Goal: Task Accomplishment & Management: Complete application form

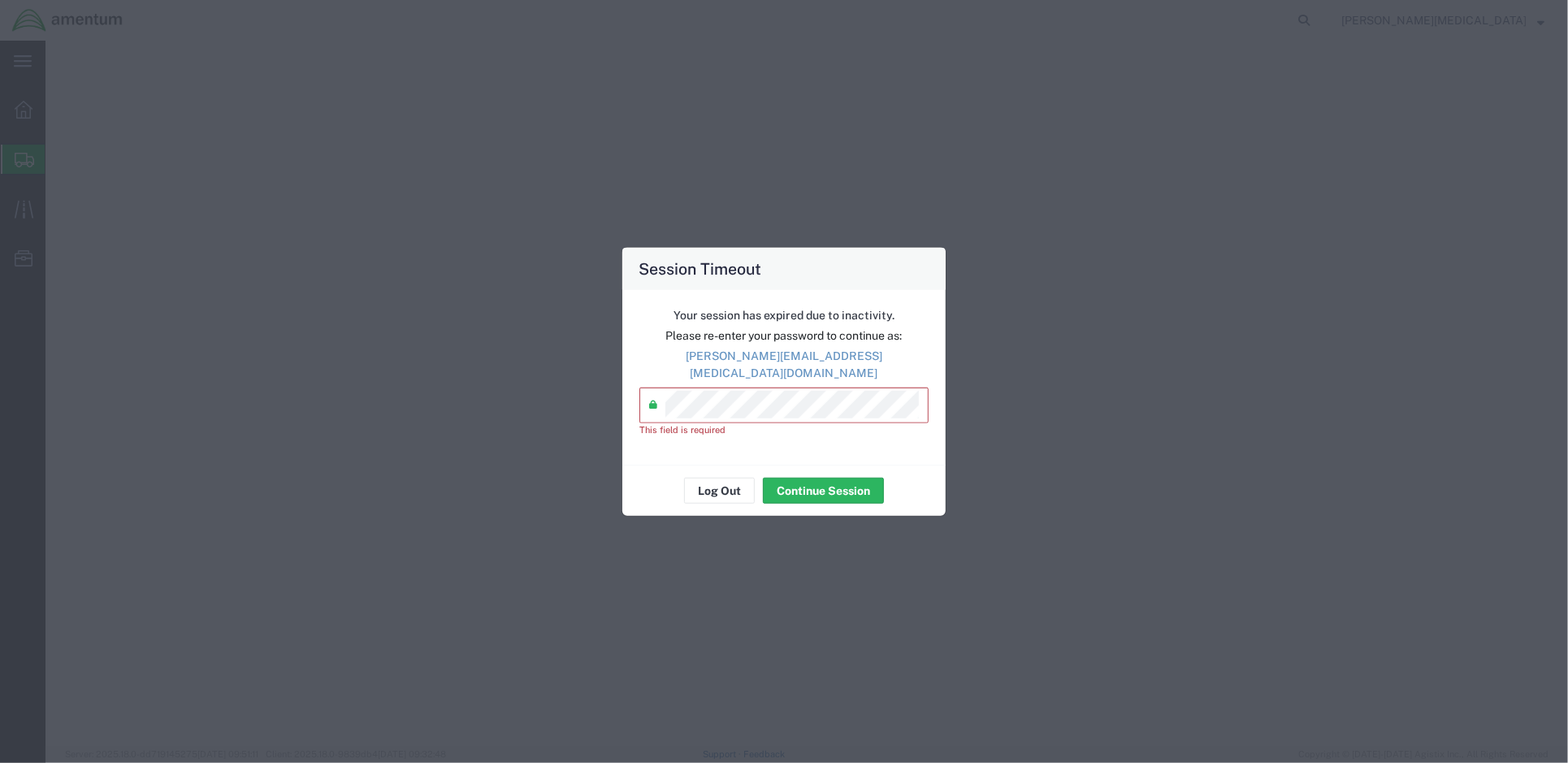
select select
click at [593, 400] on div "Session Timeout Your session has expired due to inactivity. Please re-enter you…" at bounding box center [784, 382] width 1568 height 763
click at [554, 400] on div "Session Timeout Your session has expired due to inactivity. Please re-enter you…" at bounding box center [784, 382] width 1568 height 763
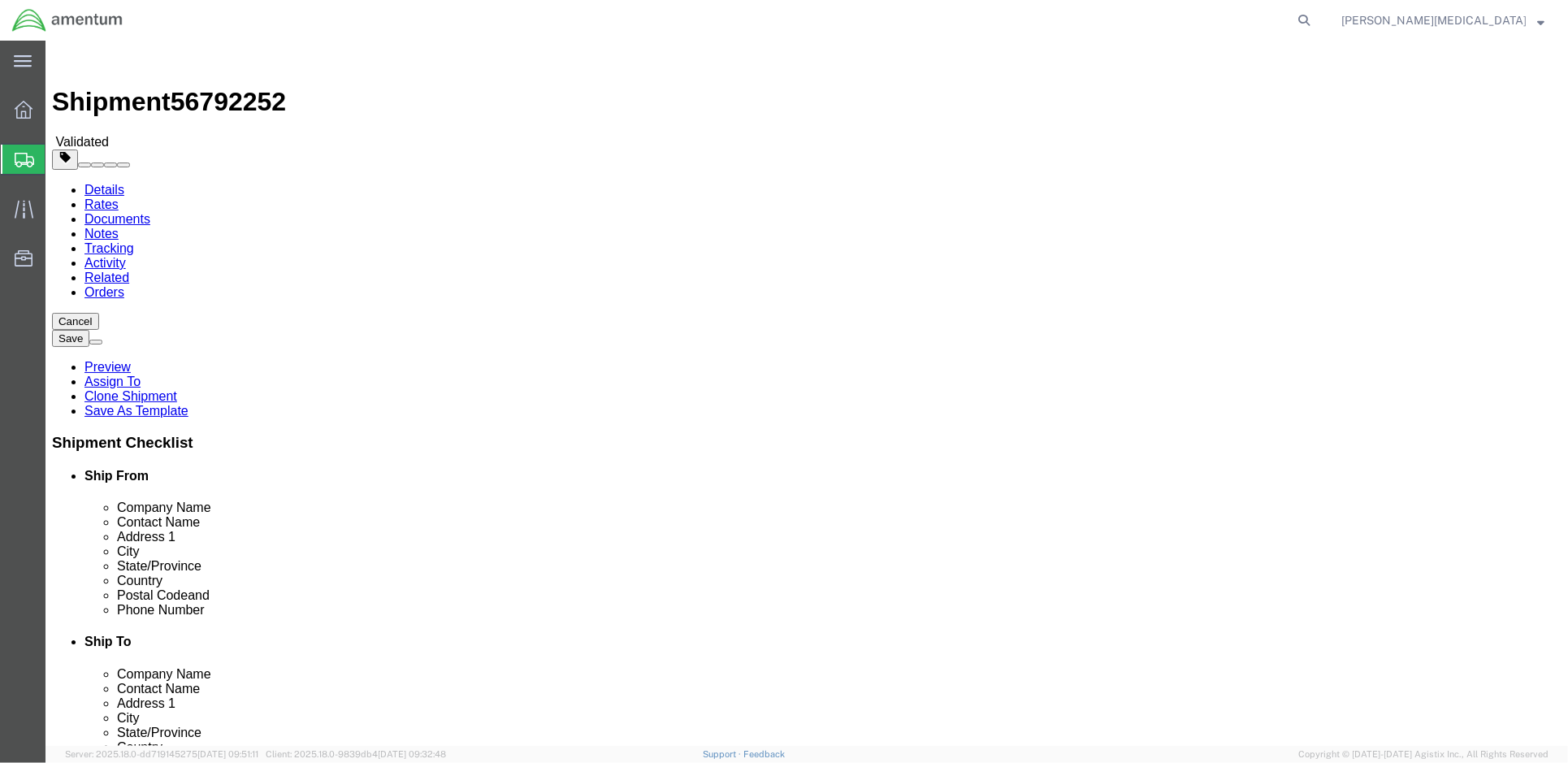
drag, startPoint x: 903, startPoint y: 327, endPoint x: 915, endPoint y: 335, distance: 14.4
click input "[PERSON_NAME]"
click input "78th Aviation Troop Command"
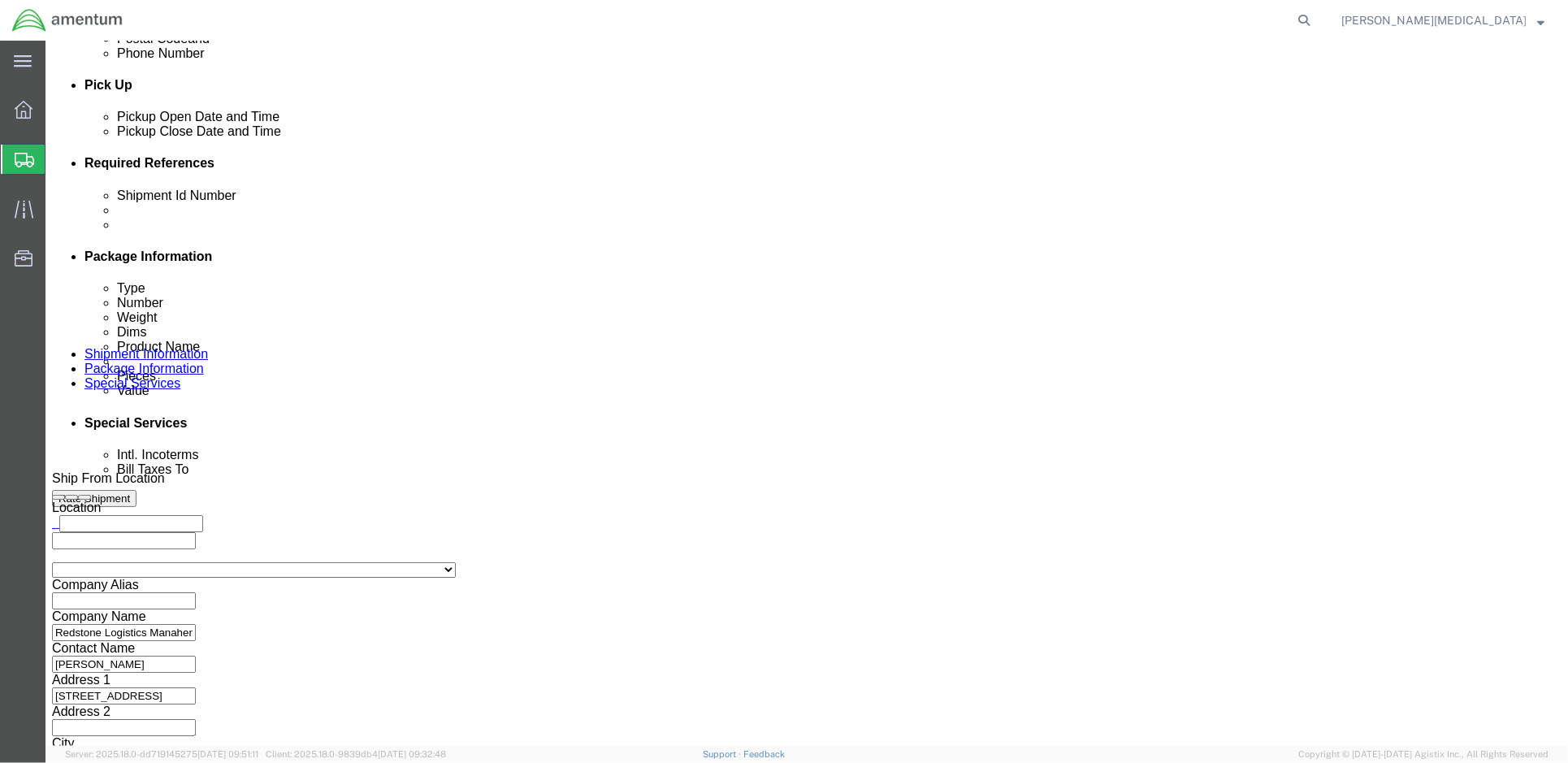
scroll to position [751, 0]
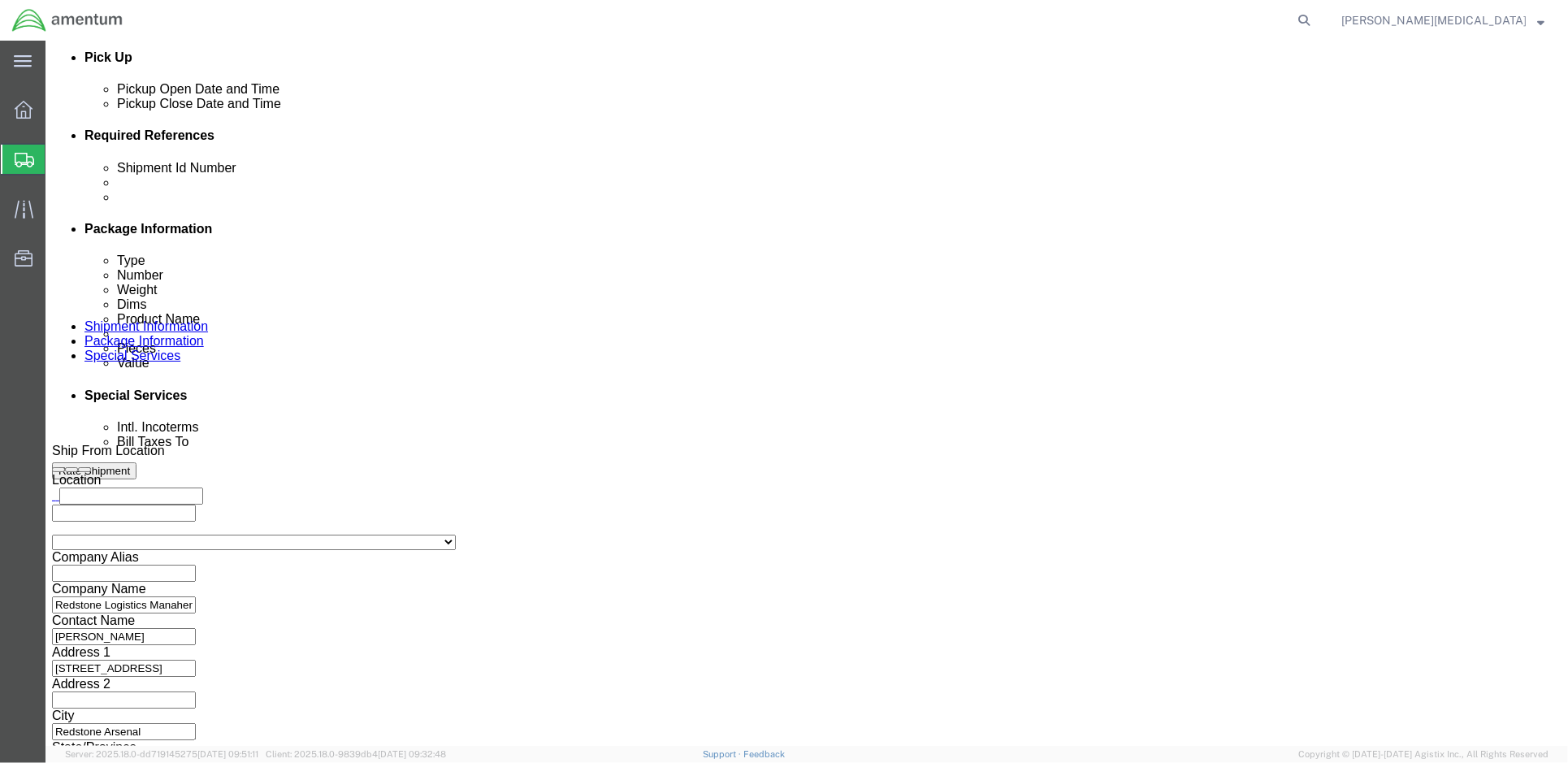
click select "Select Account Type Activity ID Airline Appointment Number ASN Batch Request # …"
click div "Shipping Mode (Optional)"
click button "Continue"
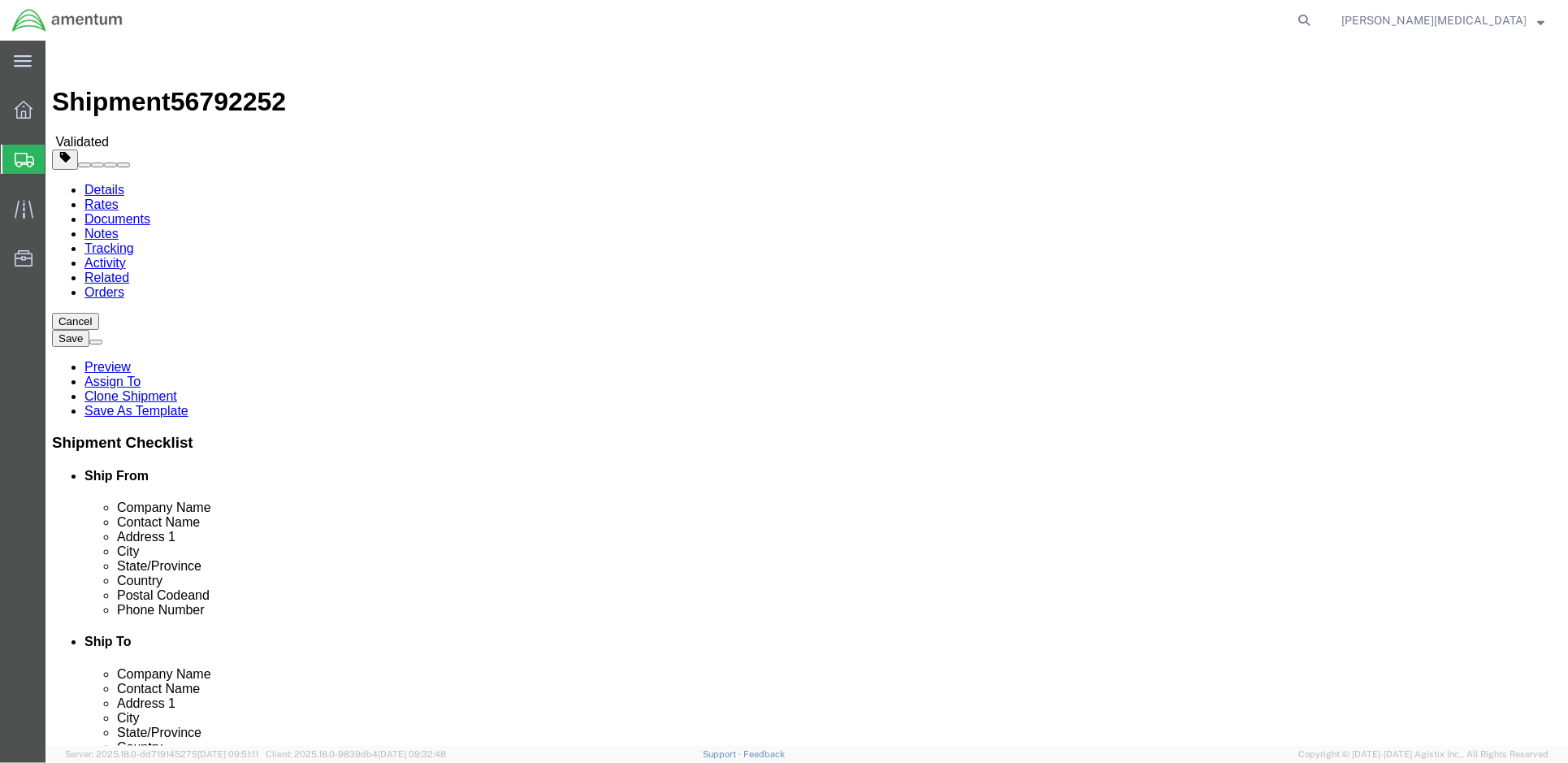
click div "Location Select Select My Profile Location [PHONE_NUMBER] [PHONE_NUMBER] [PHONE…"
drag, startPoint x: 324, startPoint y: 330, endPoint x: 235, endPoint y: 330, distance: 89.0
click input "[PERSON_NAME]"
drag, startPoint x: 302, startPoint y: 339, endPoint x: 325, endPoint y: 336, distance: 23.2
click input "[PERSON_NAME]"
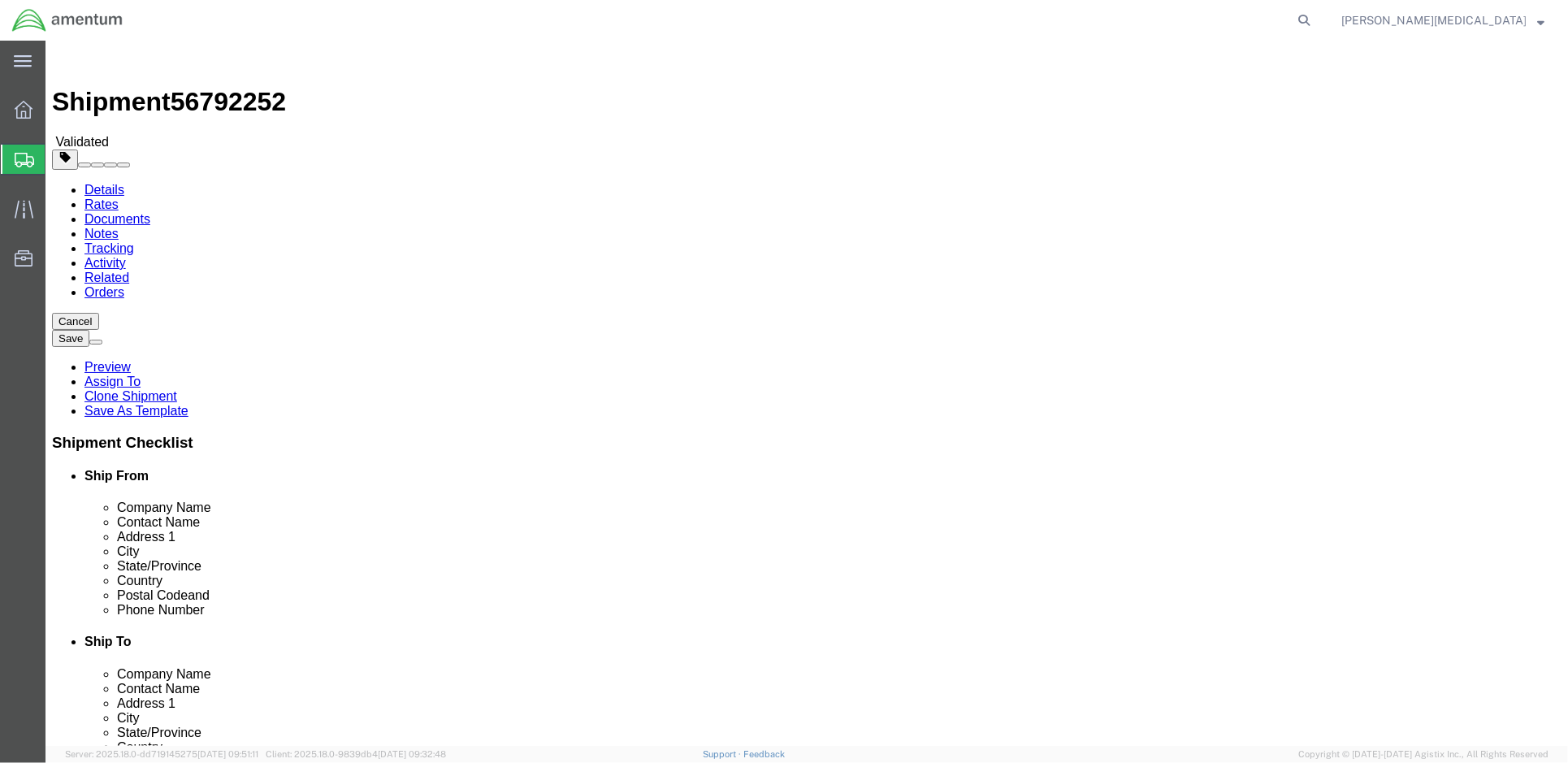
click input "[PERSON_NAME]"
drag, startPoint x: 307, startPoint y: 338, endPoint x: 228, endPoint y: 338, distance: 79.0
click input "[PERSON_NAME]"
paste input "[PERSON_NAME]"
type input "[PERSON_NAME]"
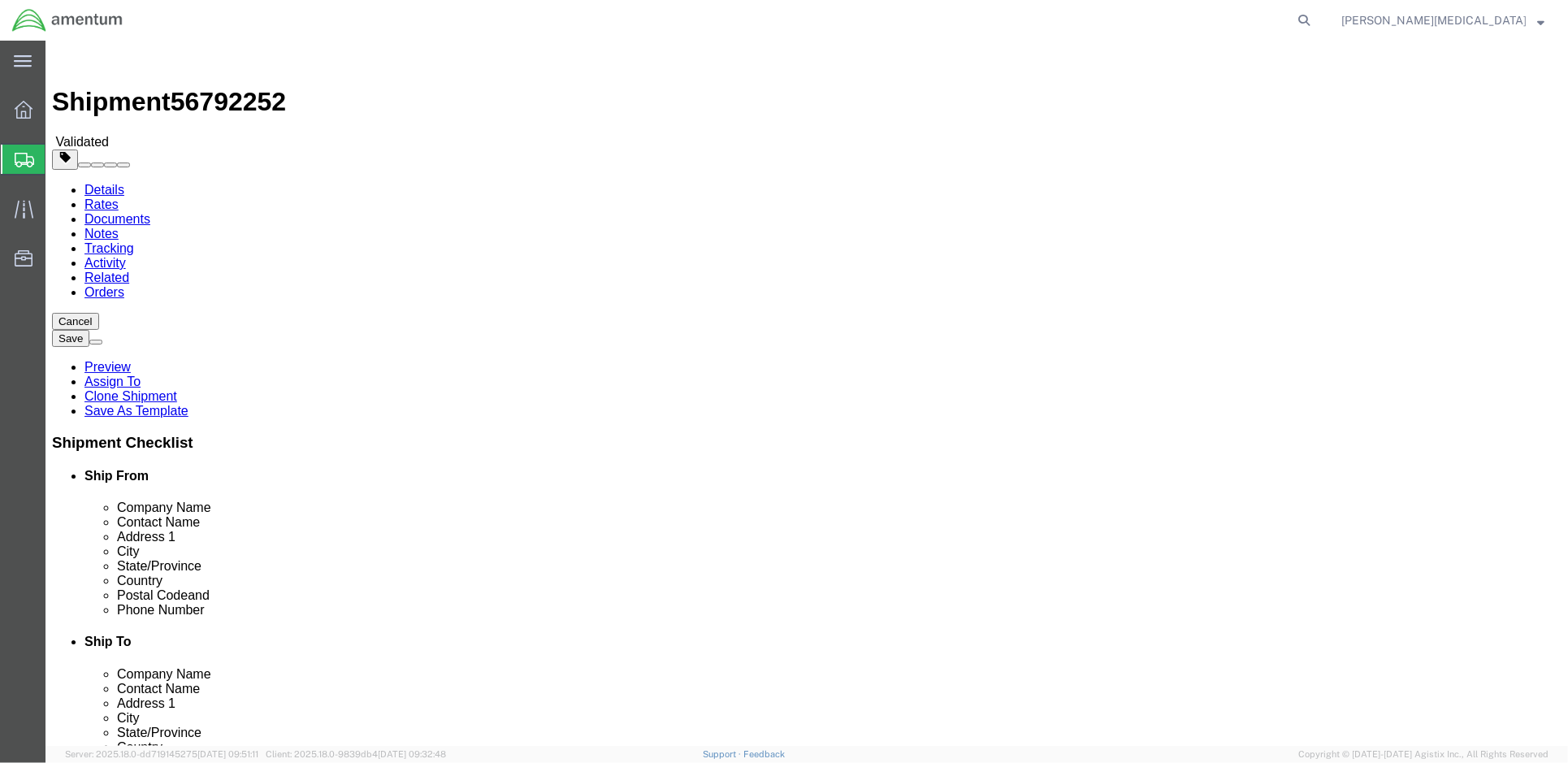
click input "Redstone Logistics Manahement Activity (RLMA)"
drag, startPoint x: 500, startPoint y: 302, endPoint x: 186, endPoint y: 290, distance: 314.2
click div "Location Select Select My Profile Location [PHONE_NUMBER] [PHONE_NUMBER] [PHONE…"
paste input "LMA Warehouse Operations"
click input "RLMA Warehouse Operations,"
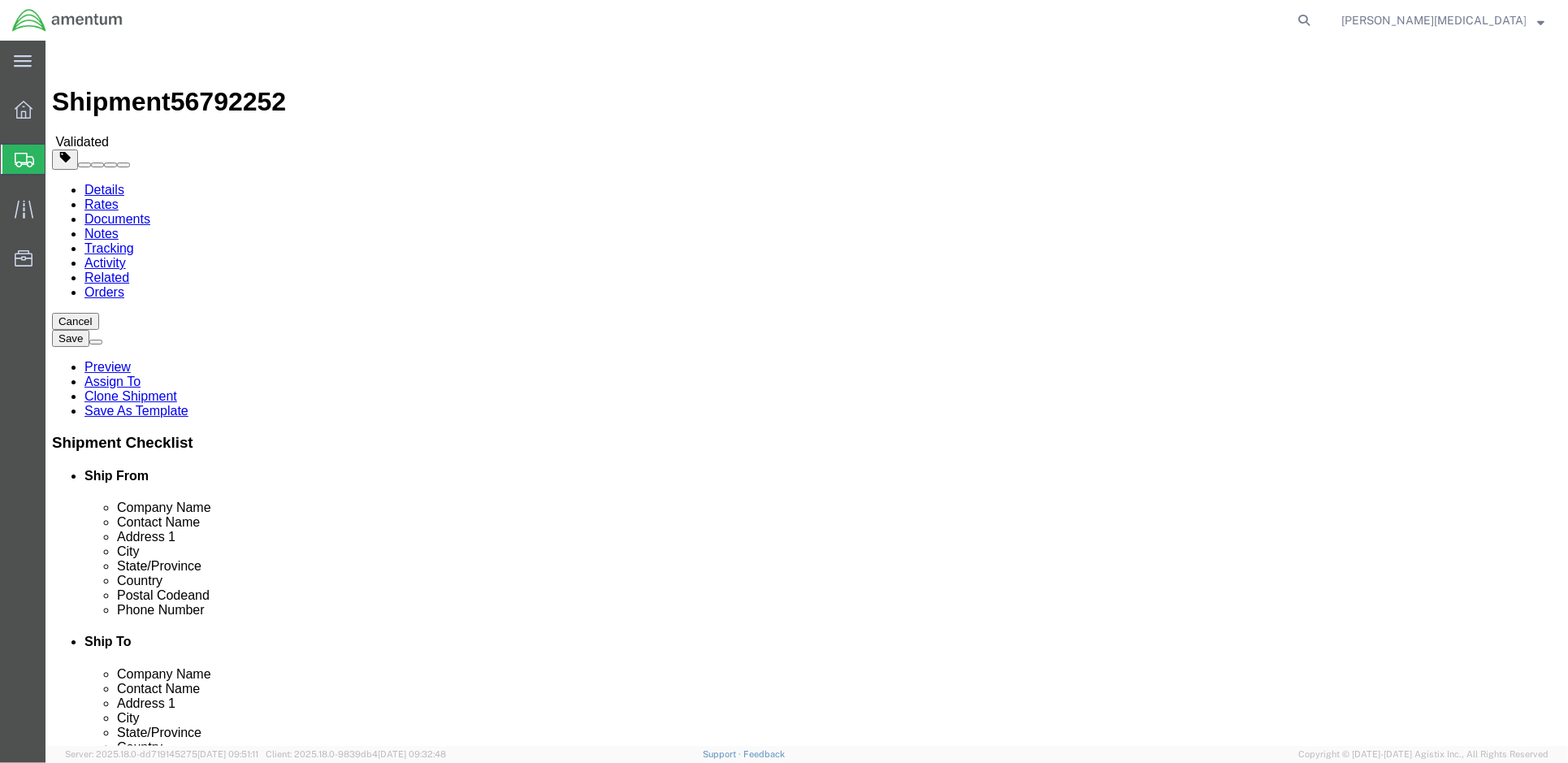
paste input "AMCOM Logistics Center (ALC)"
type input "RLMA Warehouse Operations, AMCOM Logistics Center (ALC)"
drag, startPoint x: 288, startPoint y: 374, endPoint x: 325, endPoint y: 374, distance: 37.0
click input "[STREET_ADDRESS]"
drag, startPoint x: 338, startPoint y: 373, endPoint x: 231, endPoint y: 367, distance: 107.2
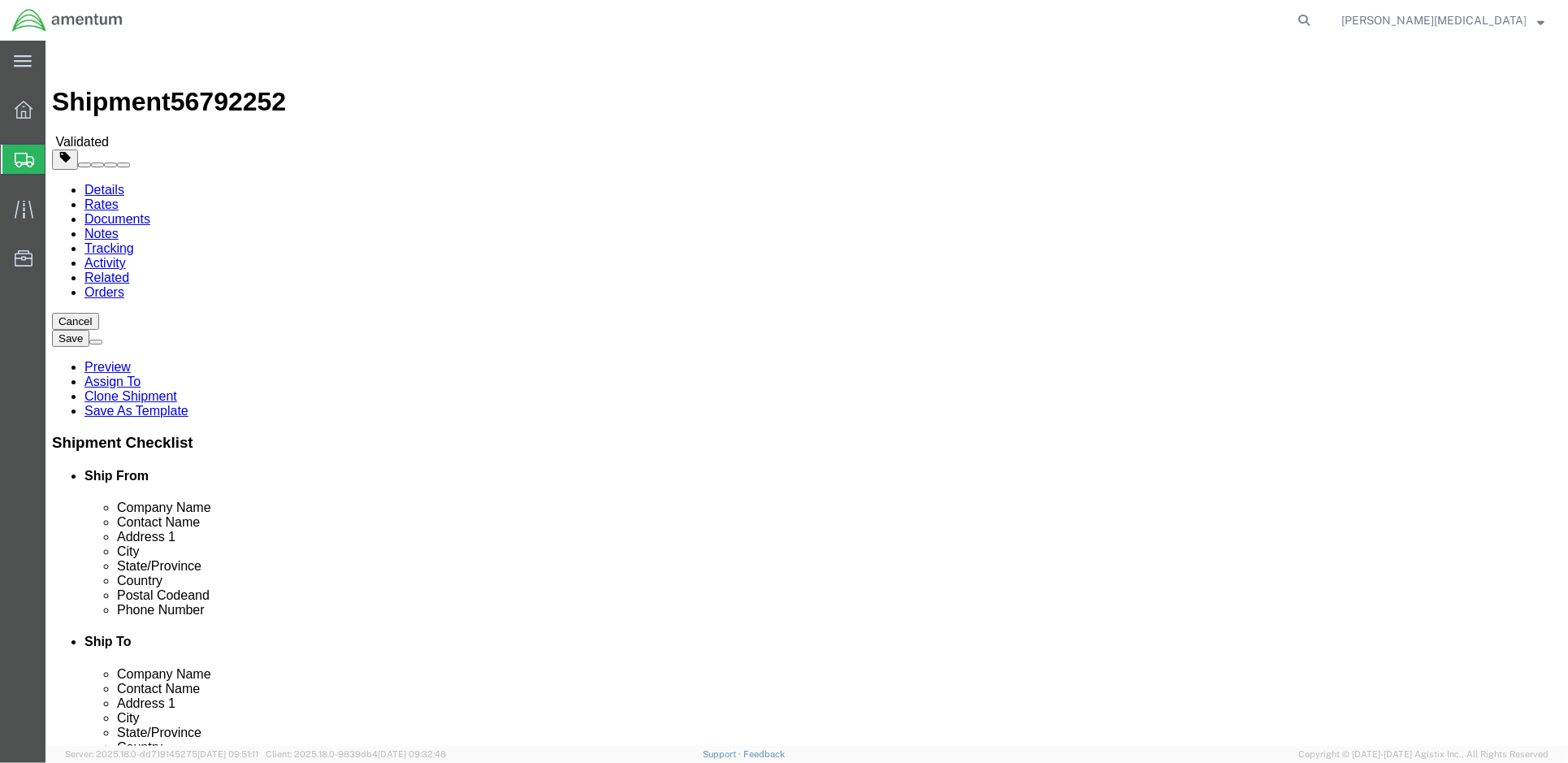
click input "[STREET_ADDRESS]"
drag, startPoint x: 244, startPoint y: 366, endPoint x: 290, endPoint y: 380, distance: 48.1
click input "[STREET_ADDRESS]"
drag, startPoint x: 337, startPoint y: 369, endPoint x: 212, endPoint y: 362, distance: 125.2
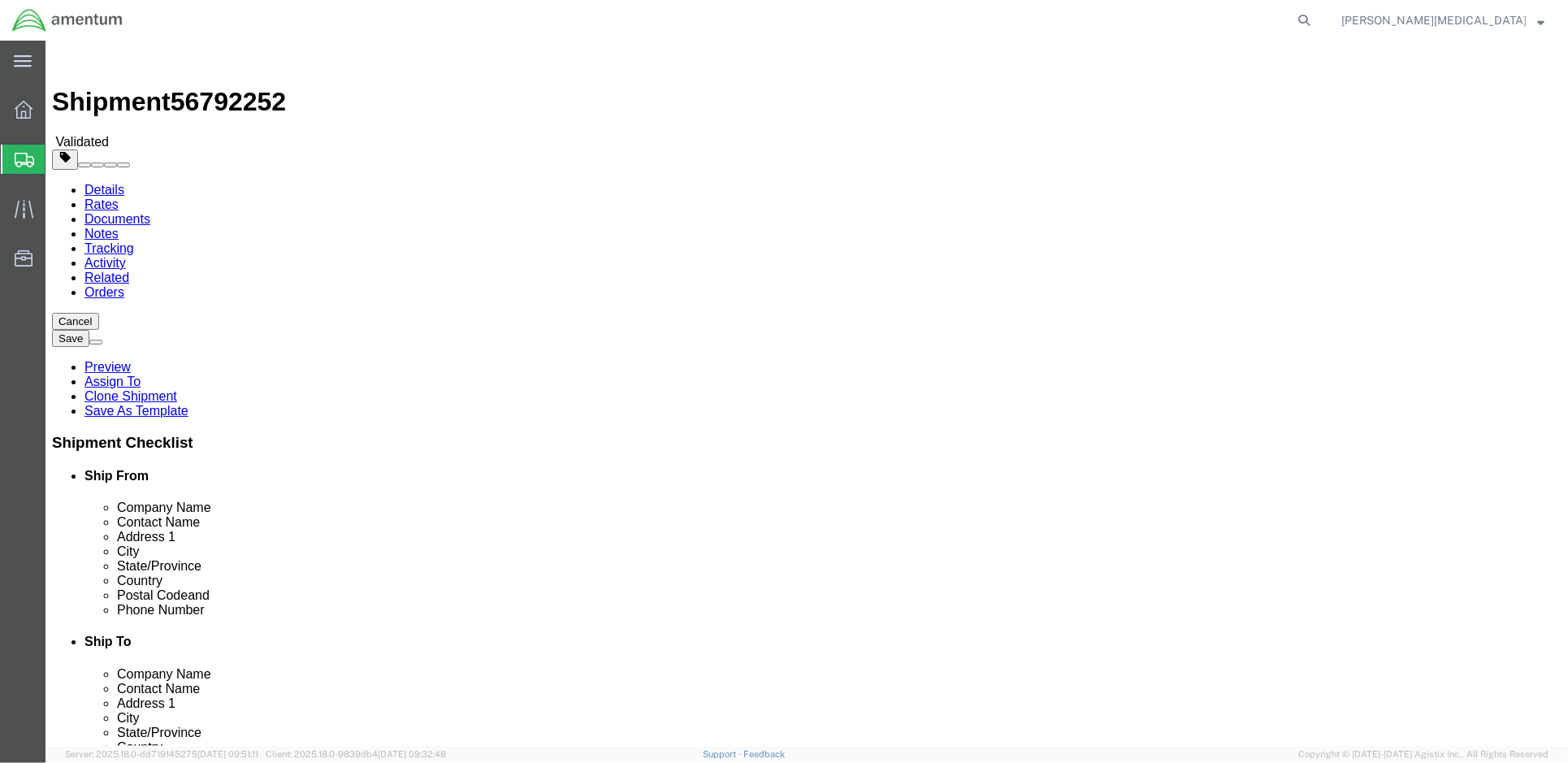
click div "[STREET_ADDRESS]"
paste input "Bldg. [STREET_ADDRESS]"
type input "Bldg. [STREET_ADDRESS]"
click input "35898"
type input "35889"
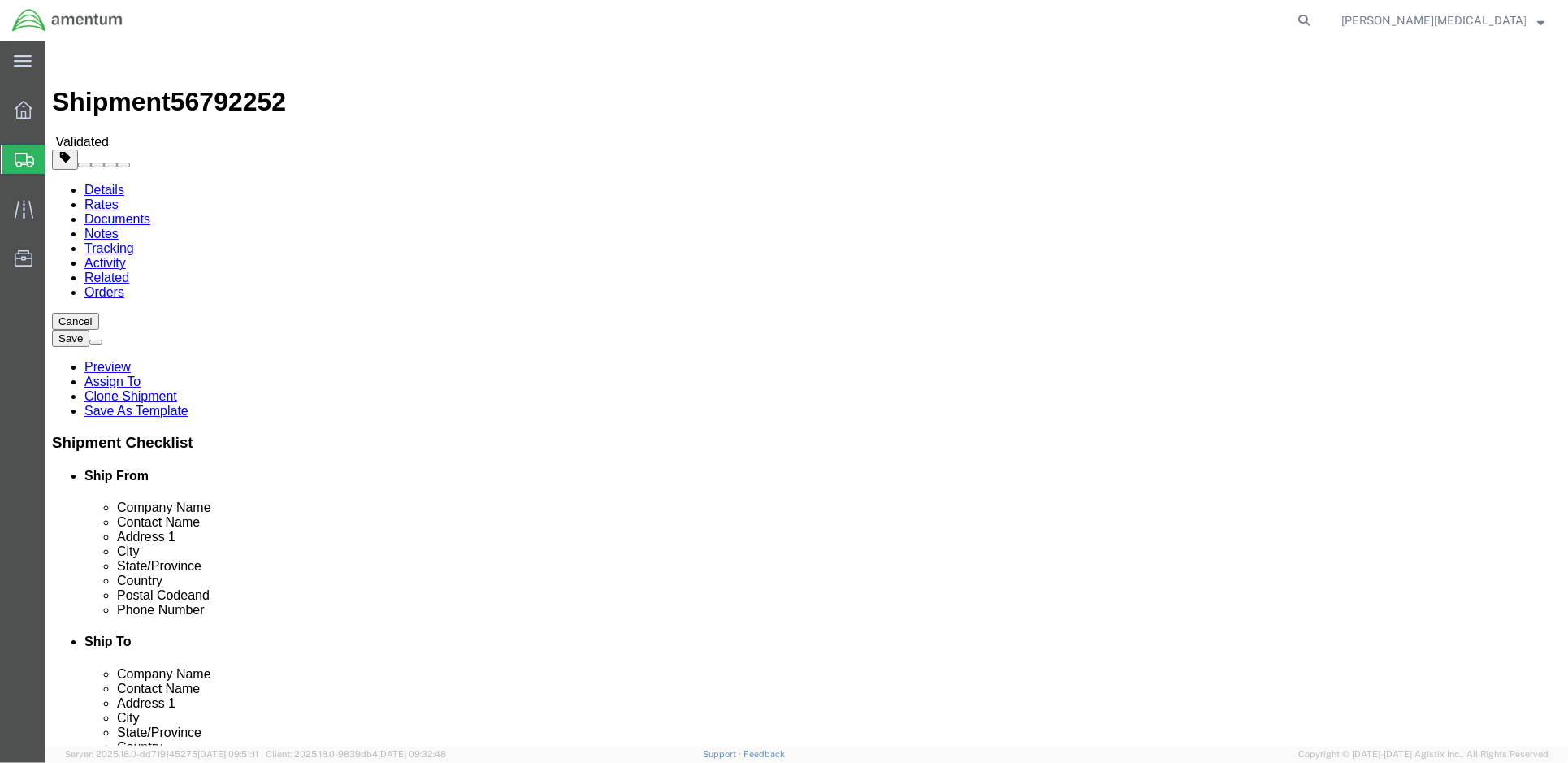
click input "[PHONE_NUMBER]"
drag, startPoint x: 355, startPoint y: 550, endPoint x: 249, endPoint y: 549, distance: 106.0
click input "[PHONE_NUMBER]"
paste input "[PERSON_NAME][DOMAIN_NAME]"
type input "[PERSON_NAME][DOMAIN_NAME]"
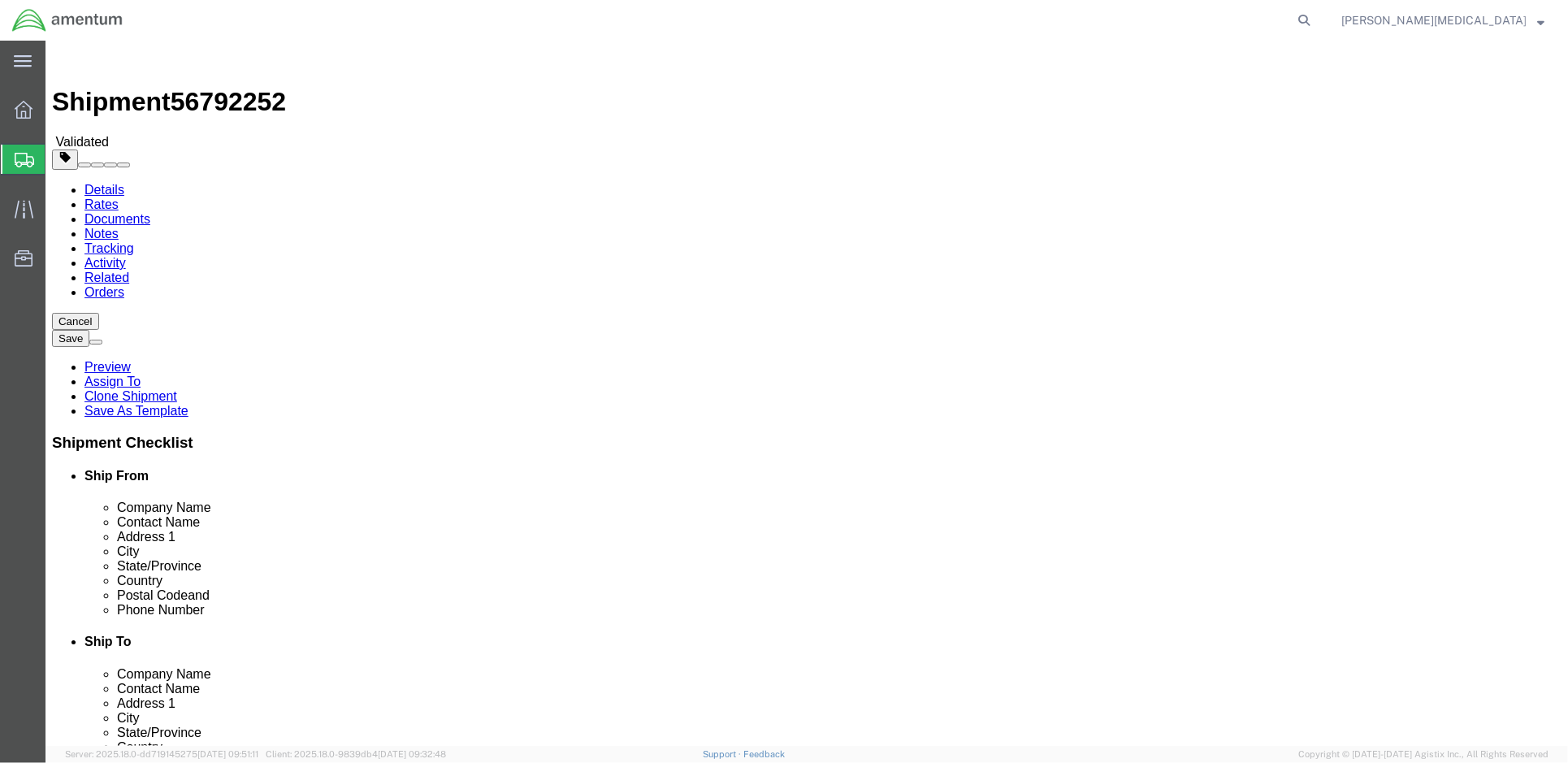
drag, startPoint x: 356, startPoint y: 588, endPoint x: 196, endPoint y: 591, distance: 160.0
click div "Email [PERSON_NAME][EMAIL_ADDRESS][PERSON_NAME][DOMAIN_NAME]"
paste input "[PERSON_NAME].d.wells1.civ"
type input "[PERSON_NAME][EMAIL_ADDRESS][DOMAIN_NAME]"
drag, startPoint x: 312, startPoint y: 561, endPoint x: 338, endPoint y: 561, distance: 26.0
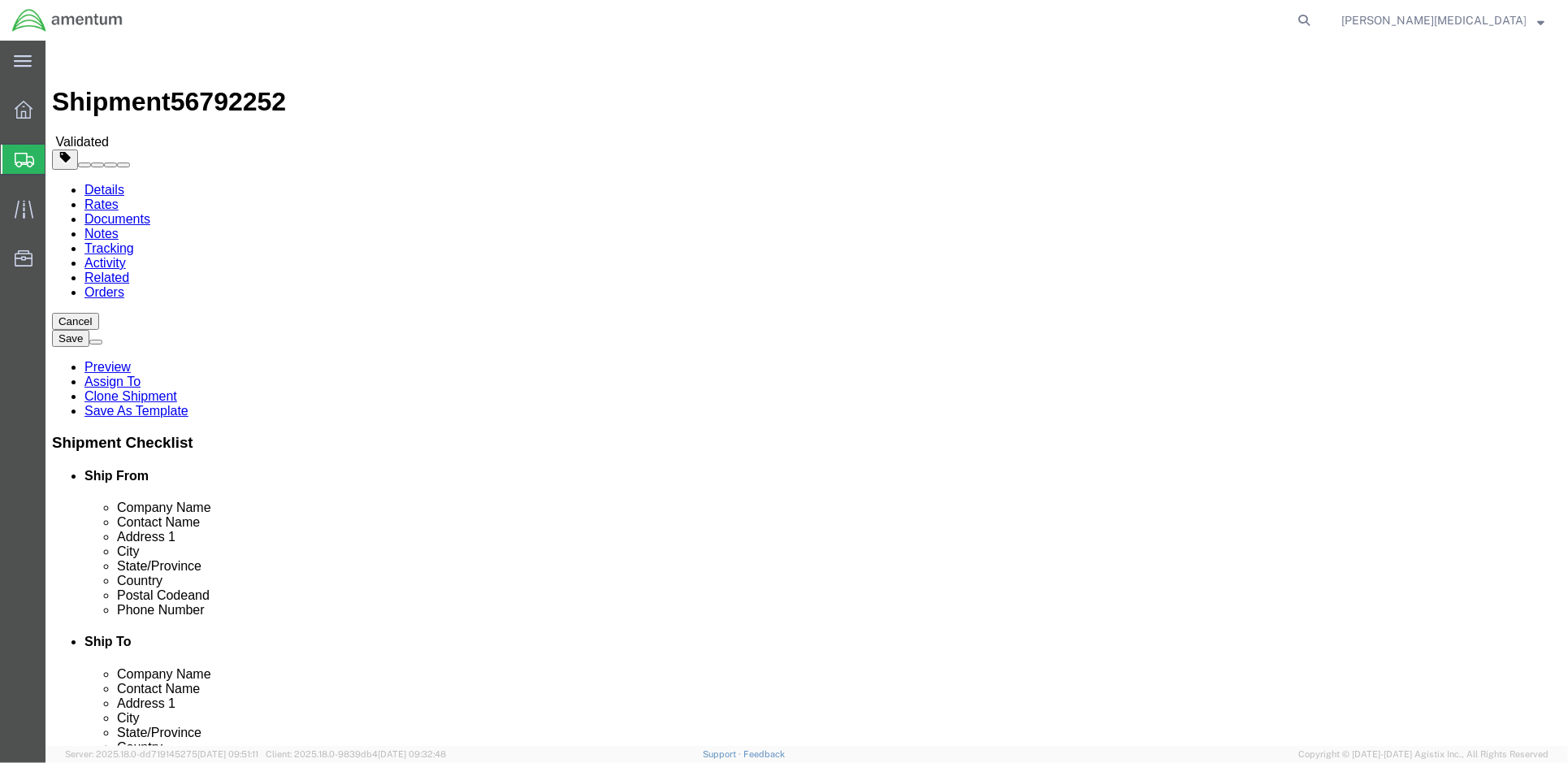
click input "[PERSON_NAME][DOMAIN_NAME]"
drag, startPoint x: 354, startPoint y: 558, endPoint x: 235, endPoint y: 557, distance: 119.0
click input "[PERSON_NAME][DOMAIN_NAME]"
paste input "[PHONE_NUMBER]"
type input "[PHONE_NUMBER]"
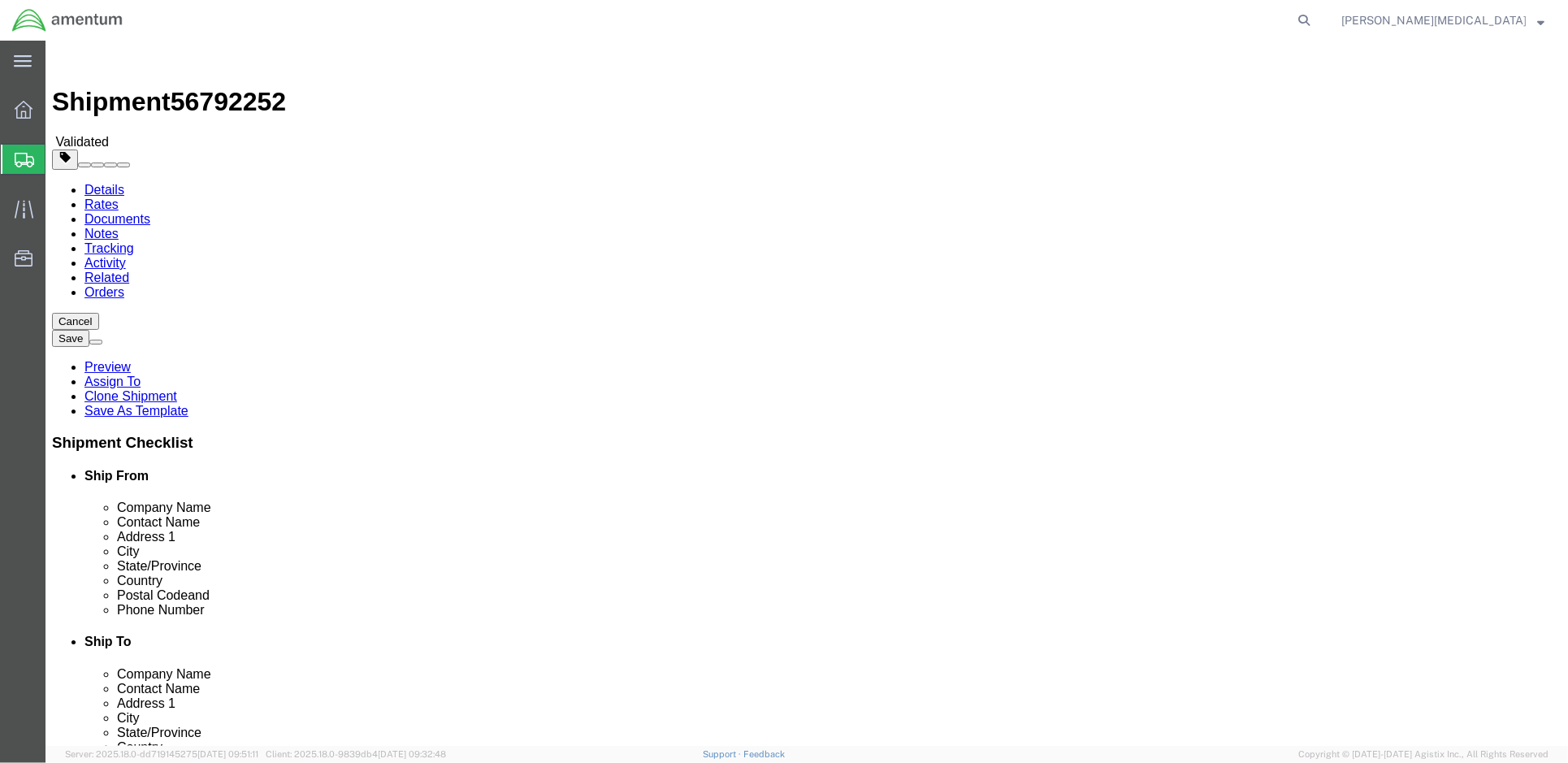
click input "7703170527"
click input "770-3170527"
type input "[PHONE_NUMBER]"
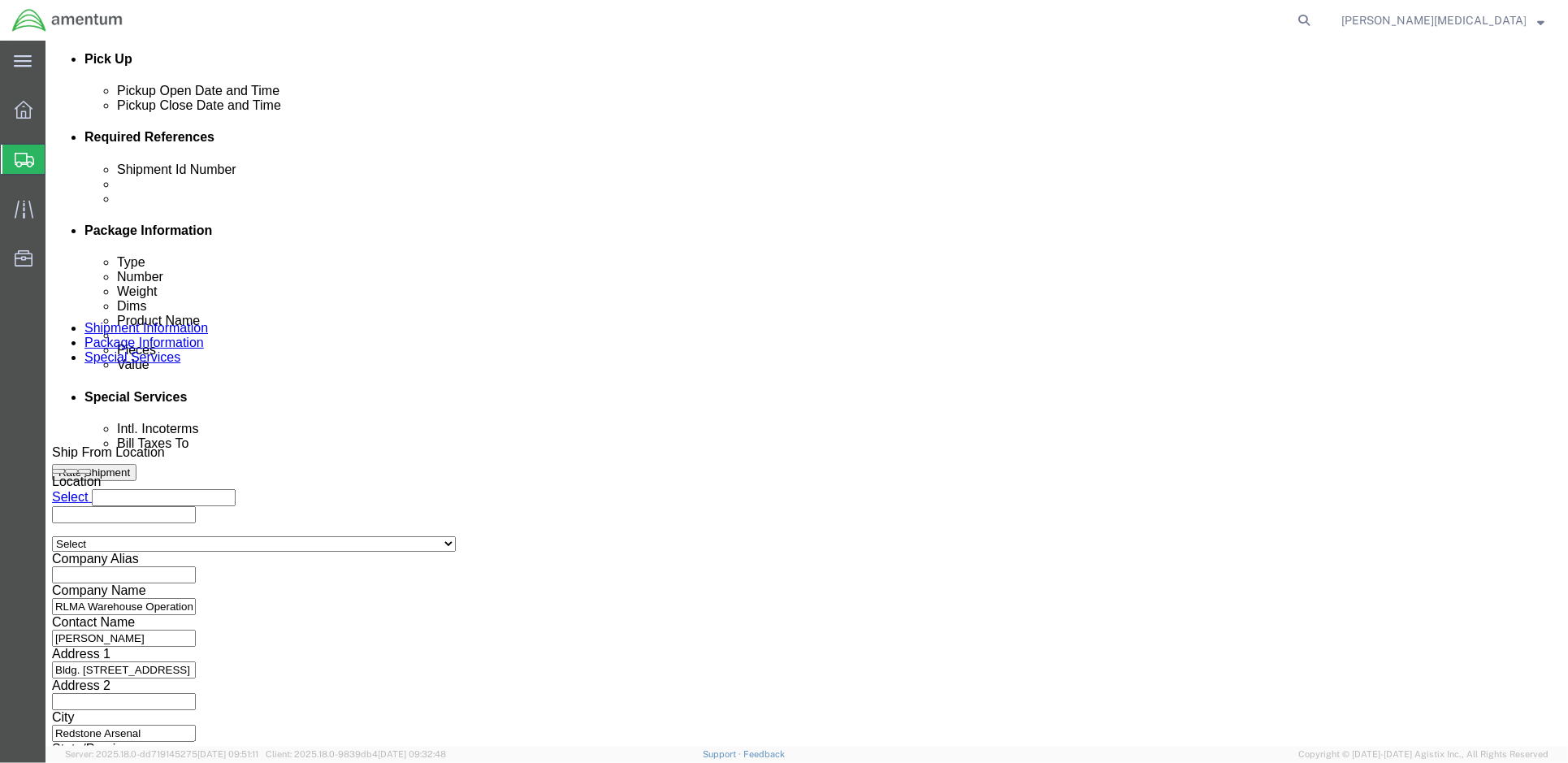
scroll to position [751, 0]
drag, startPoint x: 787, startPoint y: 509, endPoint x: 702, endPoint y: 365, distance: 167.2
click div
click div "Select Account Type Activity ID Airline Appointment Number ASN Batch Request # …"
click select "Select Account Type Activity ID Airline Appointment Number ASN Batch Request # …"
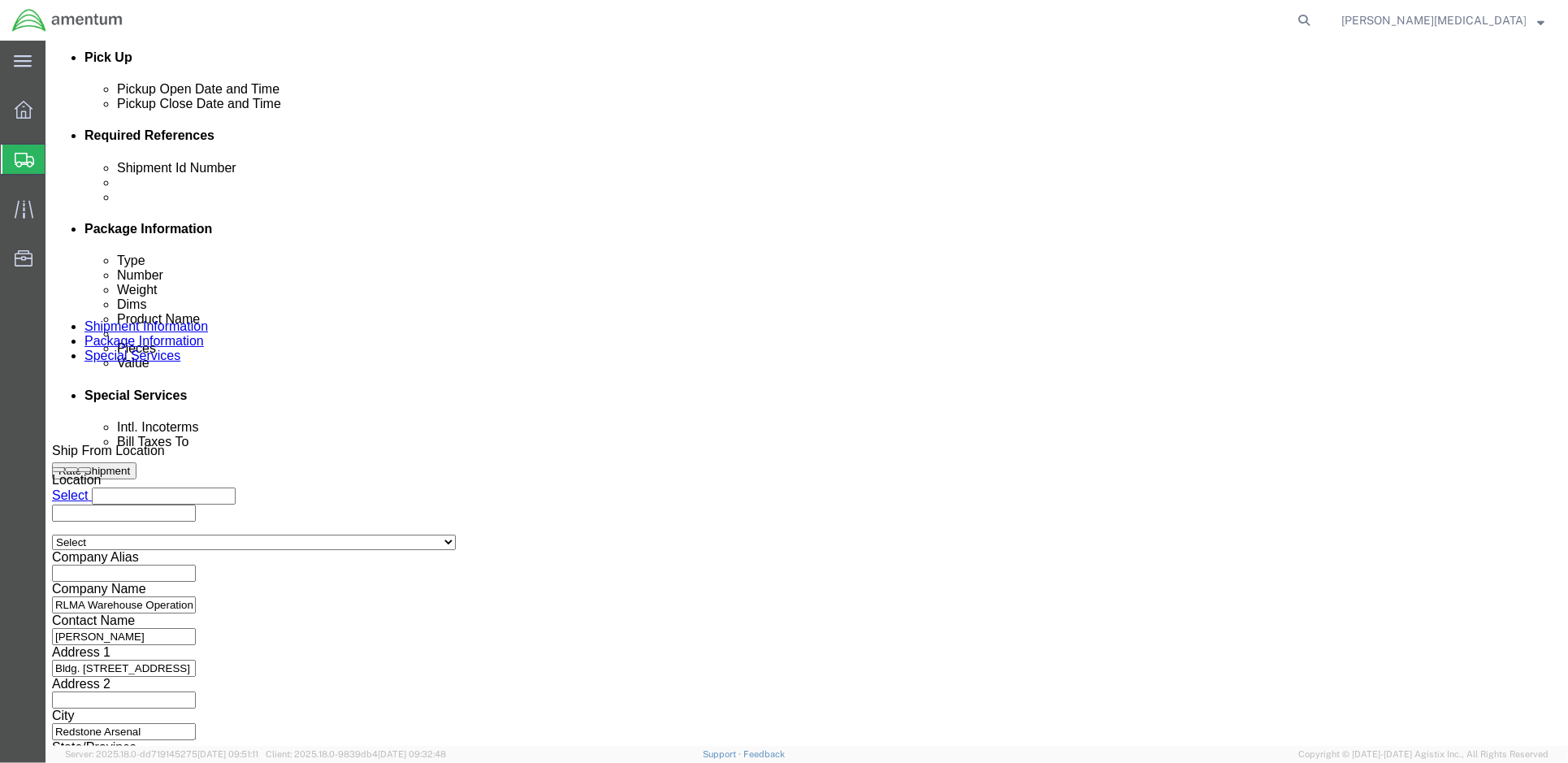
select select "PROJNUM"
click select "Select Account Type Activity ID Airline Appointment Number ASN Batch Request # …"
click input "text"
drag, startPoint x: 633, startPoint y: 243, endPoint x: 692, endPoint y: 247, distance: 59.1
click input "text"
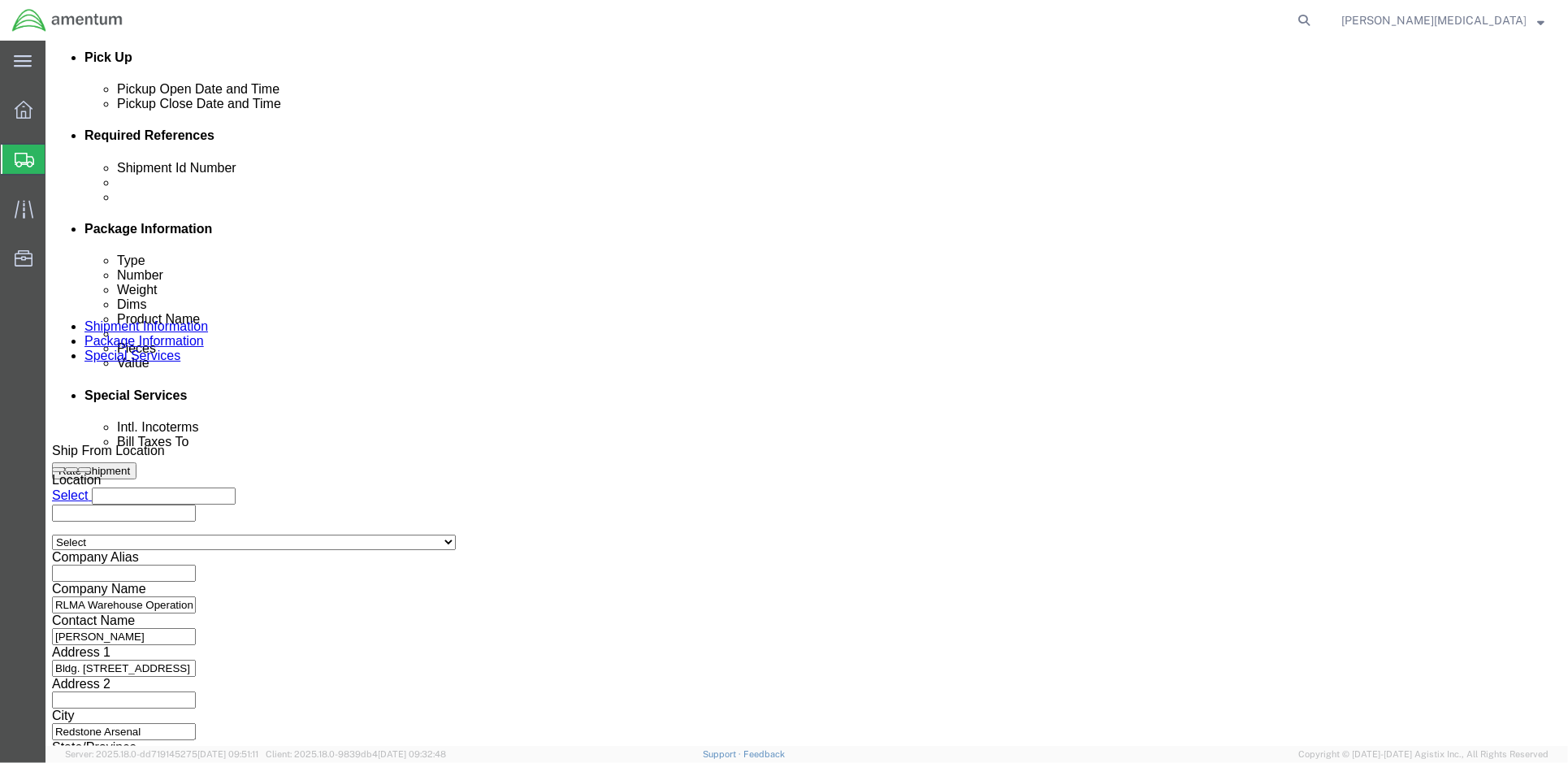
click select "Select Account Type Activity ID Airline Appointment Number ASN Batch Request # …"
click div "Leg 1 Mode Select Air Less than Truckload Multi-Leg Ocean Freight Rail Small Pa…"
drag, startPoint x: 1060, startPoint y: 242, endPoint x: 1046, endPoint y: 239, distance: 14.3
click input "text"
click select "Select Account Type Activity ID Airline Appointment Number ASN Batch Request # …"
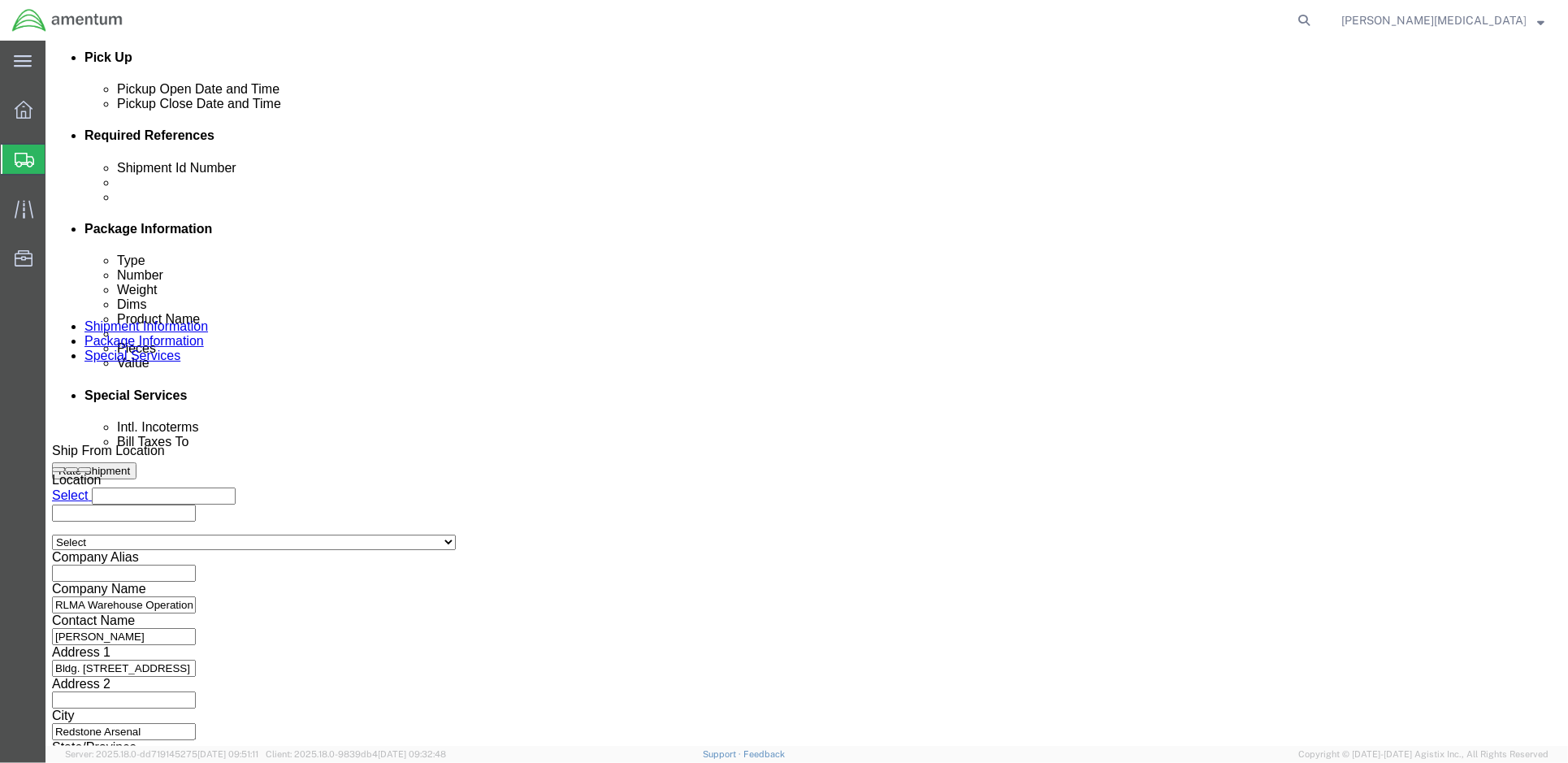
click input "text"
click select "Select Account Type Activity ID Airline Appointment Number ASN Batch Request # …"
select select "RMA"
click div "Shipment Id Number 56792252 Select Account Type Activity ID Airline Appointment…"
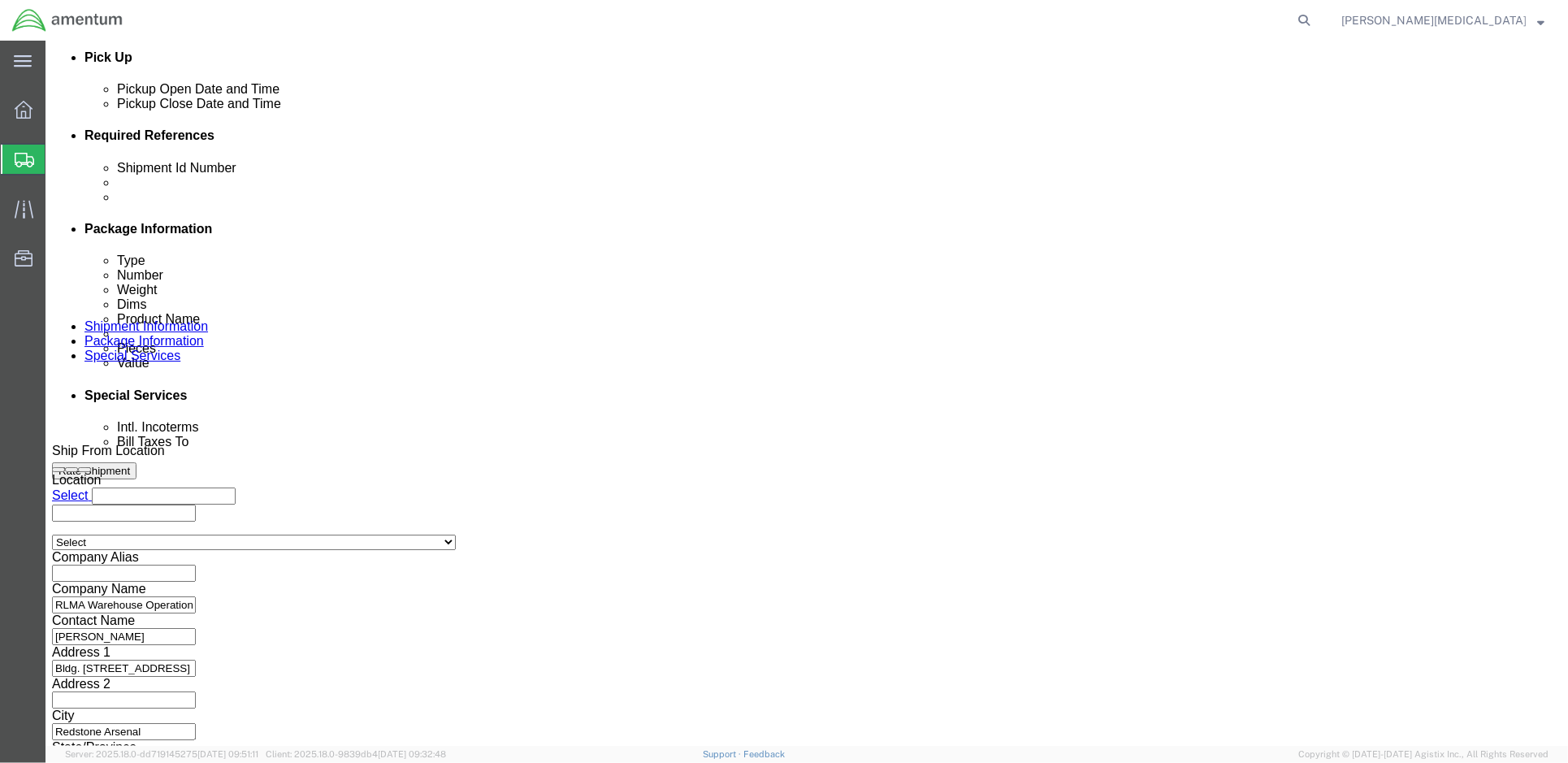
click input "text"
click input "1421FB.040"
drag, startPoint x: 1028, startPoint y: 246, endPoint x: 954, endPoint y: 236, distance: 74.7
click div "Shipment Id Number 56792252 Select Account Type Activity ID Airline Appointment…"
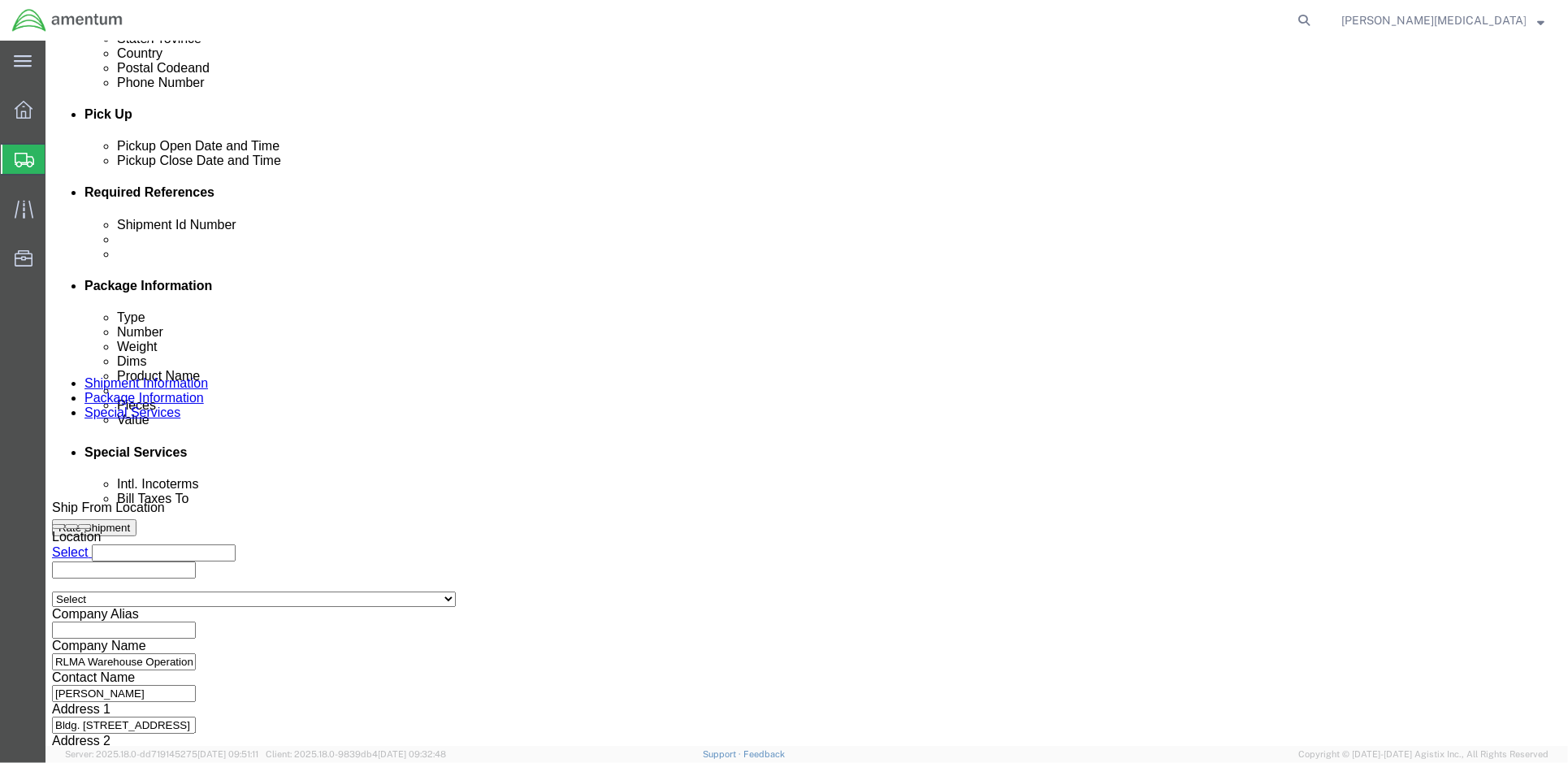
scroll to position [642, 0]
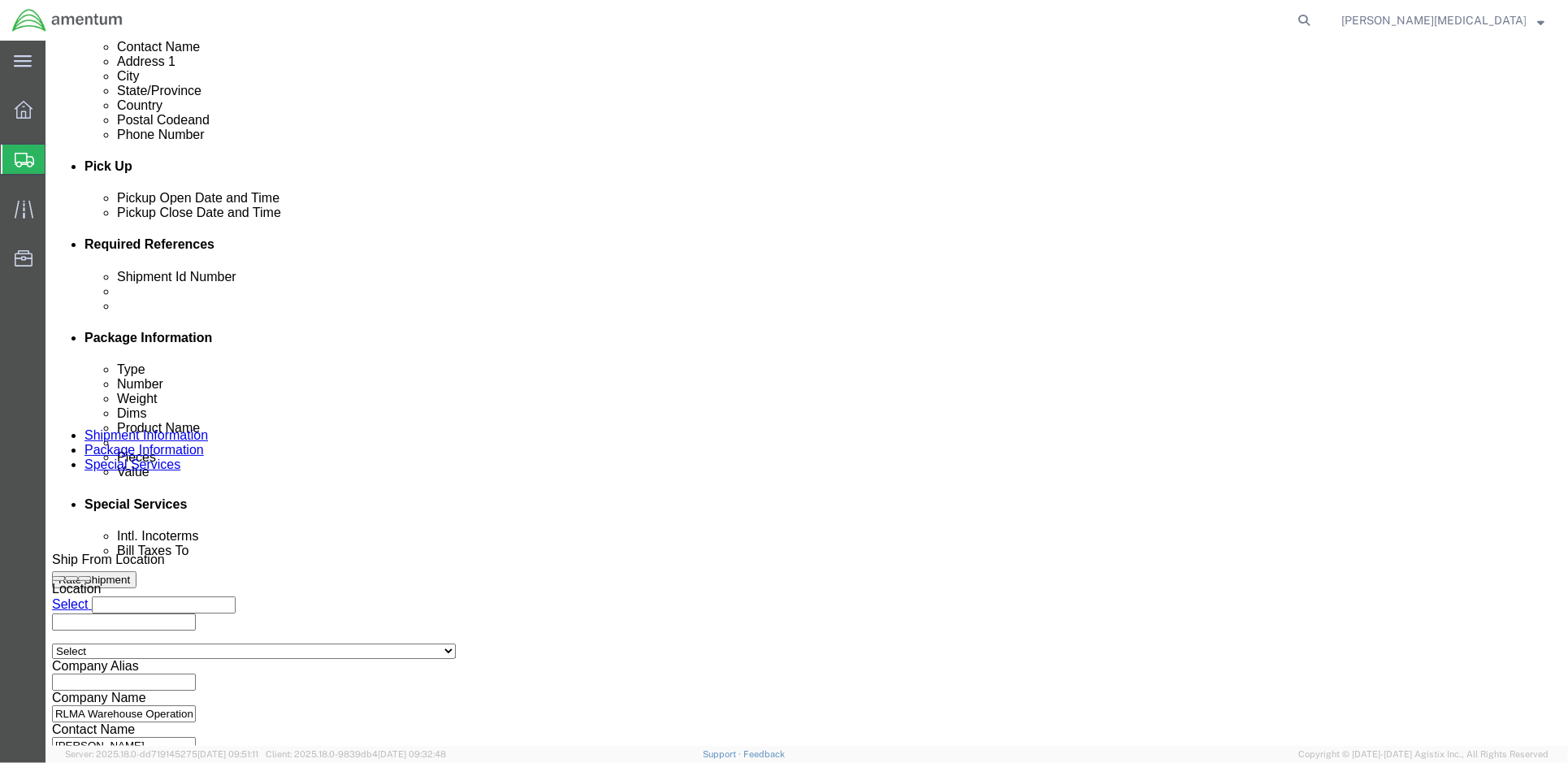
click input "1521BQ.040"
type input "1521BQ.036-1"
click select "Select Account Type Activity ID Airline Appointment Number ASN Batch Request # …"
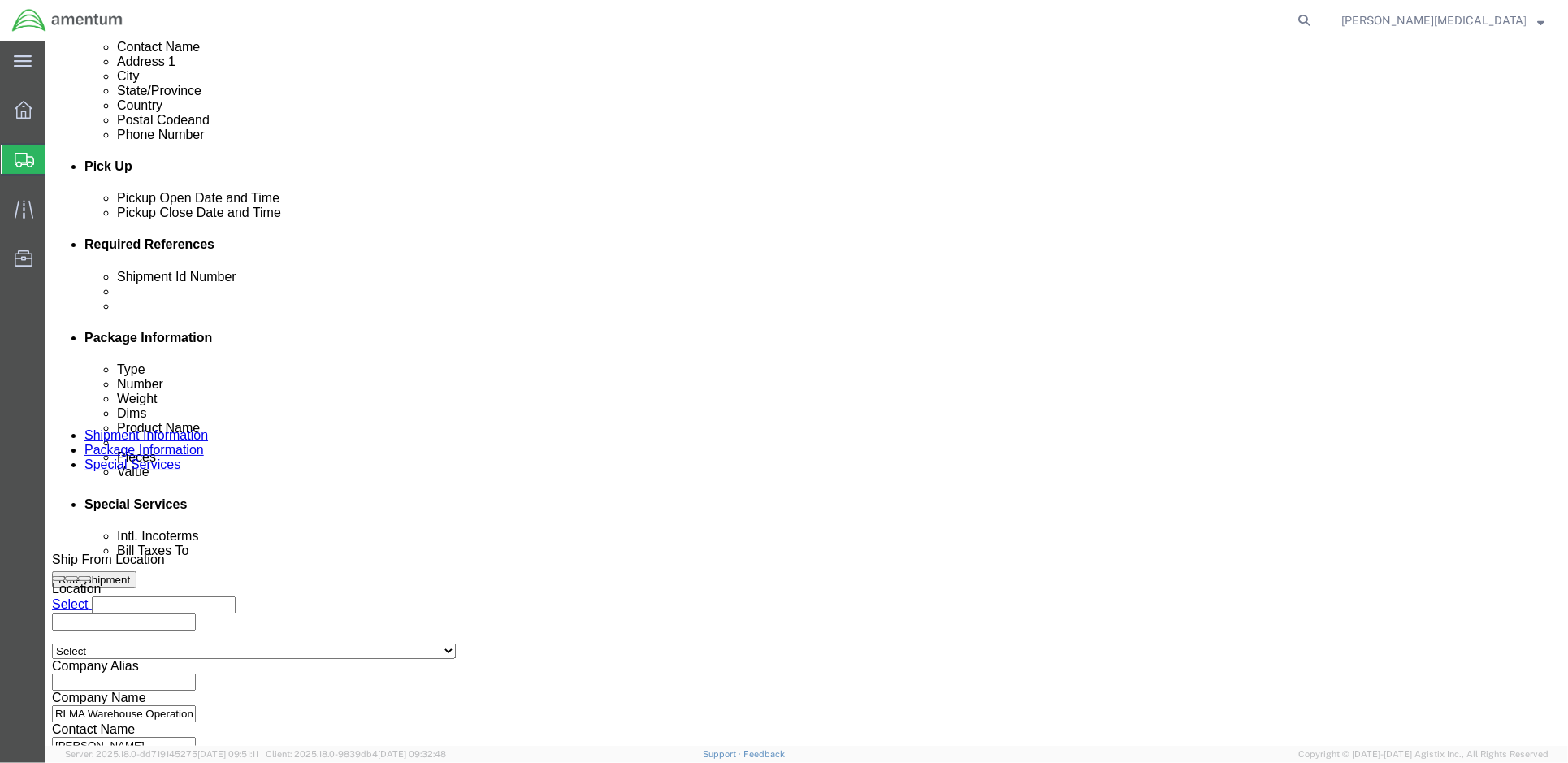
click div "[DATE] 3:35 PM"
click div "Pickup Date: Pickup Start Date Pickup Start Time Pickup Open Date and Time [DAT…"
click div "[DATE] 4:35 PM"
click input "4:35 PM"
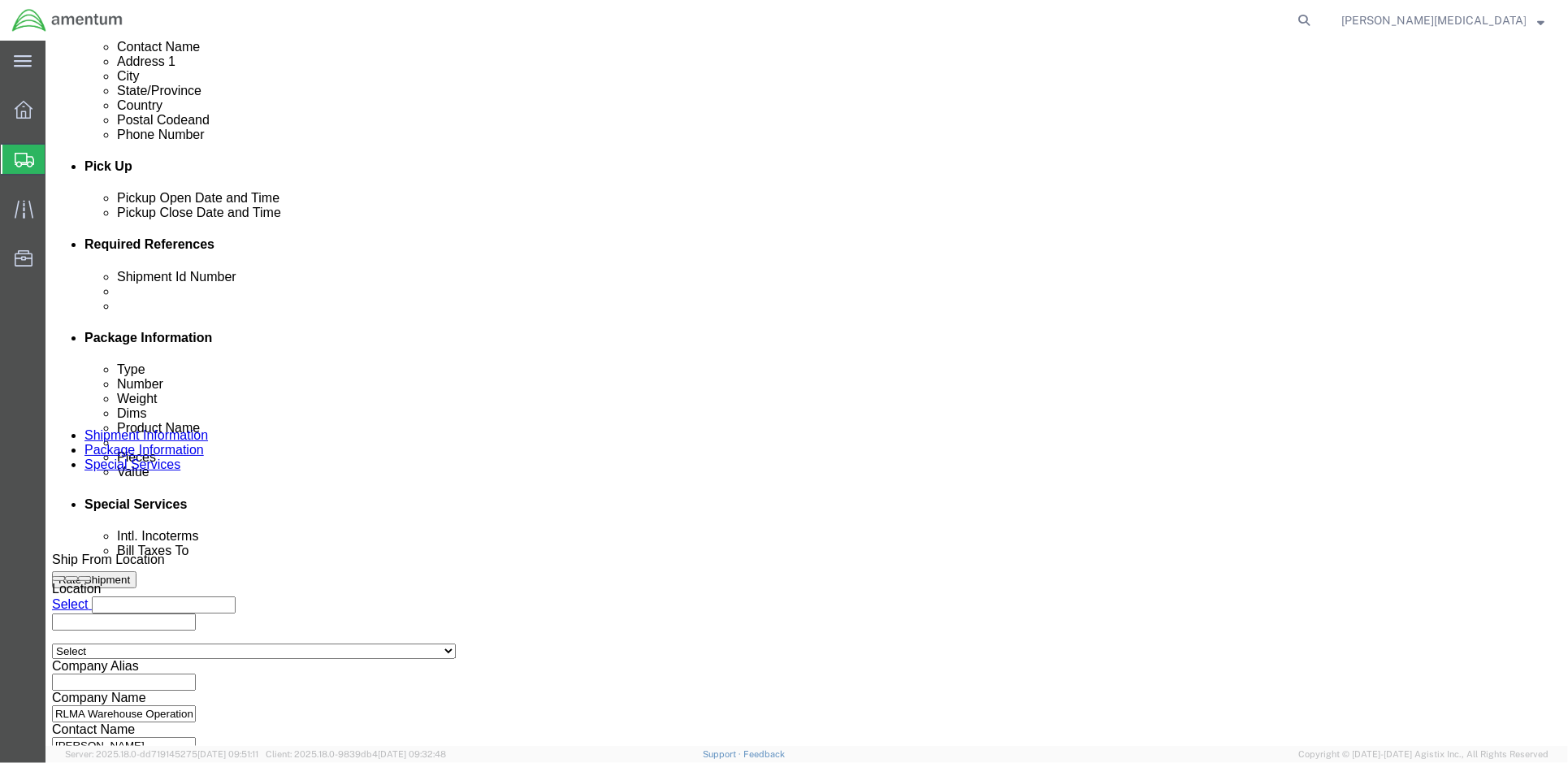
click input "4:35 PM"
click input "1:35 PM"
click input "1:00 PM"
type input "1:00 PM"
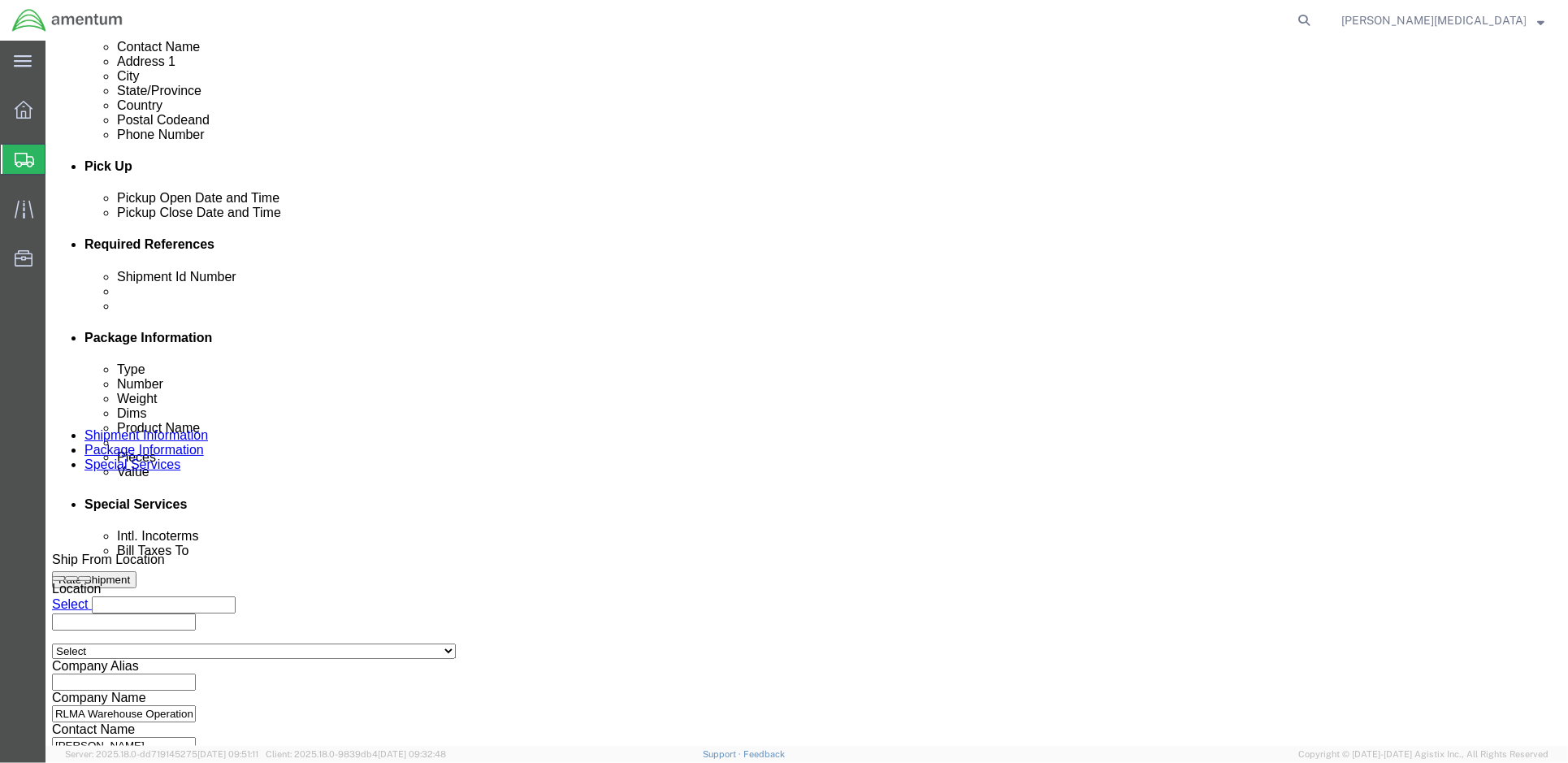
click button "Apply"
click div "[DATE] 3:35 PM"
click input "3:35 PM"
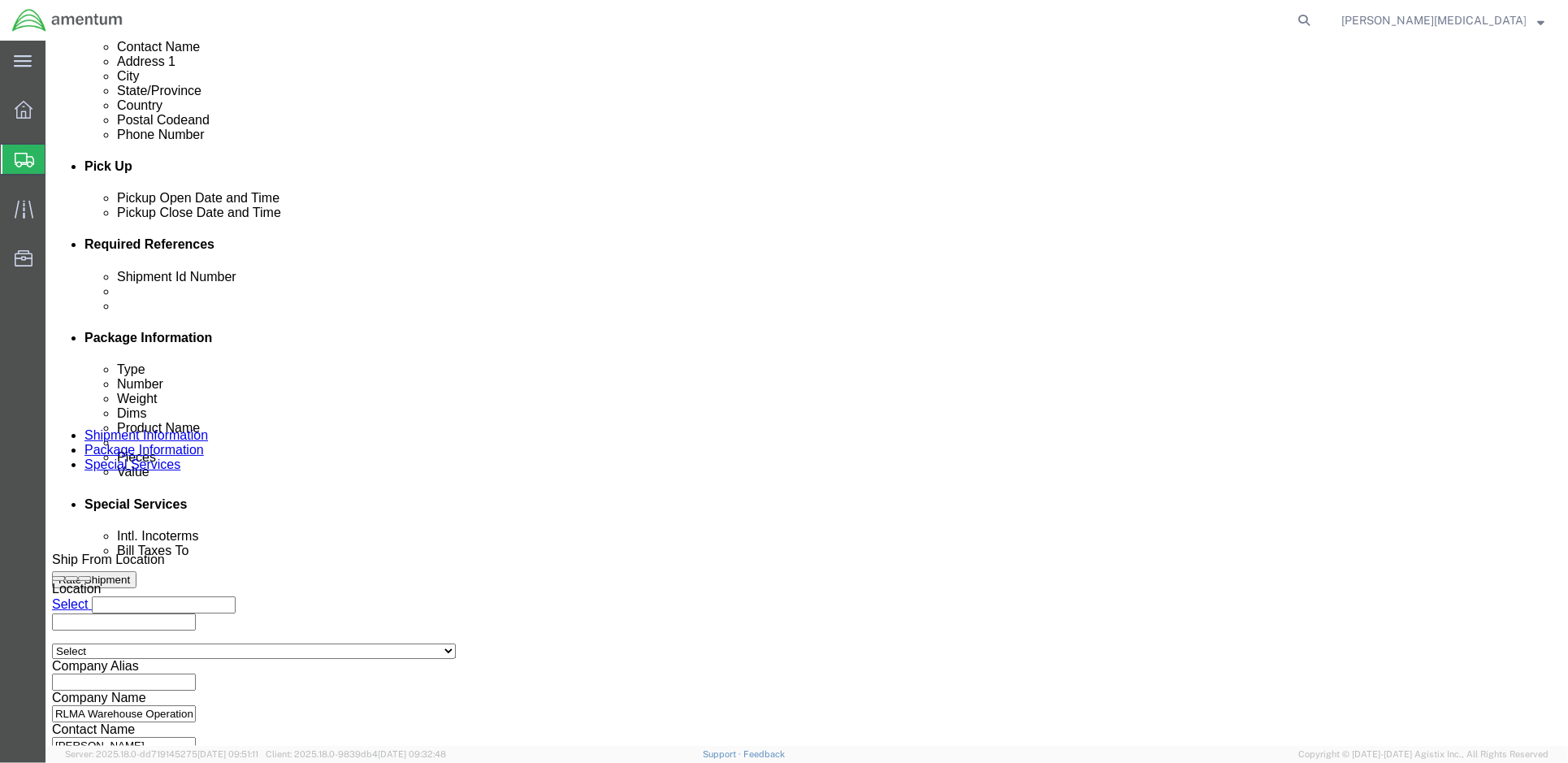
click input "12:35 PM"
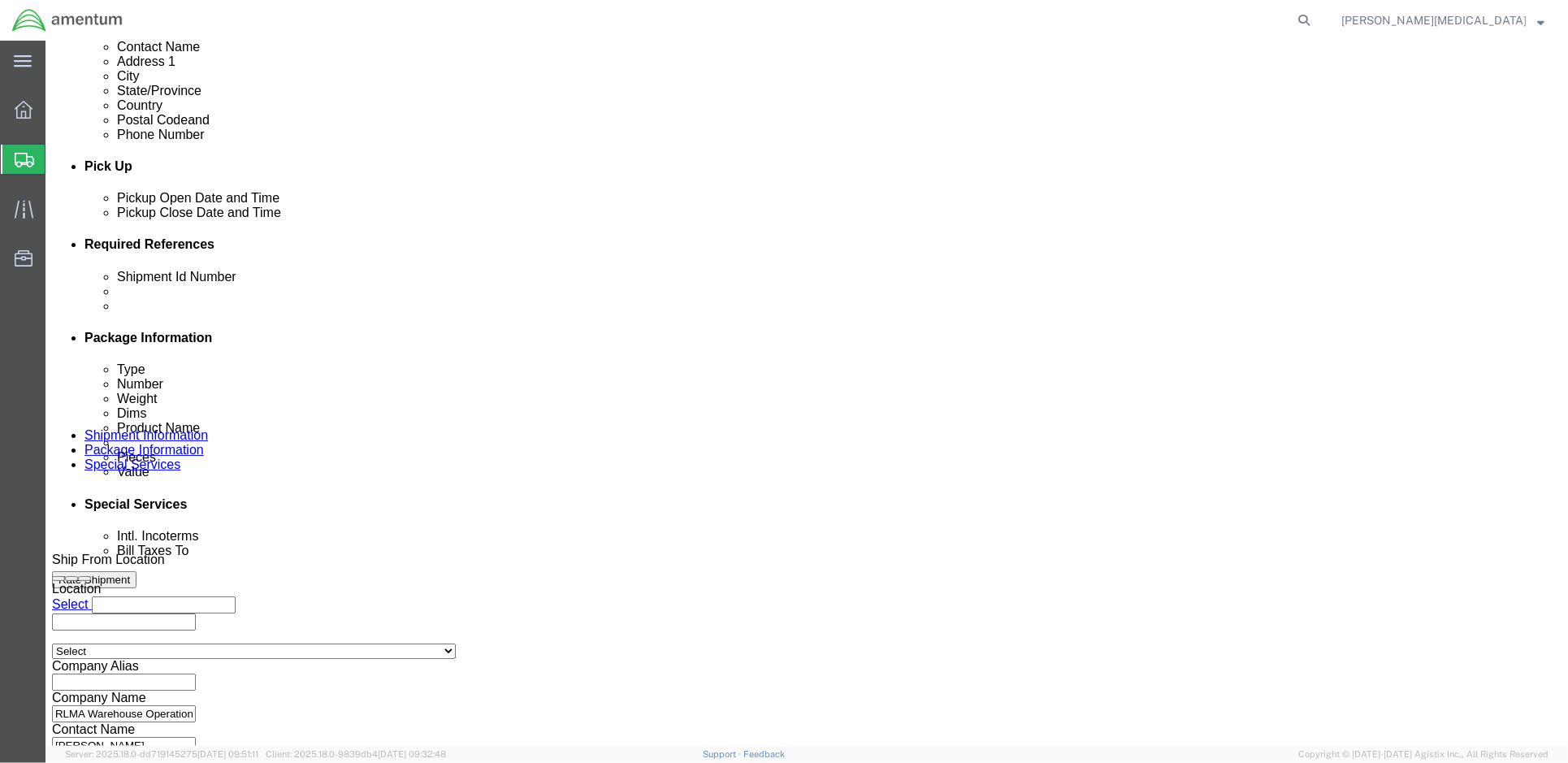
click input "12:35 PM"
click input "1:35 PM"
click input "1000PM"
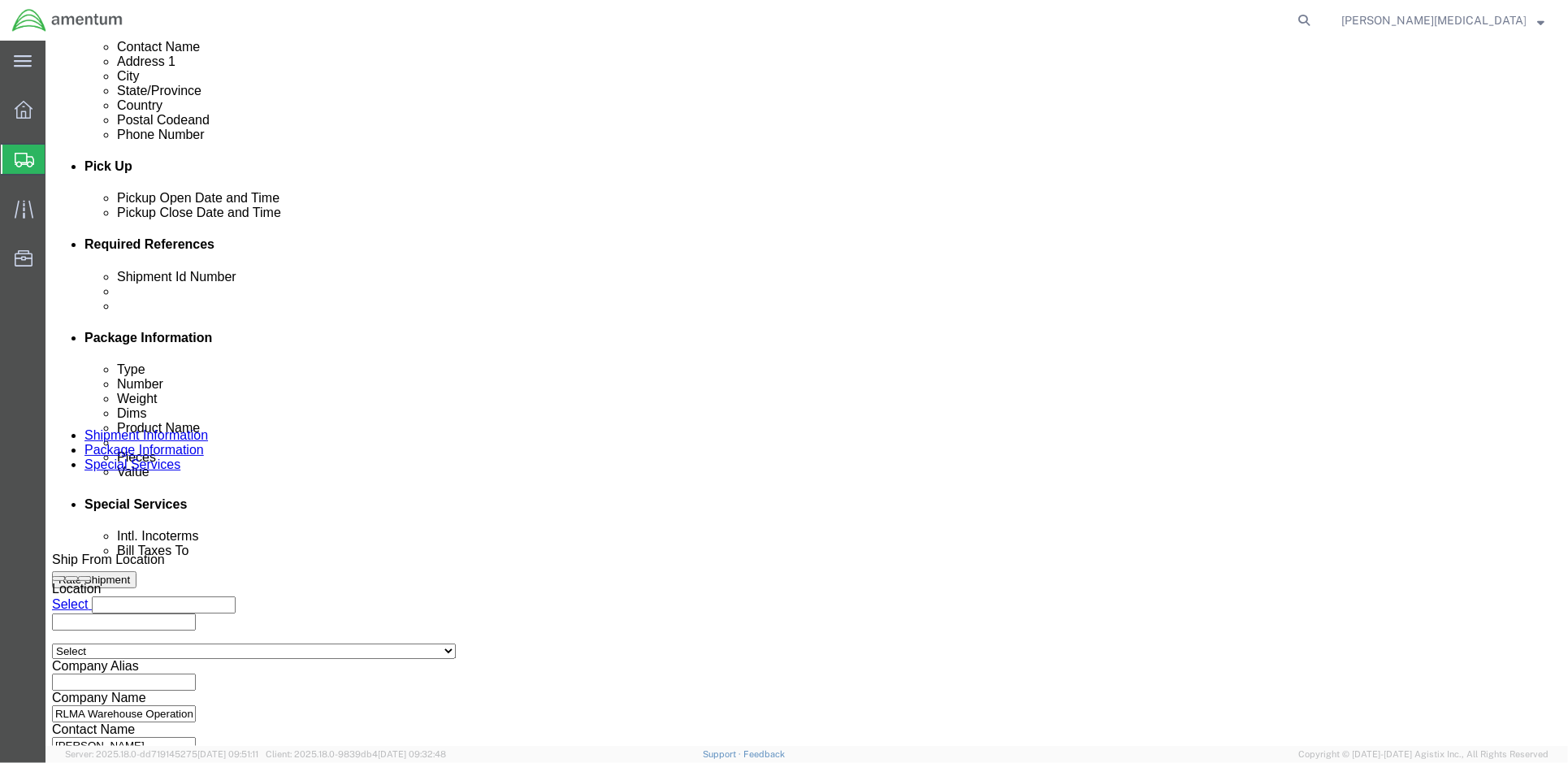
click input "1000PM"
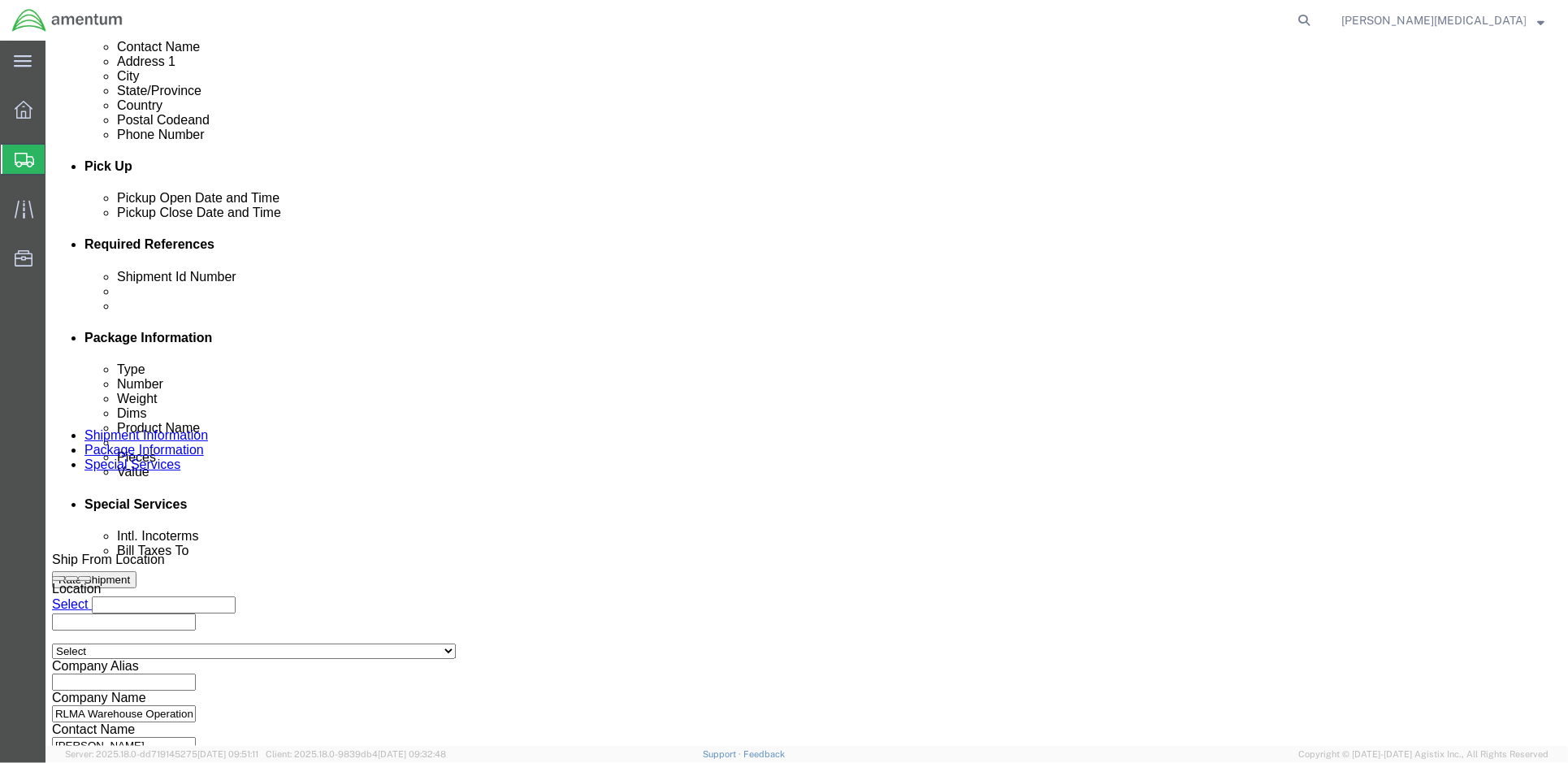
click input "1000PM"
type input "10:30 AM"
click button "Apply"
click div "[DATE] 1:00 PM"
click div "References Add reference"
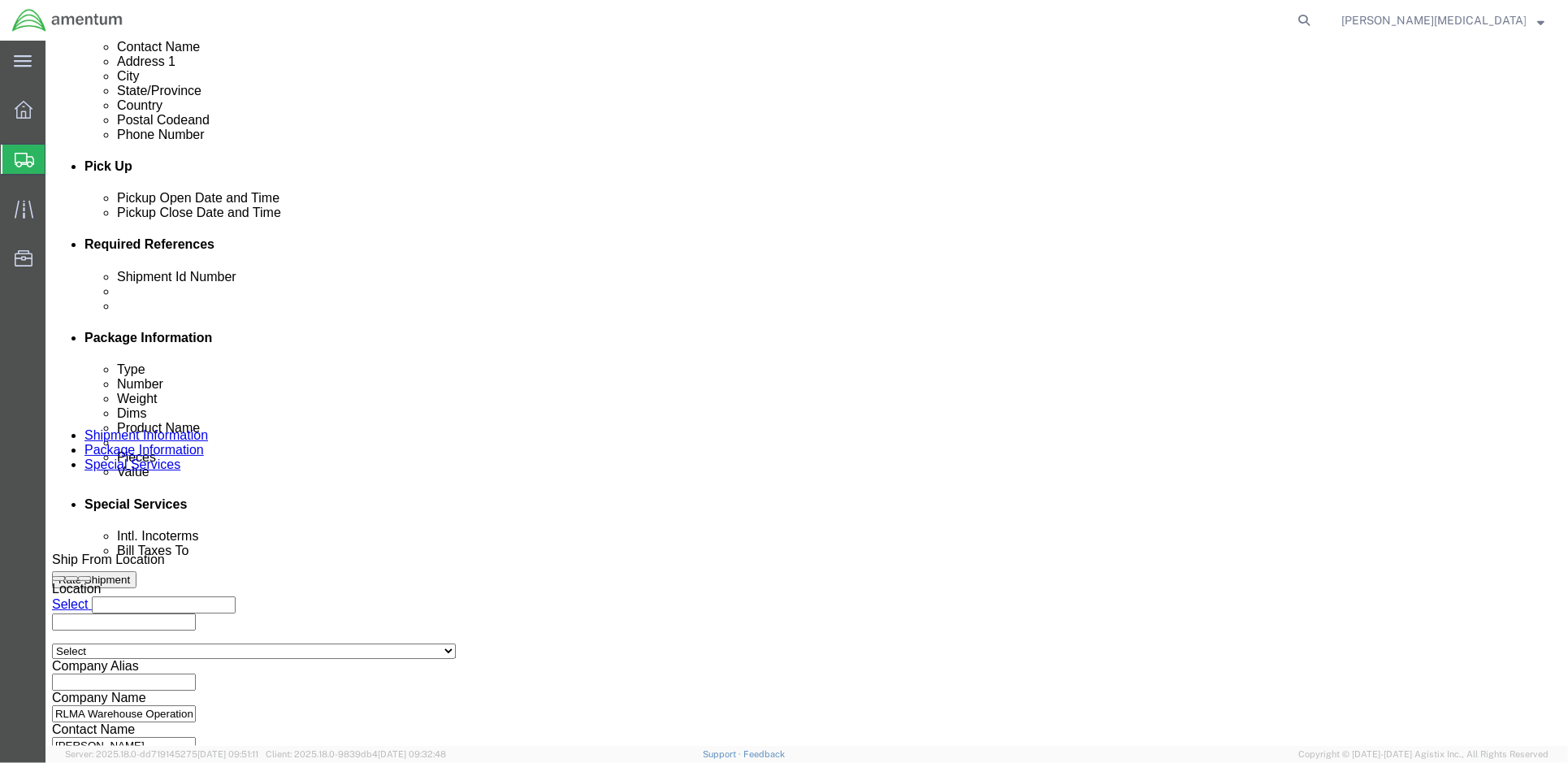
drag, startPoint x: 479, startPoint y: 357, endPoint x: 596, endPoint y: 369, distance: 117.6
click select "Select Account Type Activity ID Airline Appointment Number ASN Batch Request # …"
click div "Select Account Type Activity ID Airline Appointment Number ASN Batch Request # …"
click input "text"
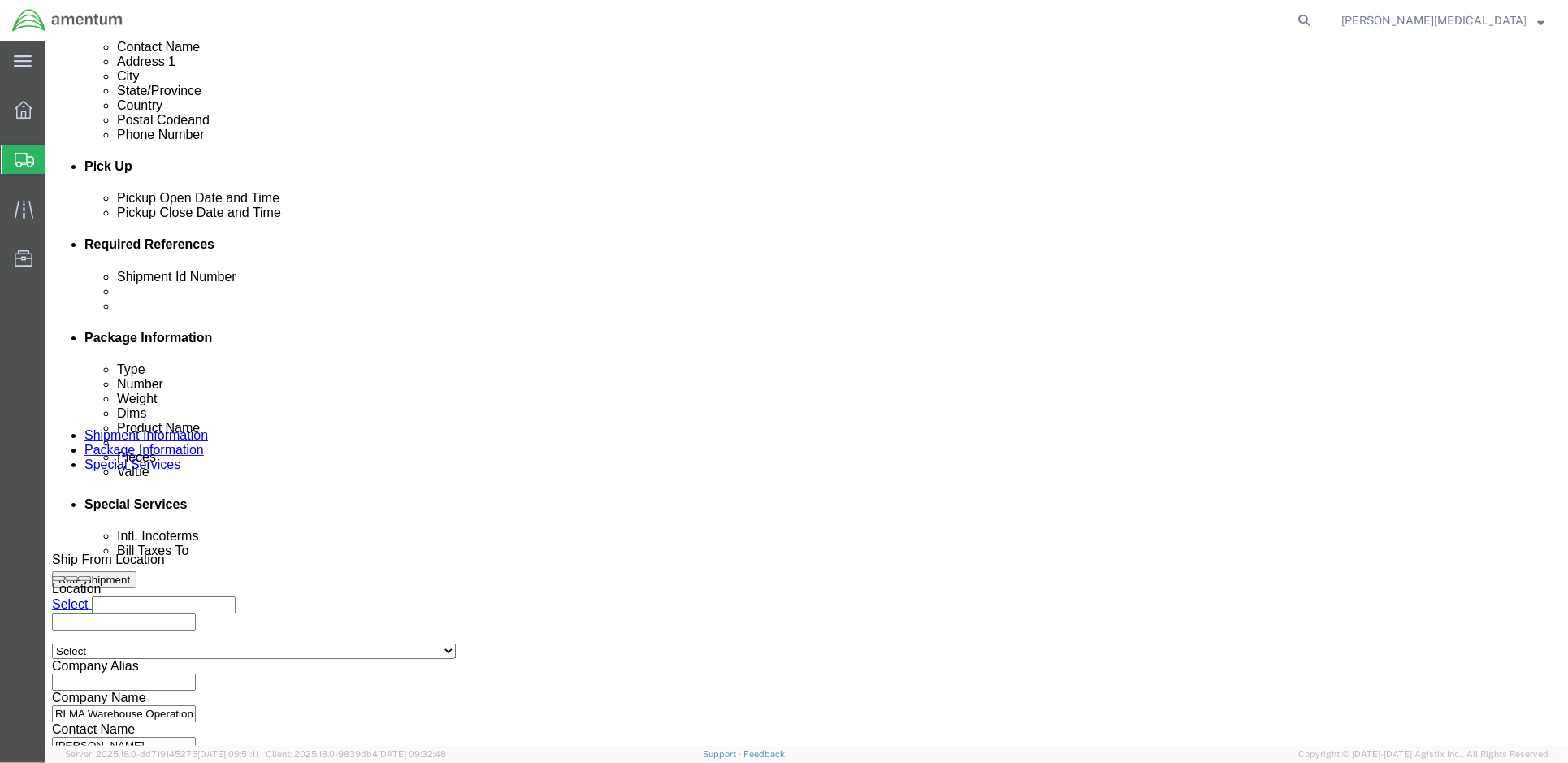
paste input "LIN Number / DODIC FSC Material Material Description Unit of Measure ARC Standa…"
type input "L"
click input "1521BQ-4998.R.1521."
click input "[DOMAIN_NAME]"
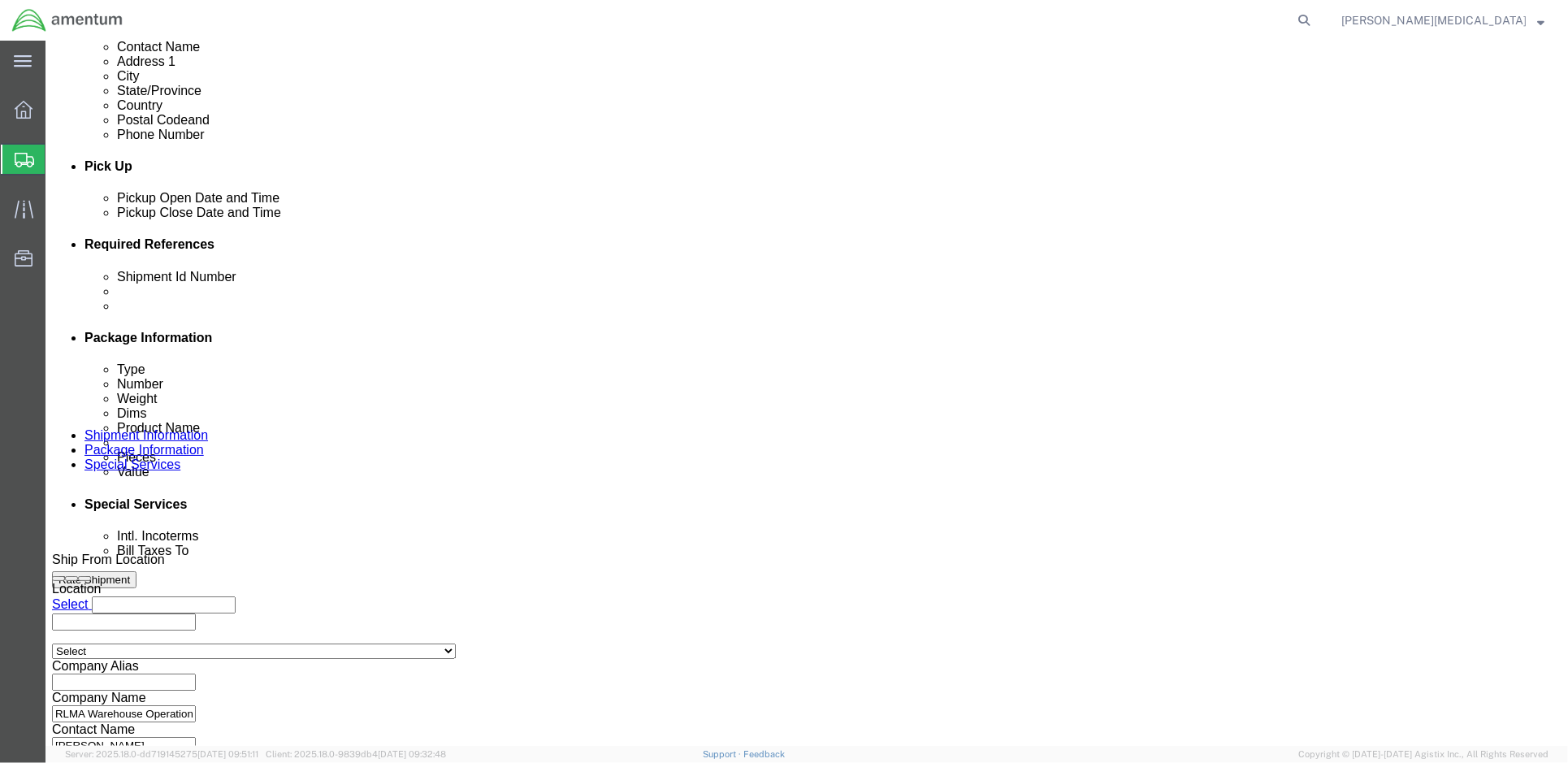
click input "[DOMAIN_NAME]"
click input "1521BQ-4998.R.1521.BQ.BN.0w."
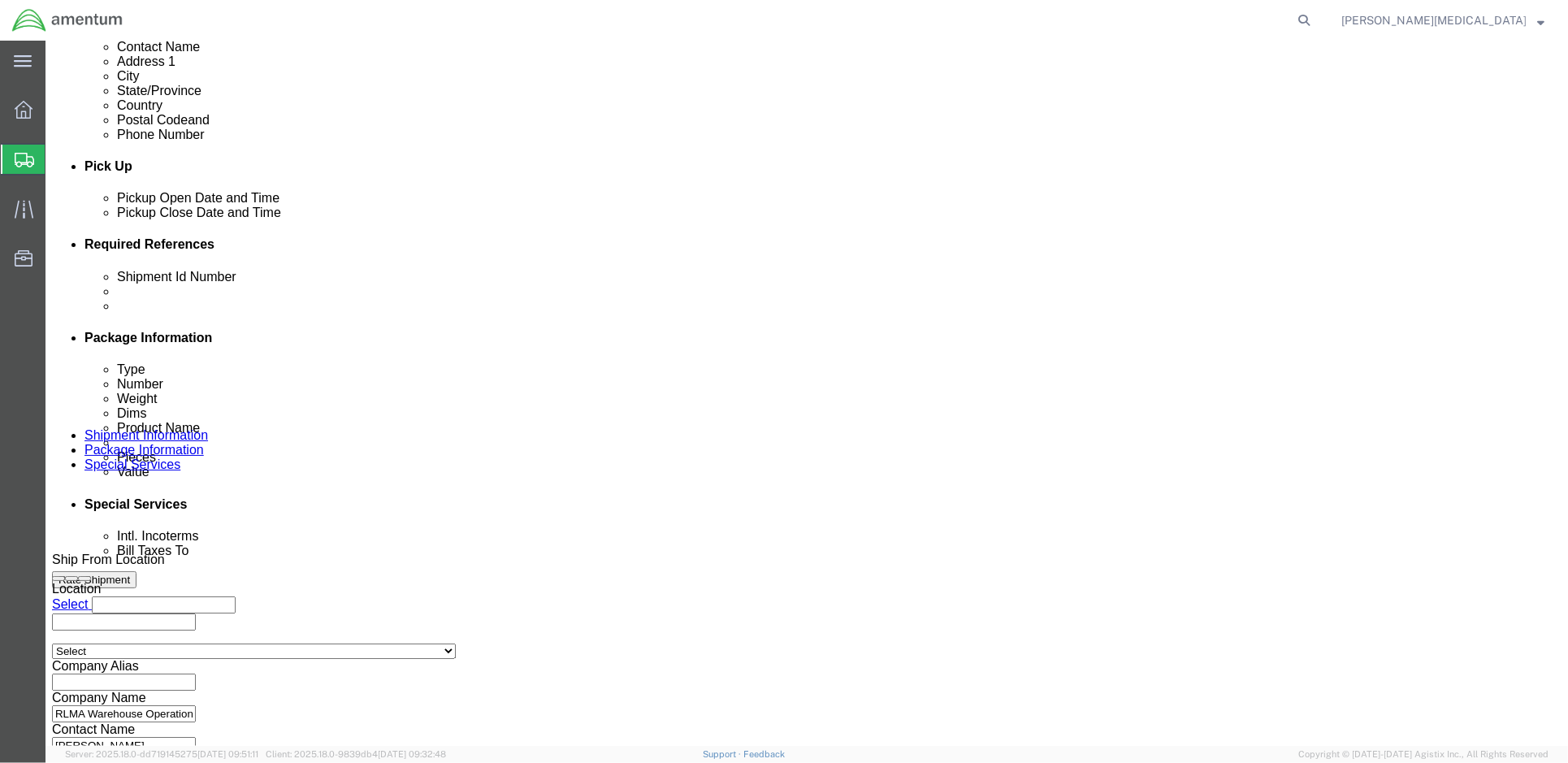
click input "1521BQ-4998.R.1521.BQ.BN.0w.MRGA.00"
click div "Select Account Type Activity ID Airline Appointment Number ASN Batch Request # …"
click input "1521BQ-4998.R.1521.BQ.BN.0W.MRGA.00"
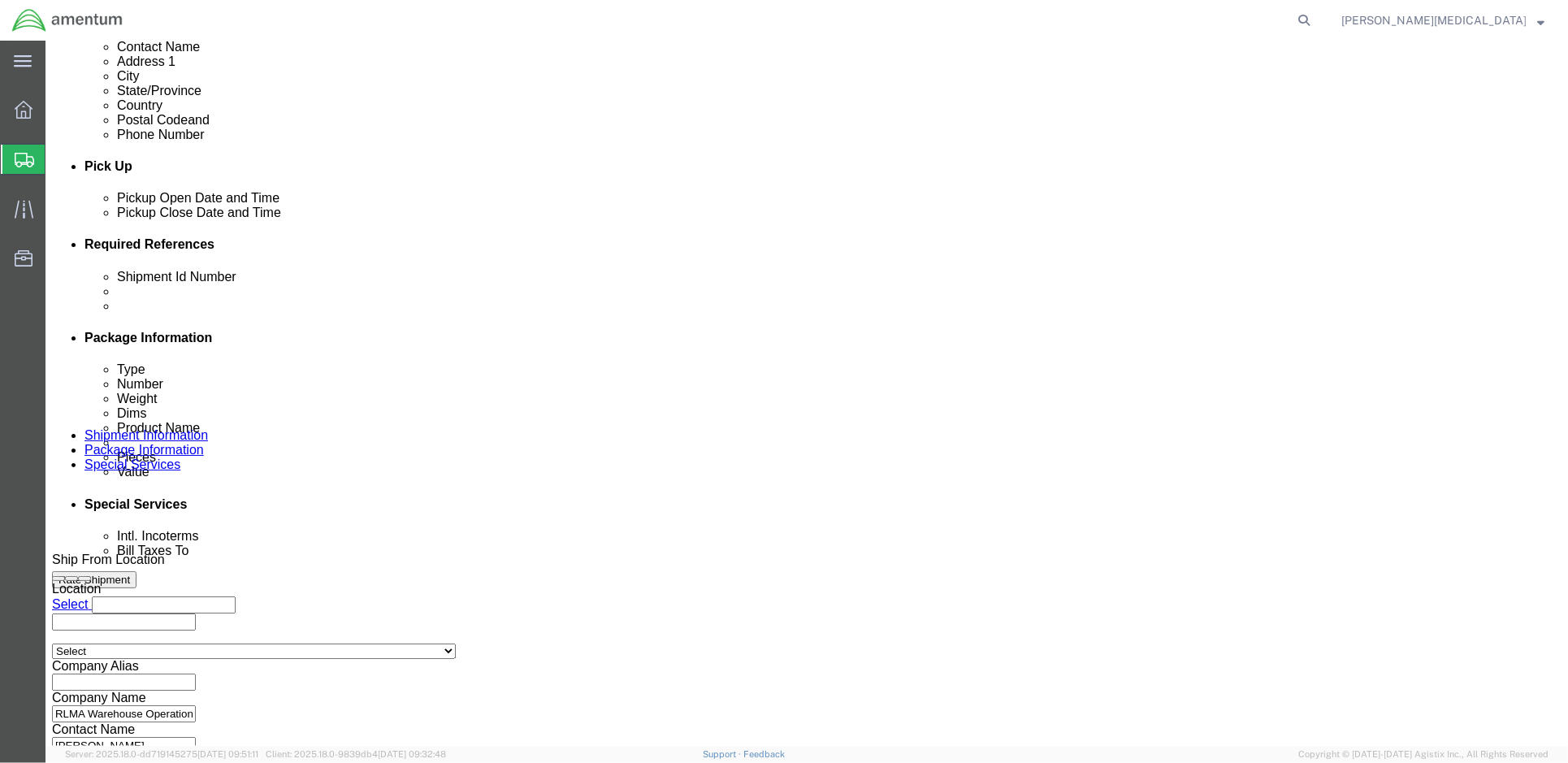
scroll to position [0, 37]
type input "4998.R.1521.BQ.BN.0W.MRGA.00"
click select "Select Account Type Activity ID Airline Appointment Number ASN Batch Request # …"
drag, startPoint x: 876, startPoint y: 474, endPoint x: 880, endPoint y: 463, distance: 11.7
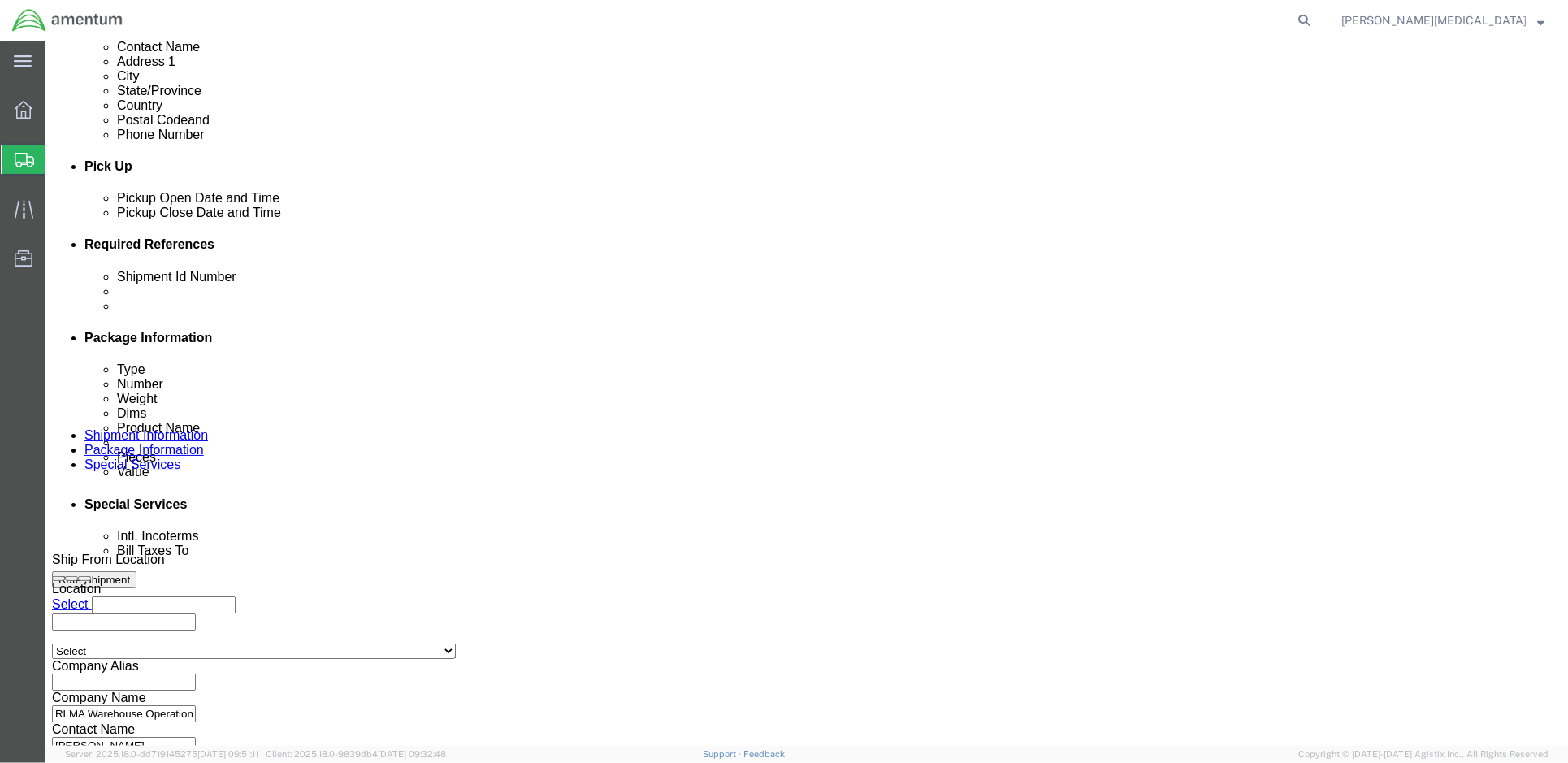
click div "Leg 1 Mode Select Air Less than Truckload Multi-Leg Ocean Freight Rail Small Pa…"
click select "Select Account Type Activity ID Airline Appointment Number ASN Batch Request # …"
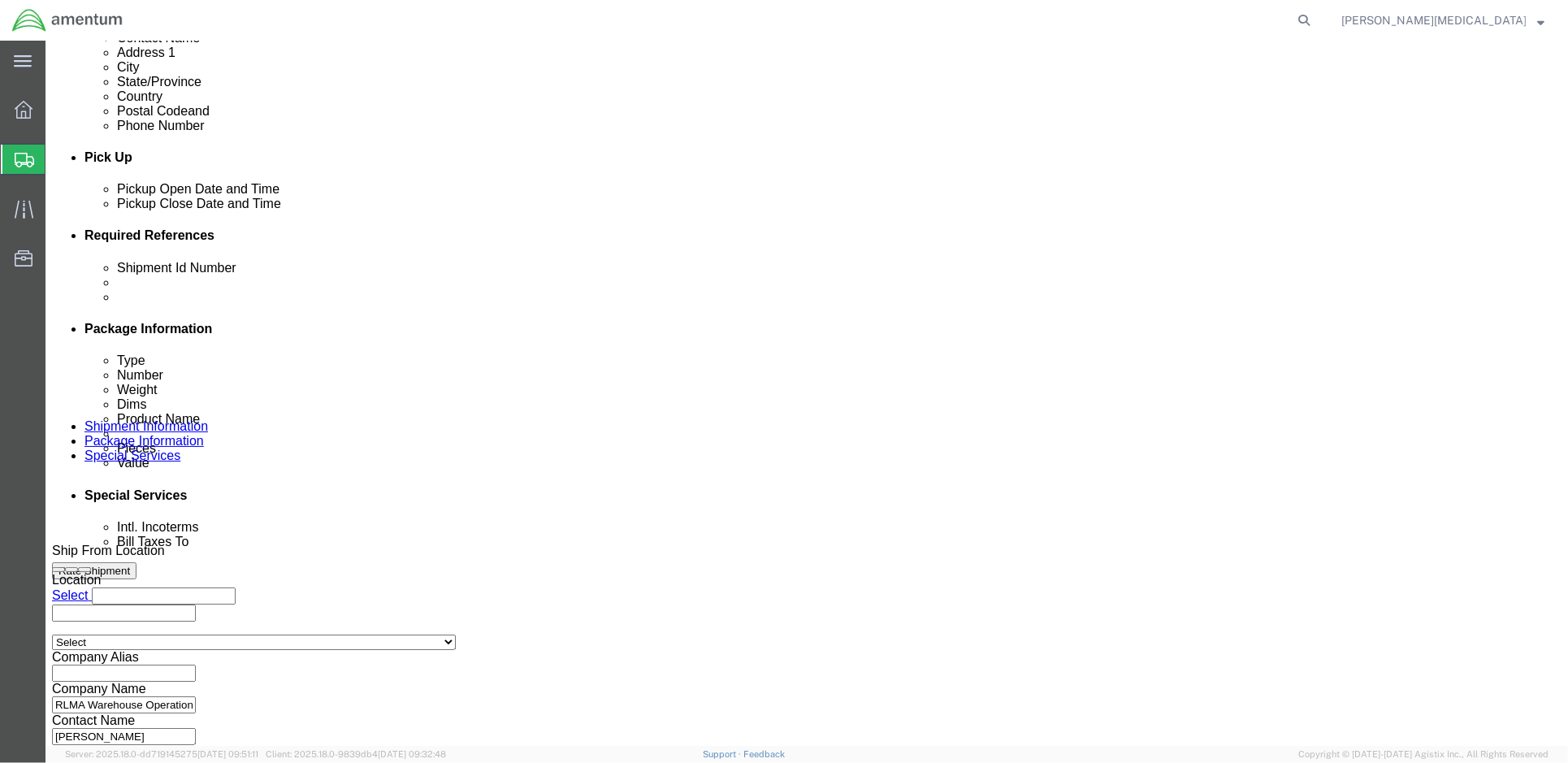
scroll to position [751, 0]
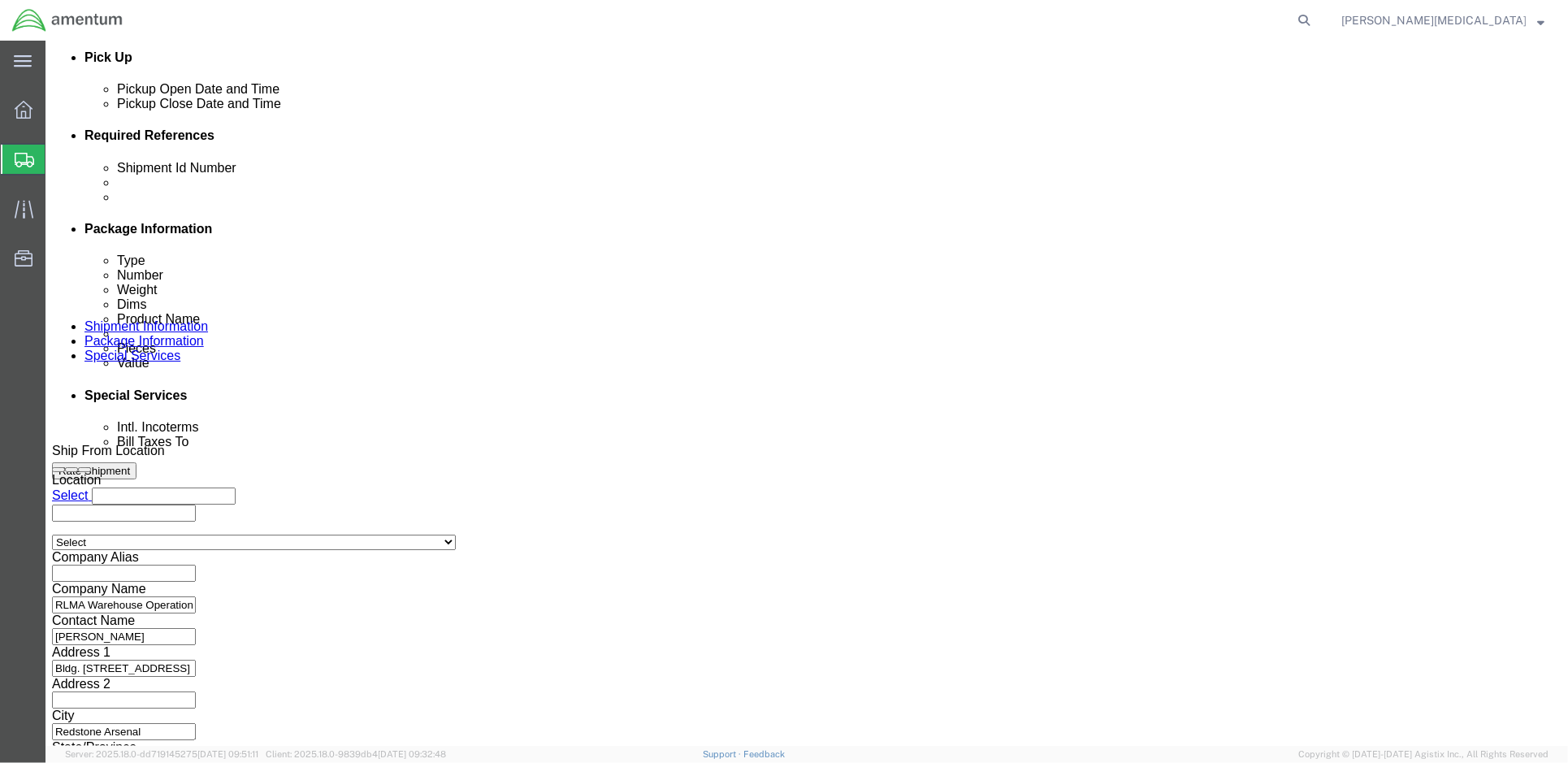
click input "text"
click div
click select "Select Account Type Activity ID Airline Appointment Number ASN Batch Request # …"
click input "1521BQ.036-1"
click select "Select Account Type Activity ID Airline Appointment Number ASN Batch Request # …"
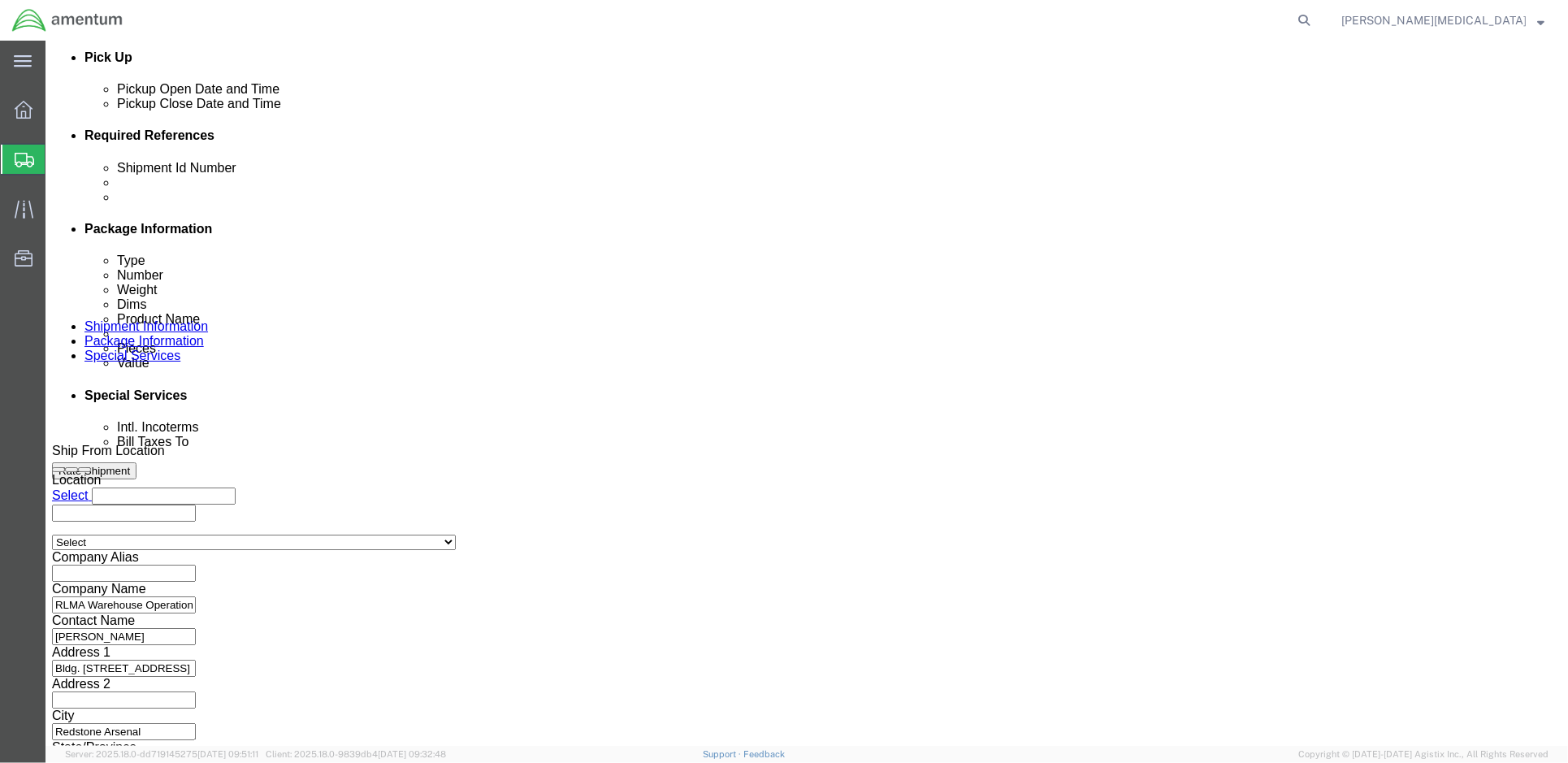
select select "CUSTREF"
click select "Select Account Type Activity ID Airline Appointment Number ASN Batch Request # …"
click div "Select Account Type Activity ID Airline Appointment Number ASN Batch Request # …"
click button "Continue"
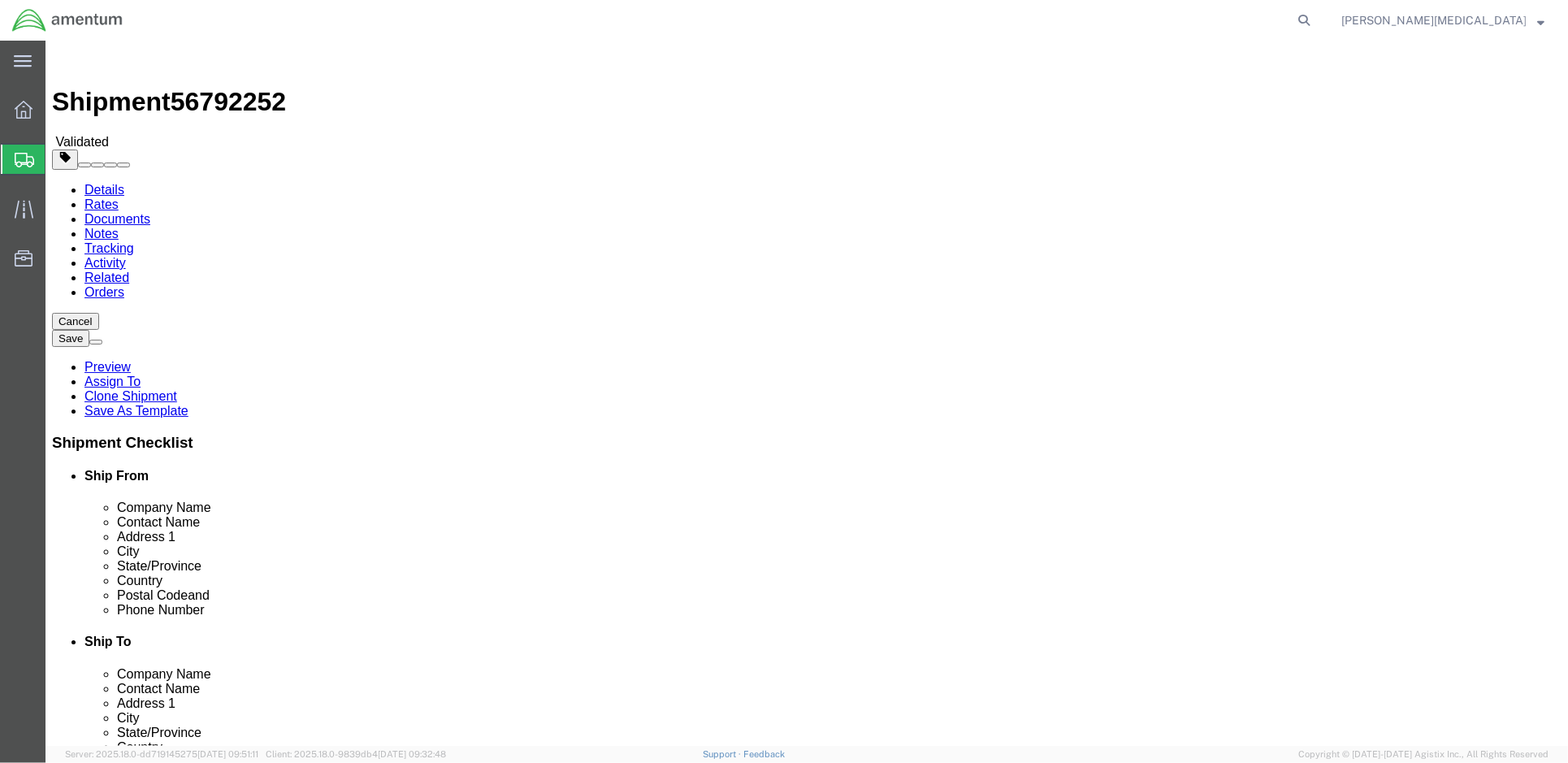
drag, startPoint x: 268, startPoint y: 350, endPoint x: 200, endPoint y: 348, distance: 68.0
click div "Dimensions Length 40.00 x Width 79.00 x Height 79.00 Select cm ft in"
drag, startPoint x: 328, startPoint y: 345, endPoint x: 302, endPoint y: 348, distance: 26.2
click div "Length x Width 79.00 x Height 79.00 Select cm ft in"
drag, startPoint x: 428, startPoint y: 348, endPoint x: 346, endPoint y: 347, distance: 82.0
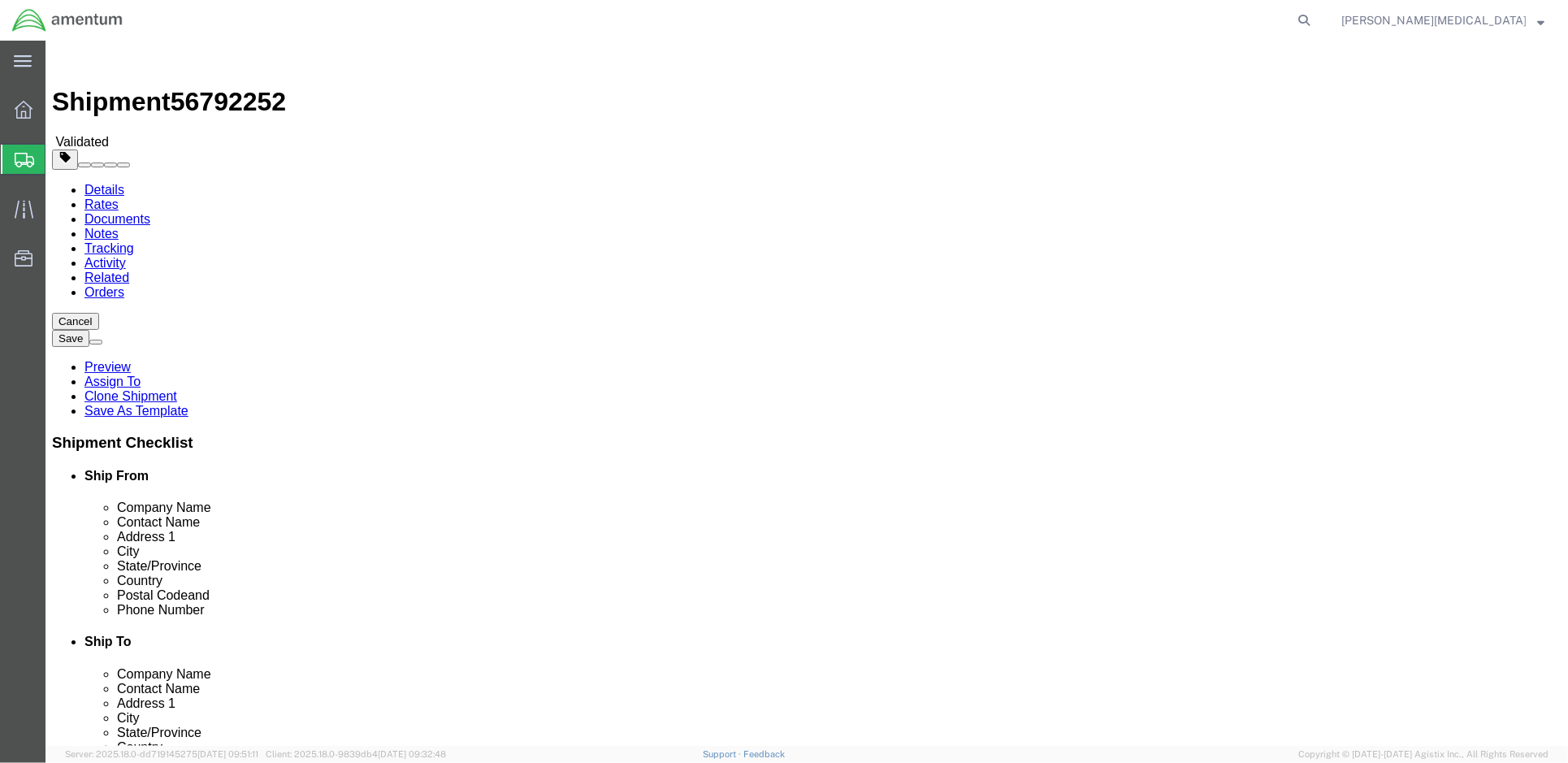
click div "Length x Width x Height 79.00 Select cm ft in"
drag, startPoint x: 853, startPoint y: 352, endPoint x: 781, endPoint y: 348, distance: 72.1
click div "Dimensions Separate dimensions for each package, Length x Width x Height Length…"
drag, startPoint x: 941, startPoint y: 349, endPoint x: 884, endPoint y: 349, distance: 57.0
click div "Length x Width 79.00 x Height 79.00 Select cm ft in"
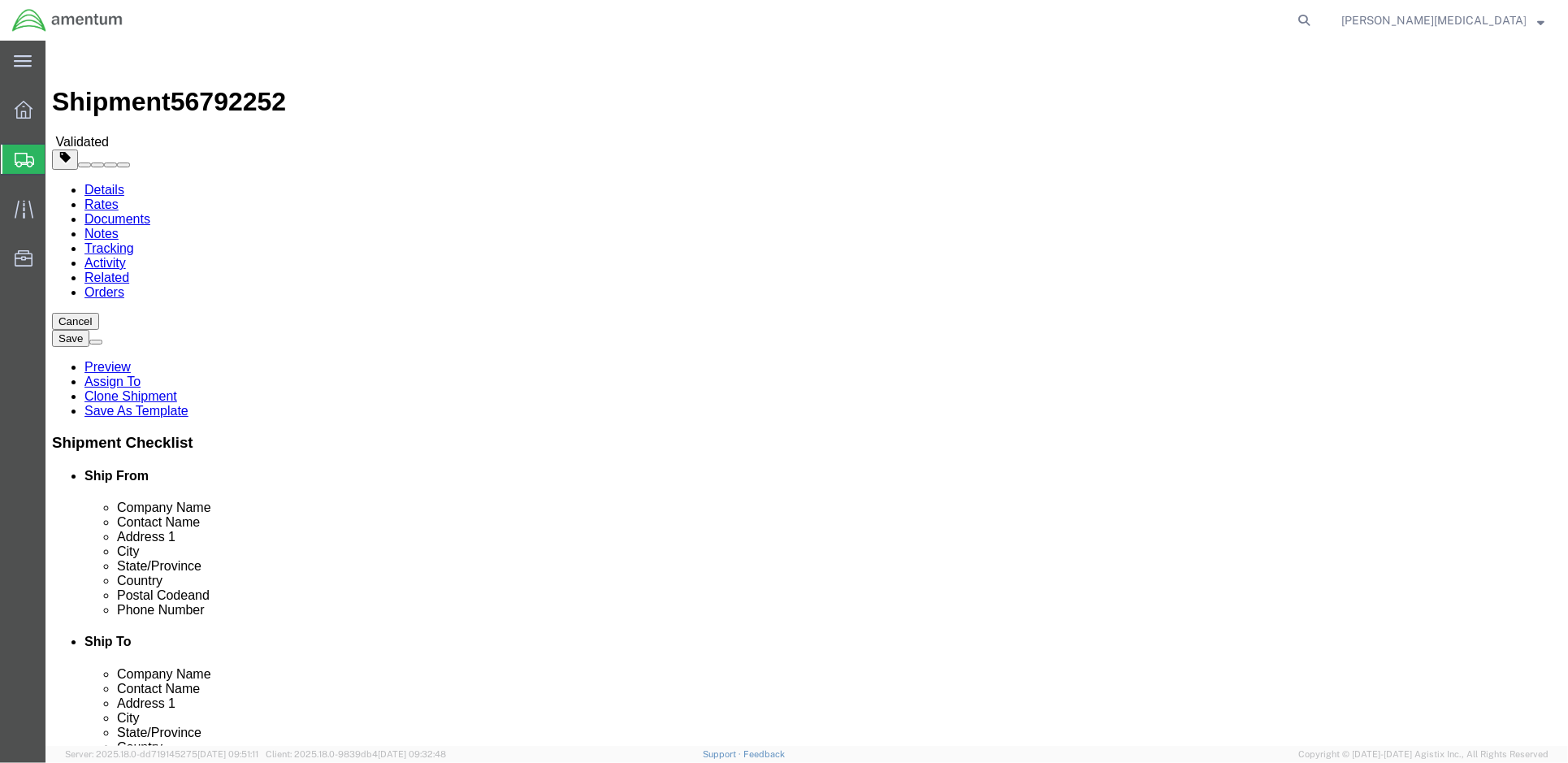
drag, startPoint x: 1030, startPoint y: 348, endPoint x: 960, endPoint y: 349, distance: 70.0
click div "Length x Width x Height 79.00 Select cm ft in"
click input "10000.00"
type input "20000.00"
click input "10000.00"
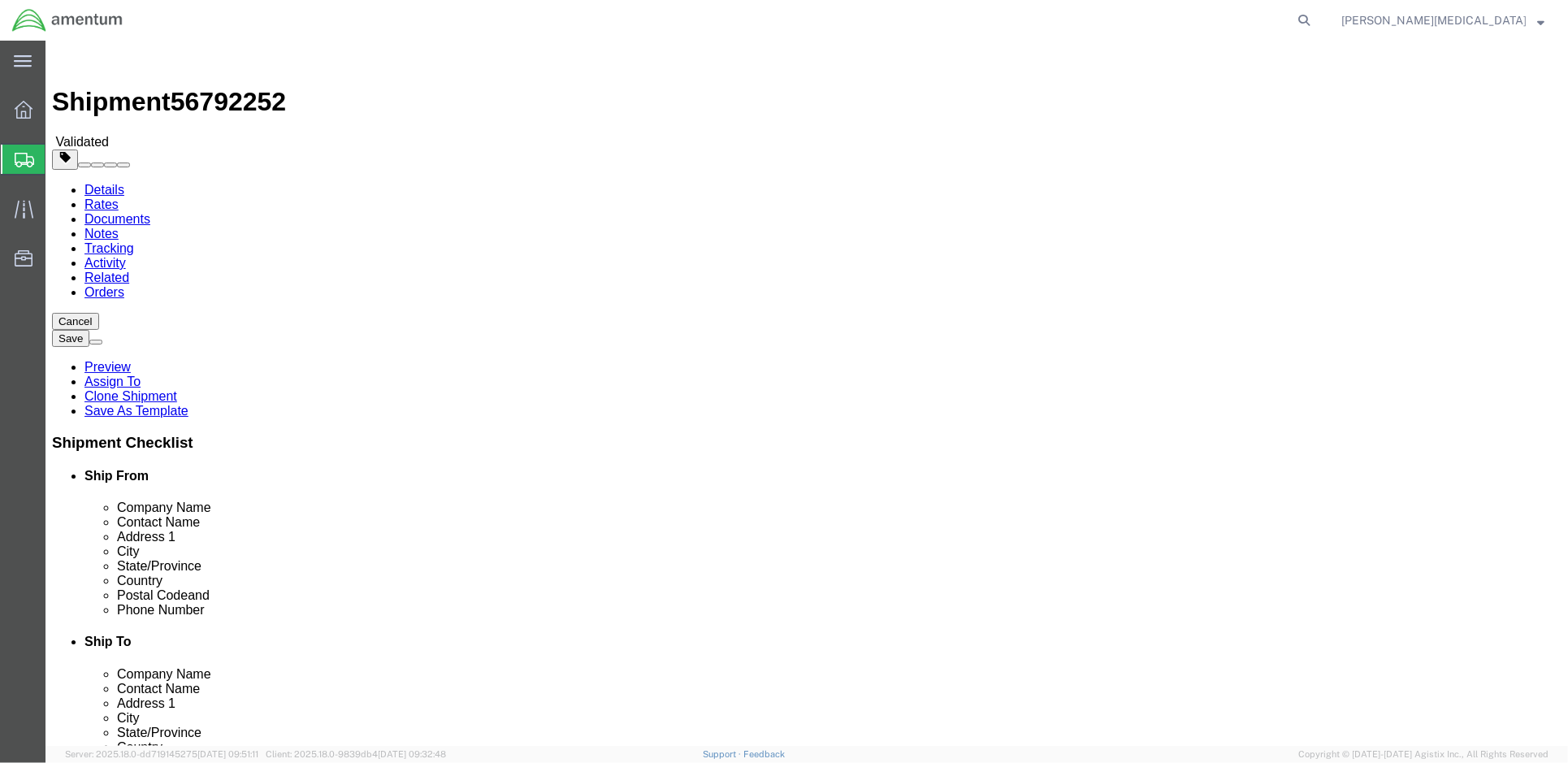
type input "20000.00"
click link "Add Content"
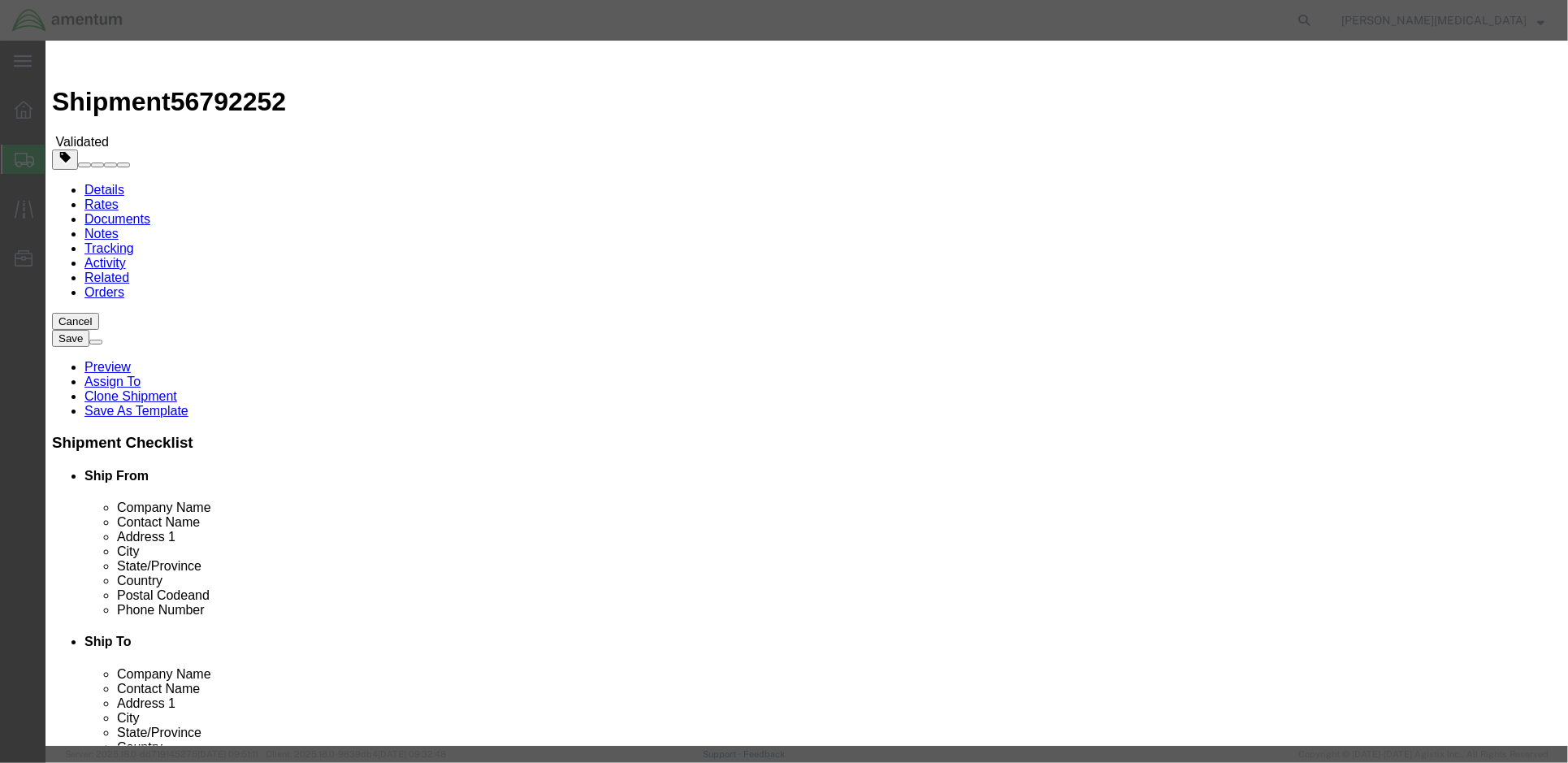
drag, startPoint x: 1096, startPoint y: 558, endPoint x: 614, endPoint y: 313, distance: 540.7
click div "Add content Commodity library Product Name Pieces 0 Select Bag Barrels 100Board…"
click input "0"
type input "9"
click button "button"
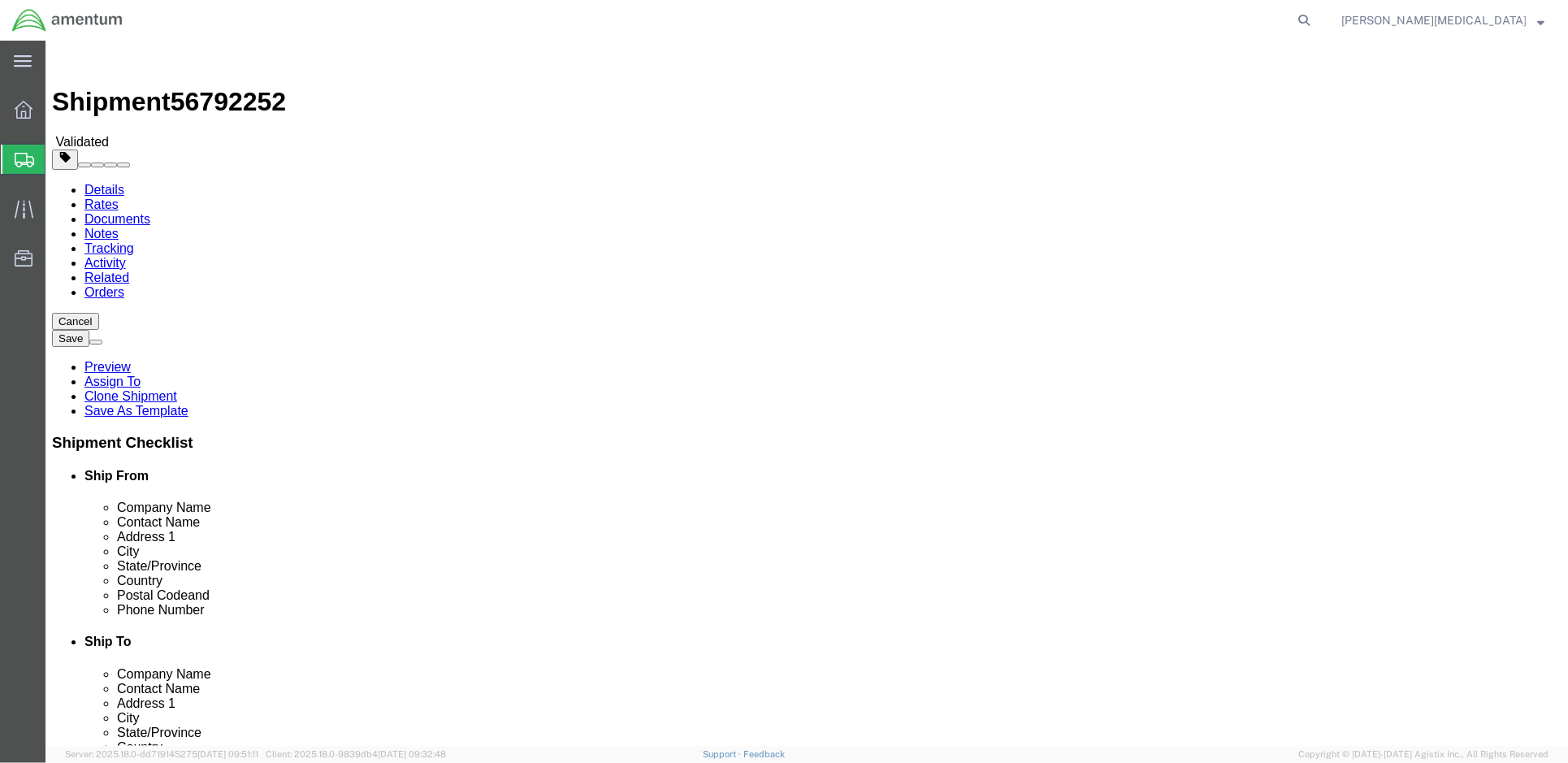
click dd "10000.00 USD"
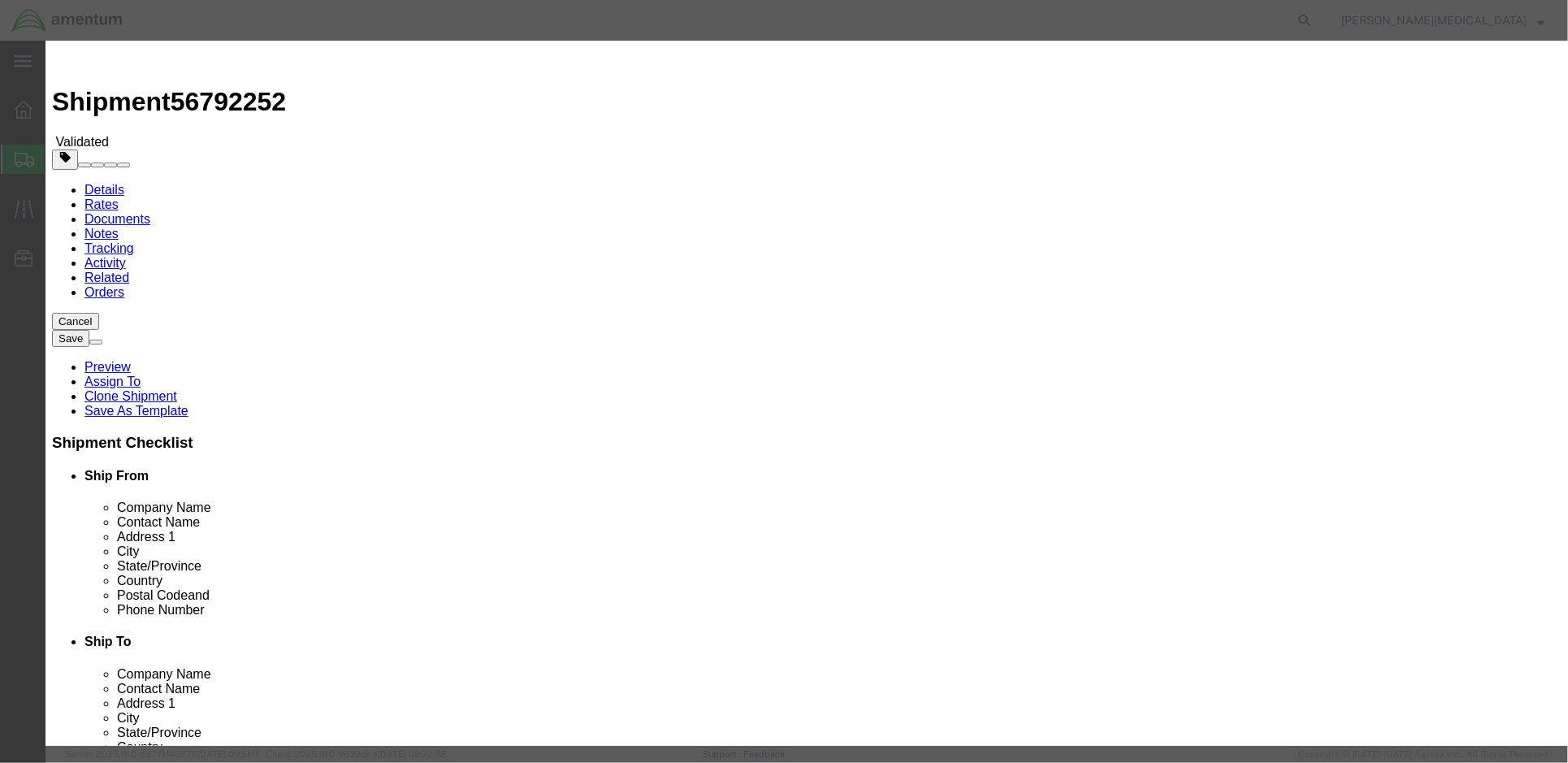
click input "10000.00"
click icon "button"
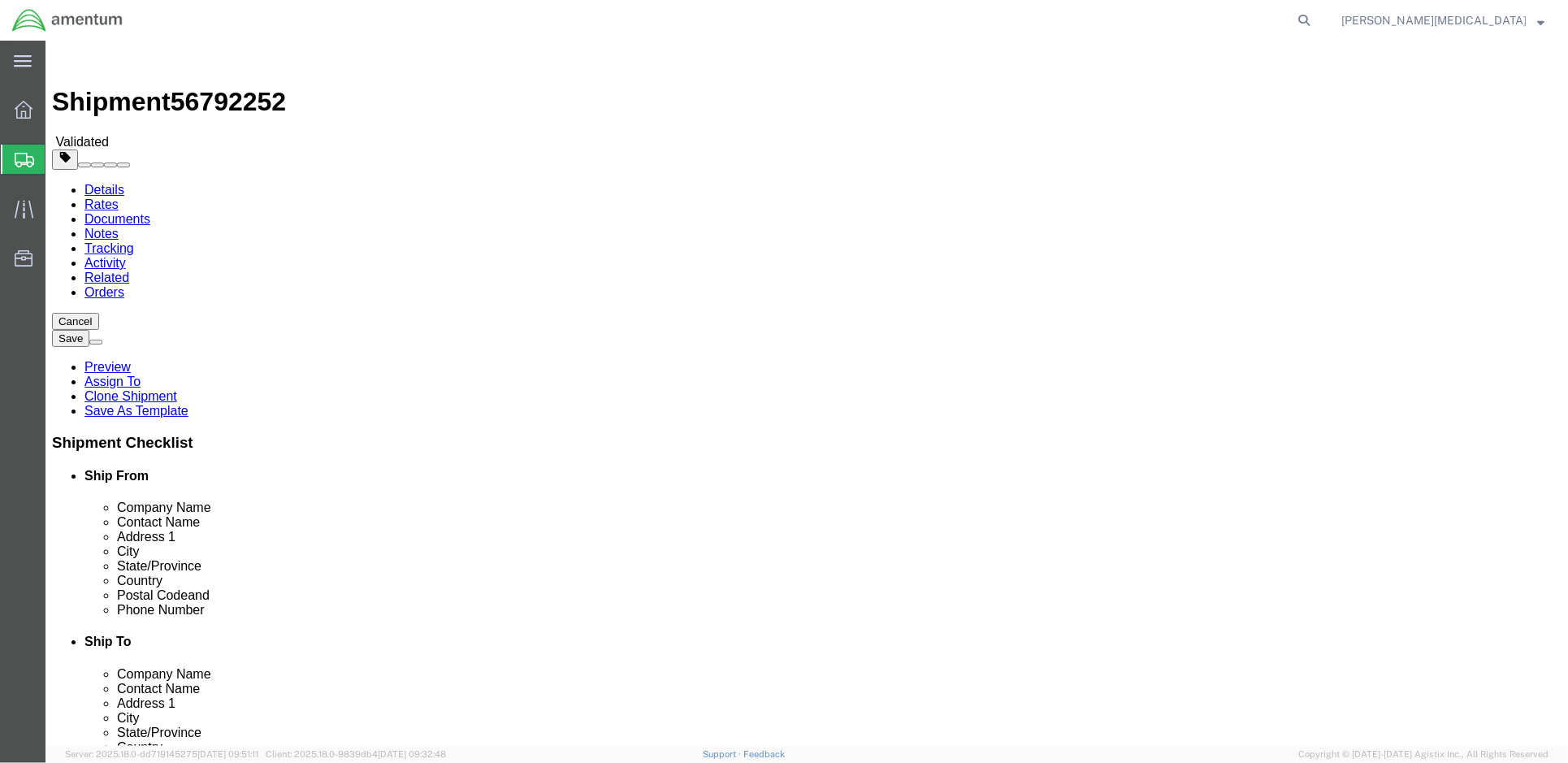
click select "Select Bale(s) Basket(s) Bolt(s) Bottle(s) Buckets Bulk Bundle(s) Can(s) Cardbo…"
select select "VNPK"
click select "Select Bale(s) Basket(s) Bolt(s) Bottle(s) Buckets Bulk Bundle(s) Can(s) Cardbo…"
click icon
click div "# 2 1 x Your Packaging"
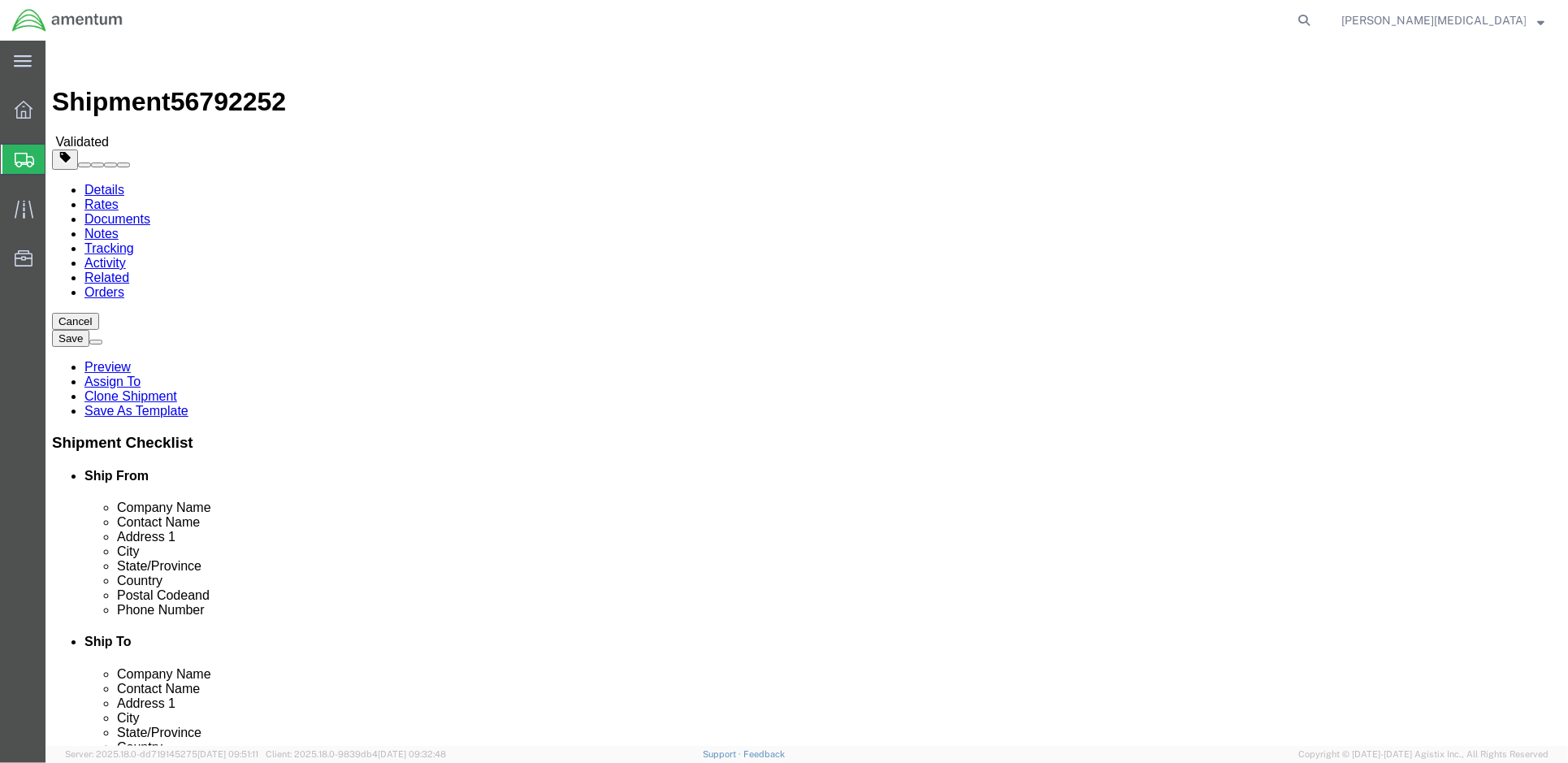
click div "# 2 1 x Your Packaging"
click icon
click h4 "# 2 1 x Your Packaging"
click span "button"
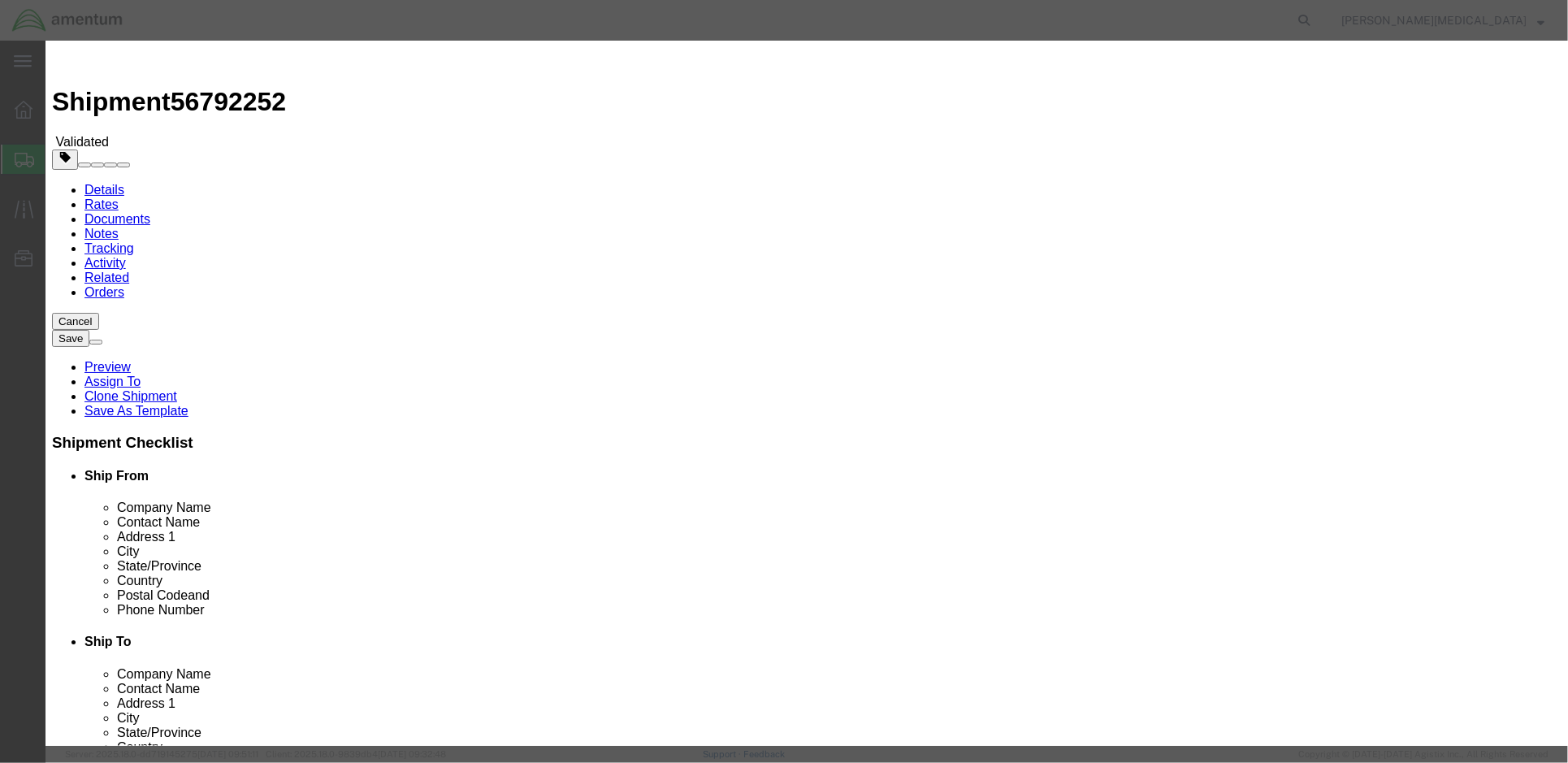
click input "text"
click icon "button"
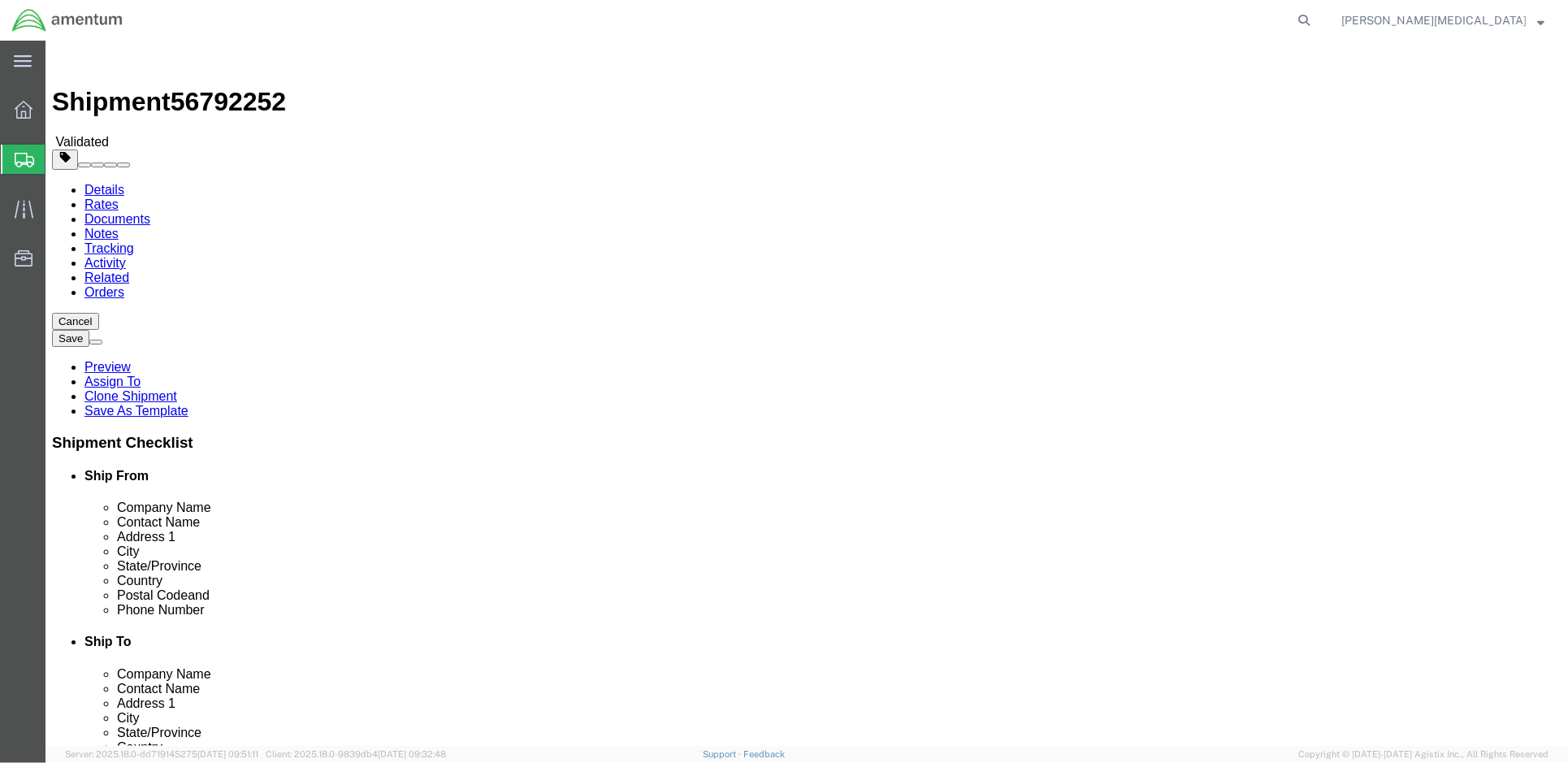
click span
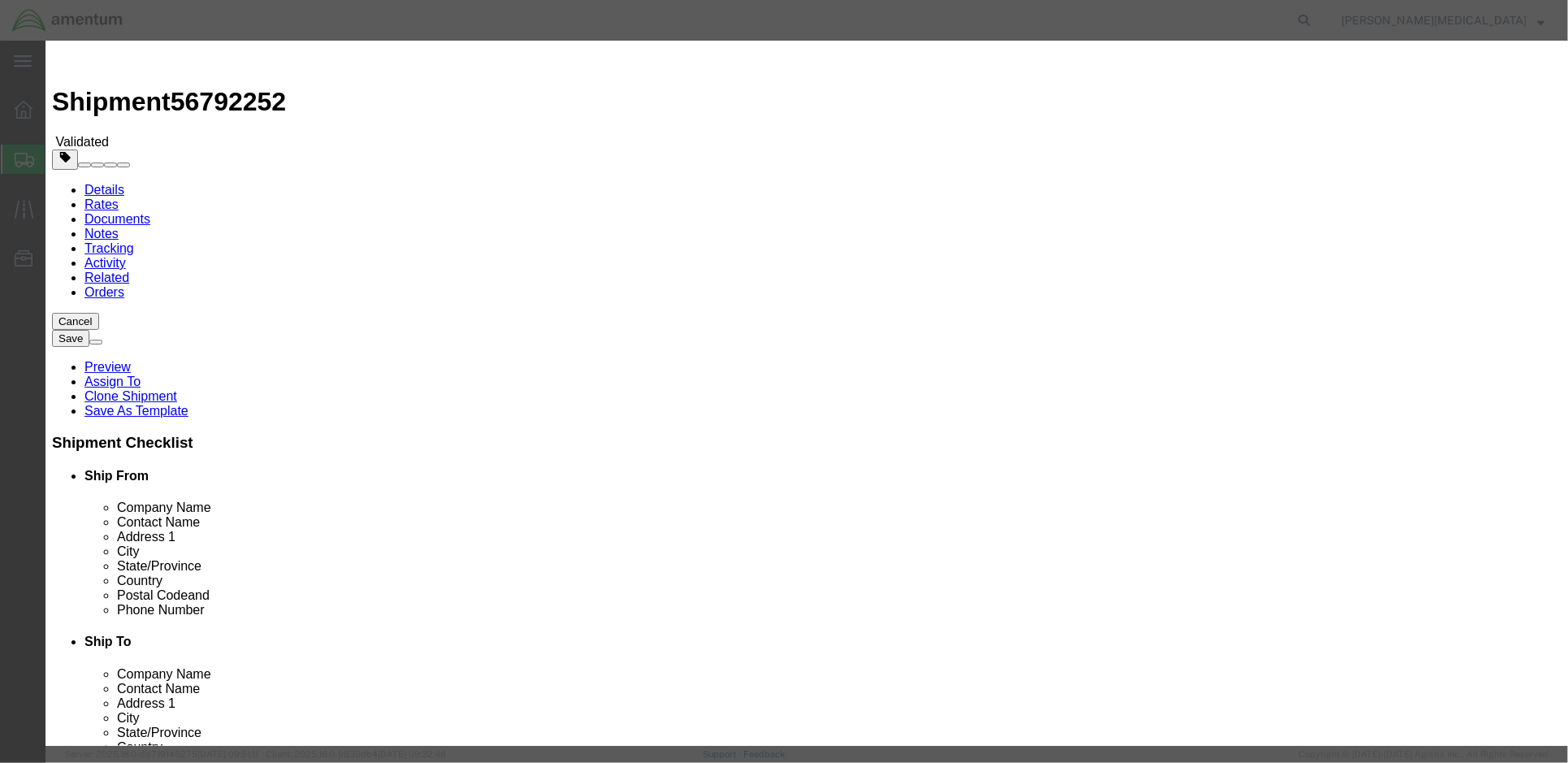
click input "0"
click input "text"
type input "2,490,328.44"
click textarea
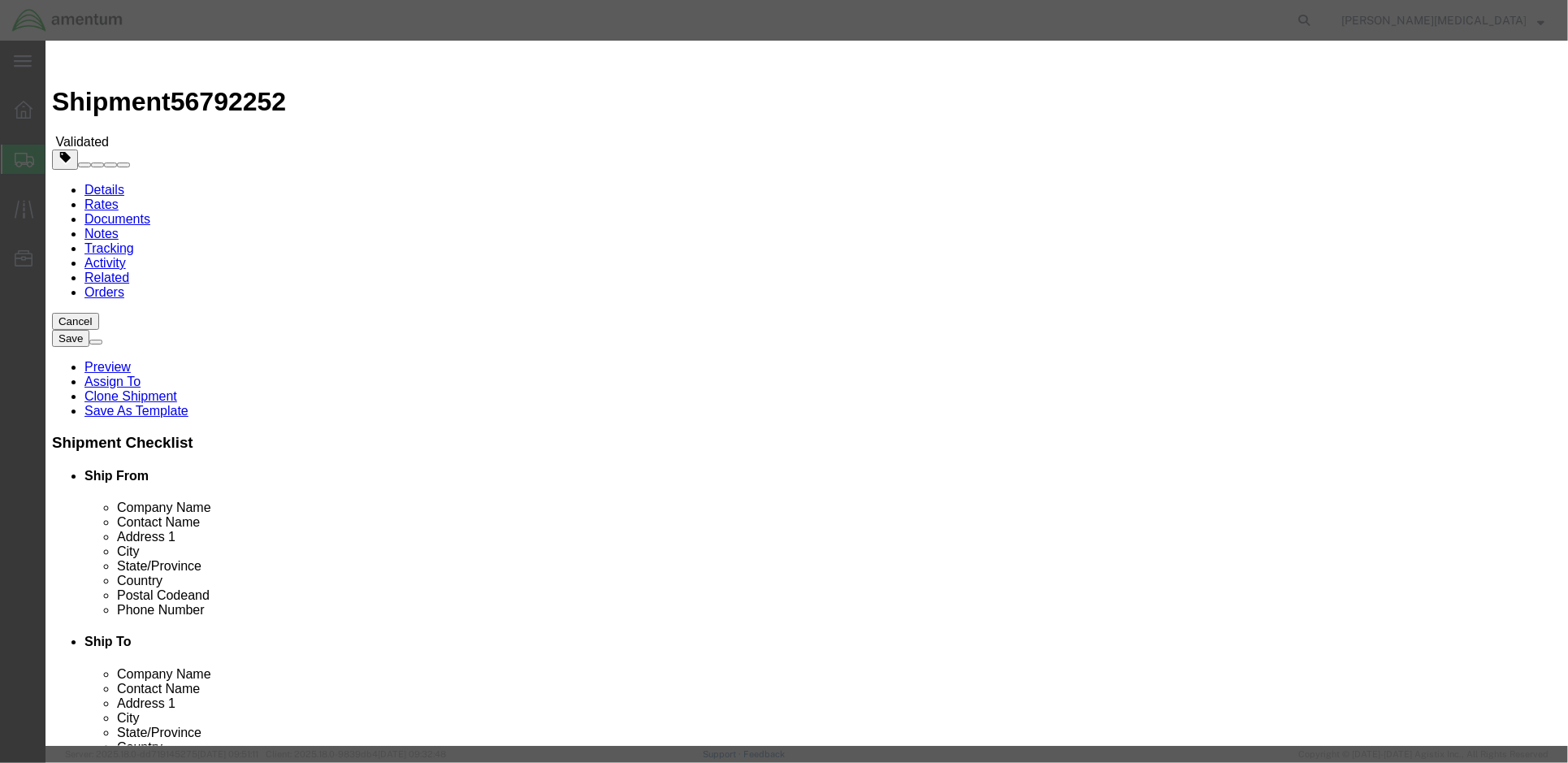
click input "0"
type input "9"
click input "text"
type input "m"
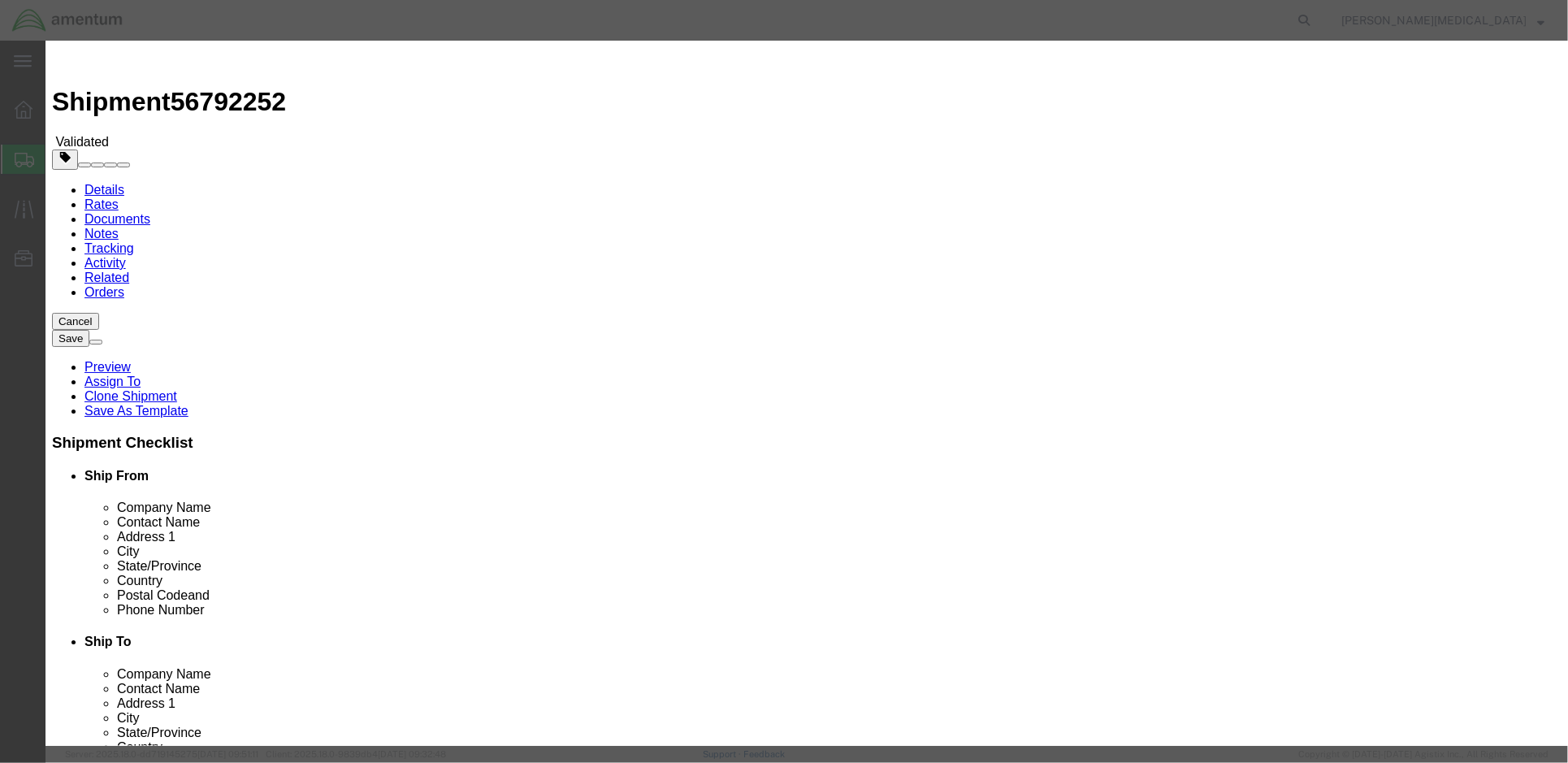
type input "m"
type input "Maintenance Stands, Aircraft"
click textarea
click button "Save & Close"
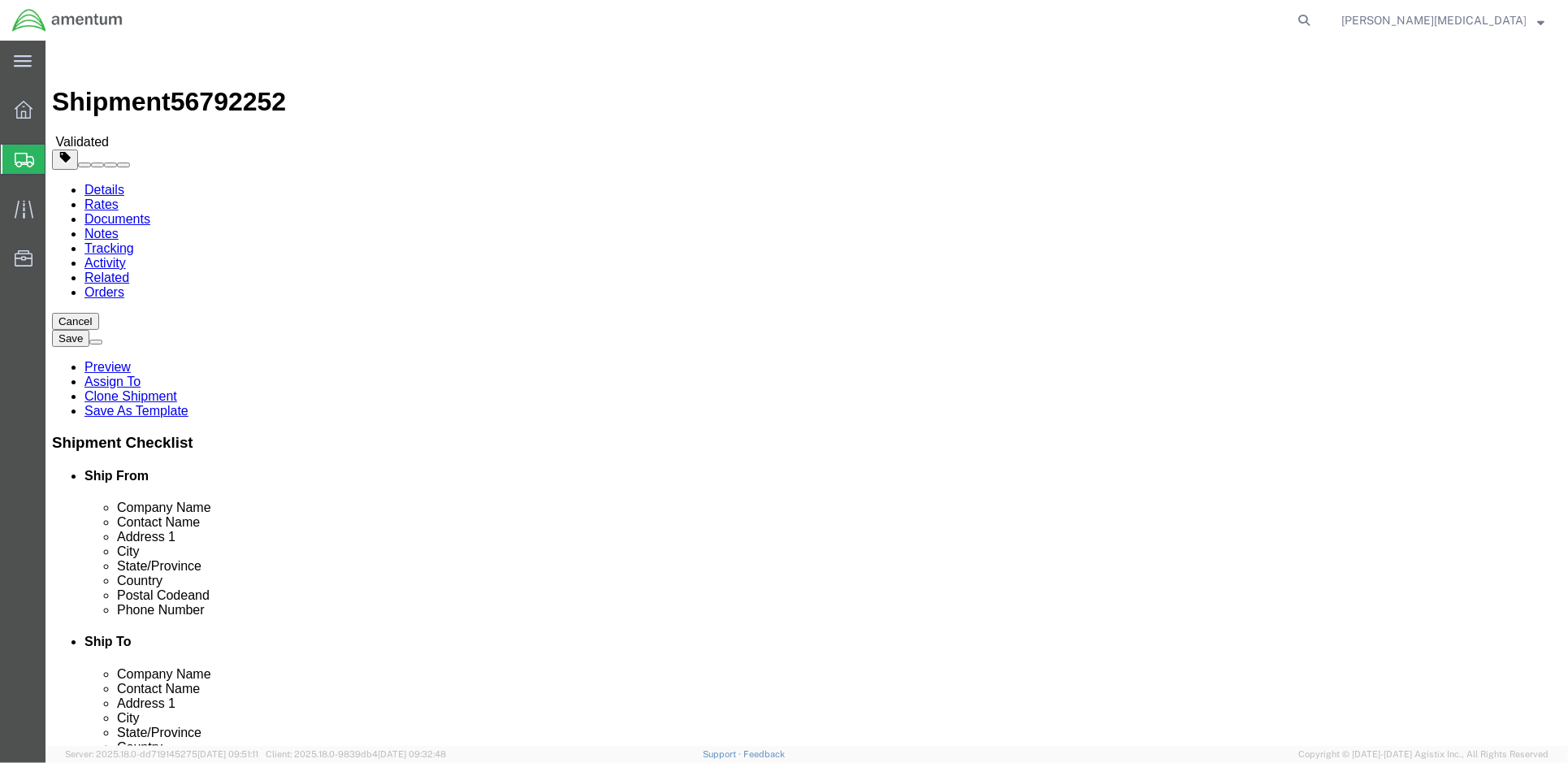
click dd "9.00 Each"
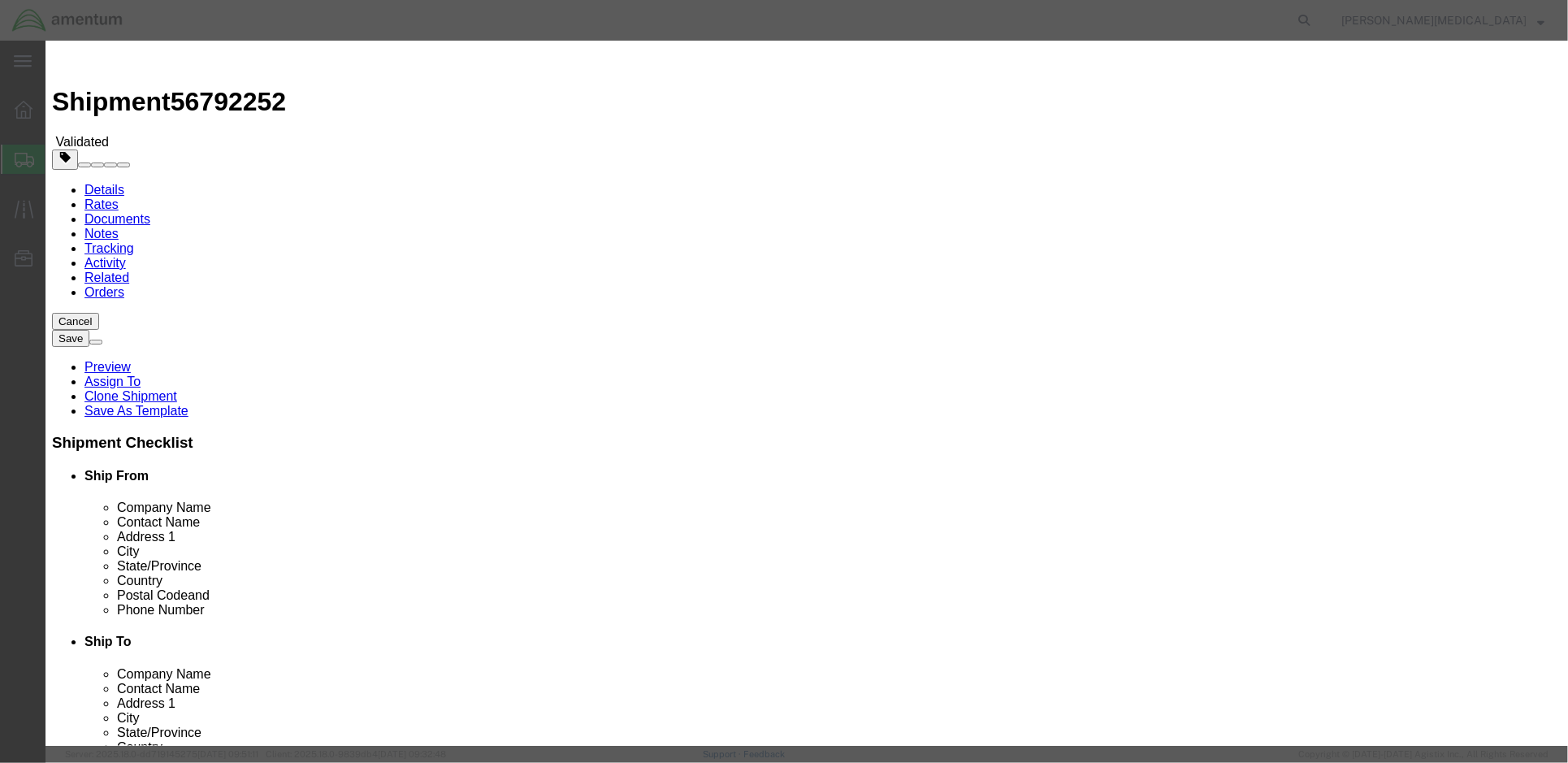
click input "2490328.44"
click input "2,490328.44"
type input "2,490,328.44"
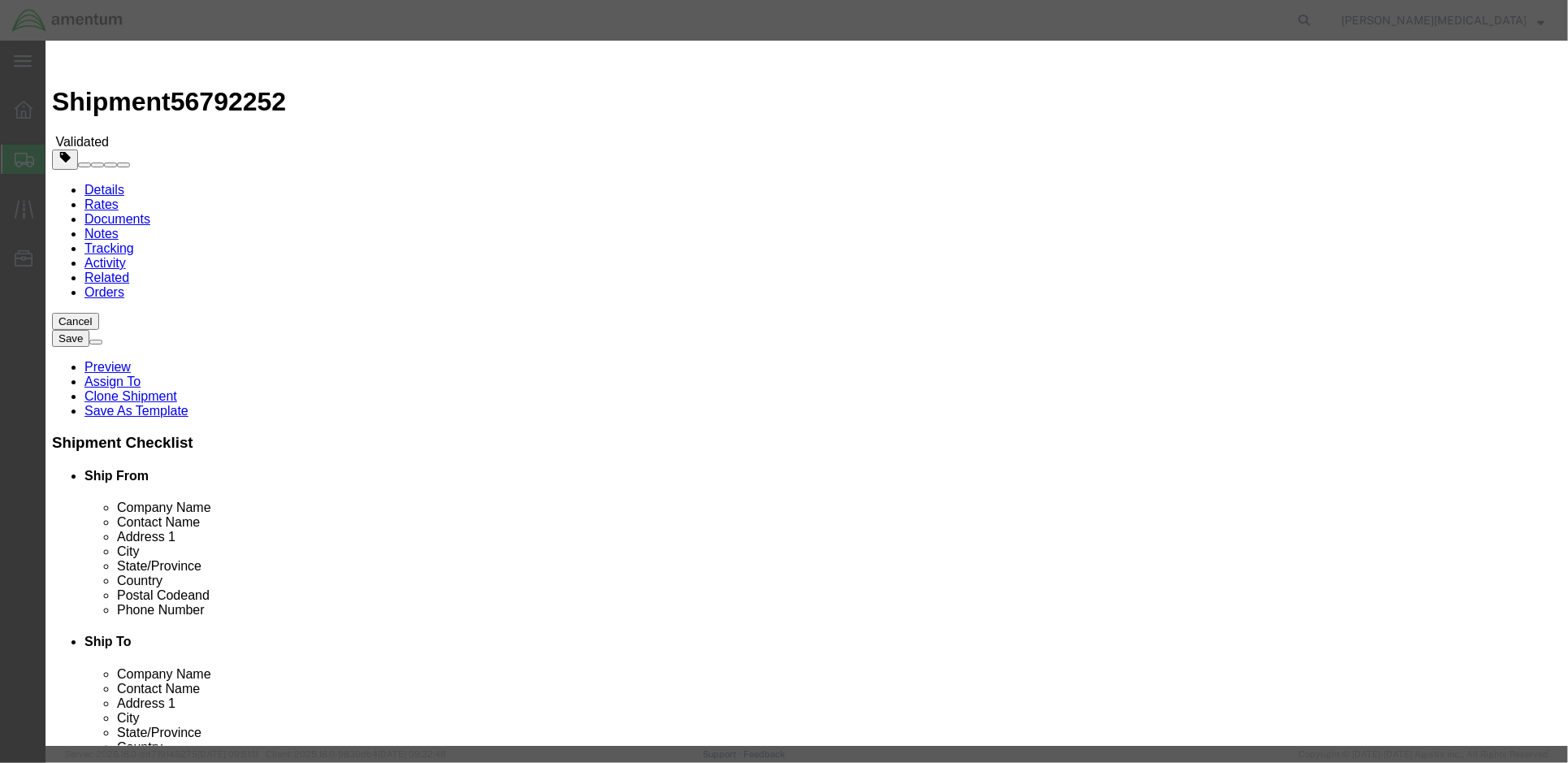
click div "Product Name Maintenance Stands, Aircraft Pieces 9.00 Select Bag Barrels 100Boa…"
click button "Save & Close"
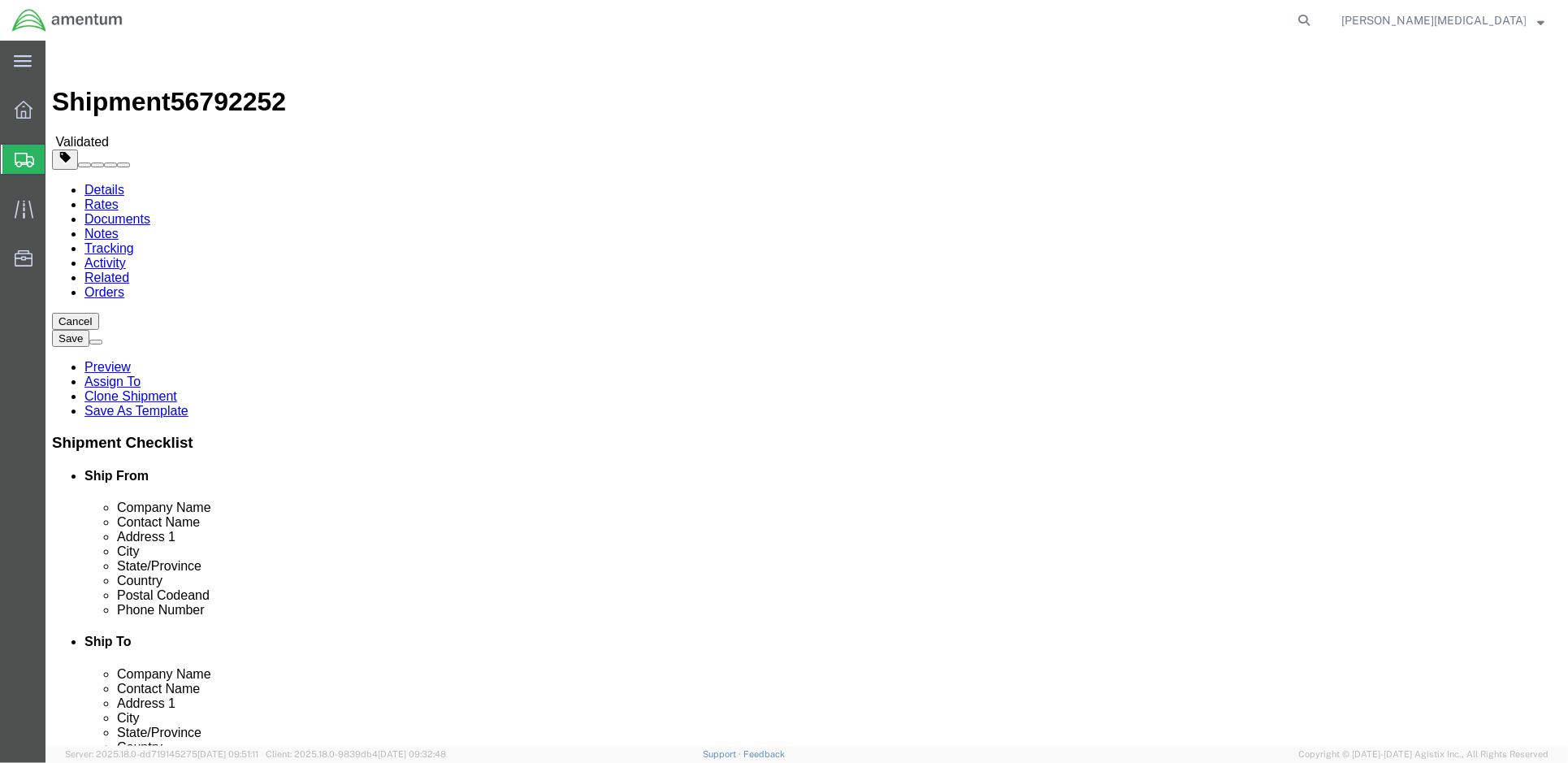
click link "Delete this content"
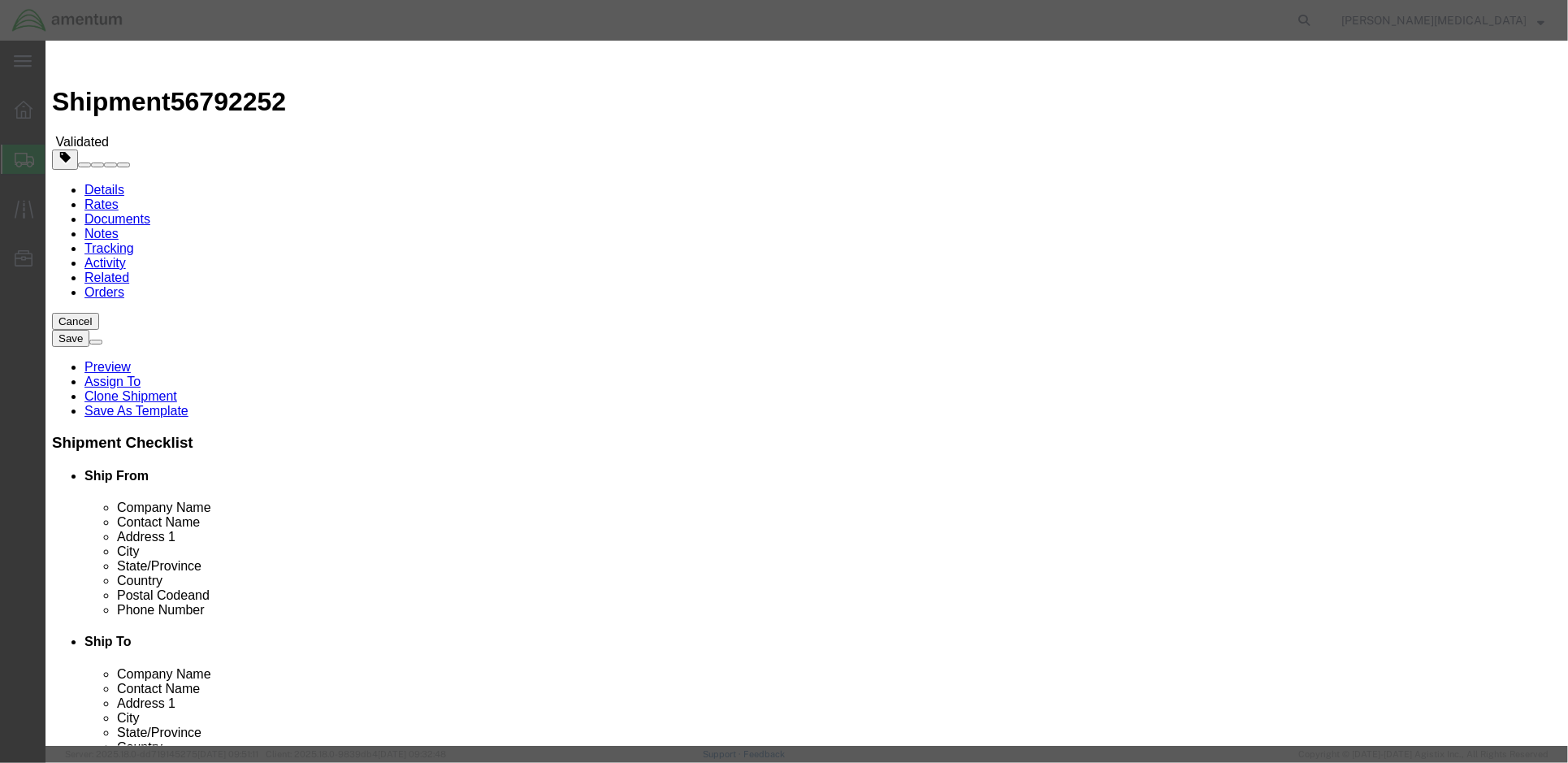
click button "Yes"
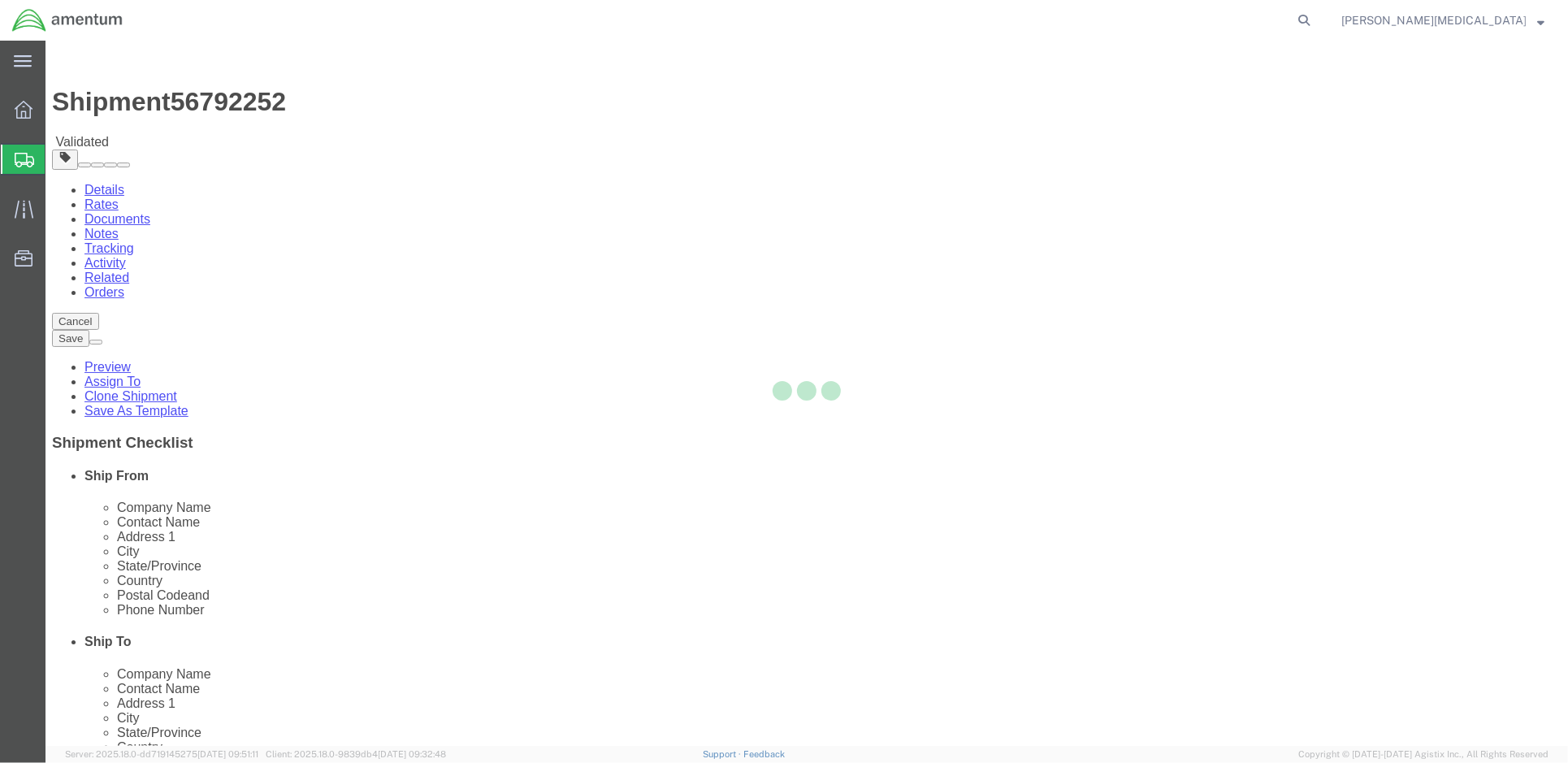
select select "VNPK"
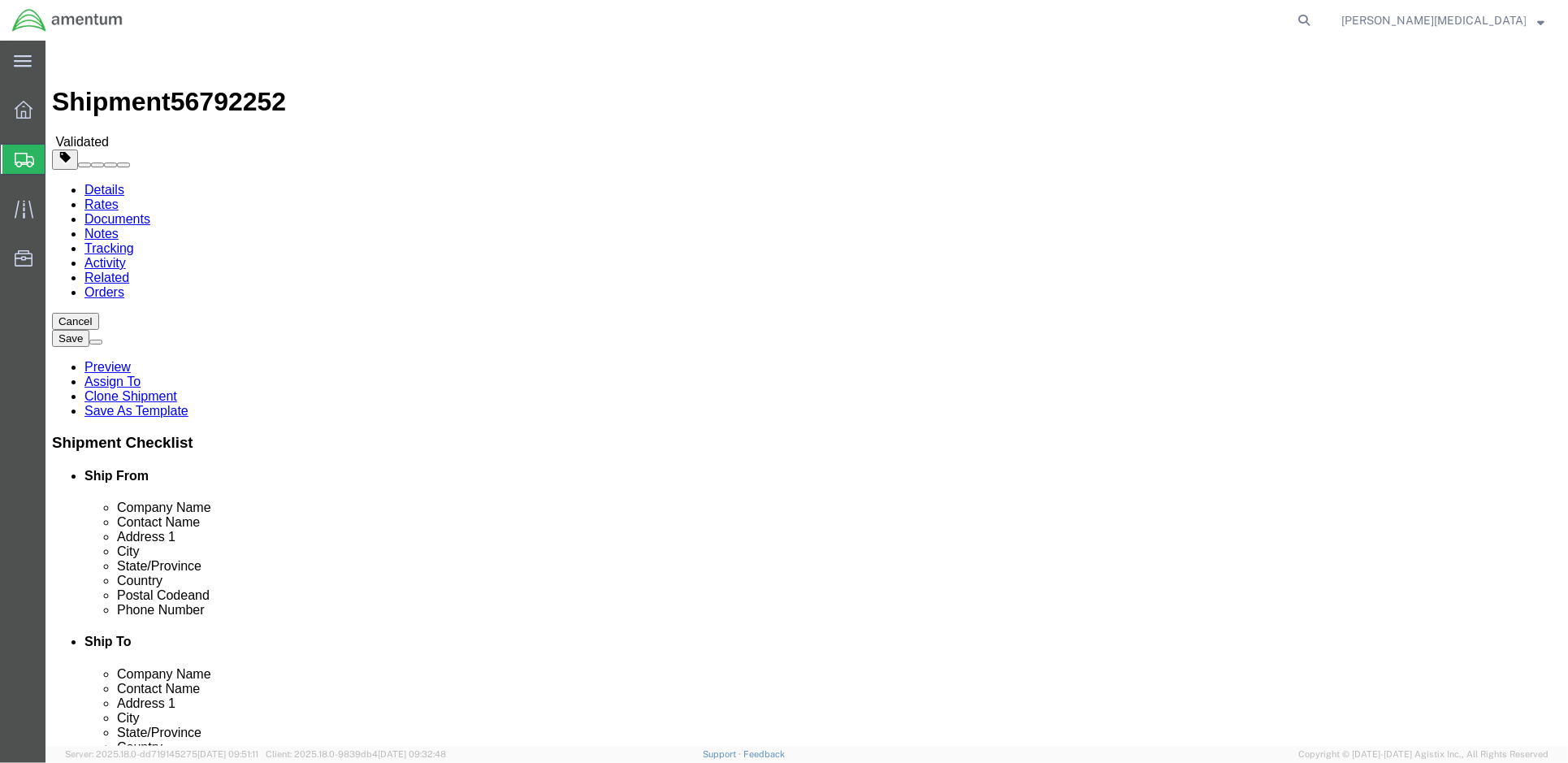
drag, startPoint x: 1146, startPoint y: 432, endPoint x: 963, endPoint y: 474, distance: 187.8
click dd "5.00 Each"
click span "button"
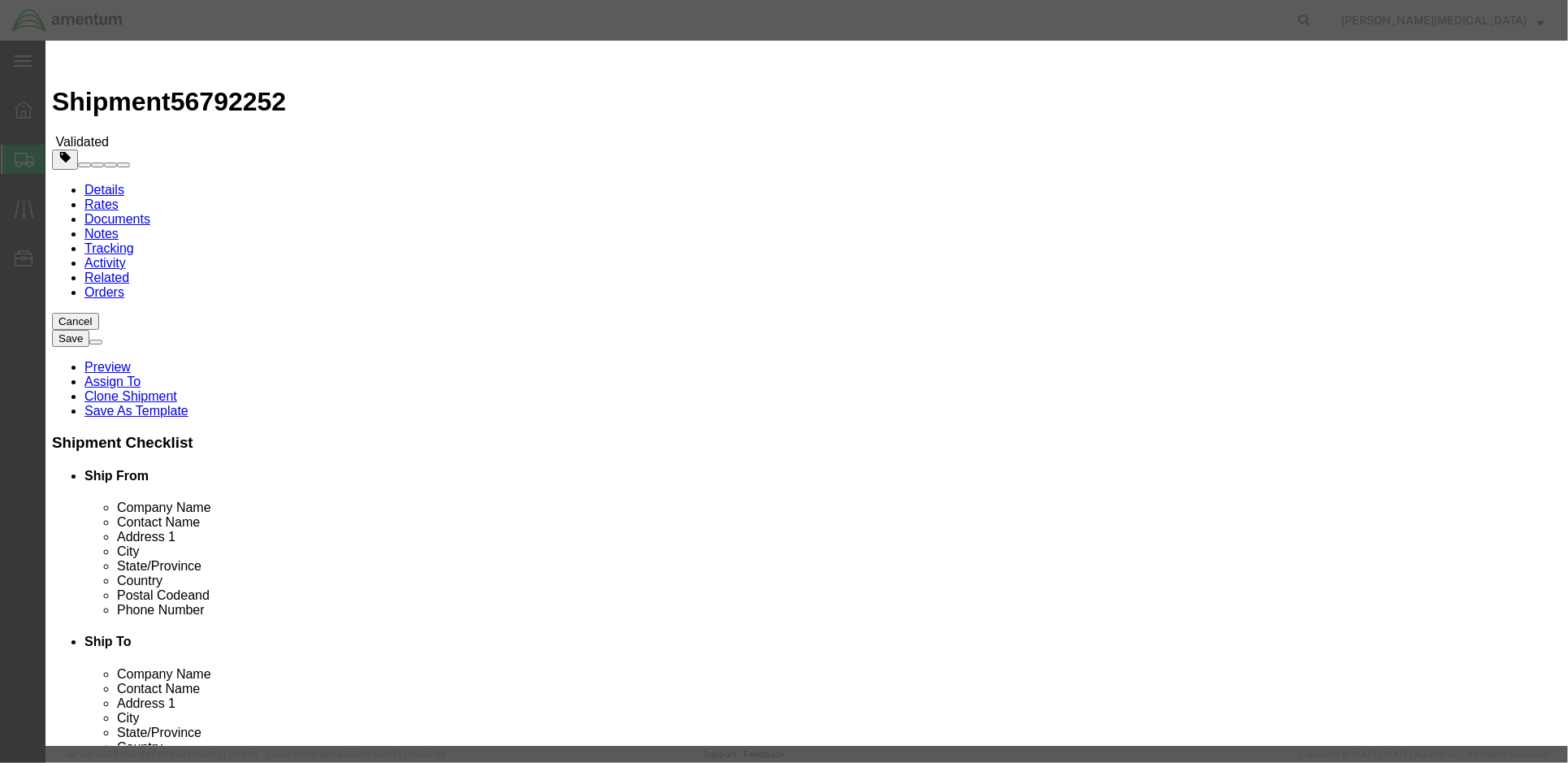
click button "Yes"
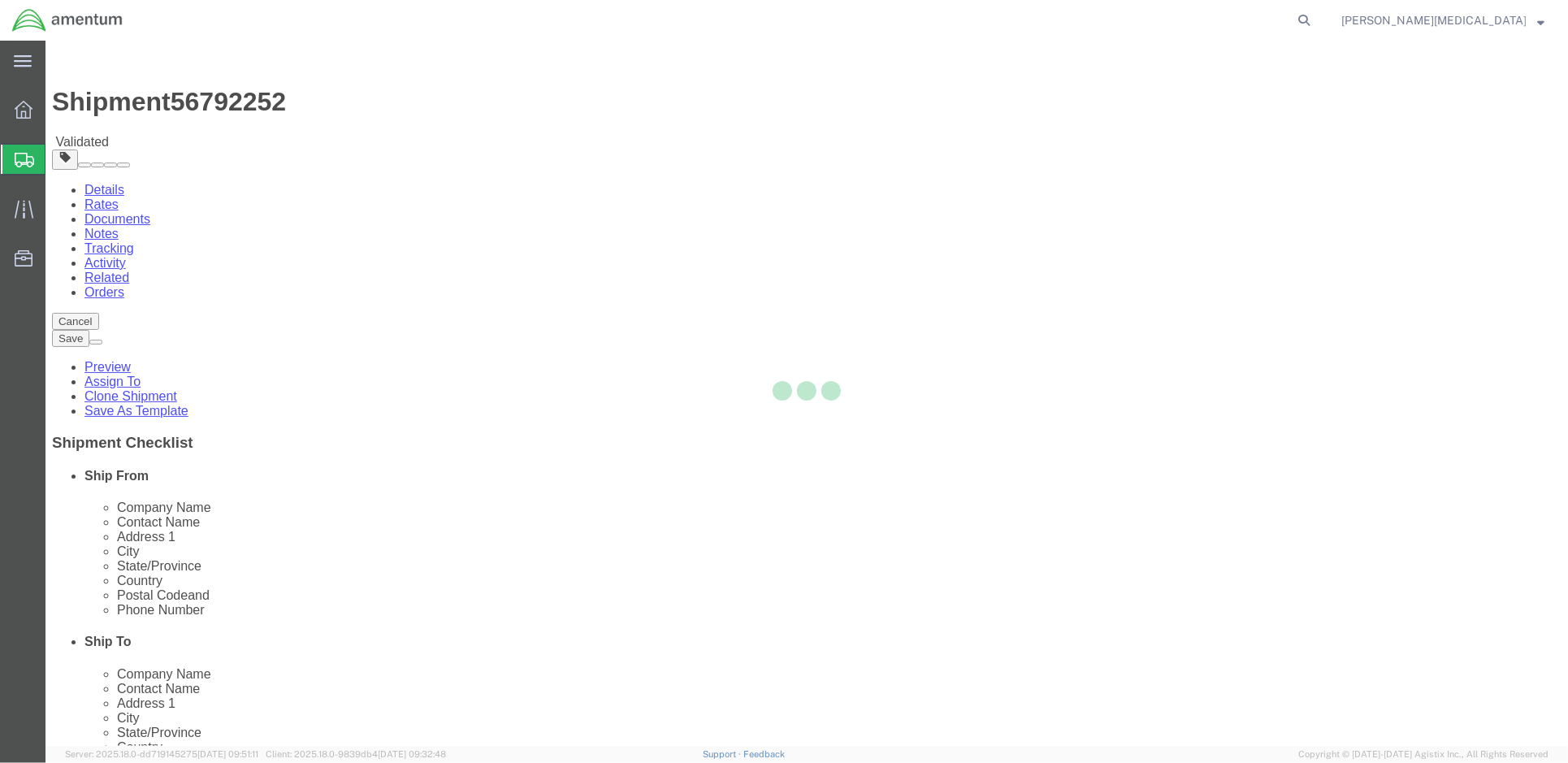
select select "VNPK"
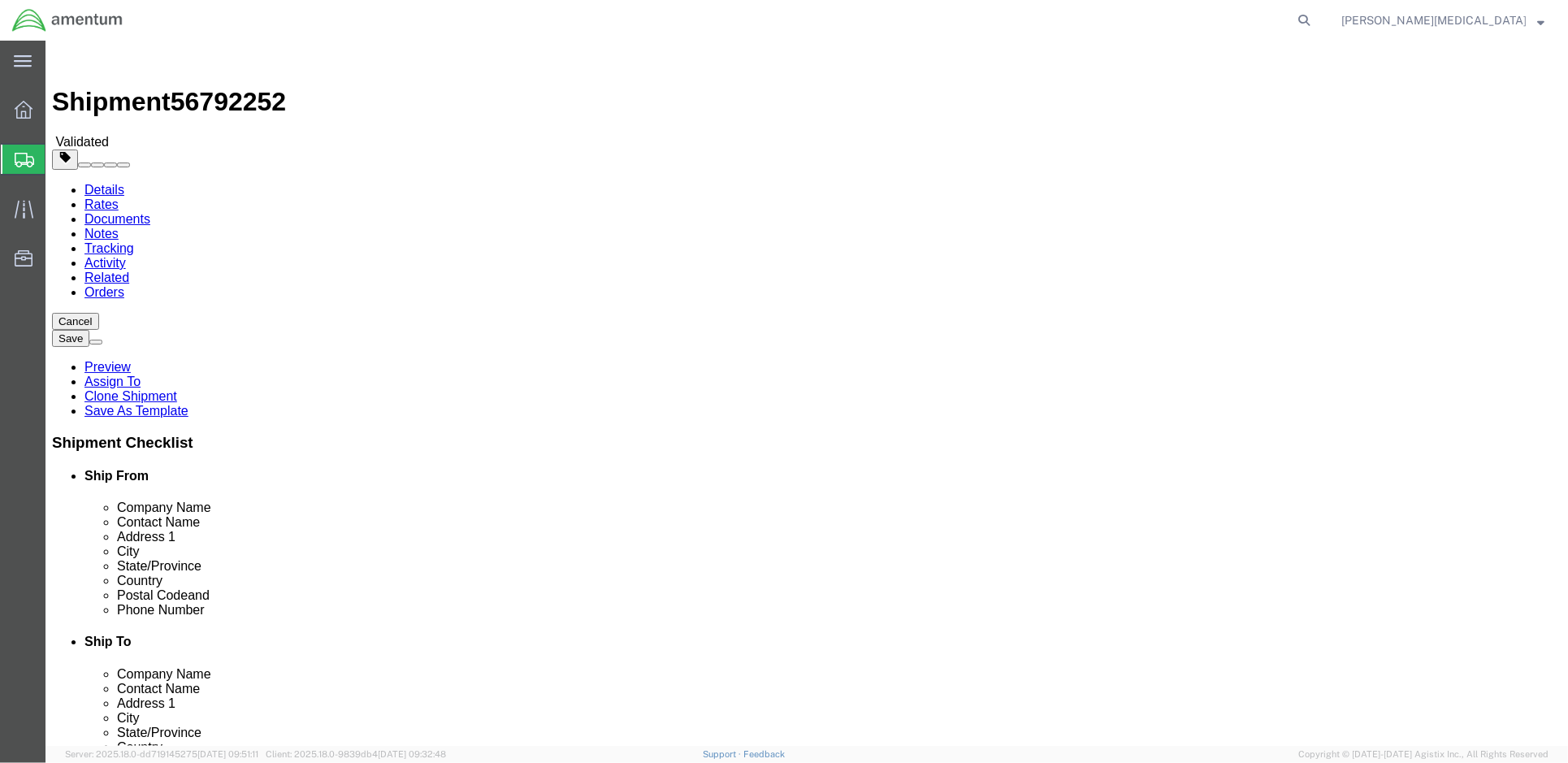
click input "20000.00"
drag, startPoint x: 256, startPoint y: 349, endPoint x: 174, endPoint y: 354, distance: 82.2
click div "Dimensions Length 40.00 x Width 79.00 x Height 79.00 Select cm ft in"
type input "00"
drag, startPoint x: 341, startPoint y: 352, endPoint x: 277, endPoint y: 350, distance: 64.0
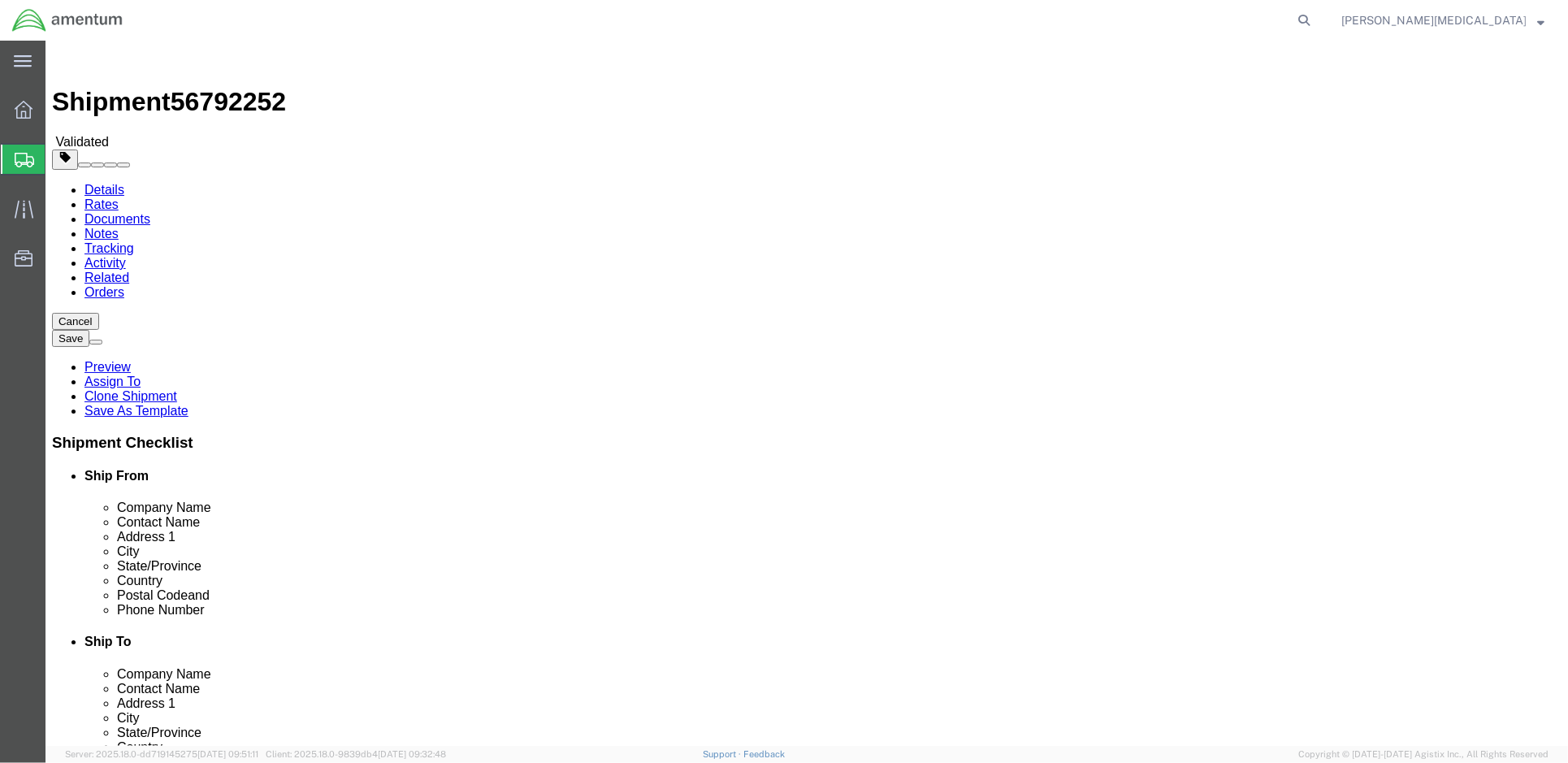
click div "Length 00 x Width 79.00 x Height 79.00 Select cm ft in"
type input "00"
drag, startPoint x: 426, startPoint y: 358, endPoint x: 376, endPoint y: 360, distance: 50.0
click div "Length 00 x Width 00 x Height 79.00 Select cm ft in"
type input "00"
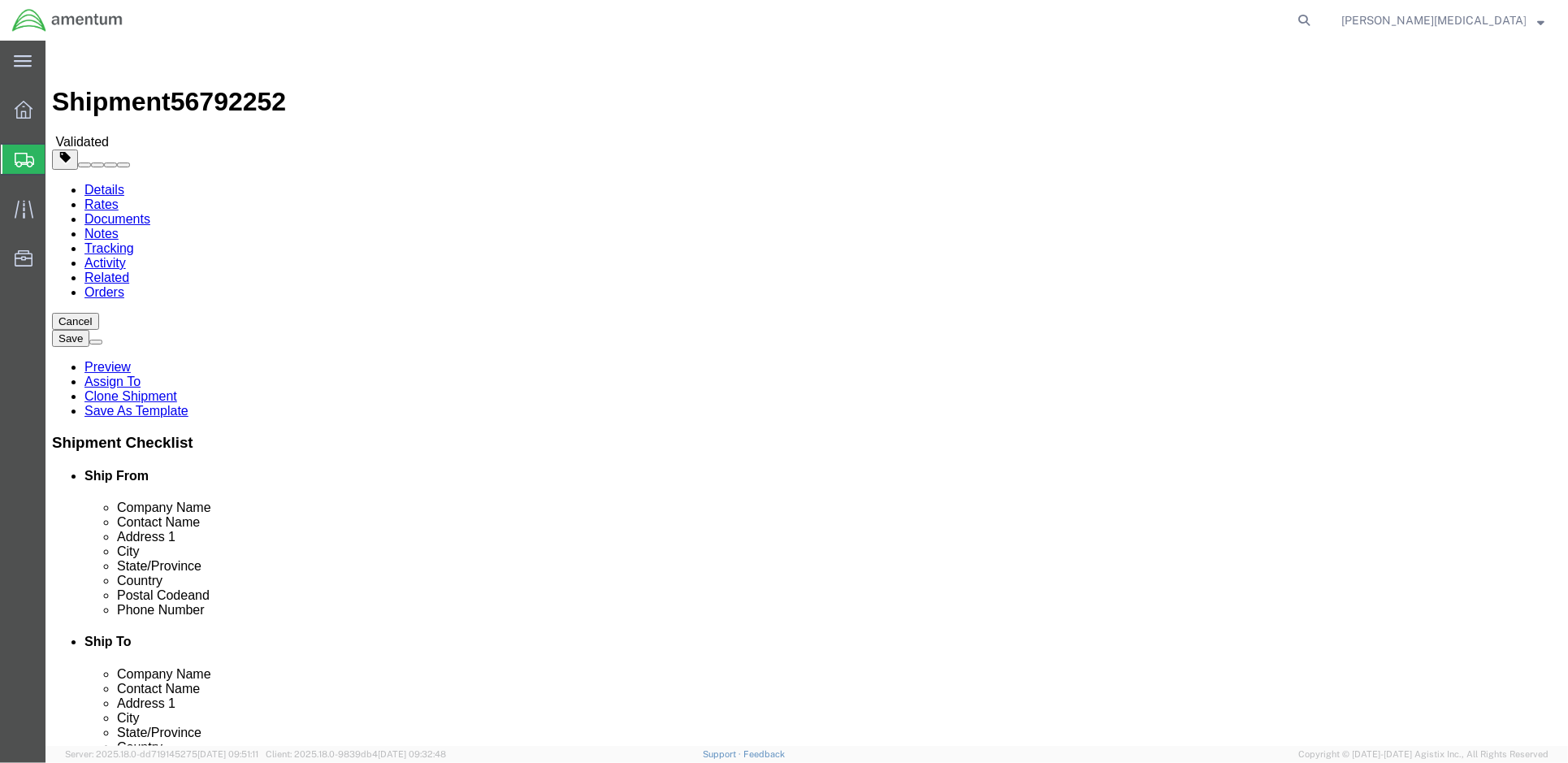
click div "Package Type Select Bale(s) Basket(s) Bolt(s) Bottle(s) Buckets Bulk Bundle(s) …"
click div "Package Content # 1 1 x Vendor Packaging Package Type Select Bale(s) Basket(s) …"
click link "Add Package"
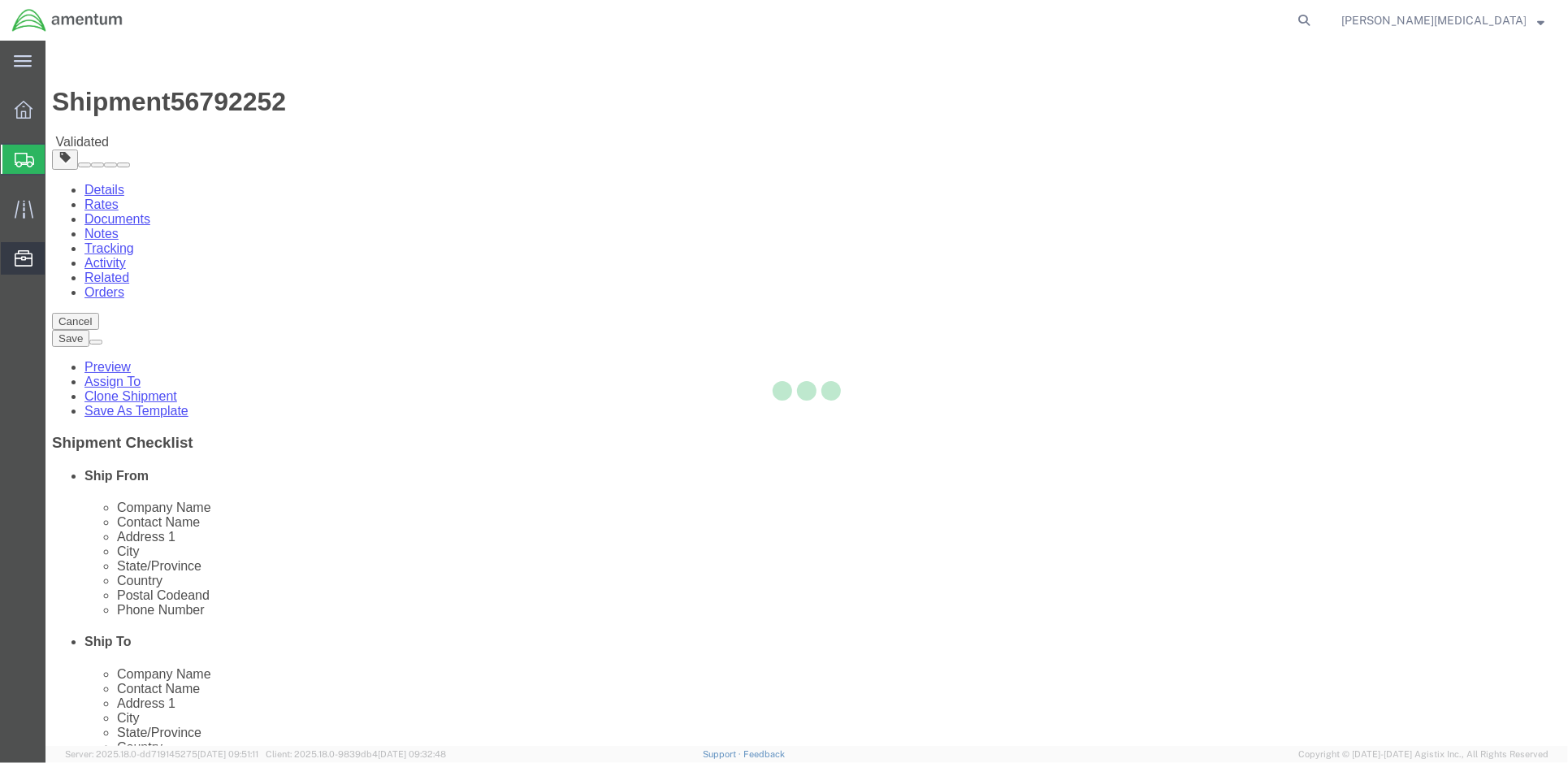
select select "VNPK"
select select "CBOX"
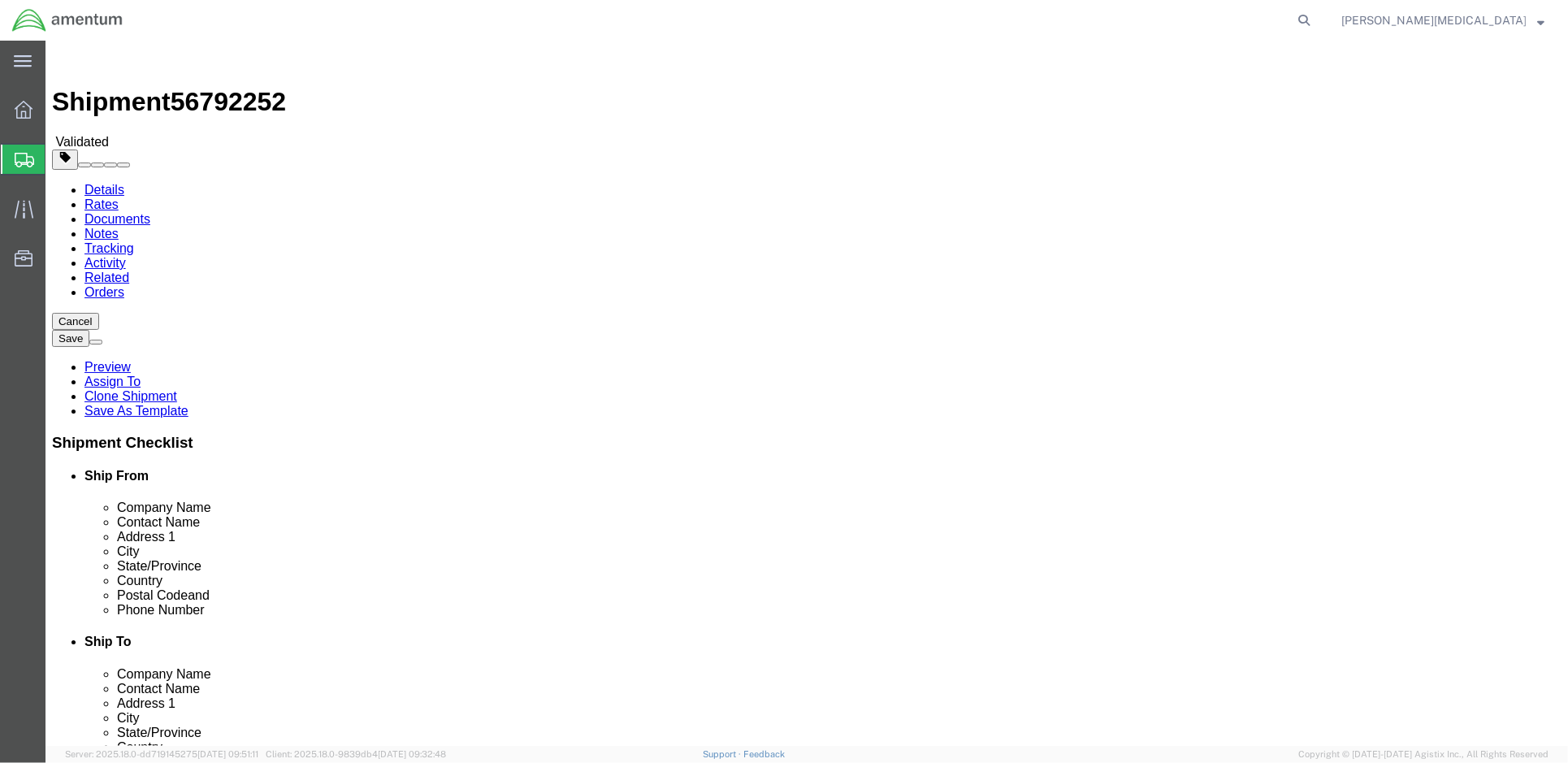
click input "text"
type input "00"
click input "text"
type input "0"
click input "text"
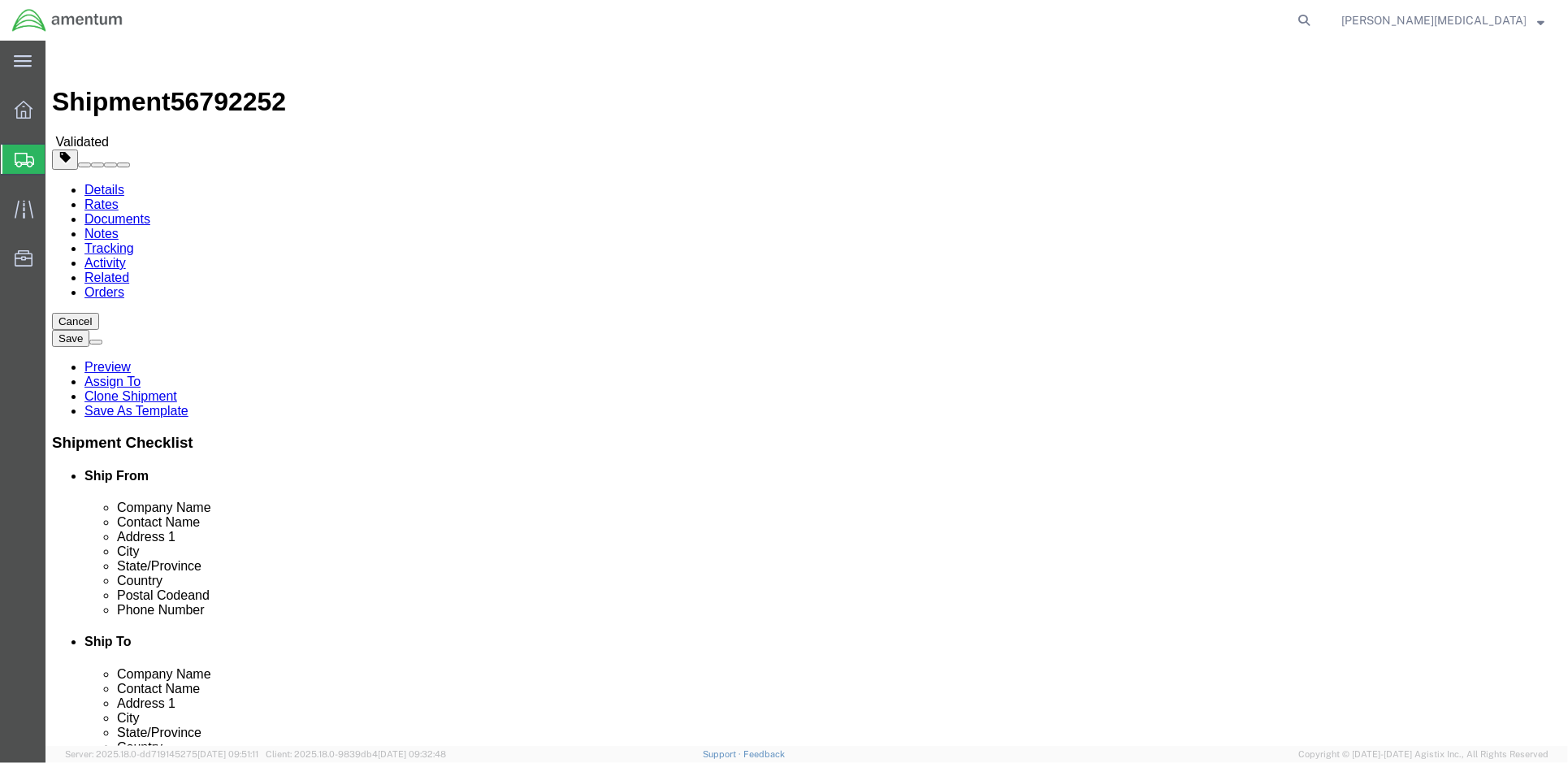
type input "0"
click div "Package Content # 1 1 x Vendor Packaging Package Type Select Bale(s) Basket(s) …"
click input "00"
type input "0"
drag, startPoint x: 849, startPoint y: 384, endPoint x: 819, endPoint y: 384, distance: 30.0
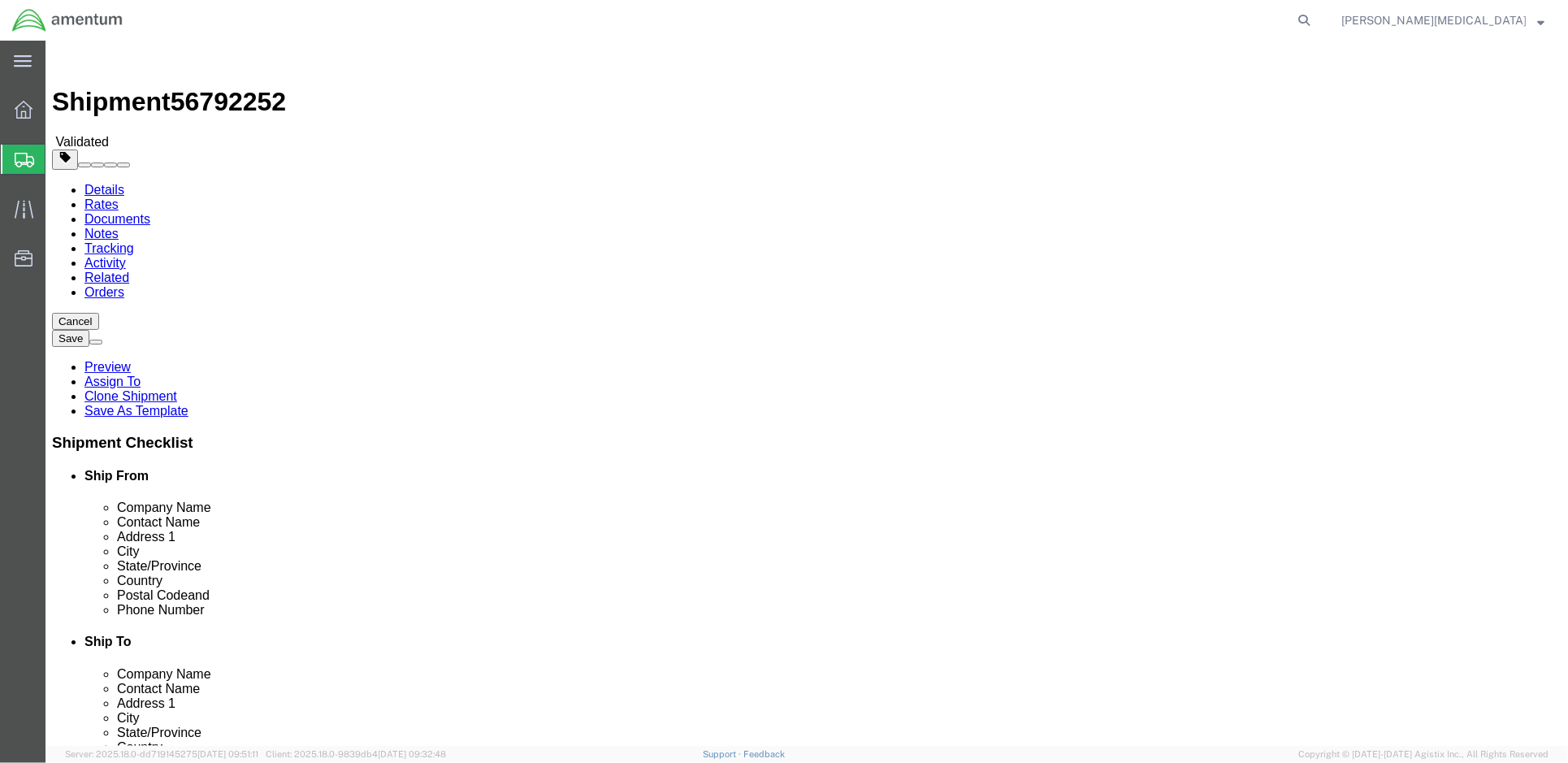
click input "0.00"
type input "20000"
click select "Select Bale(s) Basket(s) Bolt(s) Bottle(s) Buckets Bulk Bundle(s) Can(s) Cardbo…"
select select "YRPK"
click select "Select Bale(s) Basket(s) Bolt(s) Bottle(s) Buckets Bulk Bundle(s) Can(s) Cardbo…"
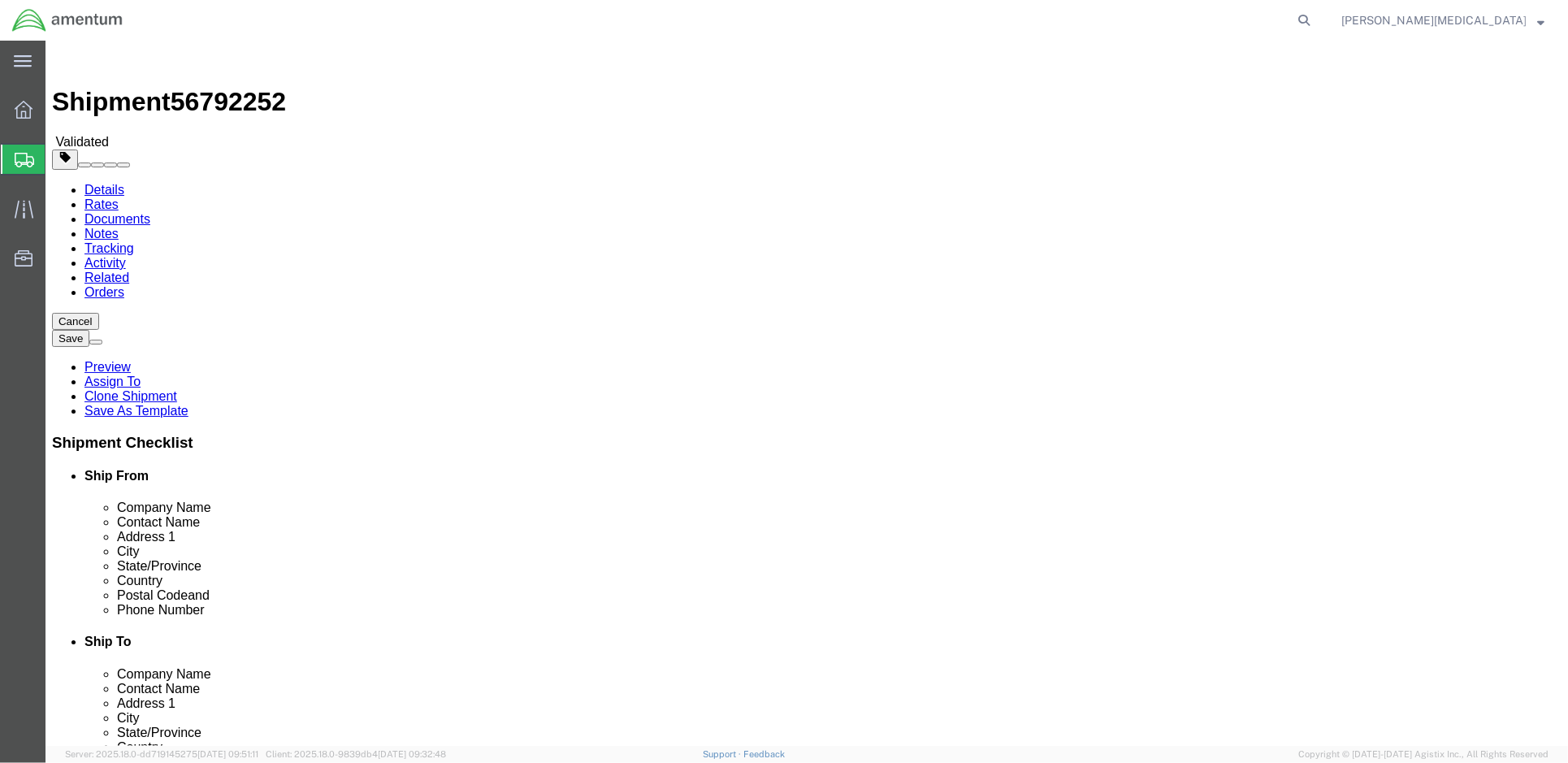
click select "Select Bale(s) Basket(s) Bolt(s) Bottle(s) Buckets Bulk Bundle(s) Can(s) Cardbo…"
select select "YRPK"
click select "Select Bale(s) Basket(s) Bolt(s) Bottle(s) Buckets Bulk Bundle(s) Can(s) Cardbo…"
click input "20000"
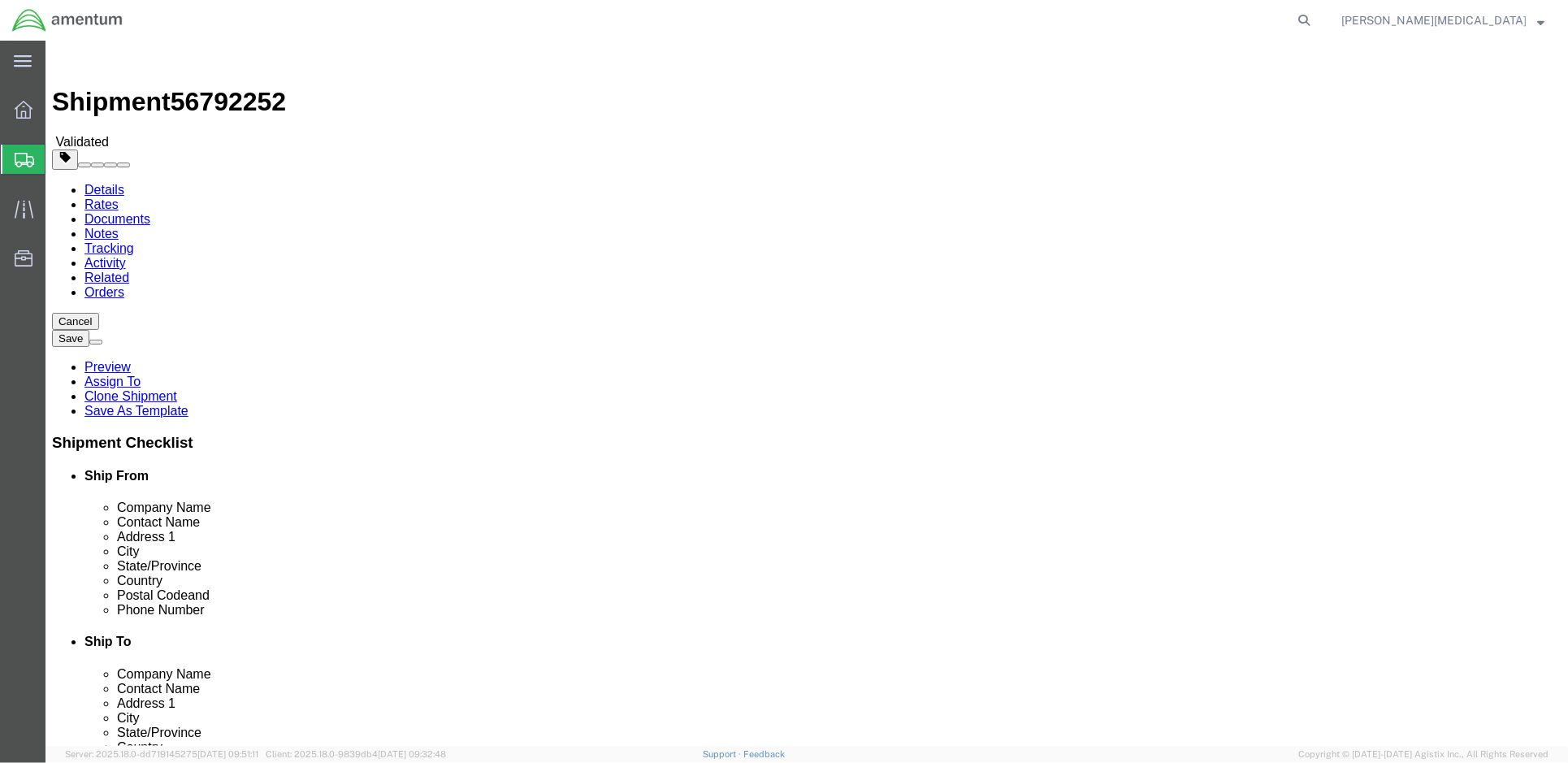
type input "20,000"
click input "20000.00"
type input "20,000.00"
click div "# 2 1 x Your Packaging Package Type Select Bale(s) Basket(s) Bolt(s) Bottle(s) …"
click span
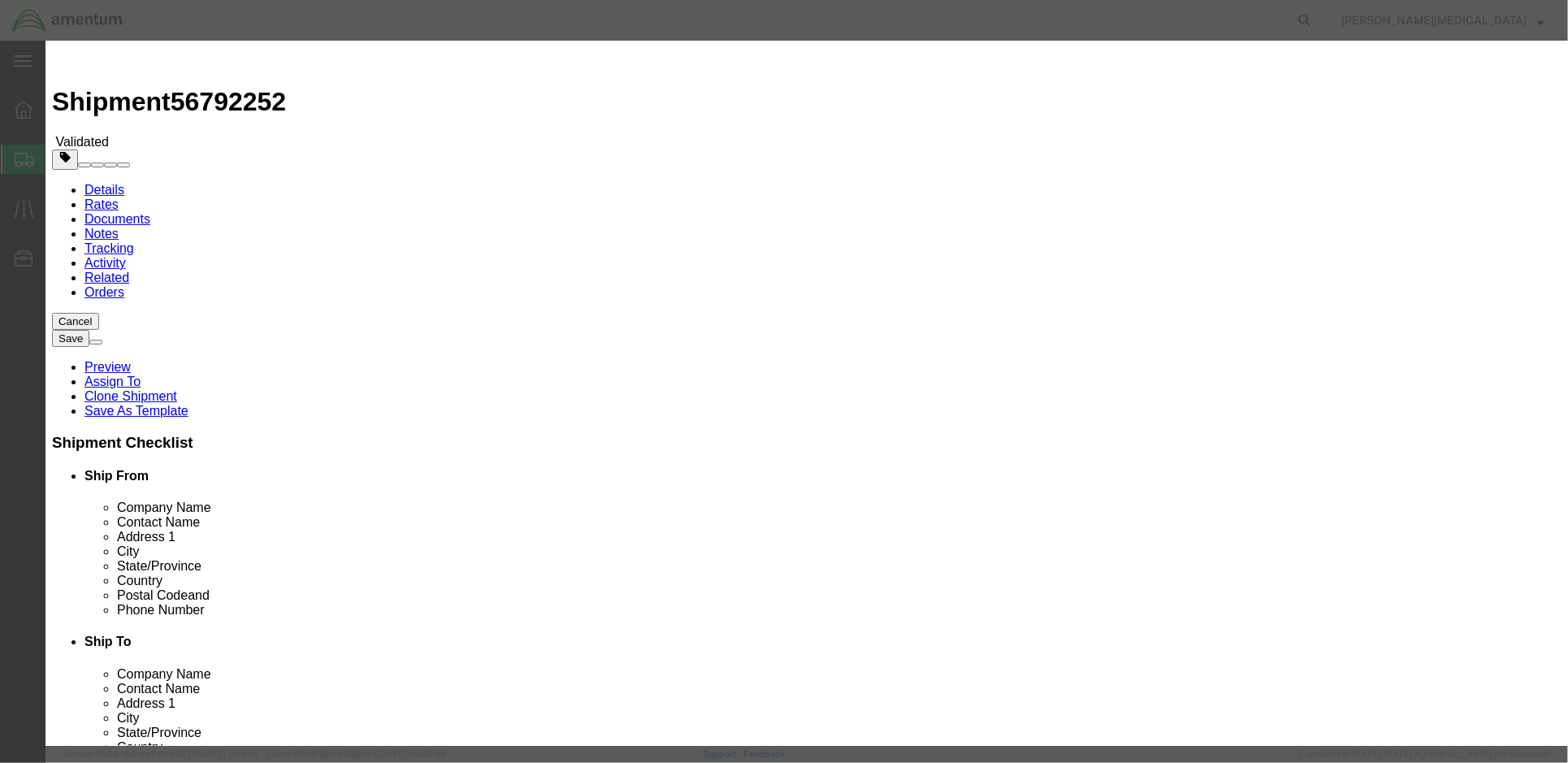
click input "text"
click textarea
paste textarea "FIXTURE ALIGNMENT: HH60 ADC ENGINEERING FIXTURE,SUPPORT BRA MAINTENANCE PLATFOR…"
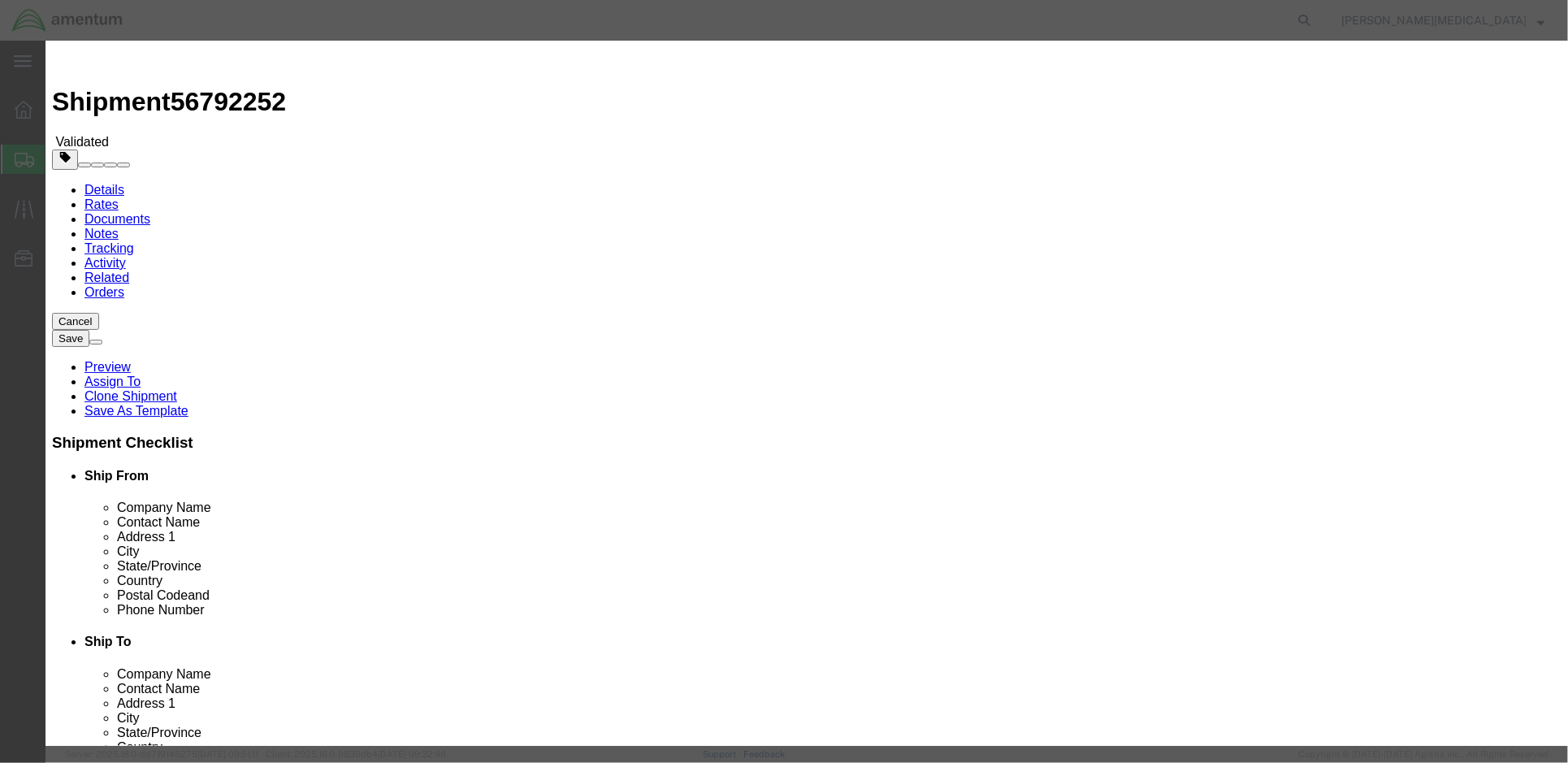
type textarea "FIXTURE ALIGNMENT: HH60 ADC ENGINEERING FIXTURE,SUPPORT BRA MAINTENANCE PLATFOR…"
click h3 "Add content"
click button "Close"
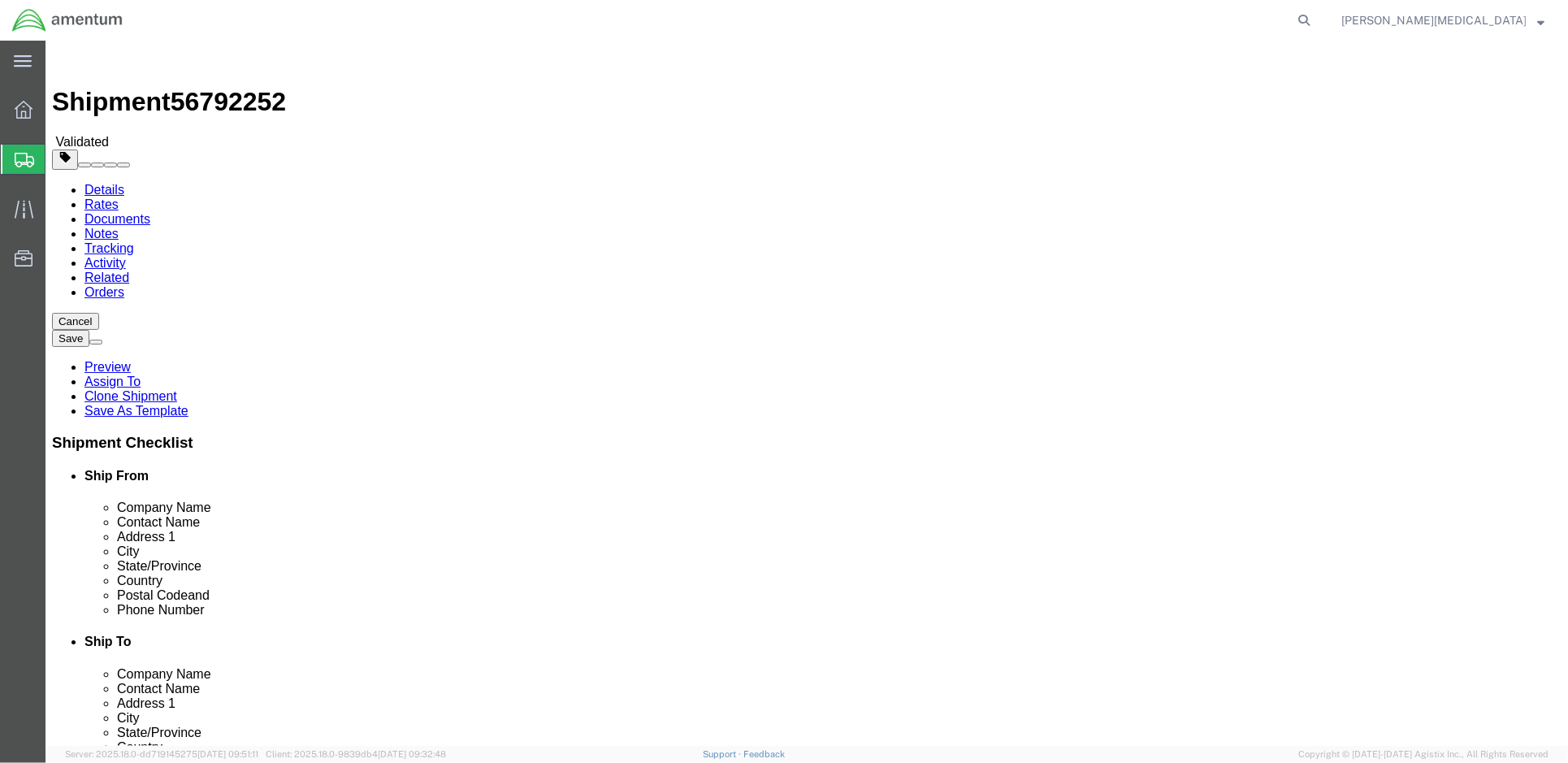
click span
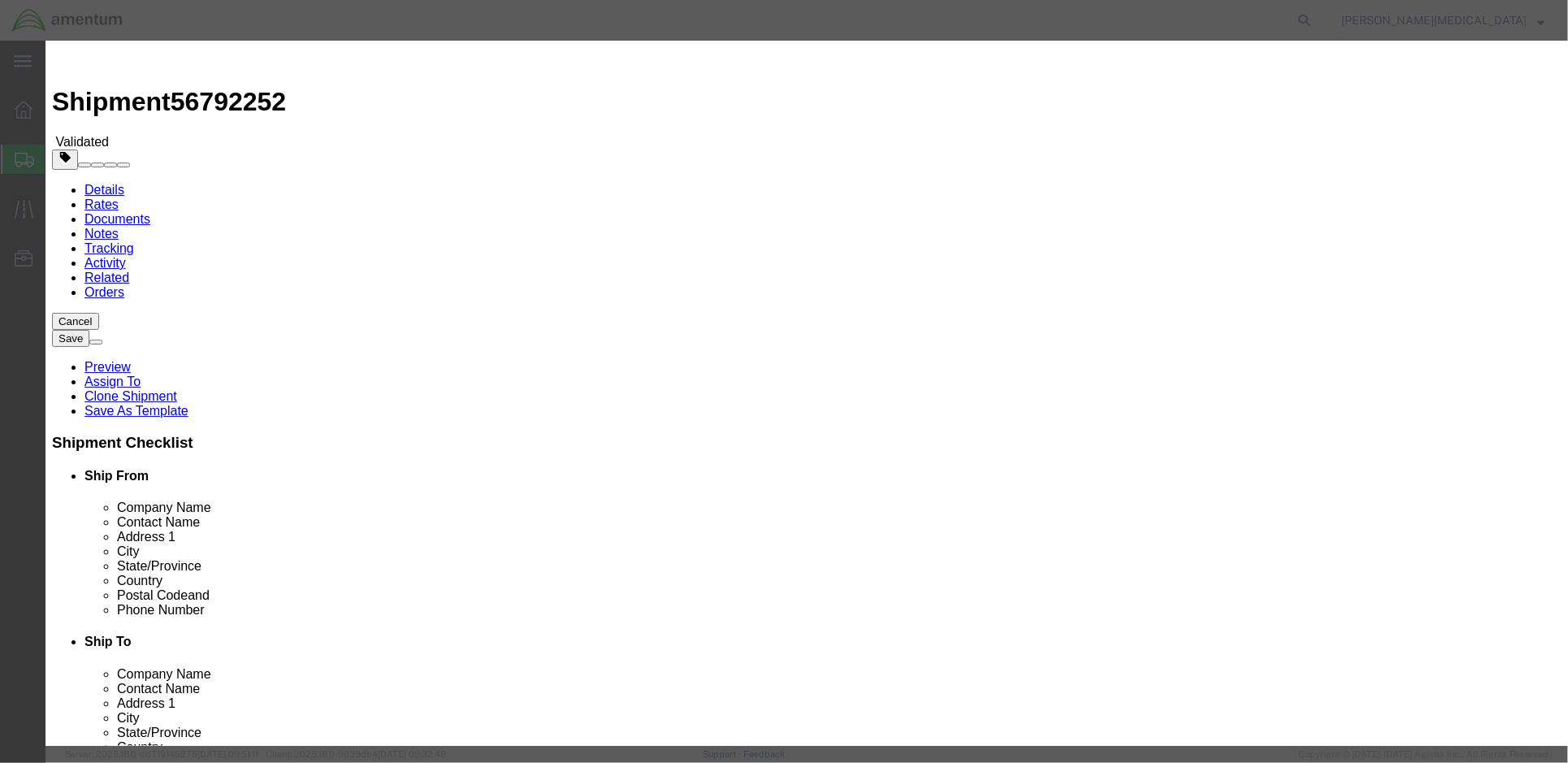
drag, startPoint x: 504, startPoint y: 149, endPoint x: 468, endPoint y: 154, distance: 36.3
click div "0"
type input "1"
click input "text"
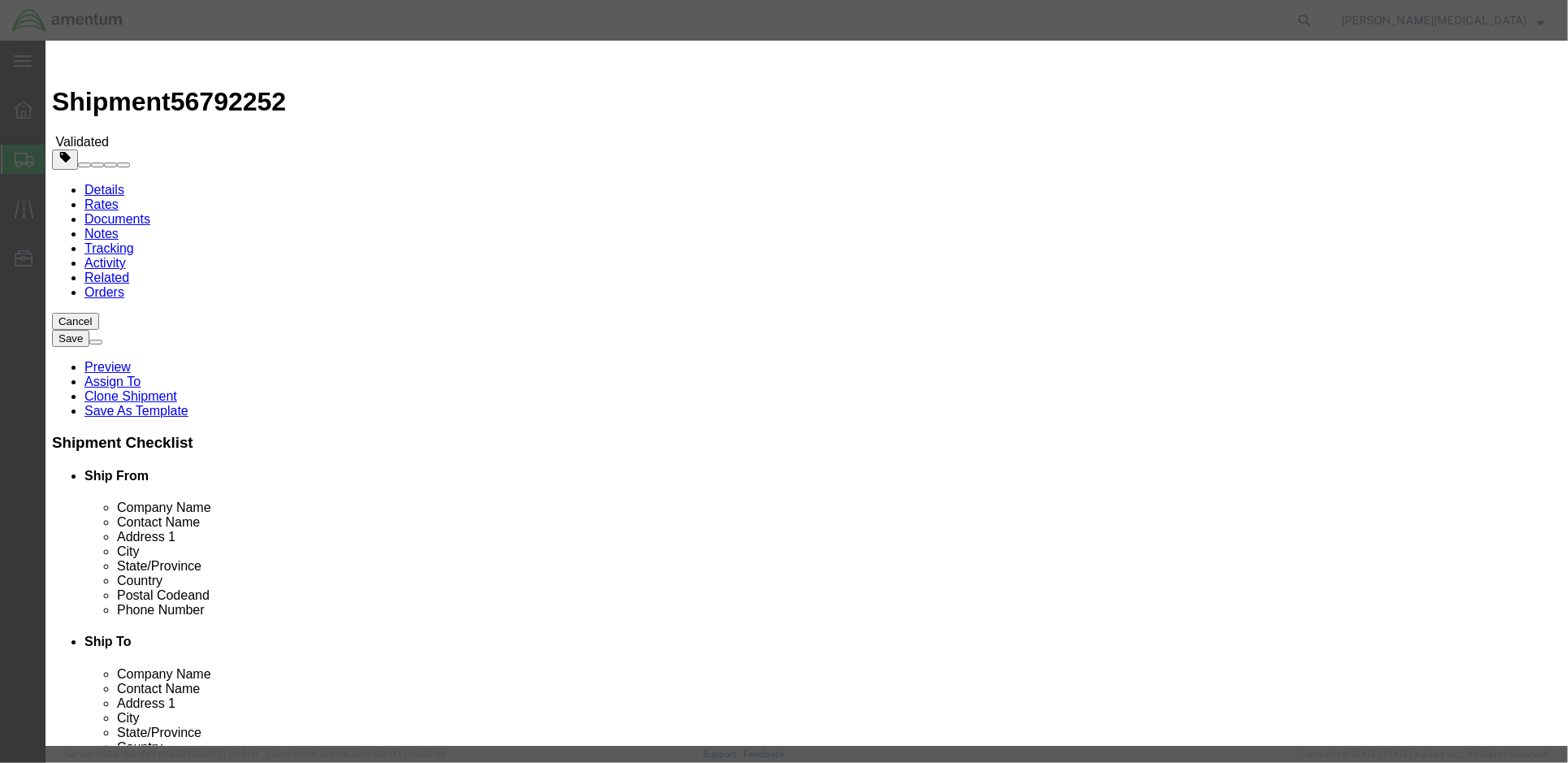
type input "2,450,000"
click input "text"
paste input "FIXTURE ALIGNMENT: HH60 ADC ENGINEERING"
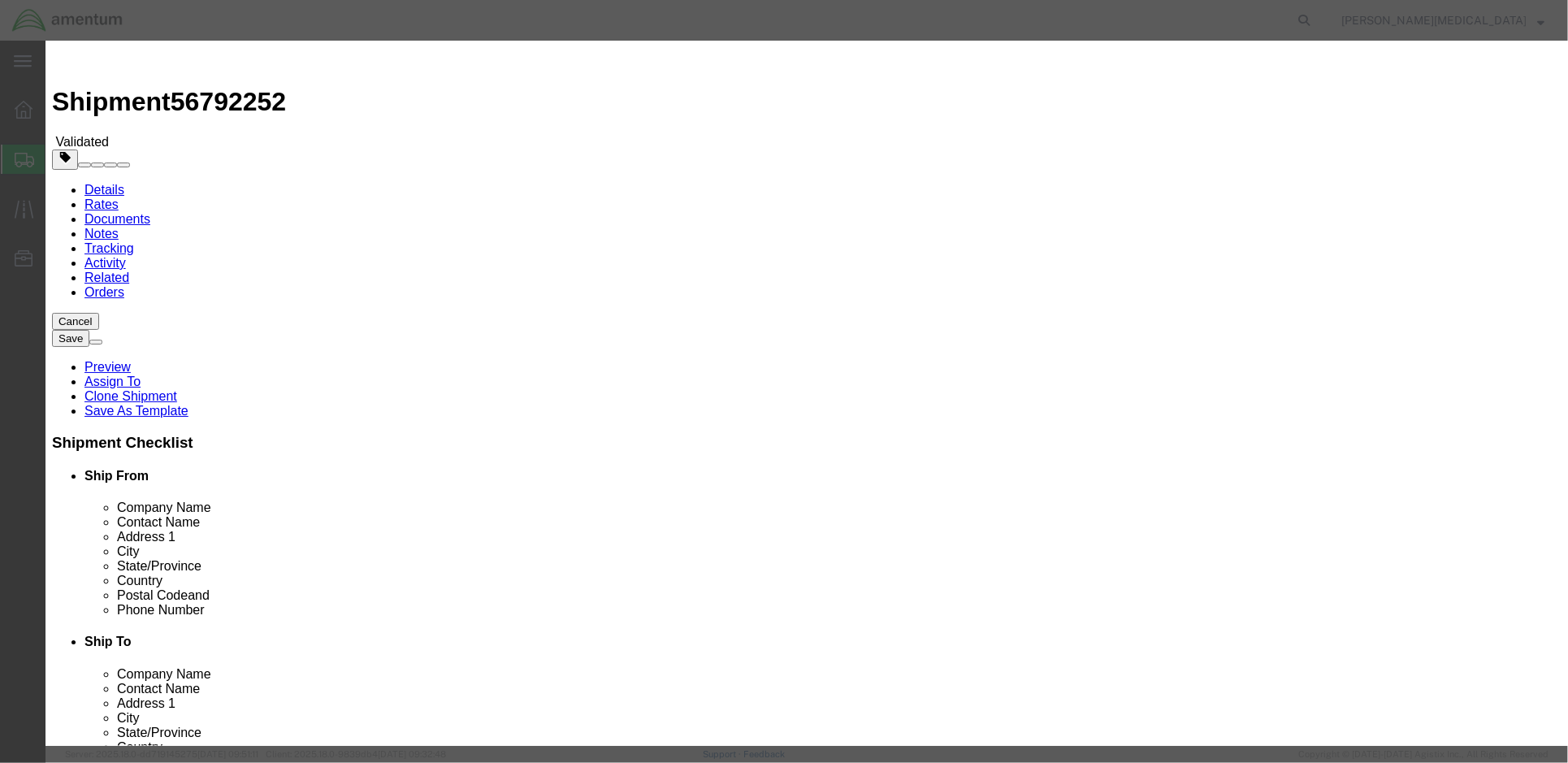
type input "FIXTURE ALIGNMENT: HH60 ADC ENGINEERING"
click textarea
paste textarea "01C161144"
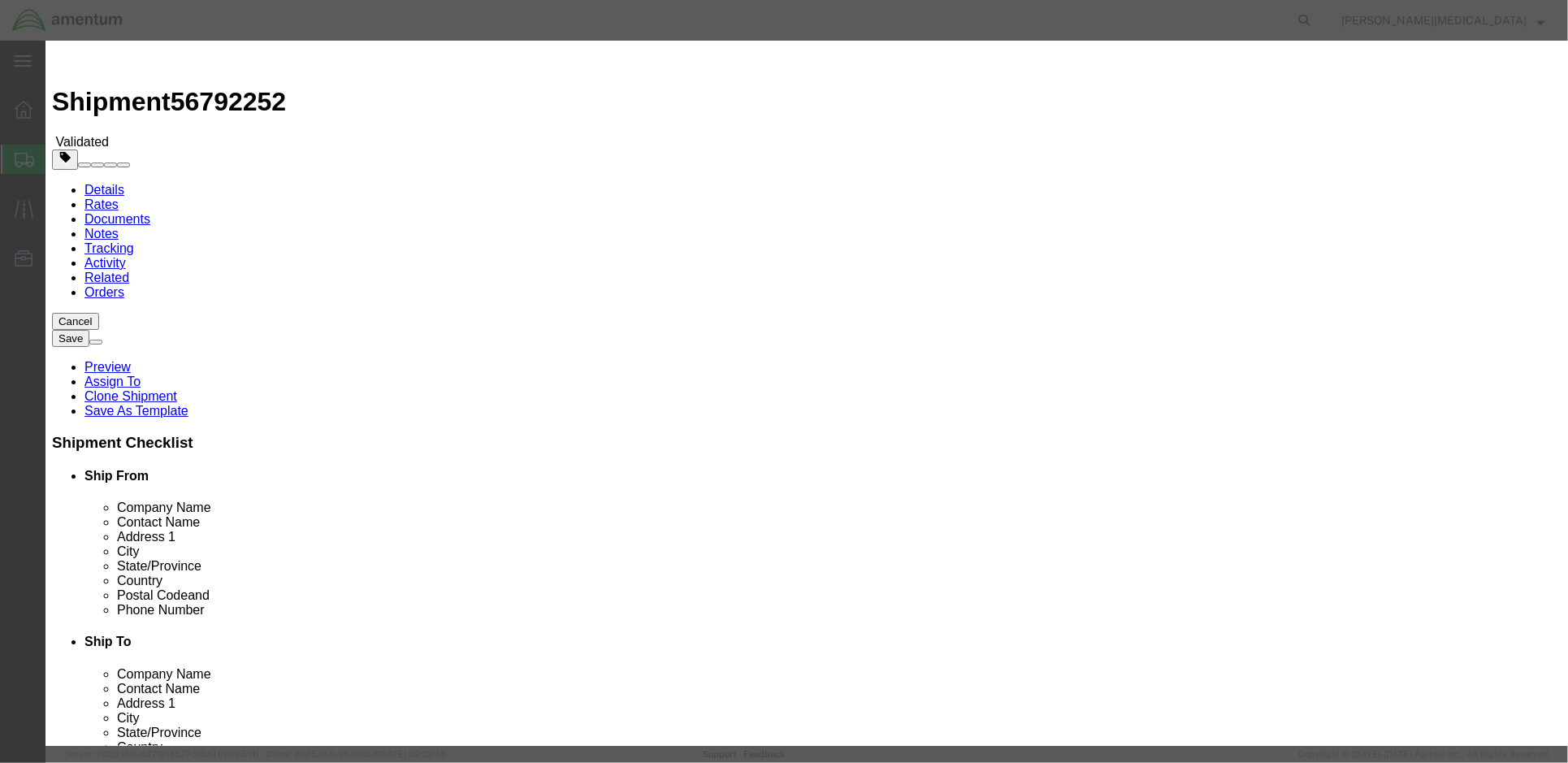
click textarea "01C161144"
click textarea "NSN:492001C161144"
type textarea "NSN:492001C161144,"
click input "text"
click div "Description NSN:492001C161144, Commodity Category Select Country Of Origin Sele…"
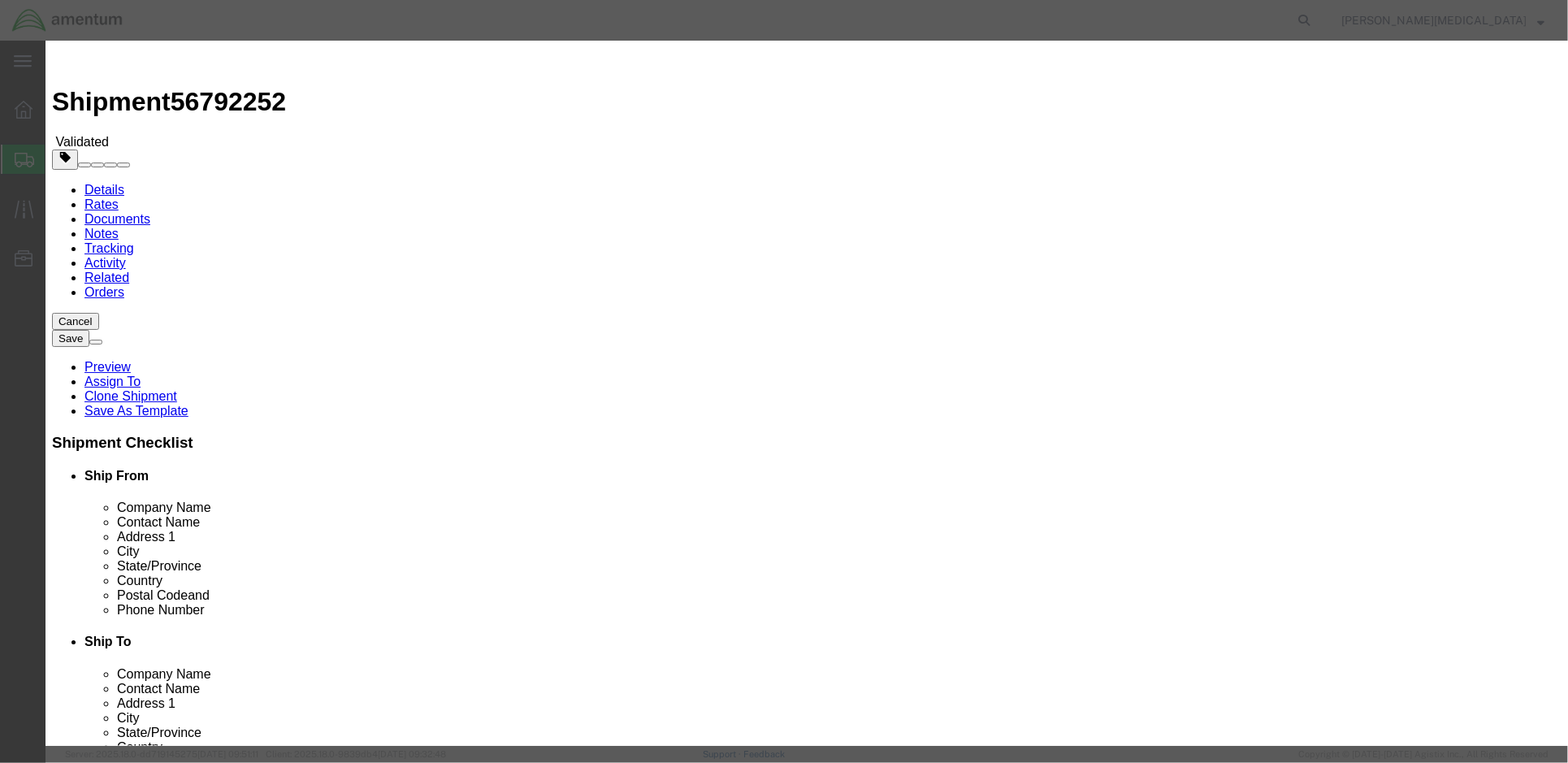
click input "2,450,000"
type input "2,450,000.00"
click button "Save & Close"
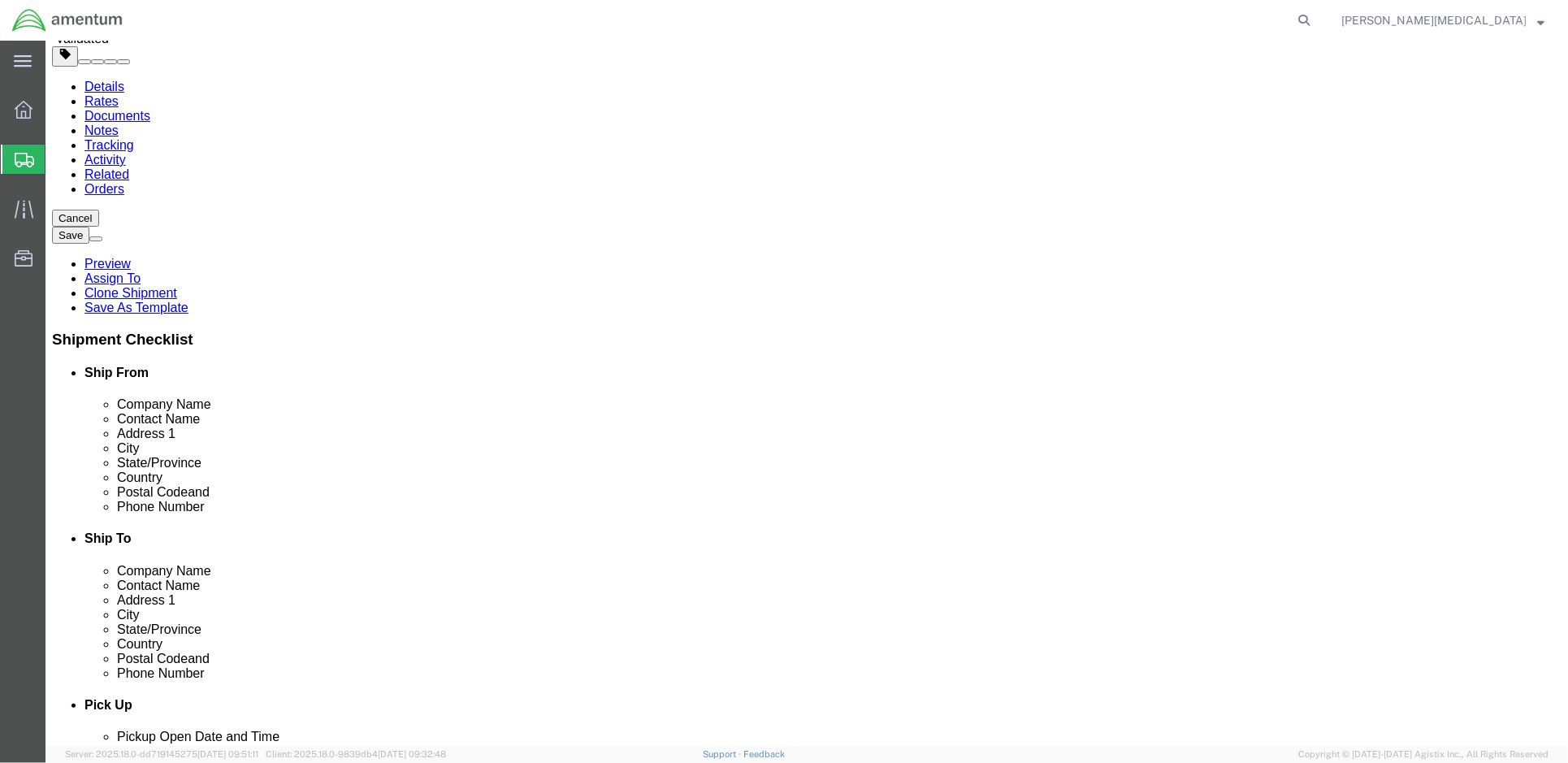
scroll to position [110, 0]
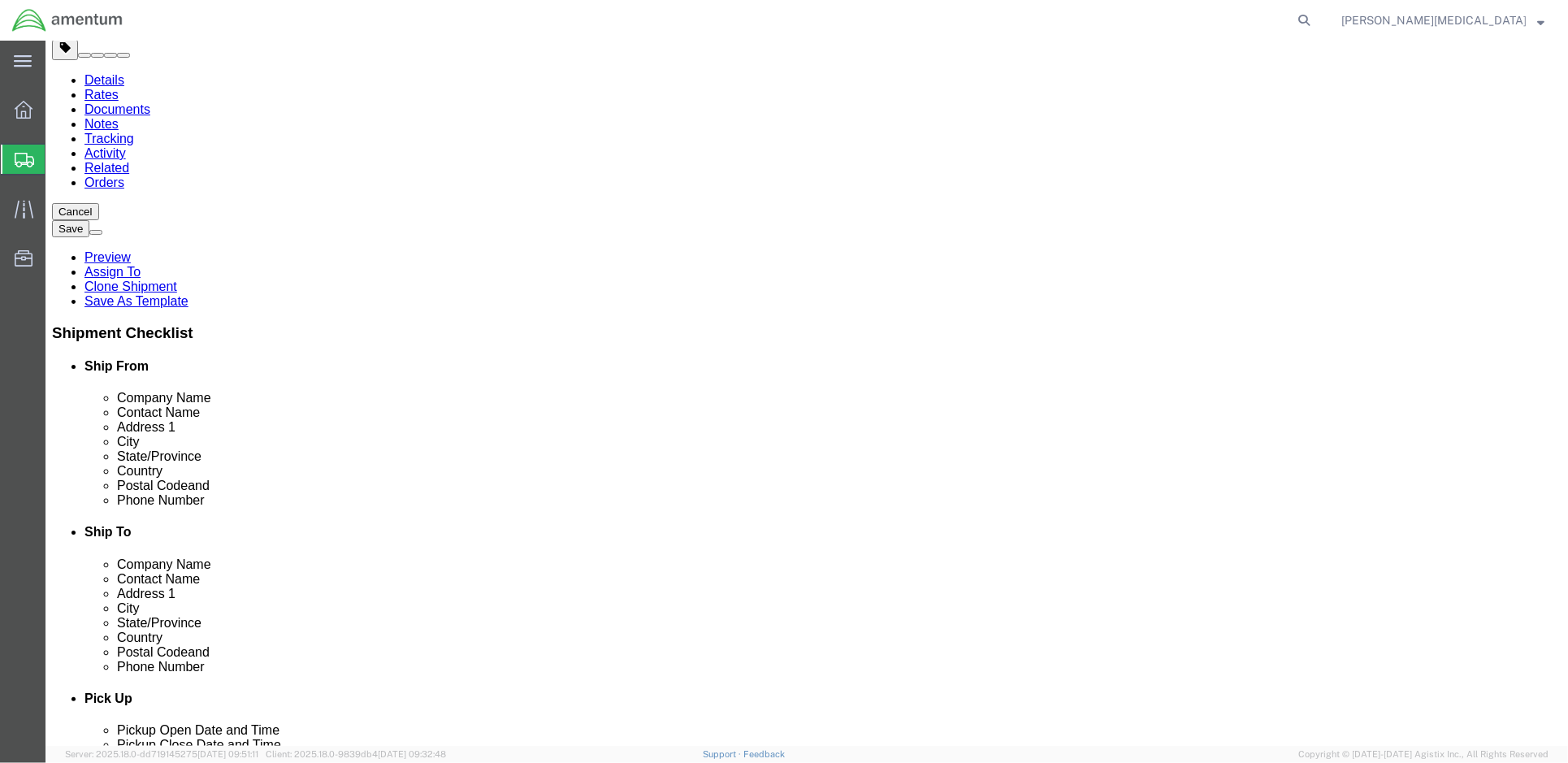
click dd "2490328.44 USD"
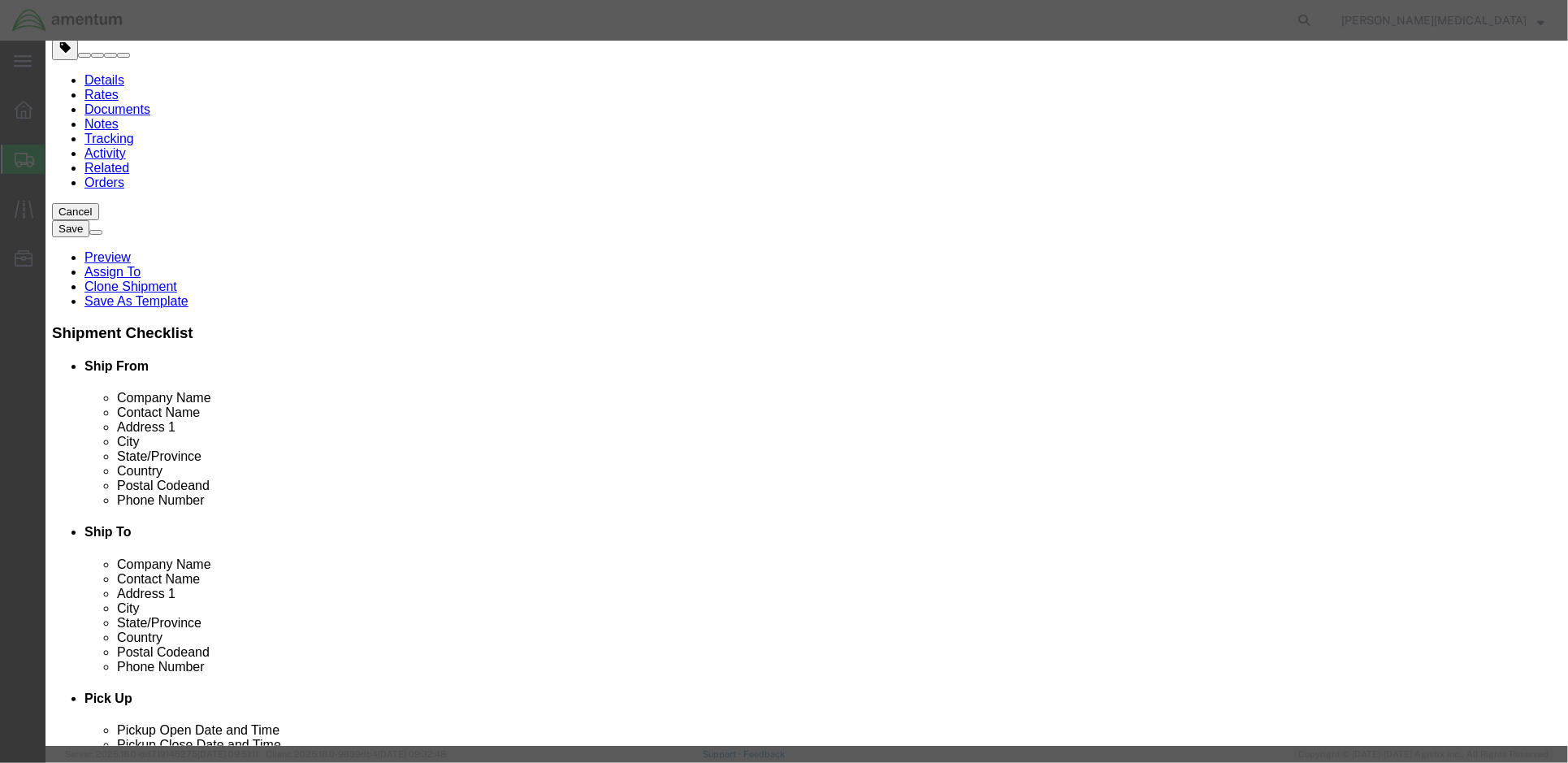
drag, startPoint x: 500, startPoint y: 152, endPoint x: 474, endPoint y: 156, distance: 26.3
click div "9.00"
click div
click button "button"
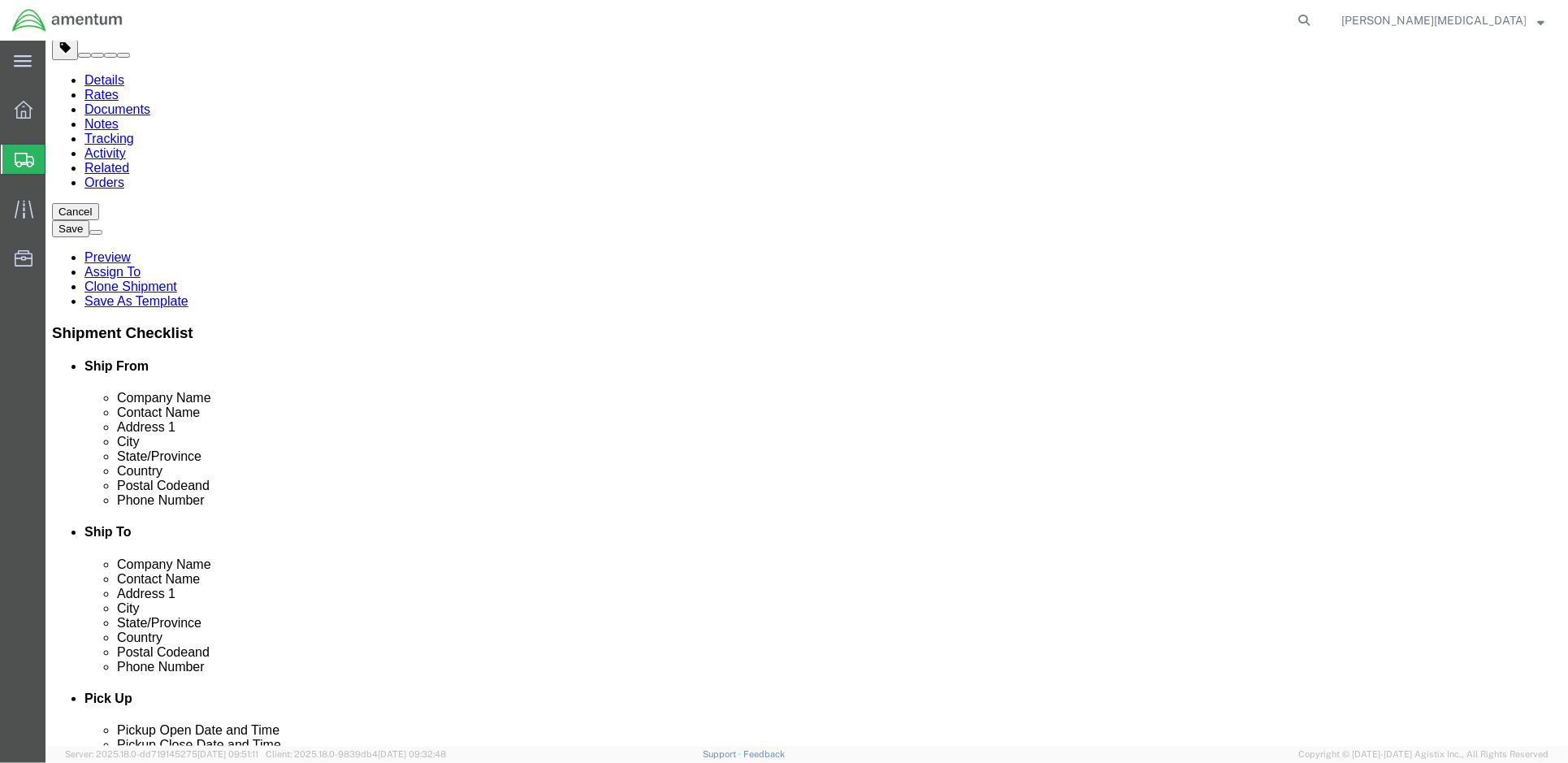
drag, startPoint x: 338, startPoint y: 300, endPoint x: 350, endPoint y: 286, distance: 18.4
click div "Package Content # 1 1 x Your Packaging Package Type Select Bale(s) Basket(s) Bo…"
drag, startPoint x: 317, startPoint y: 340, endPoint x: 321, endPoint y: 313, distance: 27.3
click div "Package Content # 1 1 x Your Packaging Package Type Select Bale(s) Basket(s) Bo…"
click link "Delete this content"
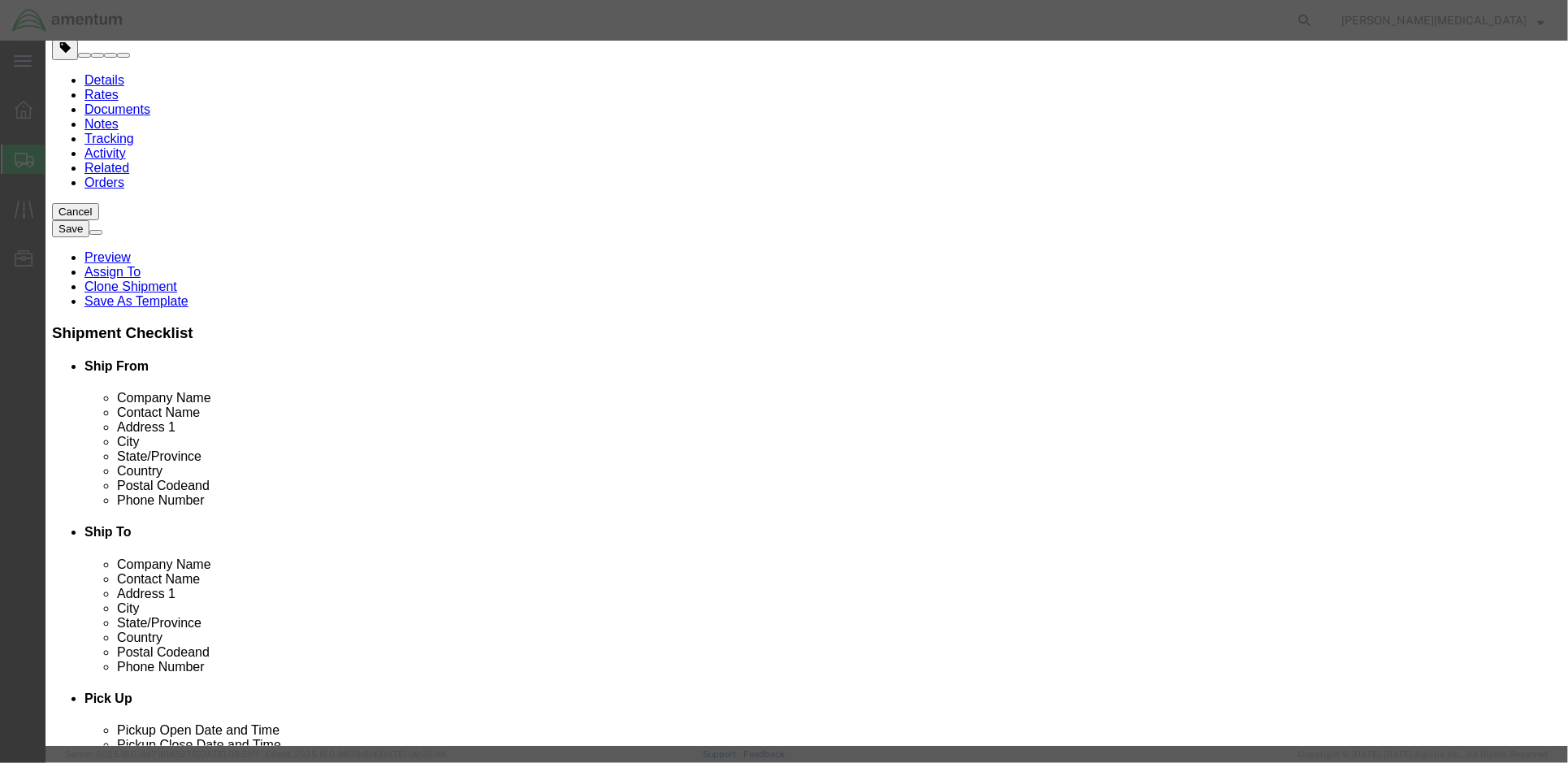
click button "Yes"
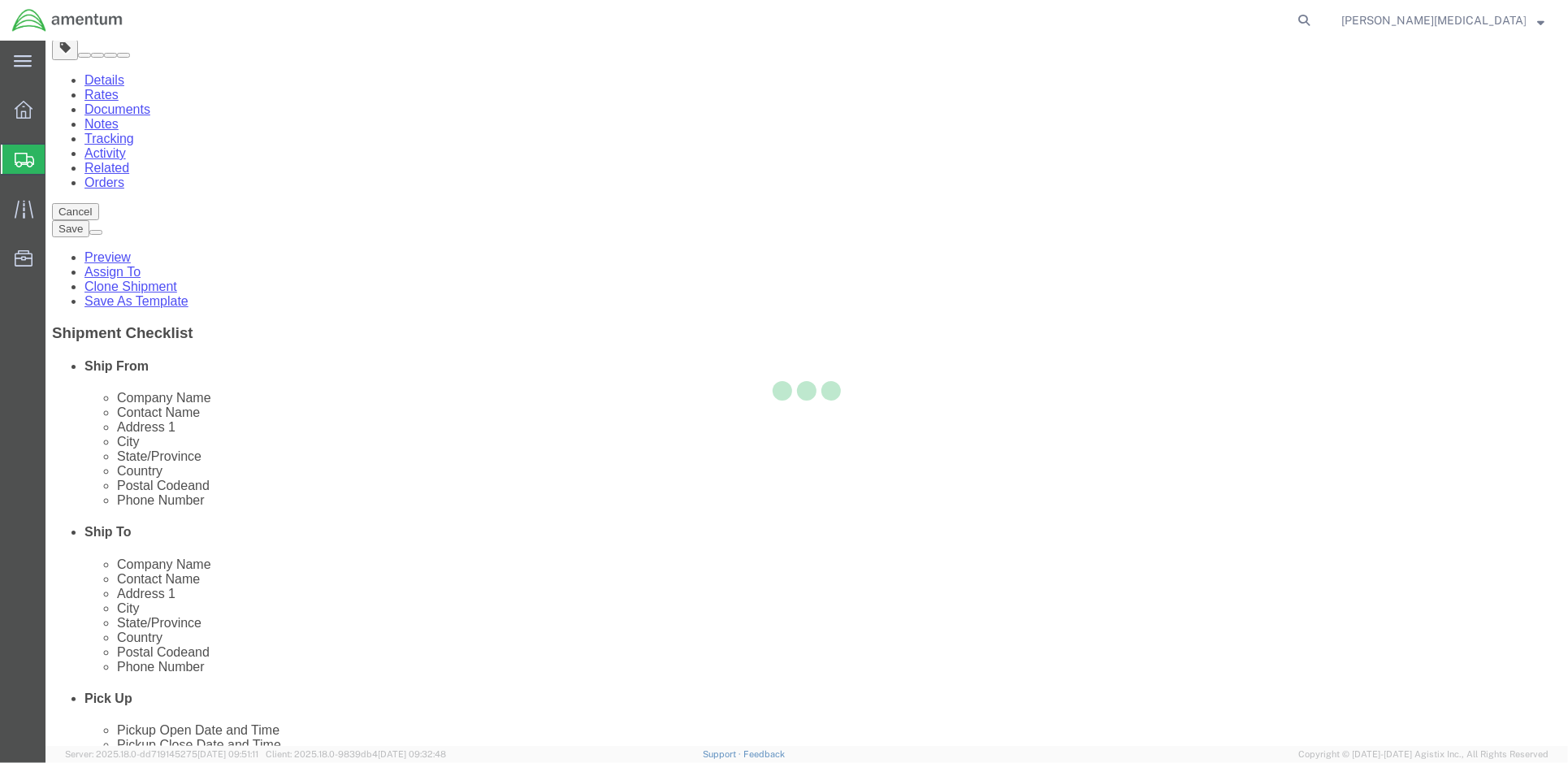
scroll to position [0, 0]
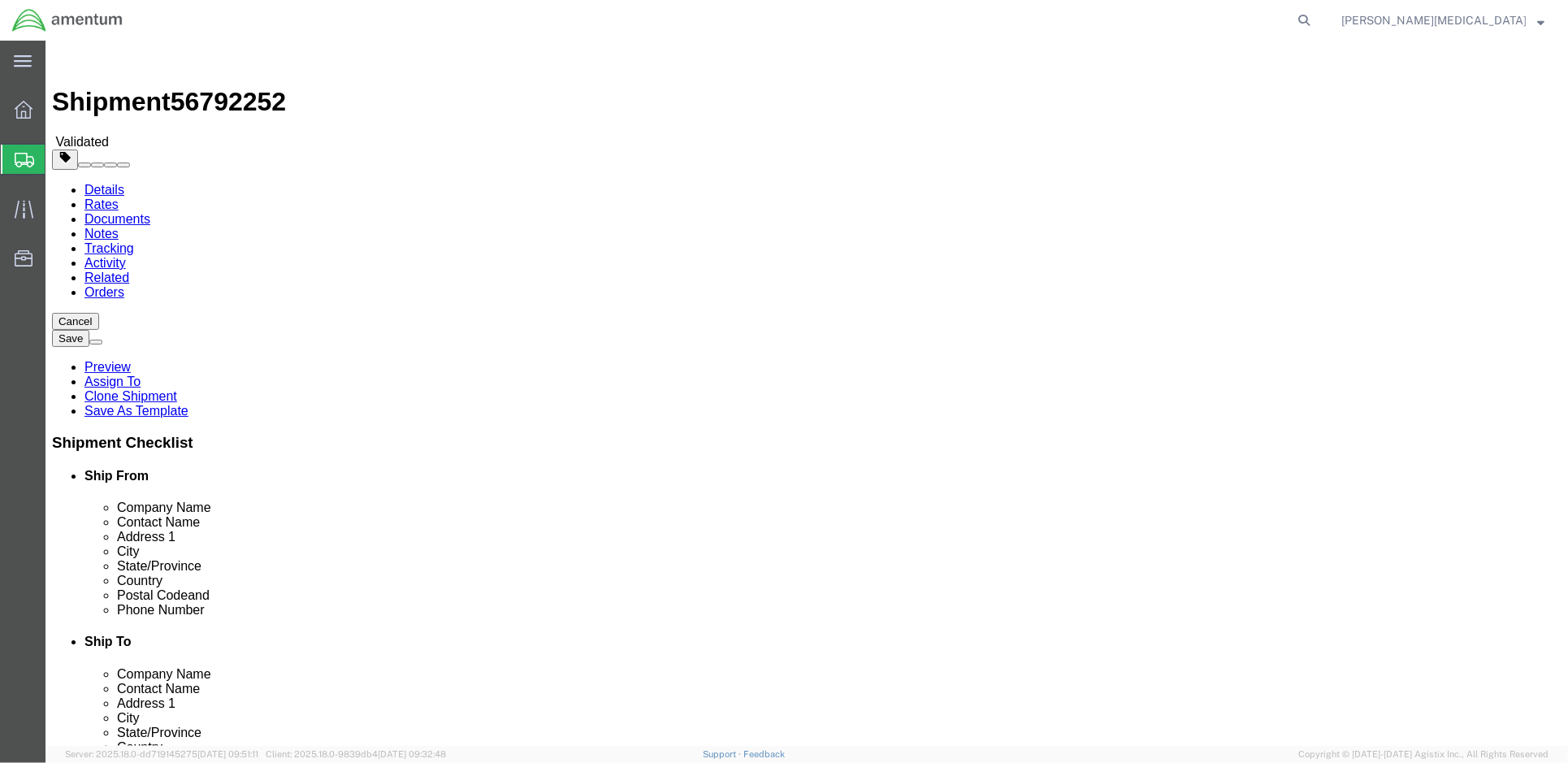
click span
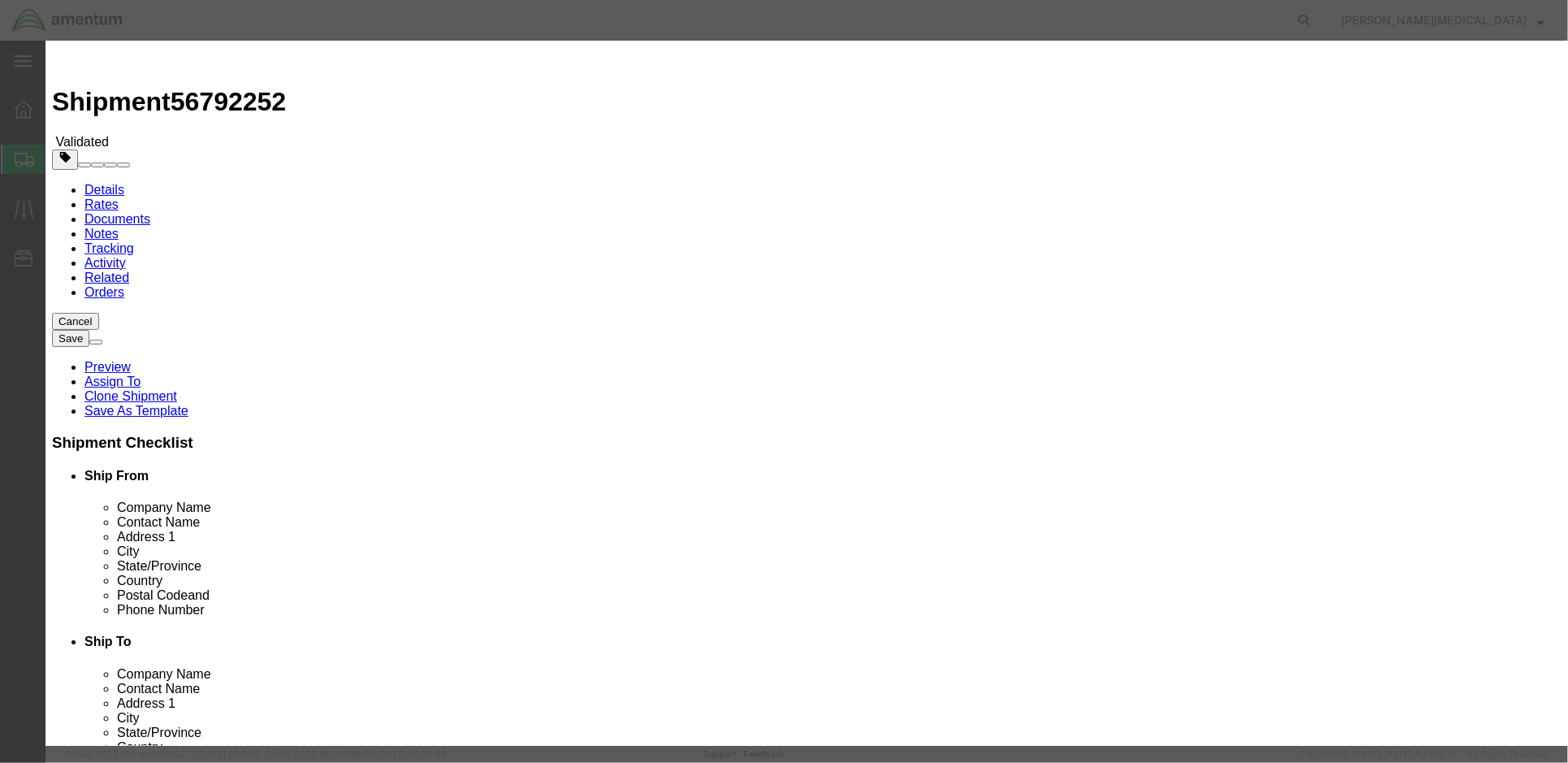
click icon "button"
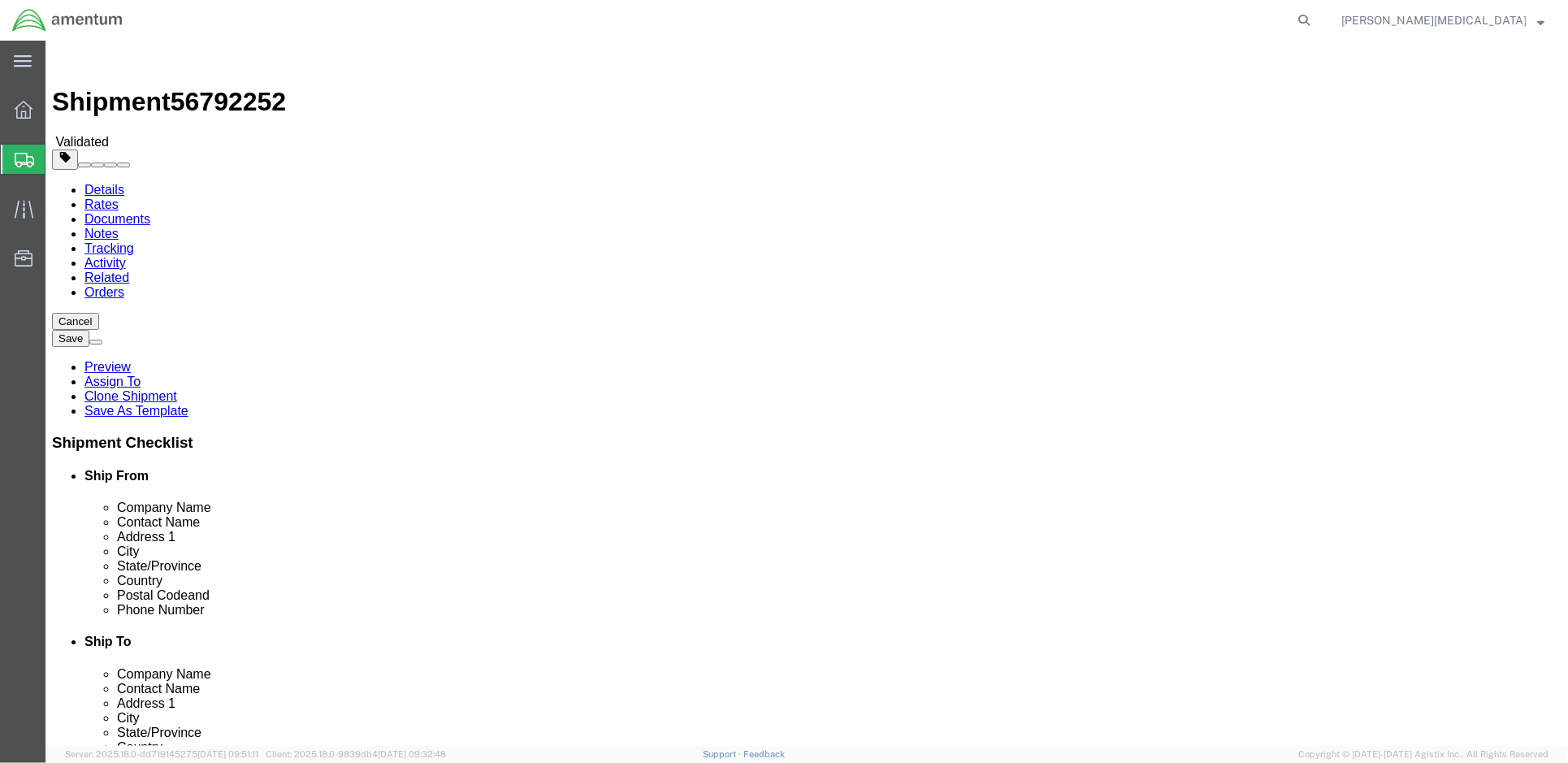
click dd "2450000.00 USD"
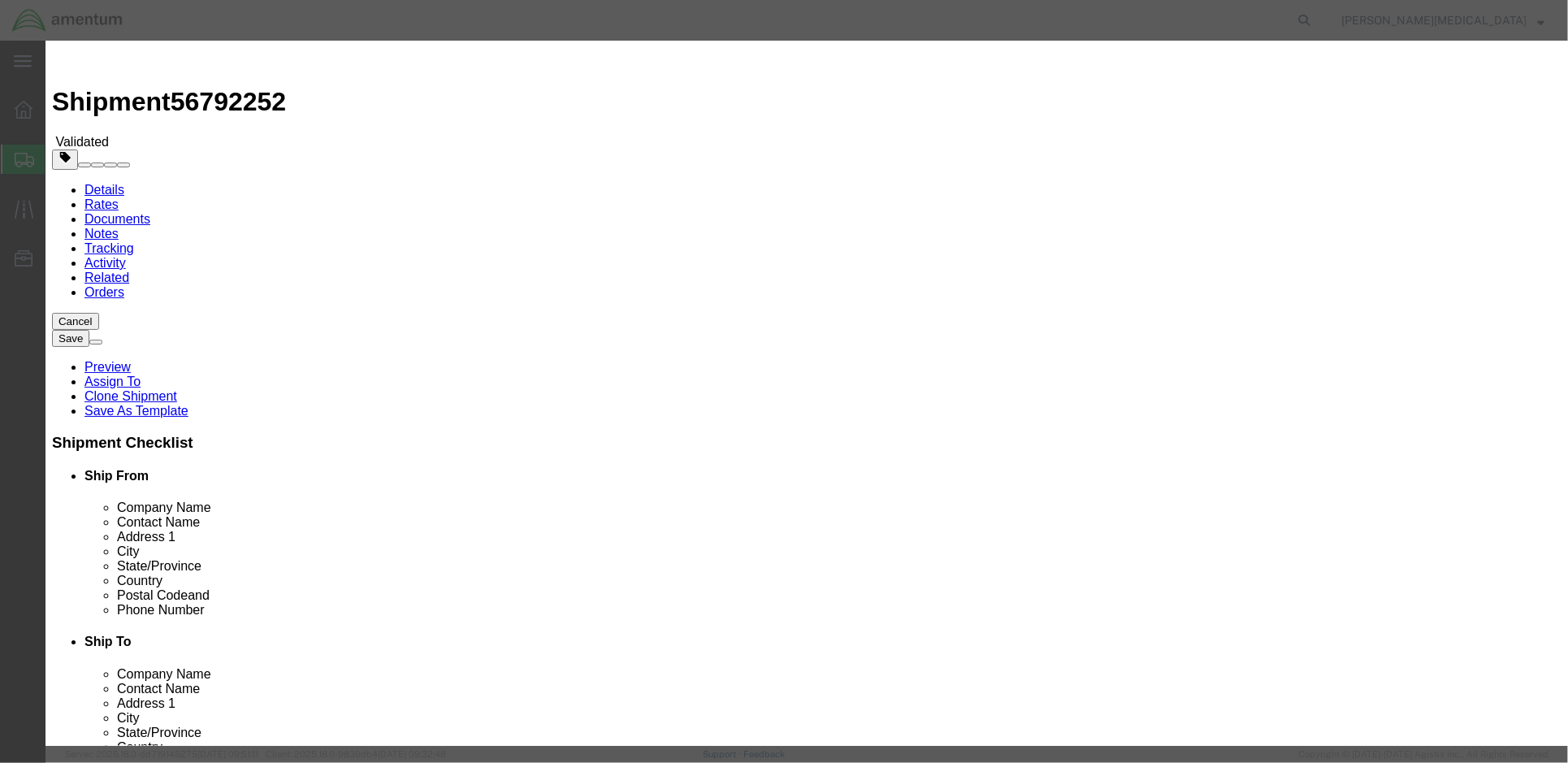
click input "2450000.00"
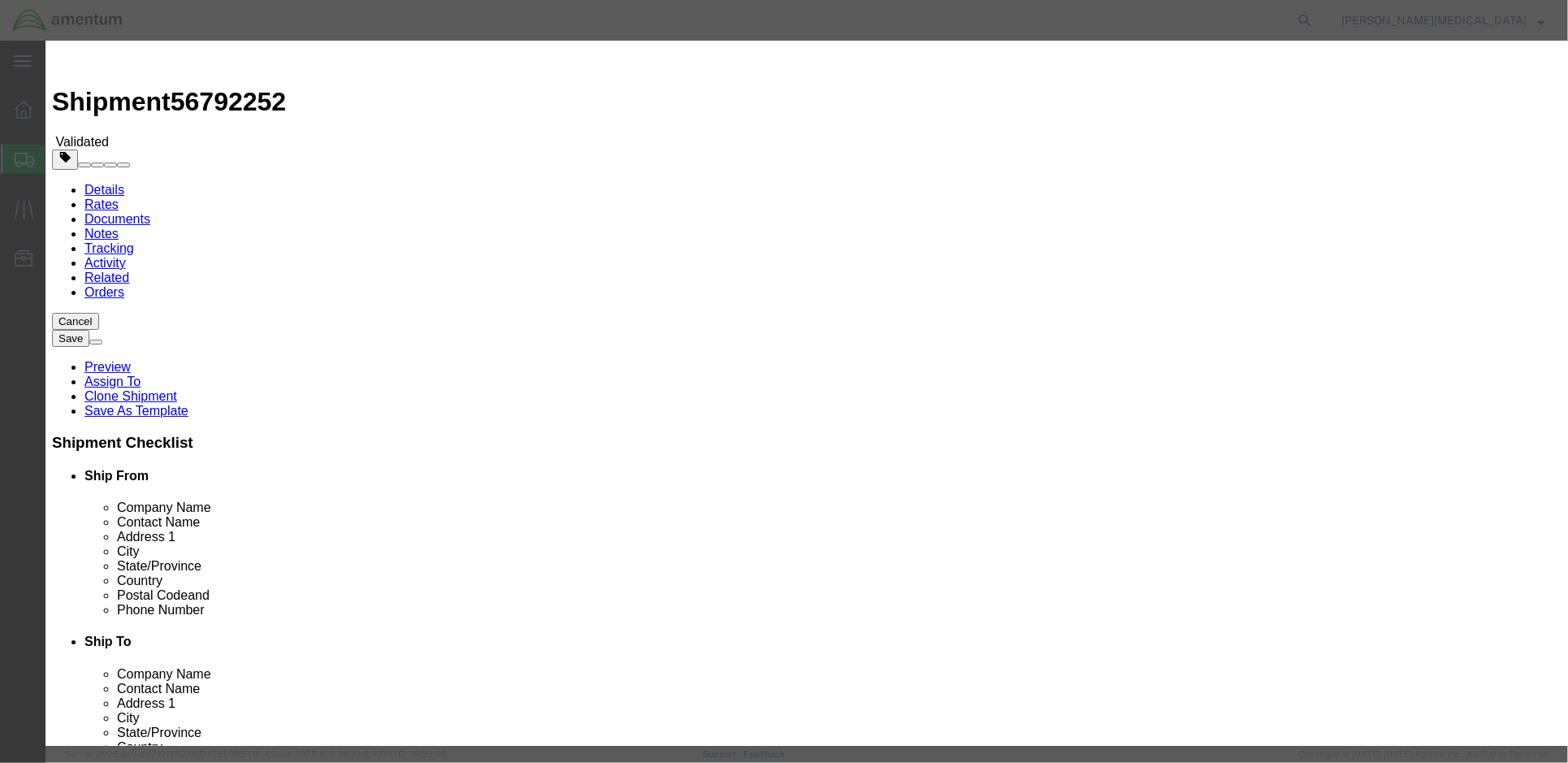
click input "2450000.00"
click input "2,450000.00"
type input "2,450,000.00"
click button "Save & Close"
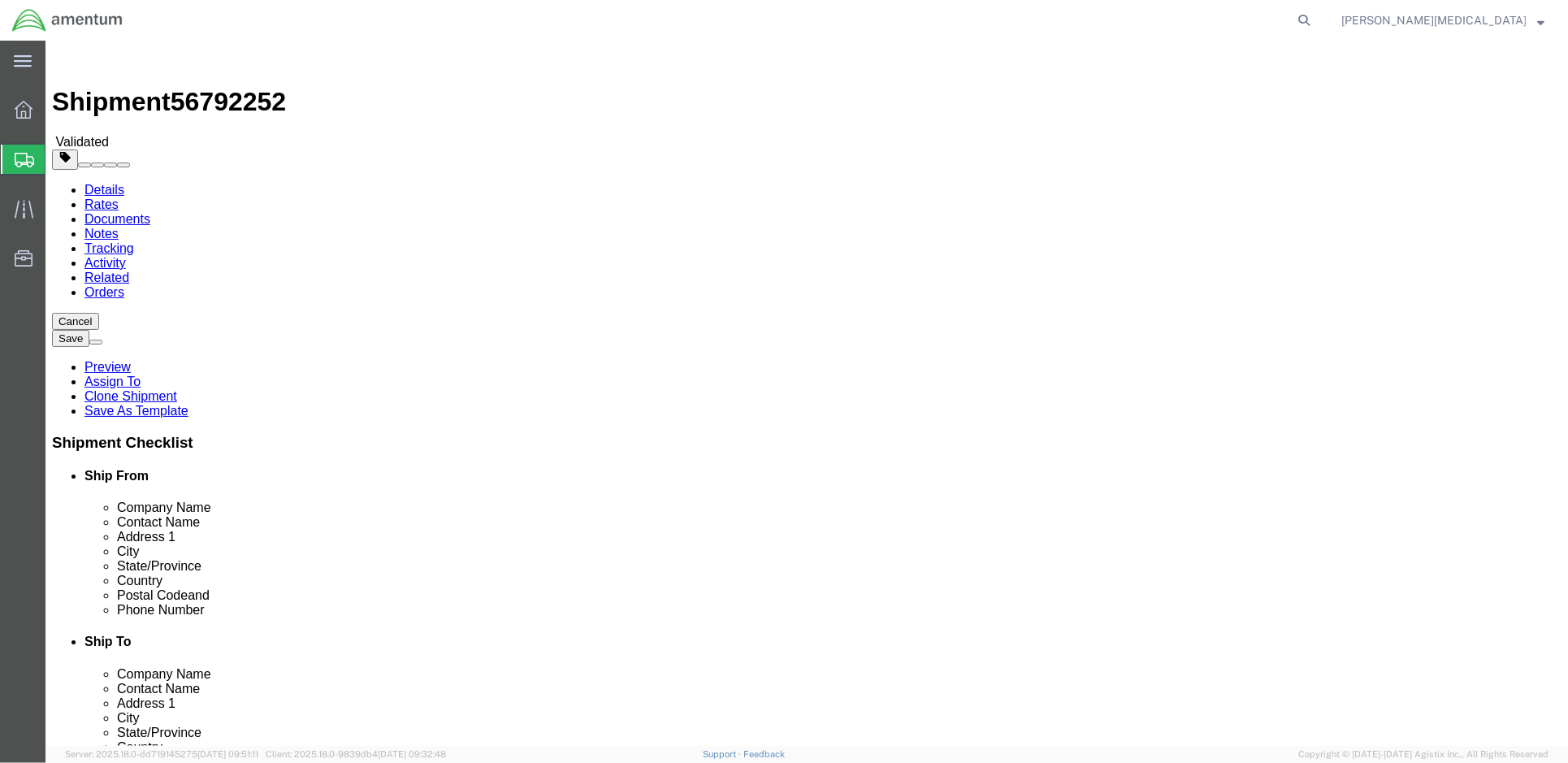
click div "Package Type Select Bale(s) Basket(s) Bolt(s) Bottle(s) Buckets Bulk Bundle(s) …"
drag, startPoint x: 256, startPoint y: 544, endPoint x: 299, endPoint y: 344, distance: 204.6
click span
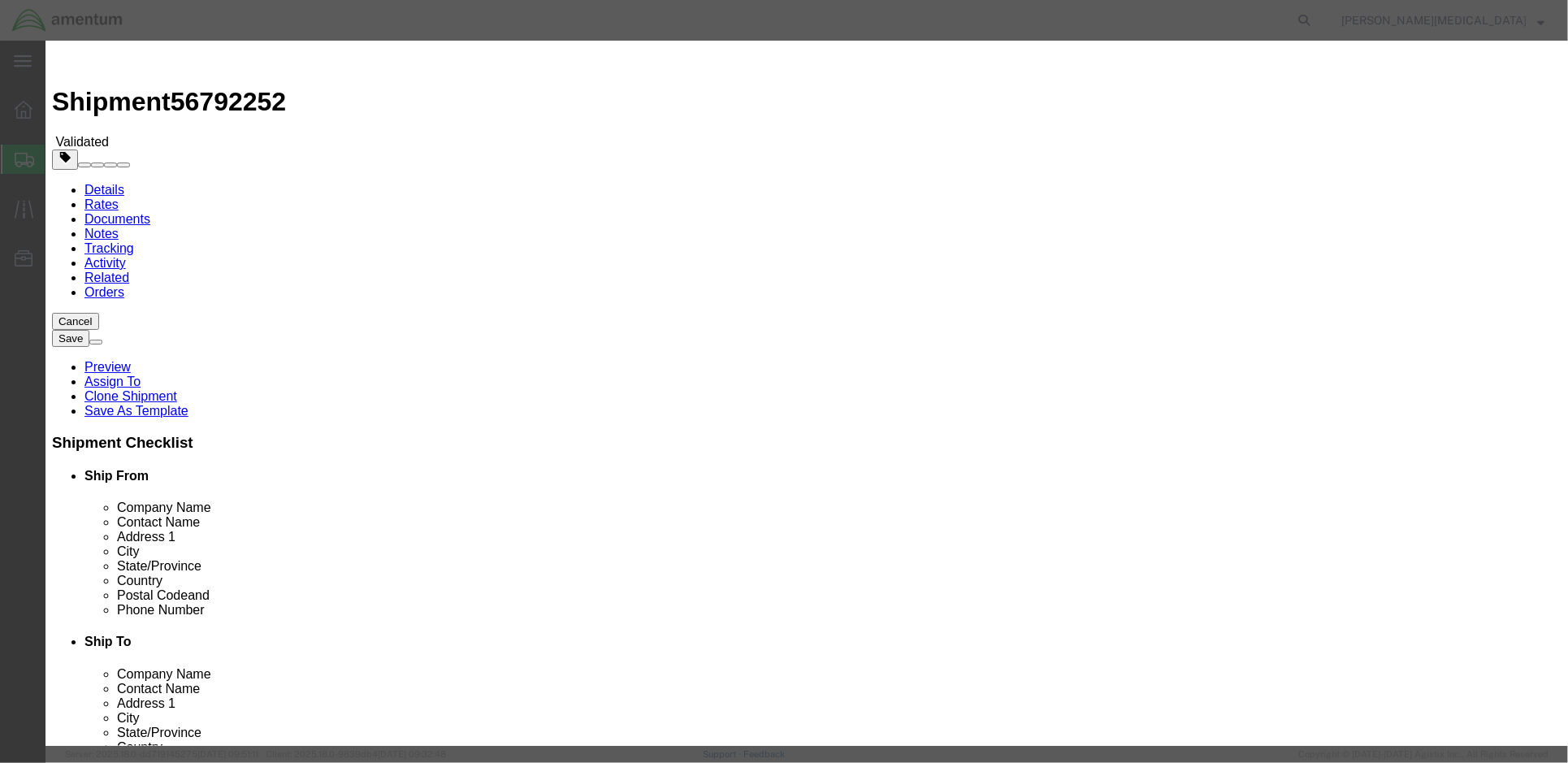
click input "text"
paste input "FIXTURE,SUPPORT BRA"
type input "FIXTURE,SUPPORT BRA"
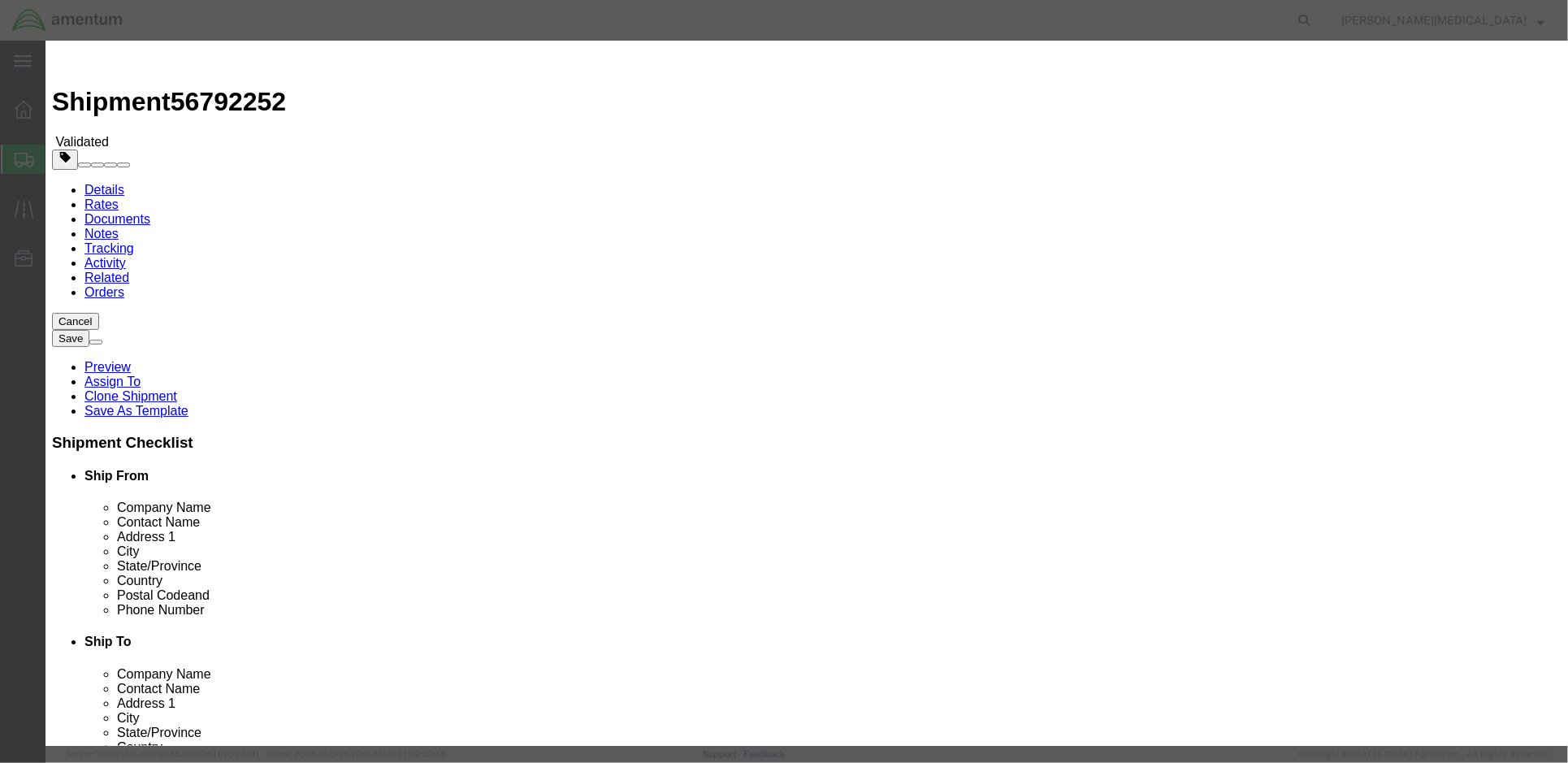
drag, startPoint x: 503, startPoint y: 162, endPoint x: 473, endPoint y: 156, distance: 30.6
click div "0"
type input "1"
click input "text"
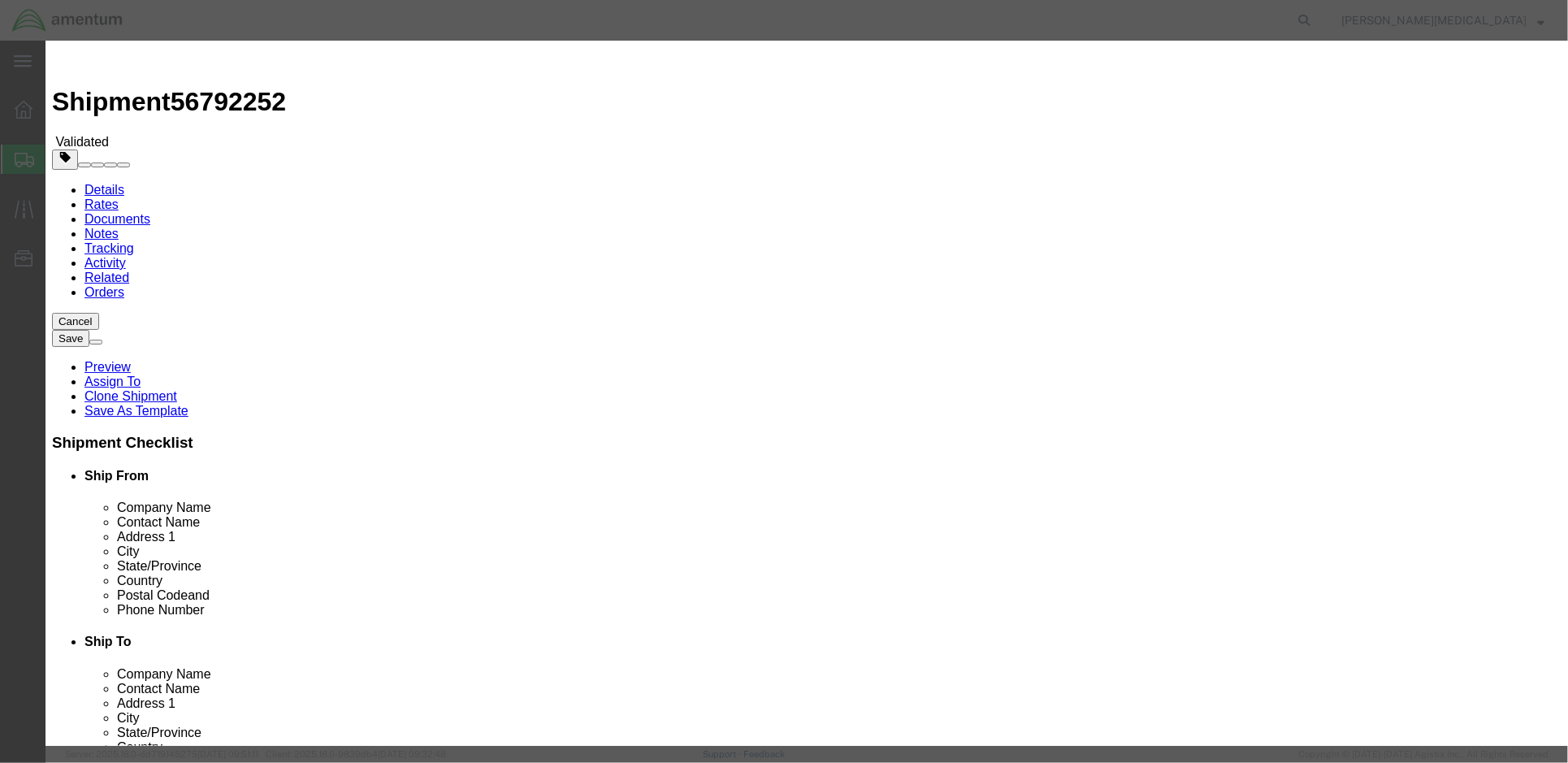
click input "text"
type input "11,352.00"
click textarea
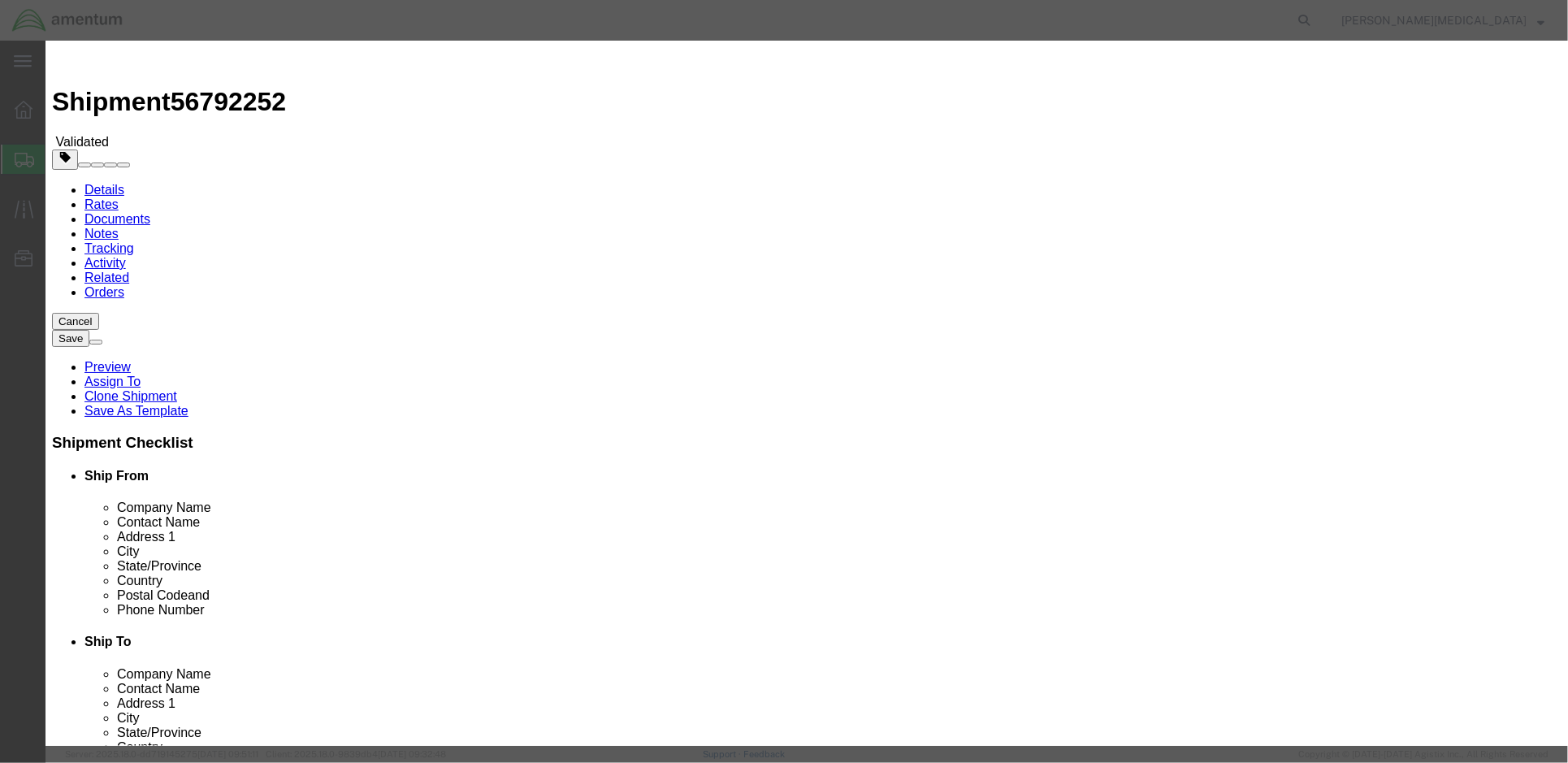
paste textarea "001764260"
type textarea "NSN: 4920001764260"
click button "Save & Close"
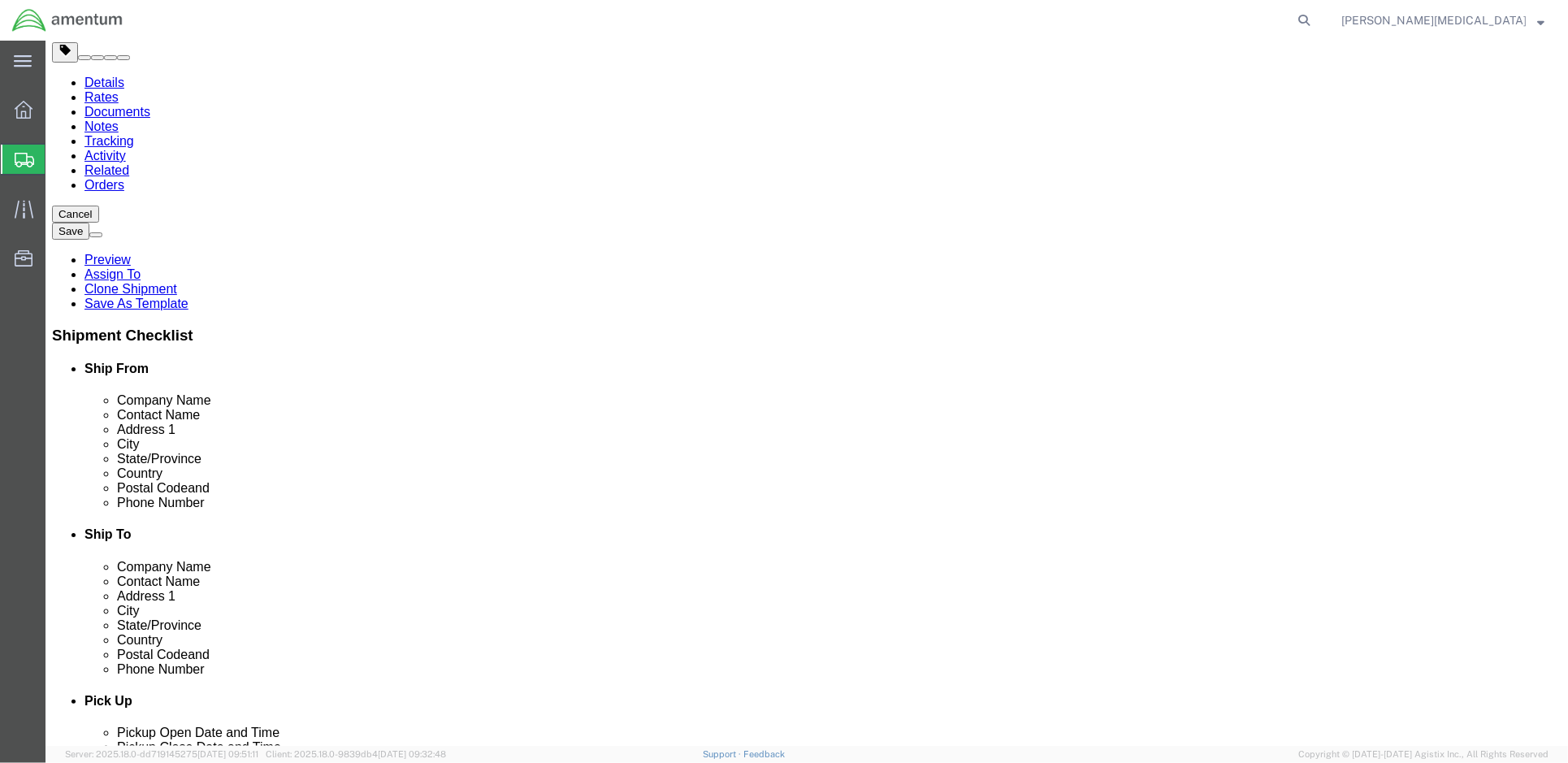
scroll to position [110, 0]
click span
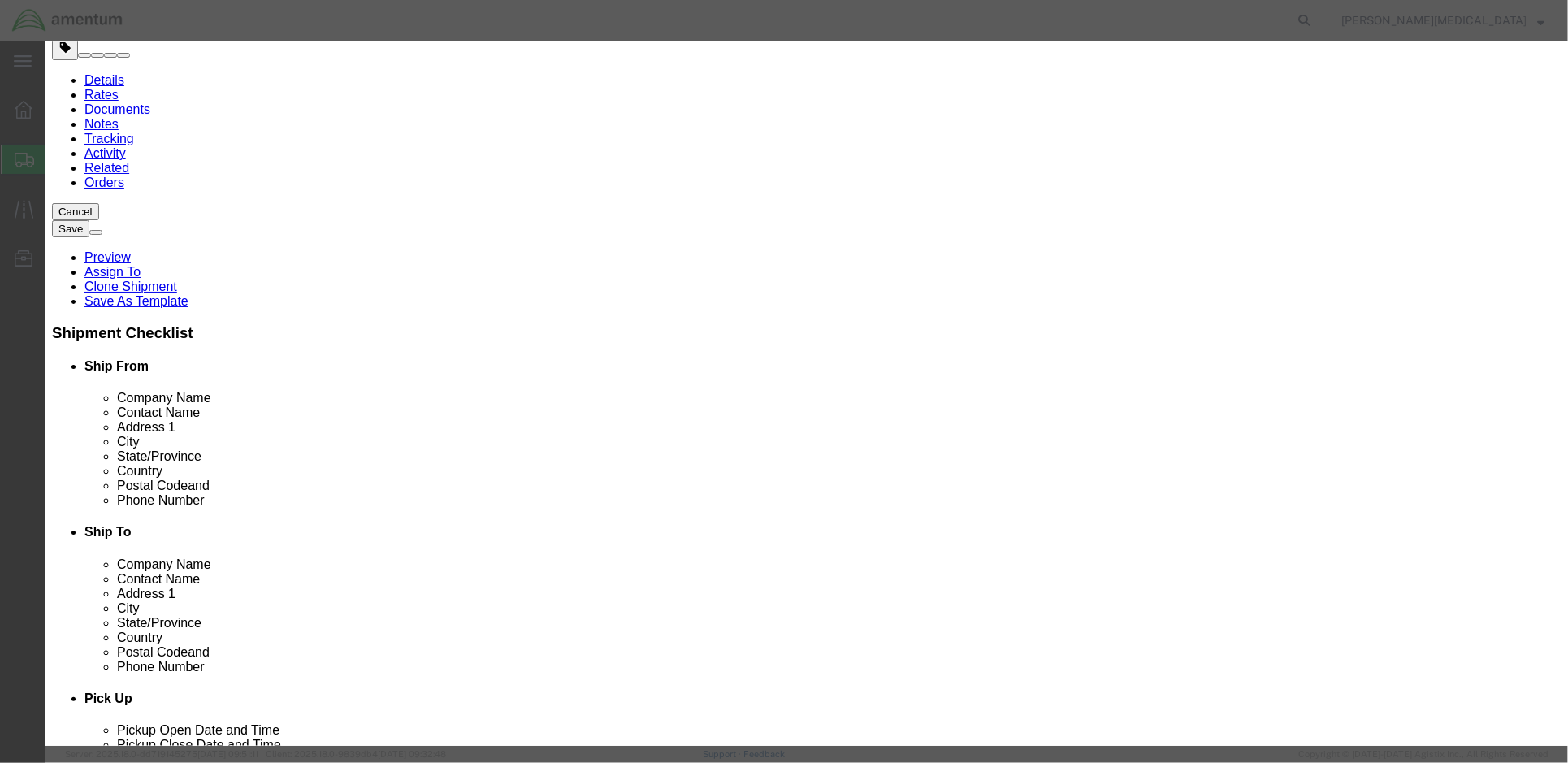
drag, startPoint x: 523, startPoint y: 157, endPoint x: 486, endPoint y: 154, distance: 37.1
click input "0"
type input "0"
type input "1"
click input "text"
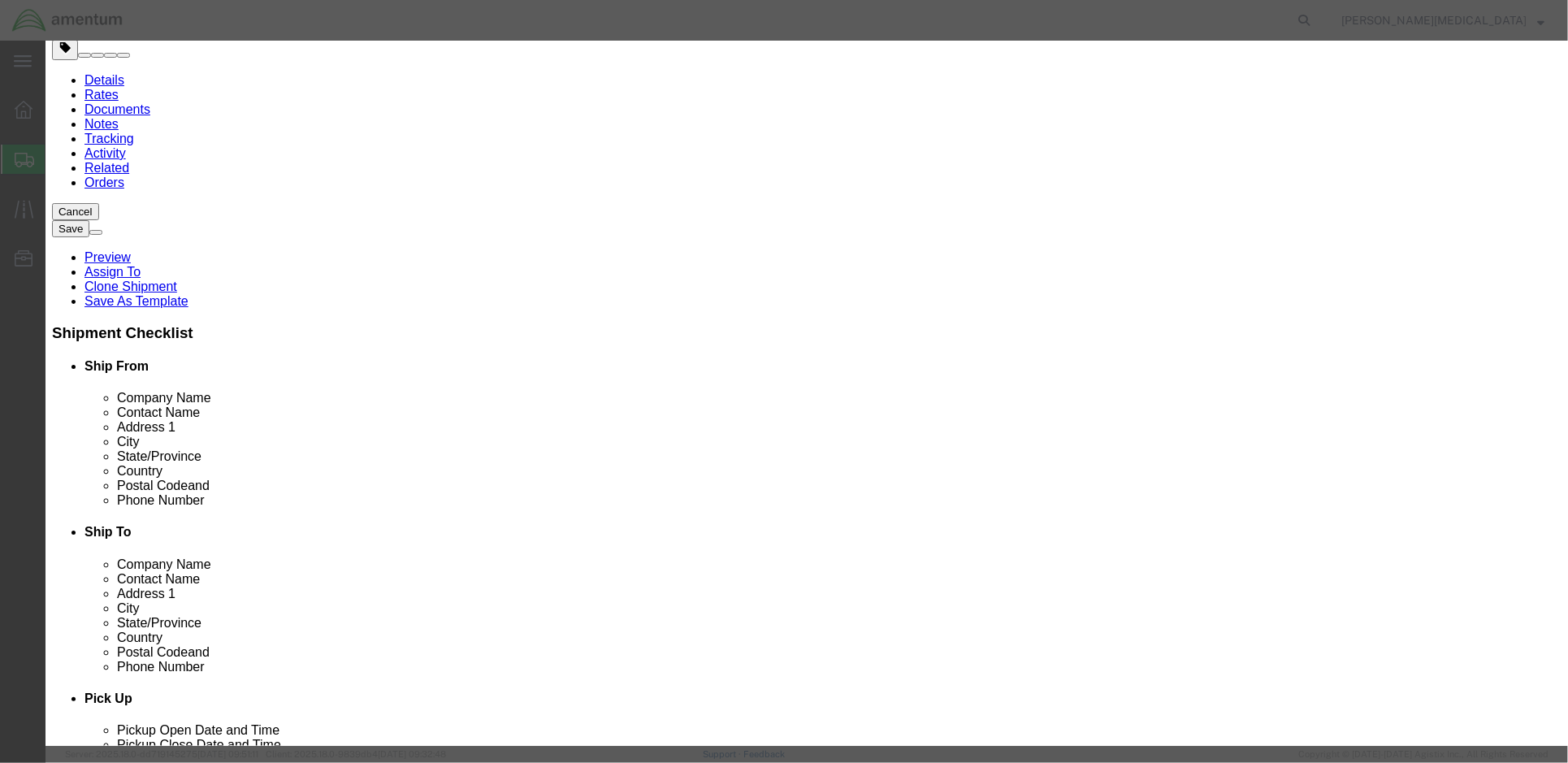
type input "4,468"
click input "text"
paste input "MAINTENANCE PLATFORM: TRONAIN INC. DIV T"
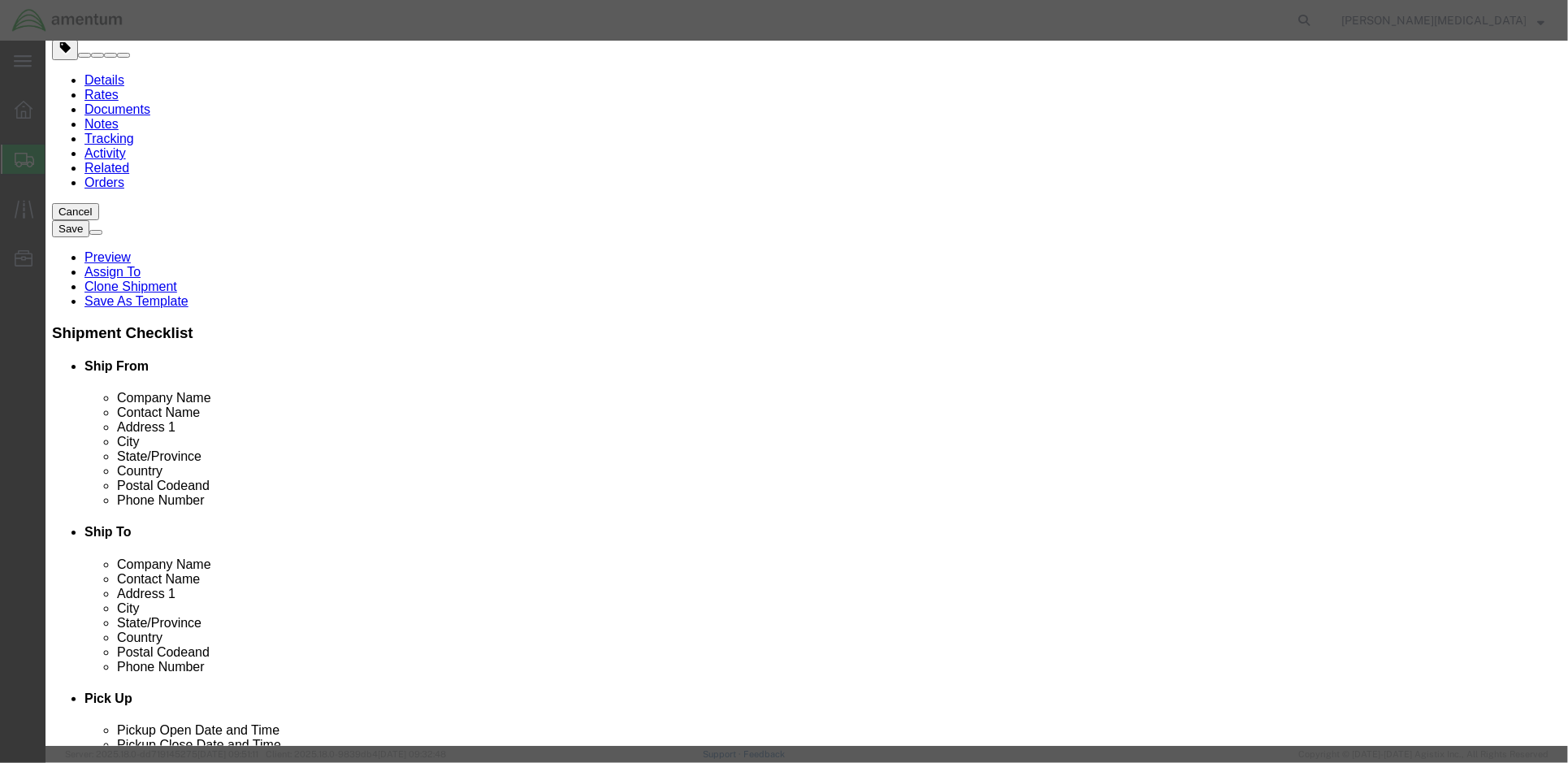
type input "MAINTENANCE PLATFORM: TRONAIN INC. DIV T"
click textarea
click textarea "NSN:"
paste textarea "01C021453"
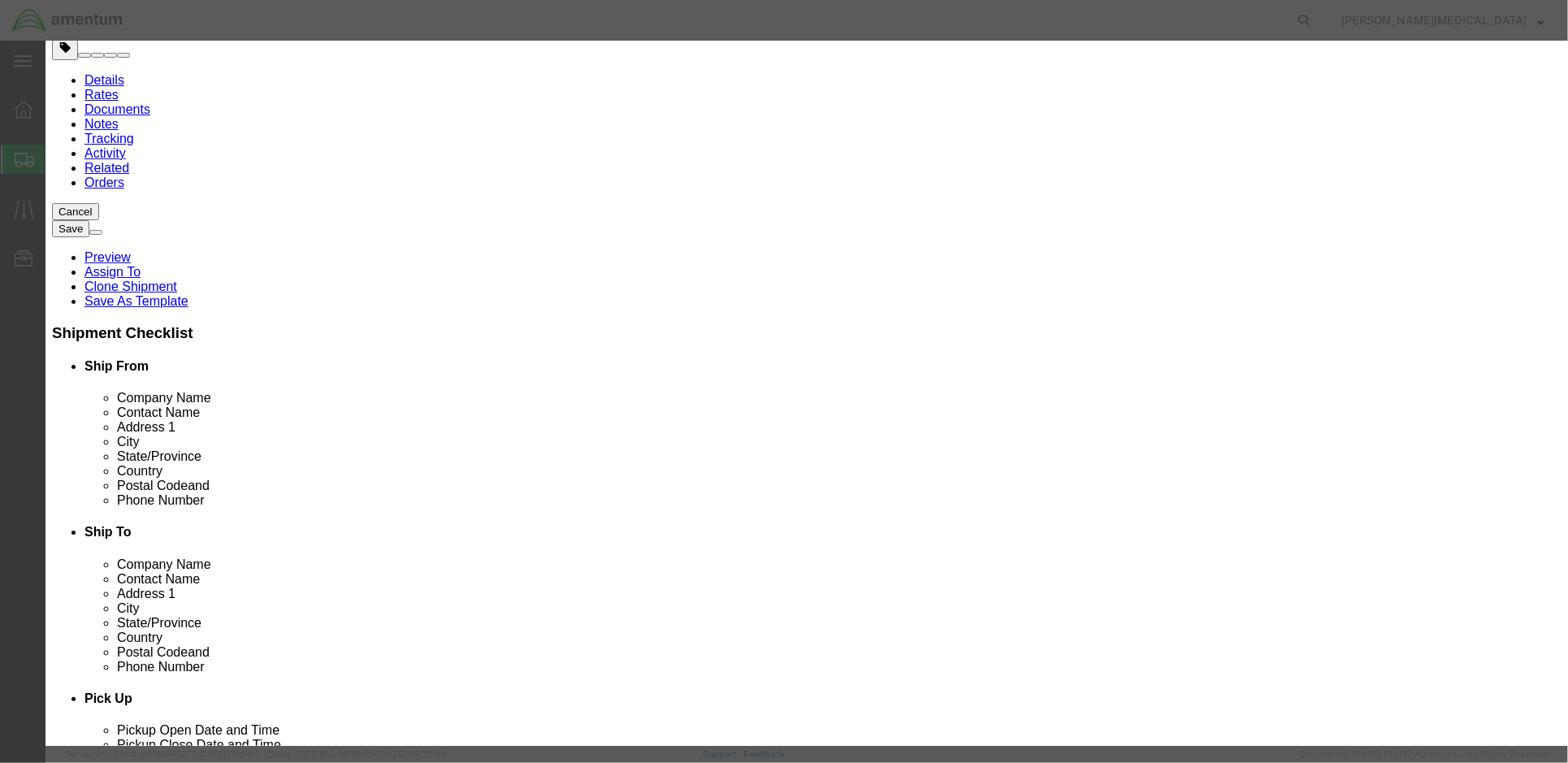
type textarea "NSN: 494001C021453"
click input "4,468"
type input "4,468.00"
click button "Save & Close"
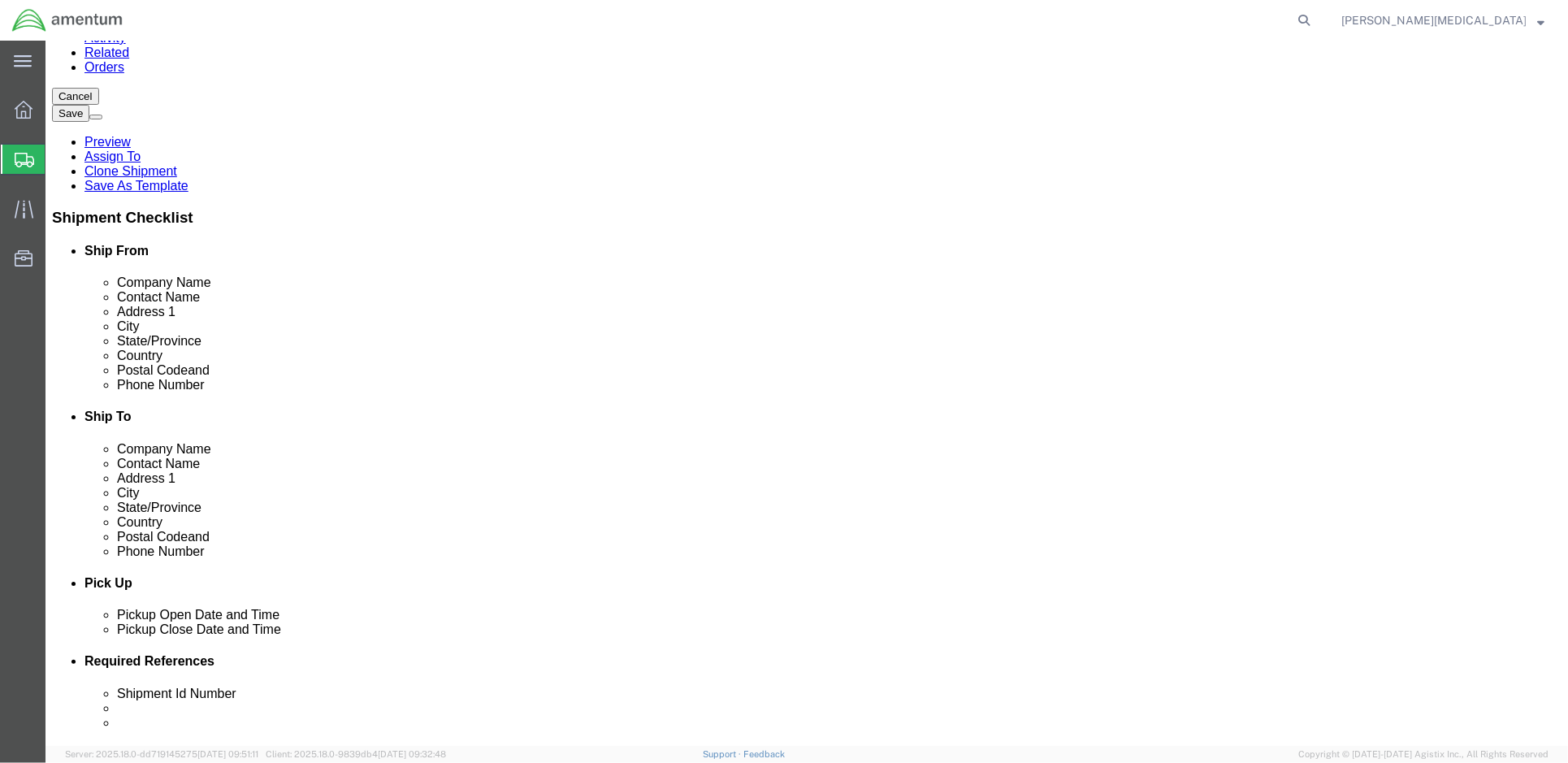
scroll to position [226, 0]
click span
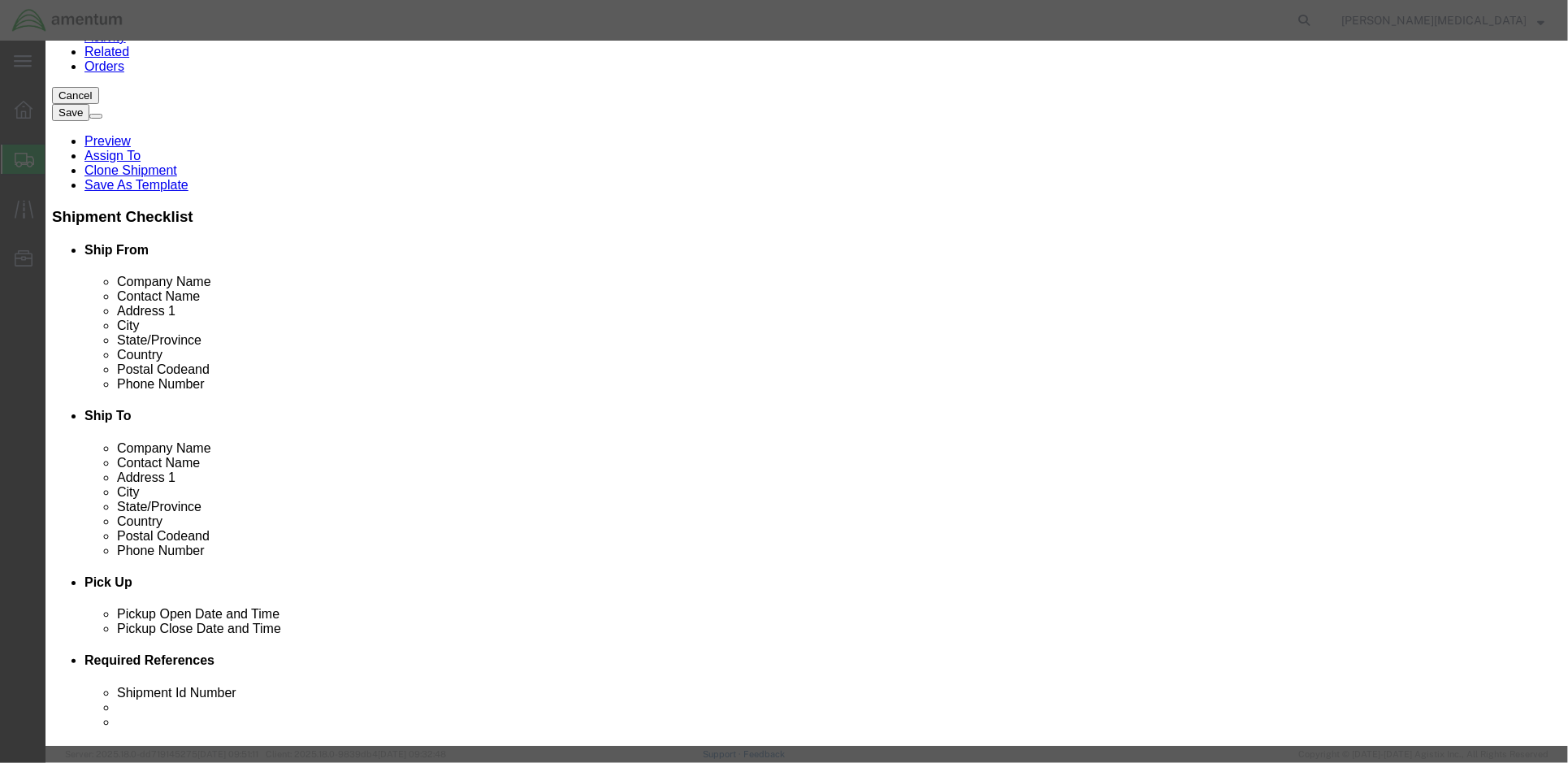
click input "text"
paste input "MAINTENANCE PLATFORM: TRONAIN INC. DIV T"
type input "MAINTENANCE PLATFORM: TRONAIN INC. DIV T"
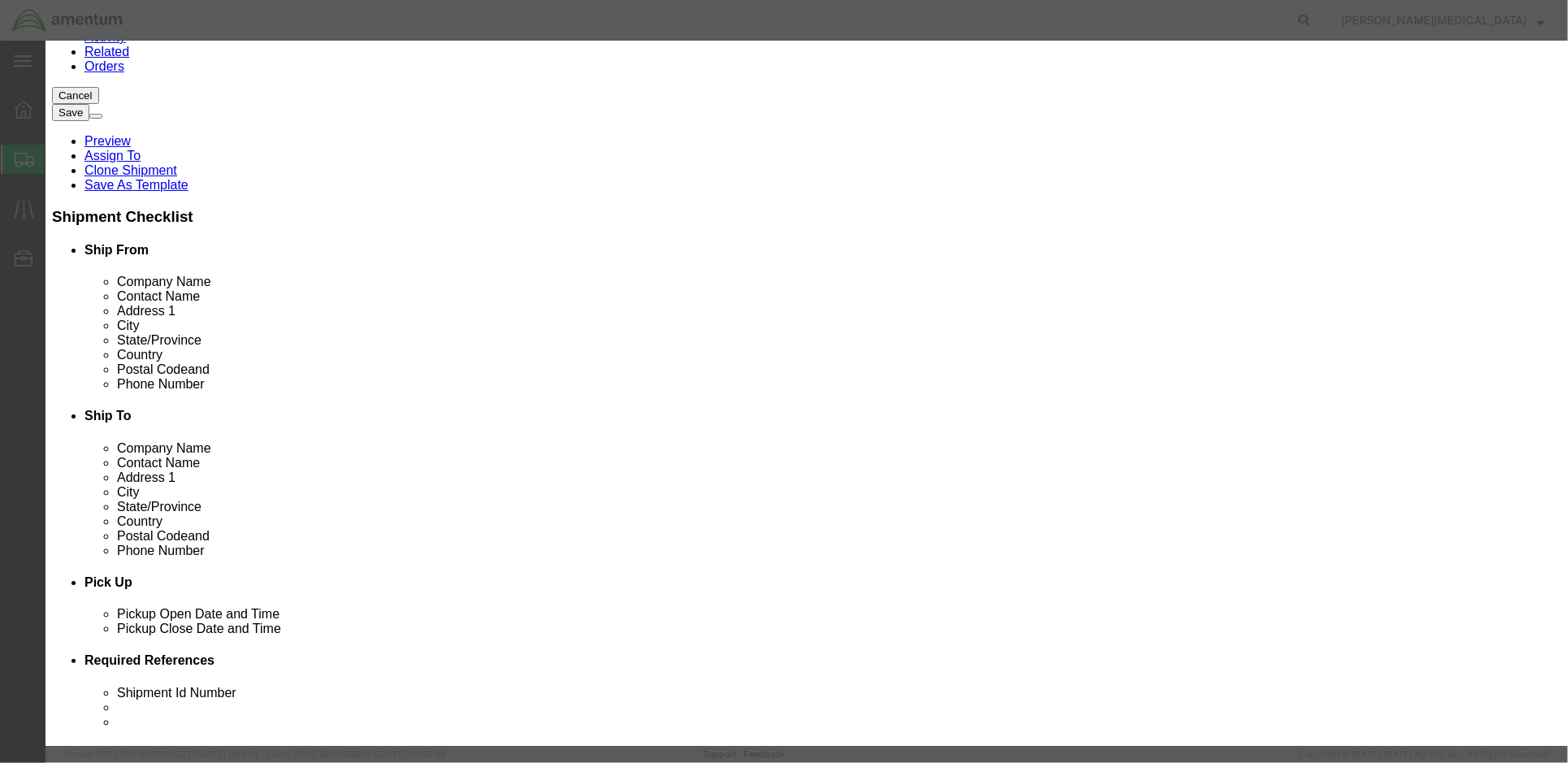
drag, startPoint x: 513, startPoint y: 146, endPoint x: 504, endPoint y: 152, distance: 10.8
click input "0"
drag, startPoint x: 487, startPoint y: 157, endPoint x: 451, endPoint y: 154, distance: 36.1
click div "Pieces 0 Select Bag Barrels 100Board Feet Bottle Box Blister Pack Carats Can Ca…"
type input "3"
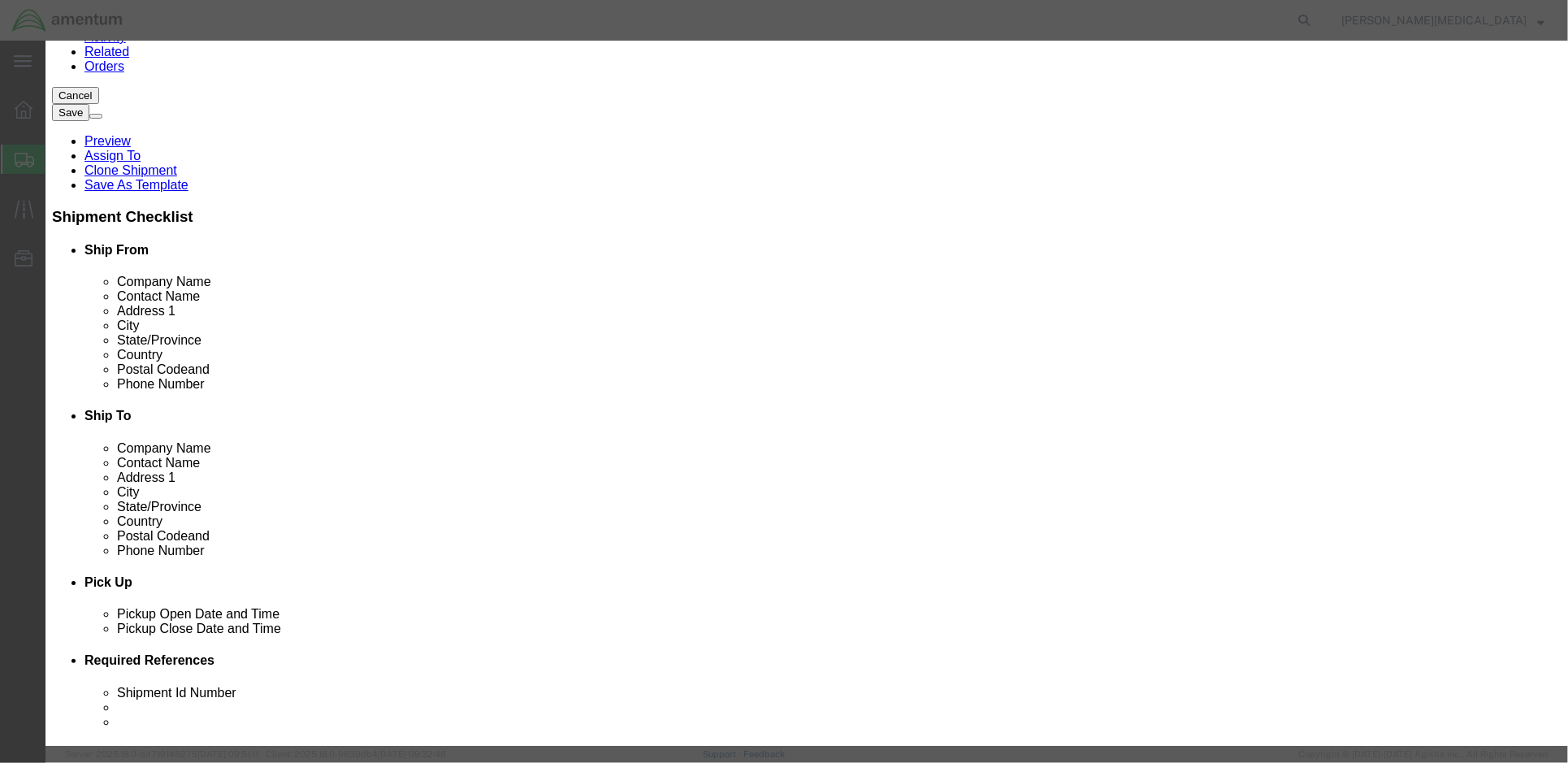
click div
click input "text"
type input "15,813.00"
click textarea
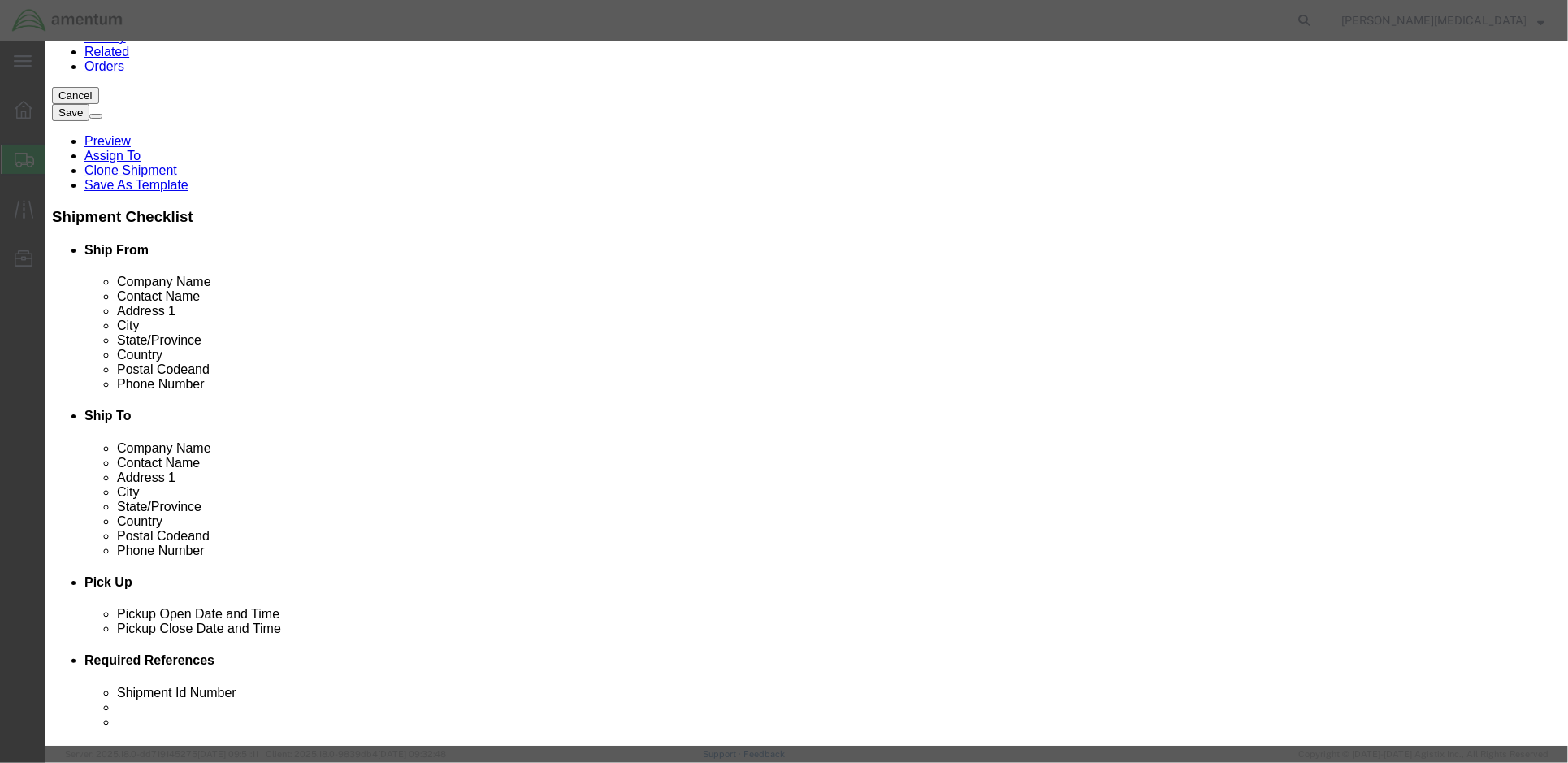
drag, startPoint x: 1004, startPoint y: 127, endPoint x: 980, endPoint y: 127, distance: 24.0
click textarea "NSN:4920"
paste textarea "01C021454"
type textarea "NSN:492001C021454"
click button "Save & Close"
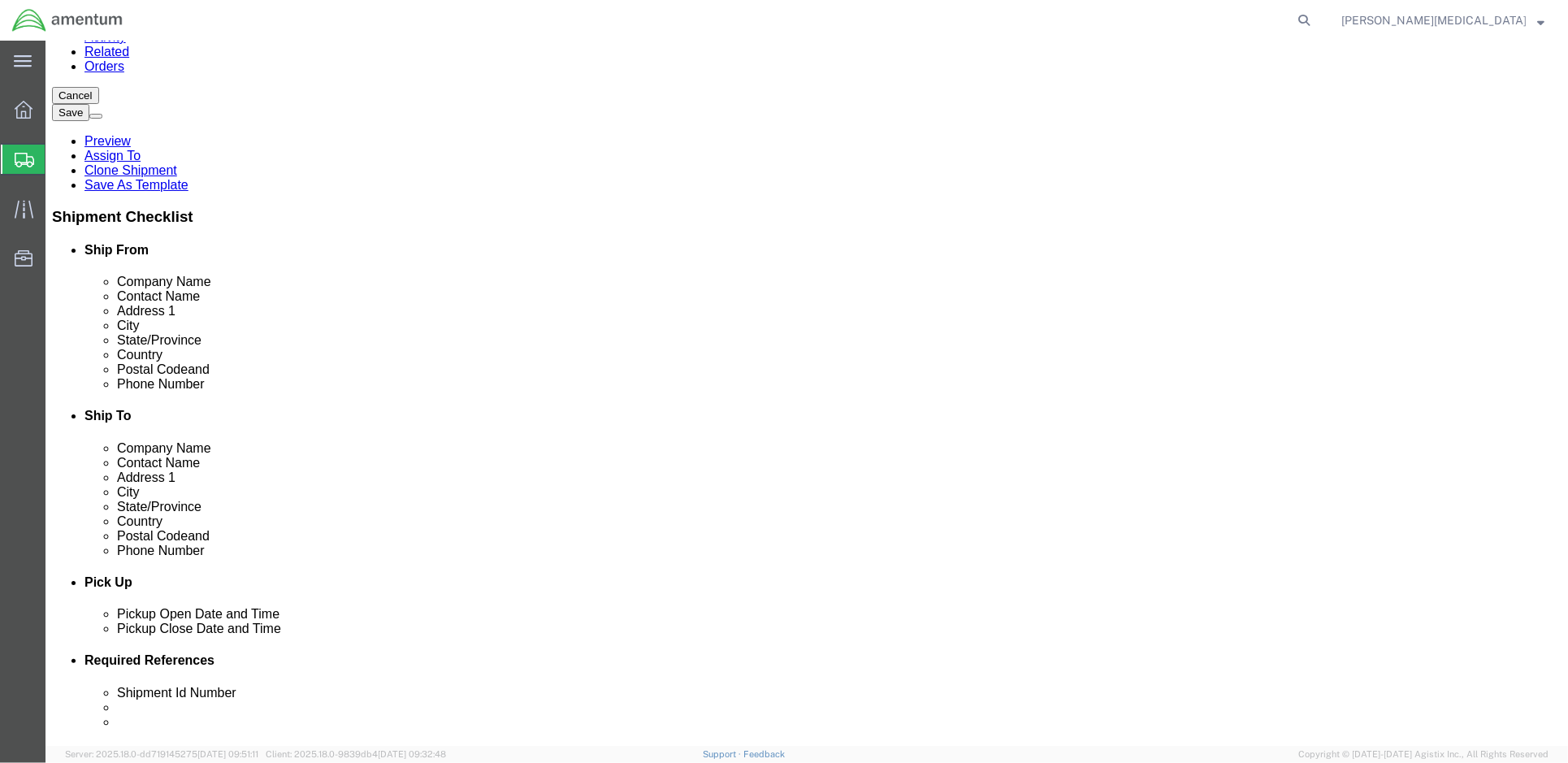
click span
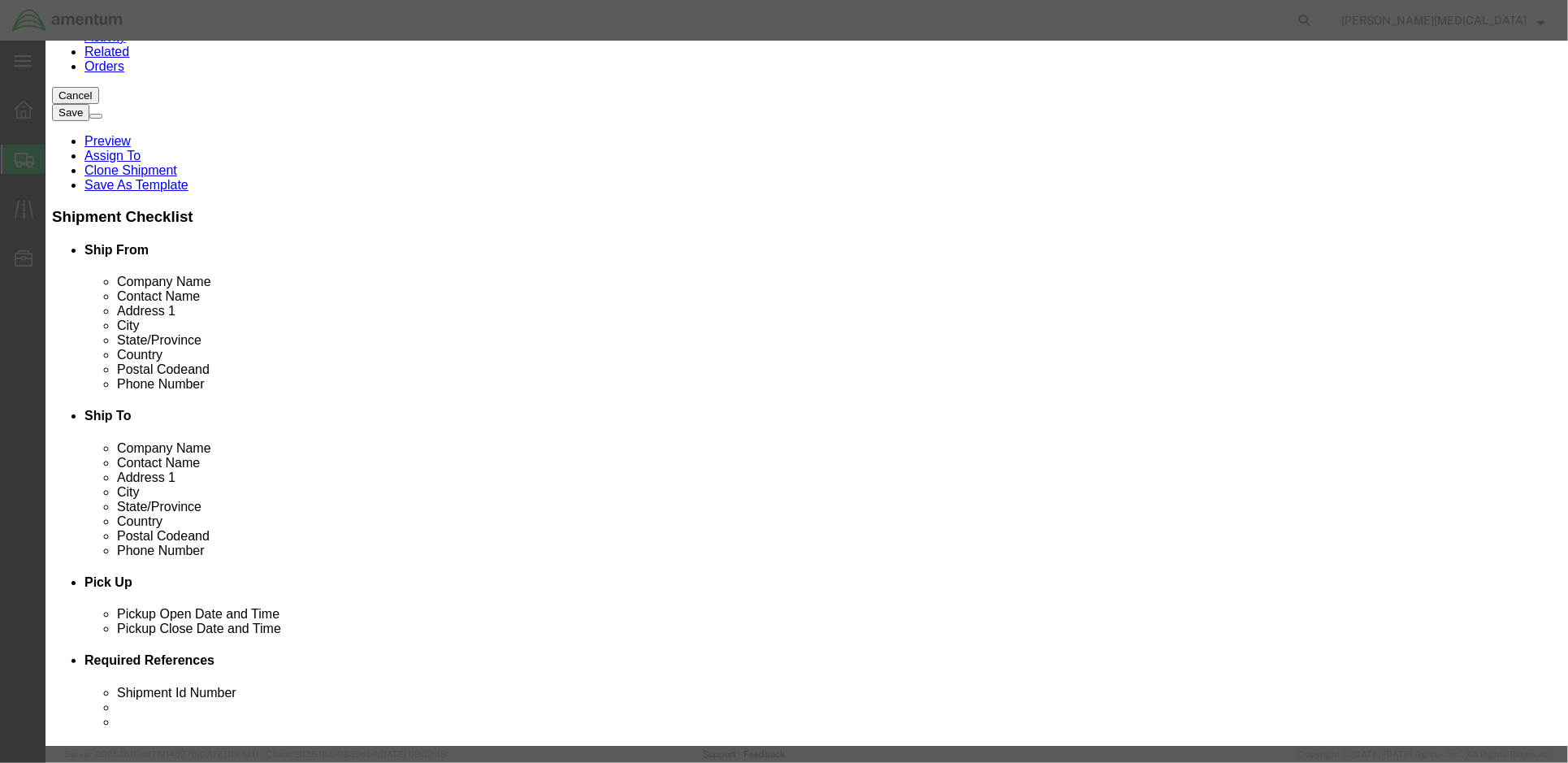
drag, startPoint x: 492, startPoint y: 158, endPoint x: 456, endPoint y: 158, distance: 36.0
click div "Pieces 0 Select Bag Barrels 100Board Feet Bottle Box Blister Pack Carats Can Ca…"
type input "3"
click input "text"
drag, startPoint x: 490, startPoint y: 124, endPoint x: 531, endPoint y: 123, distance: 41.0
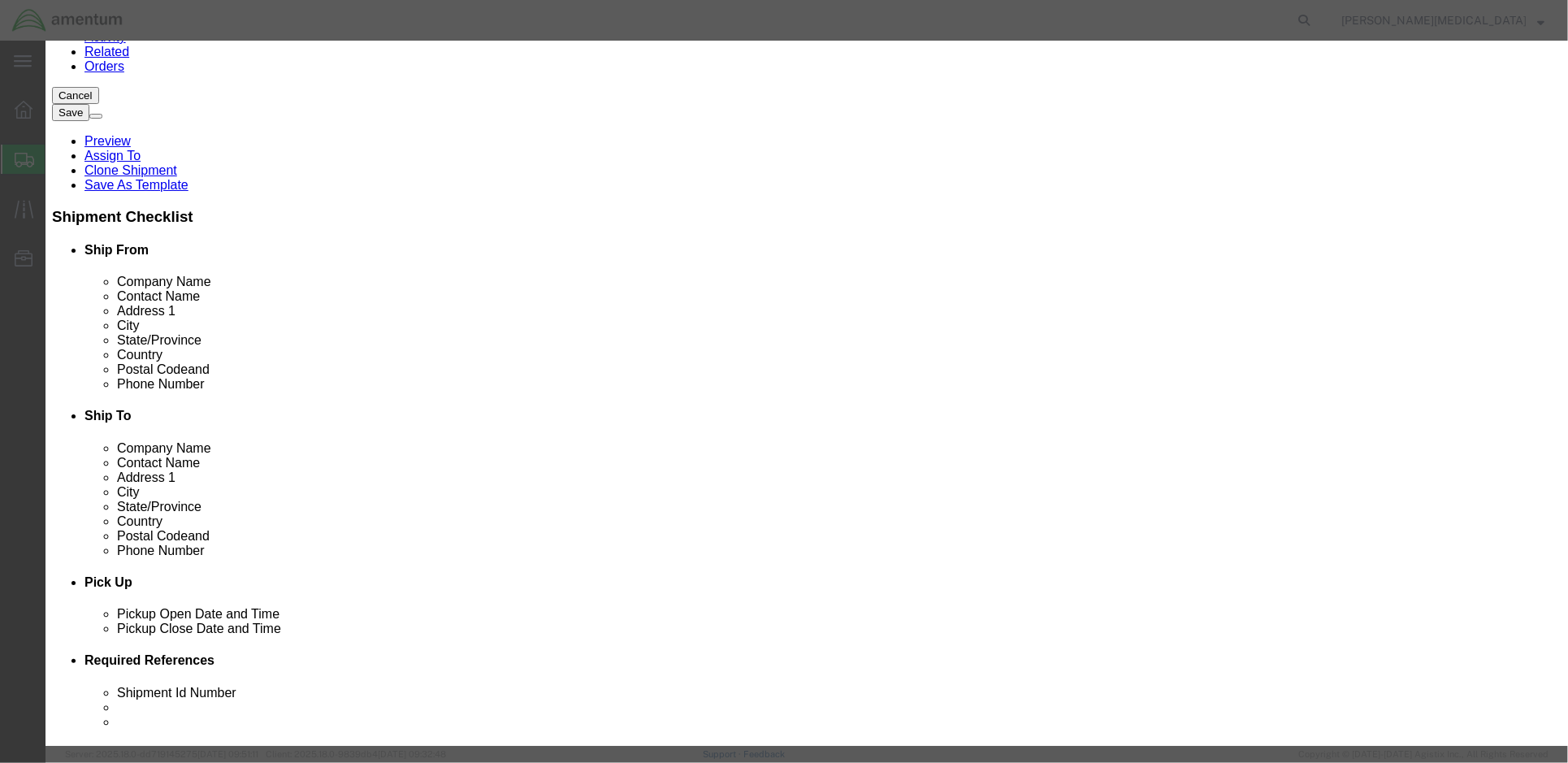
click input "text"
paste input "SUPPORT, TRESTLE, UH-60"
type input "SUPPORT, TRESTLE, UH-60"
click textarea
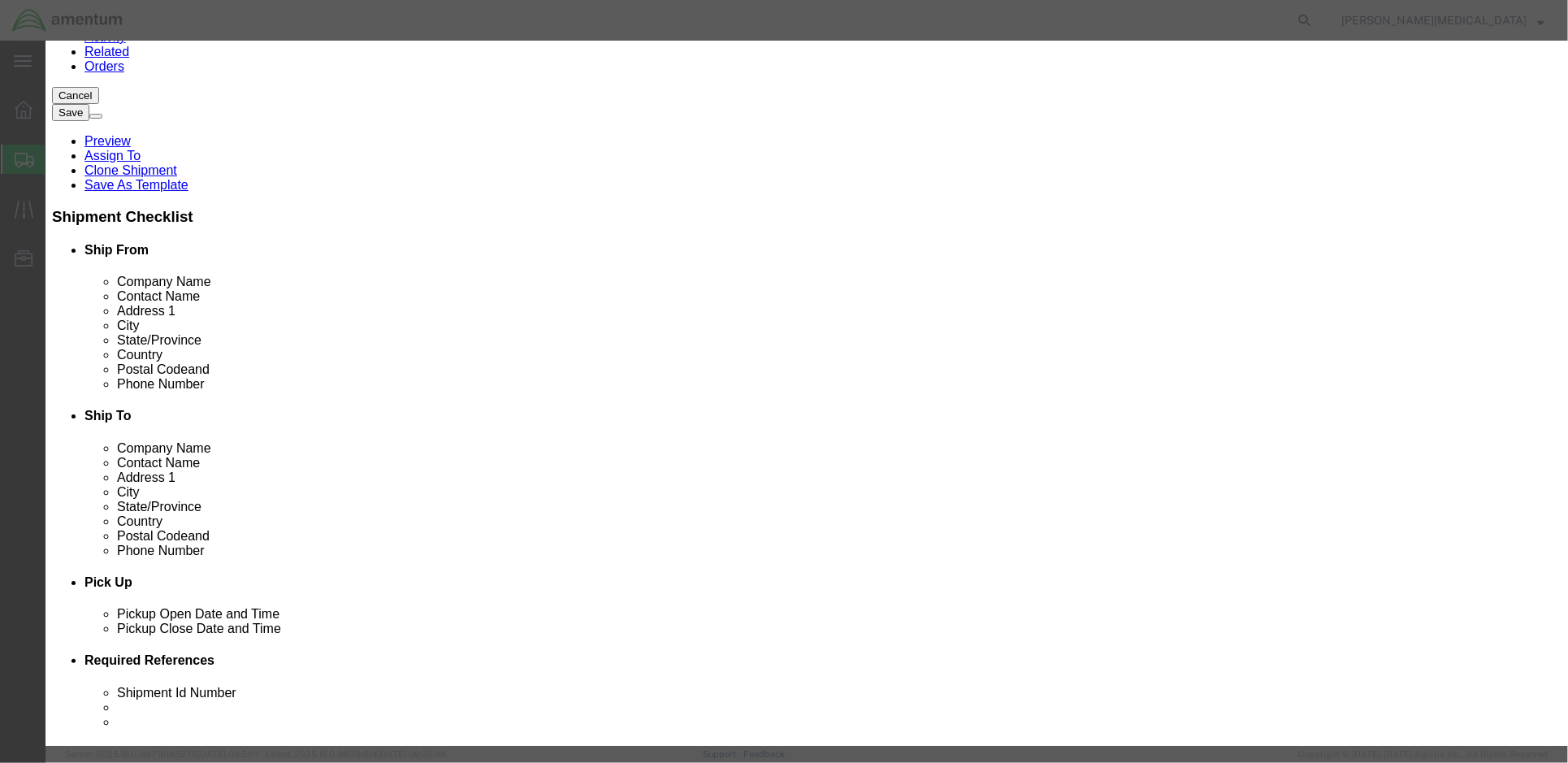
click textarea
click input "text"
click textarea
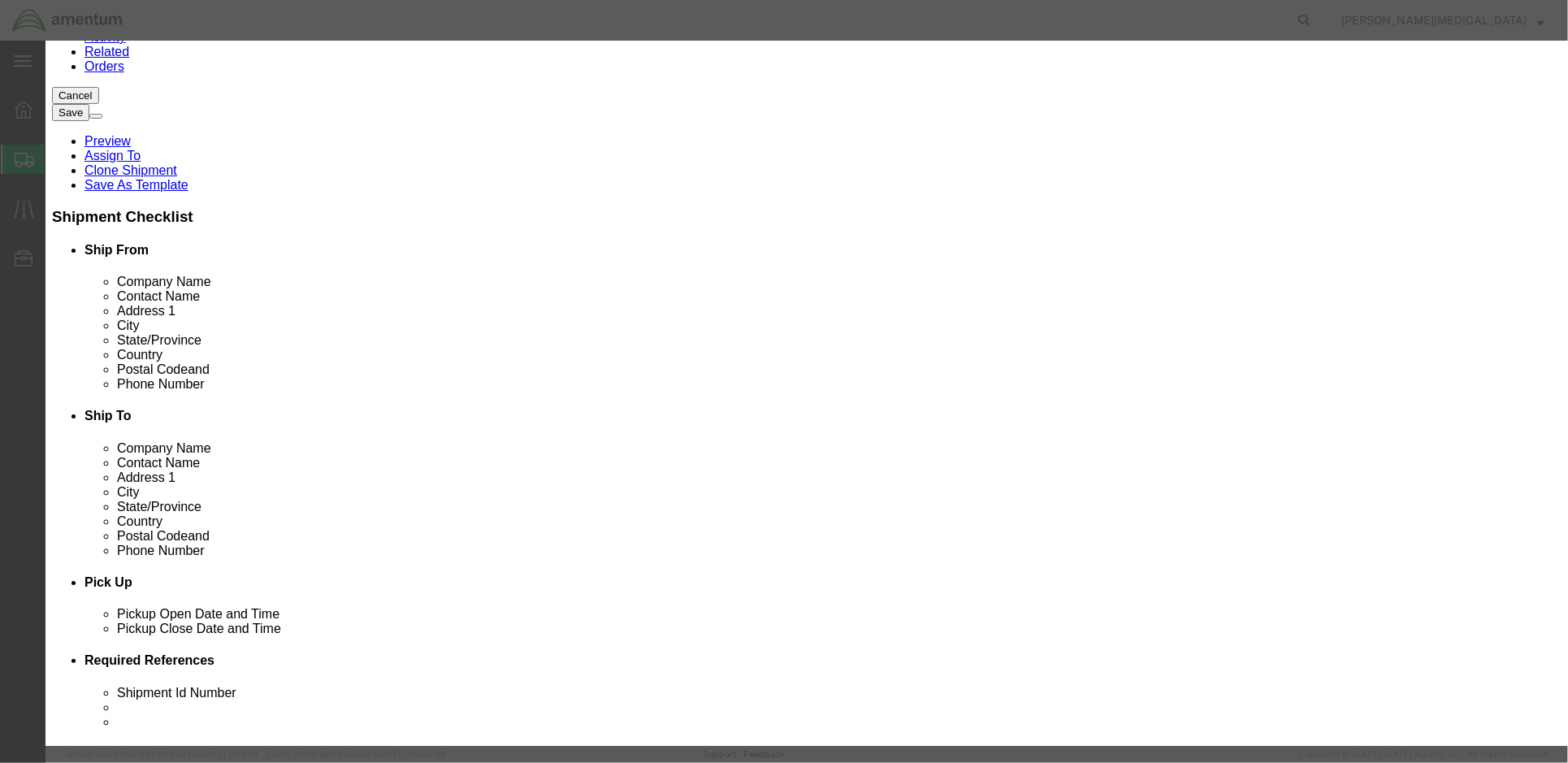
type textarea "NSN:492001C932962"
click input "text"
type input "8"
type input "$8,695.44"
drag, startPoint x: 1079, startPoint y: 563, endPoint x: 929, endPoint y: 525, distance: 154.7
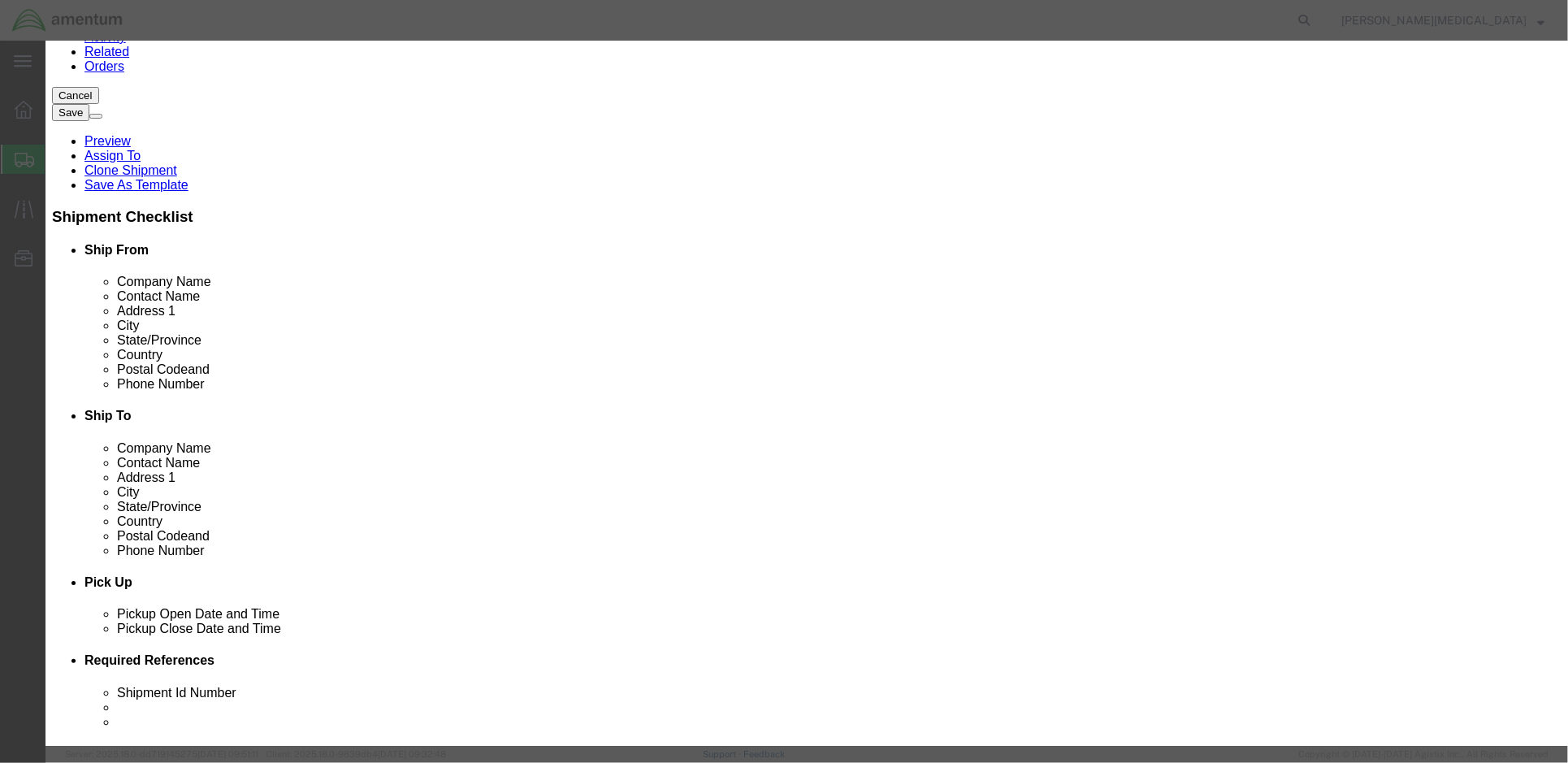
click div "Add content Total Value : Please enter a valid number. Commodity library Produc…"
click button "Save & Close"
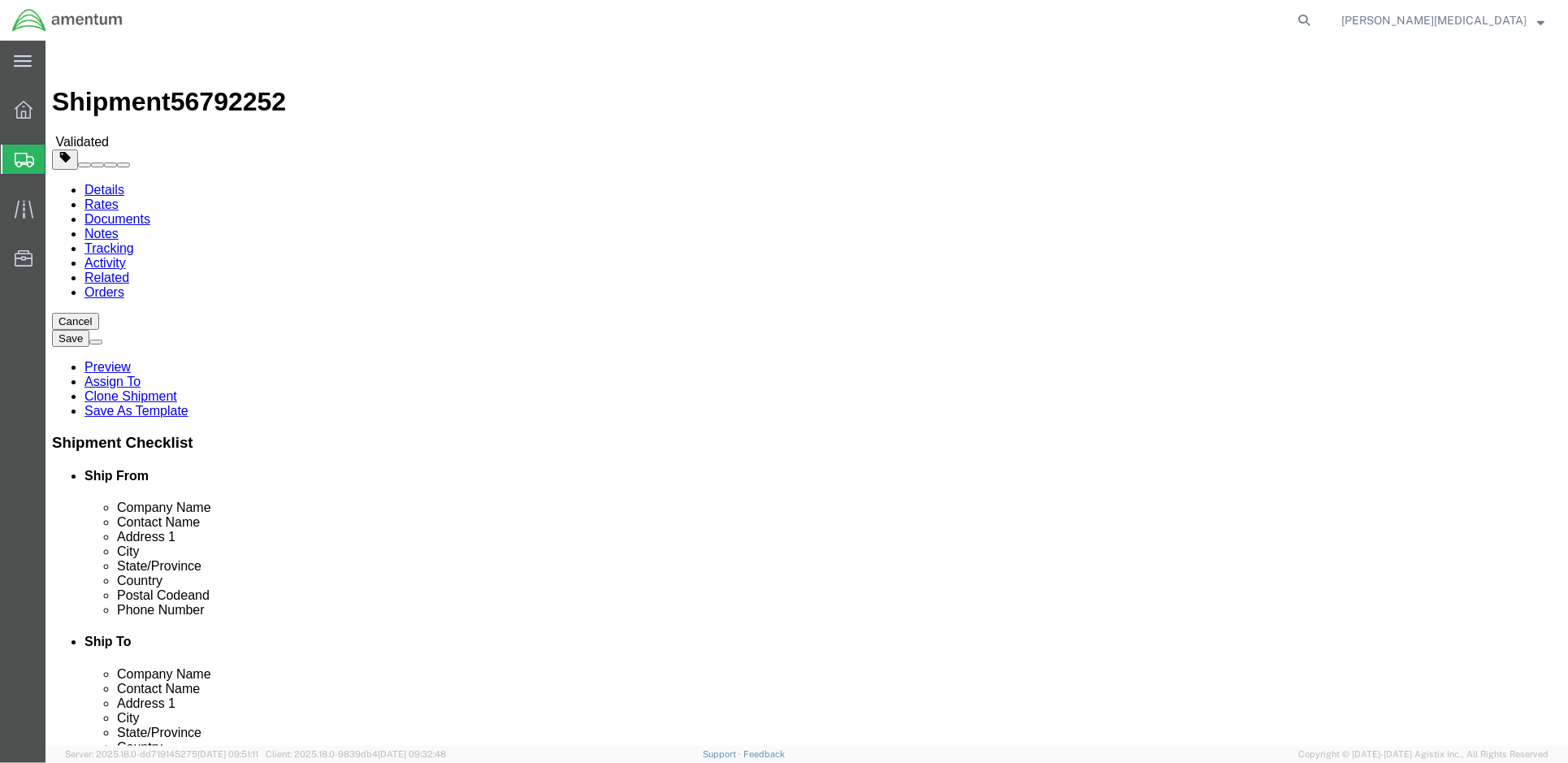
click input "1"
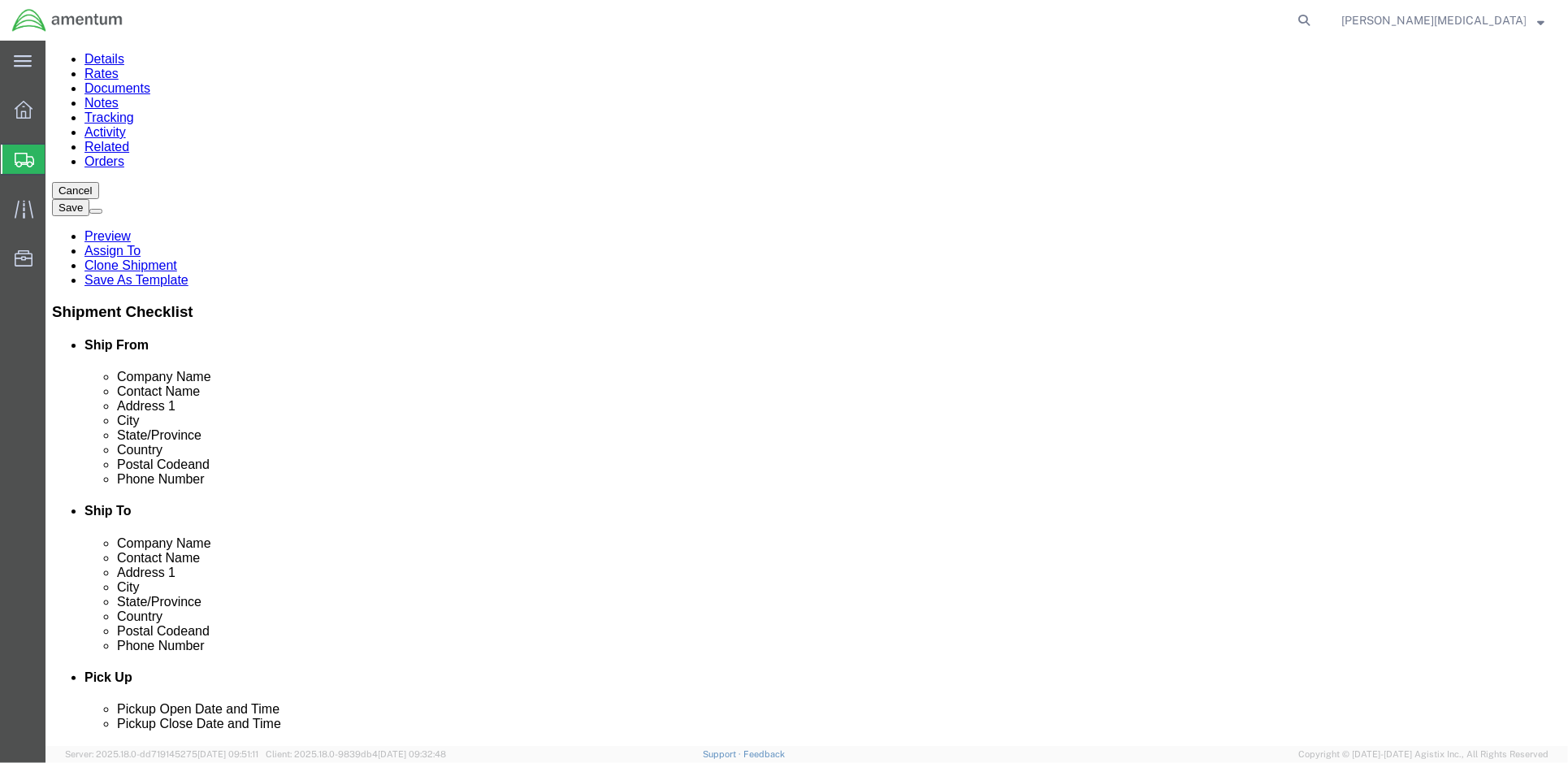
scroll to position [108, 0]
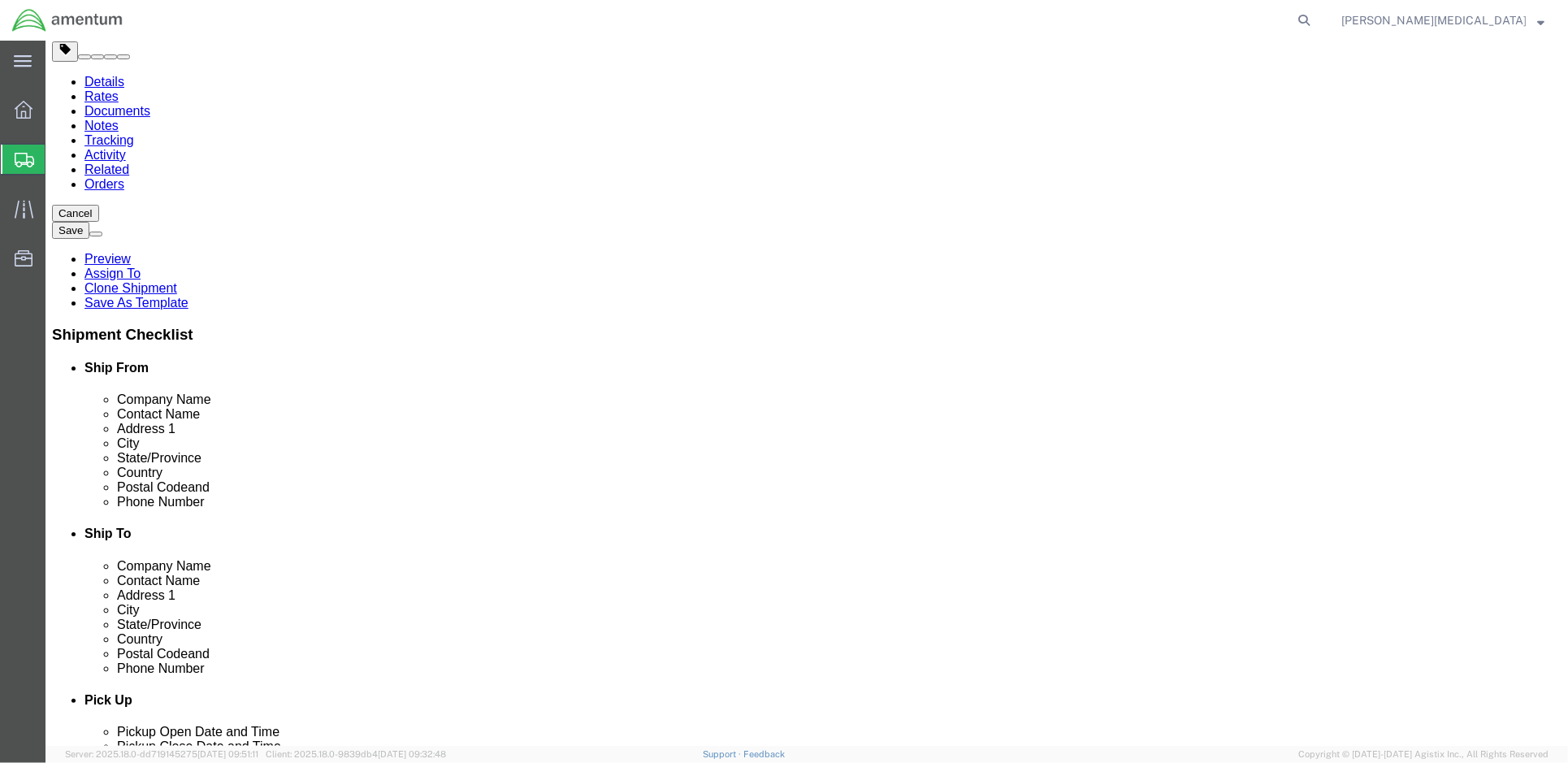
click link "Add Package"
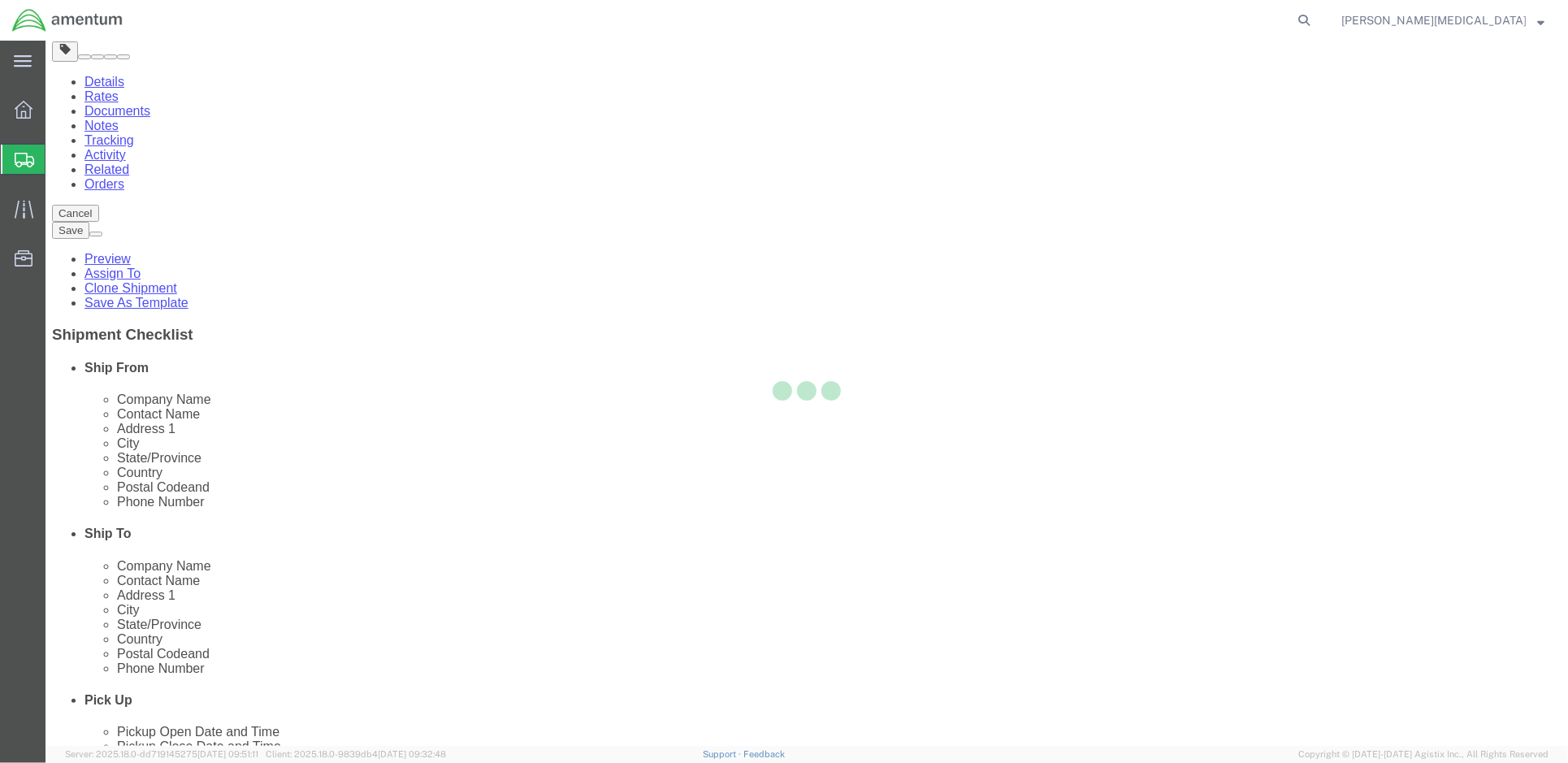
select select "CBOX"
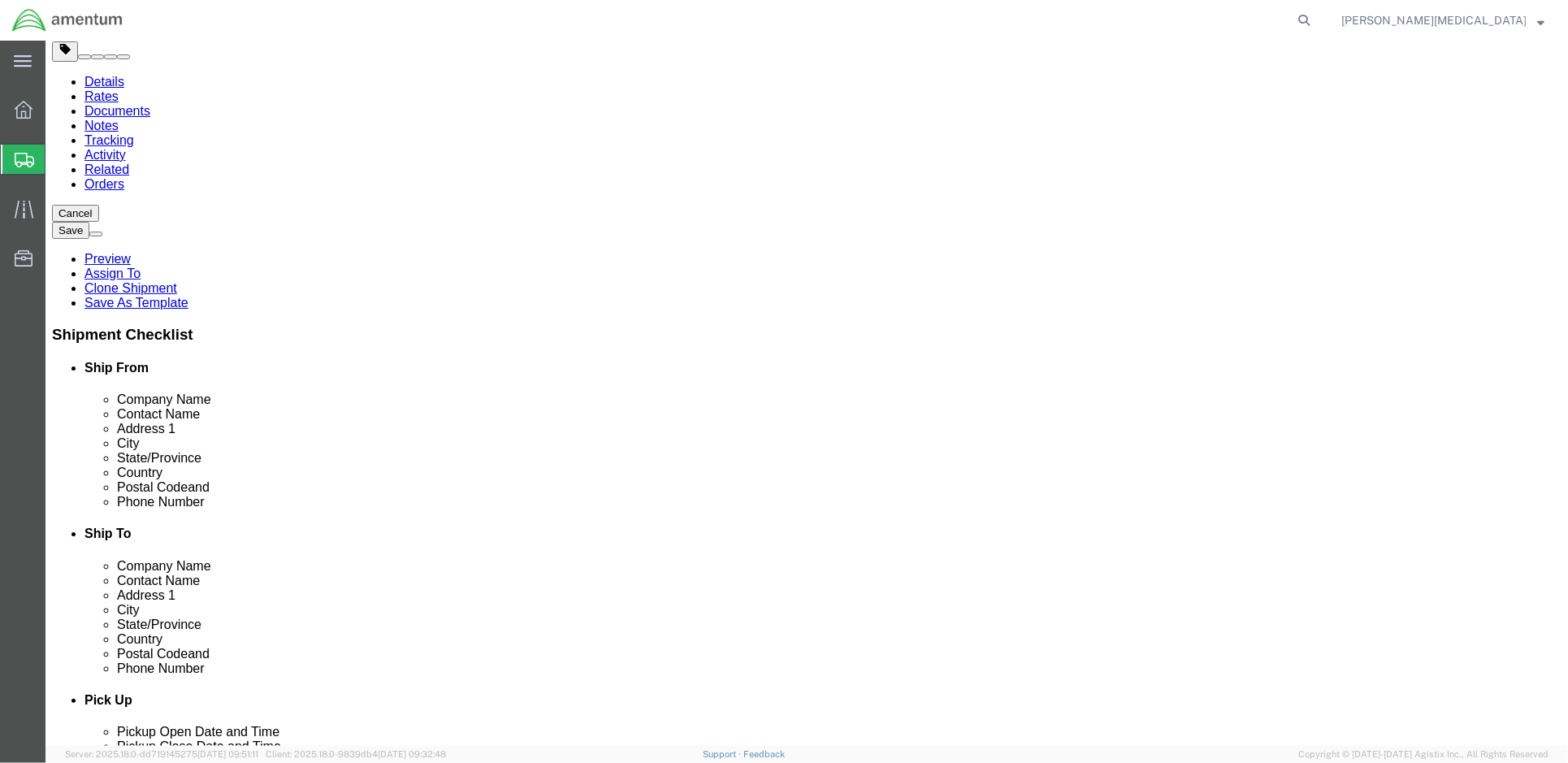
click span "button"
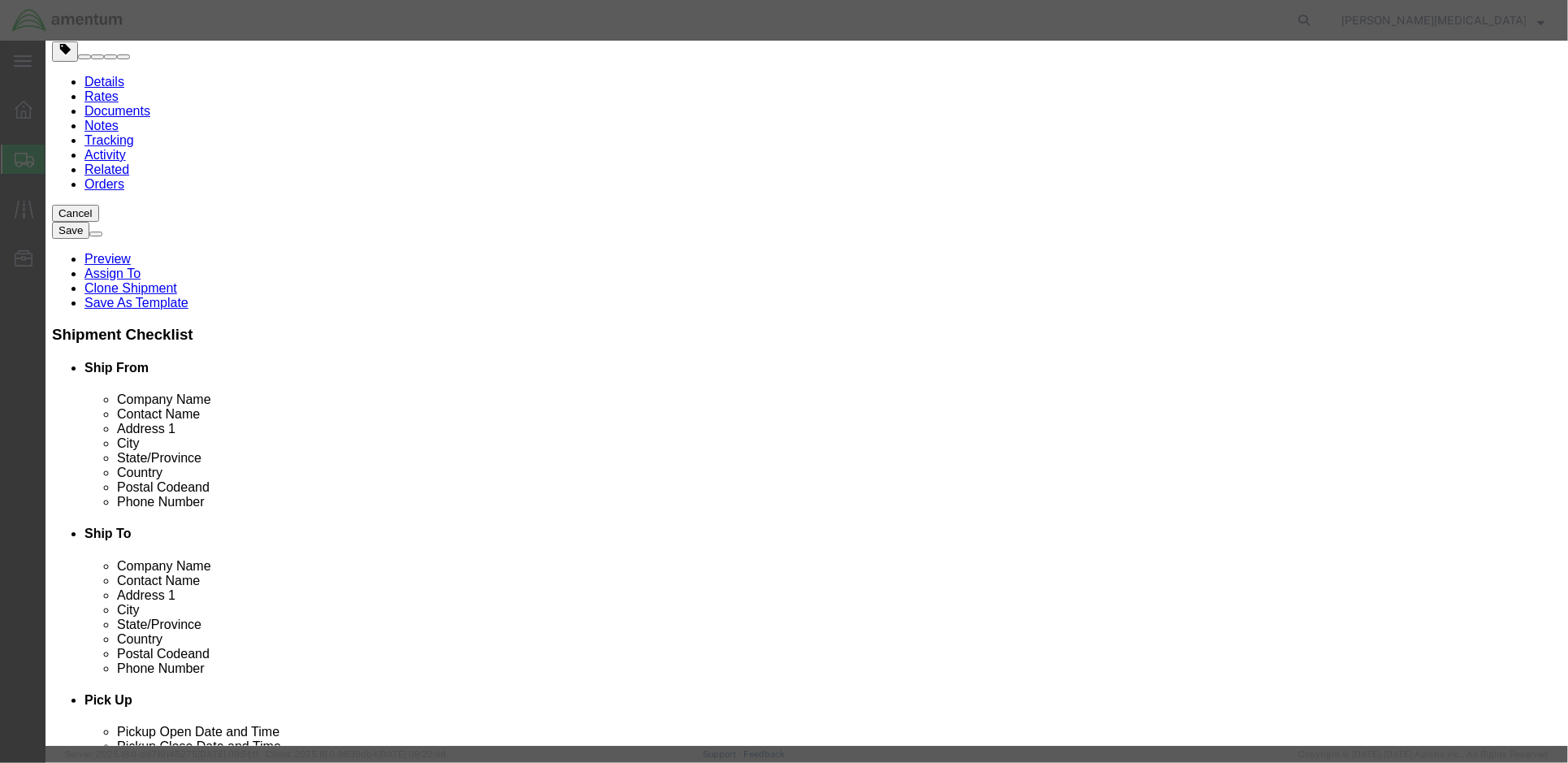
click button "Yes"
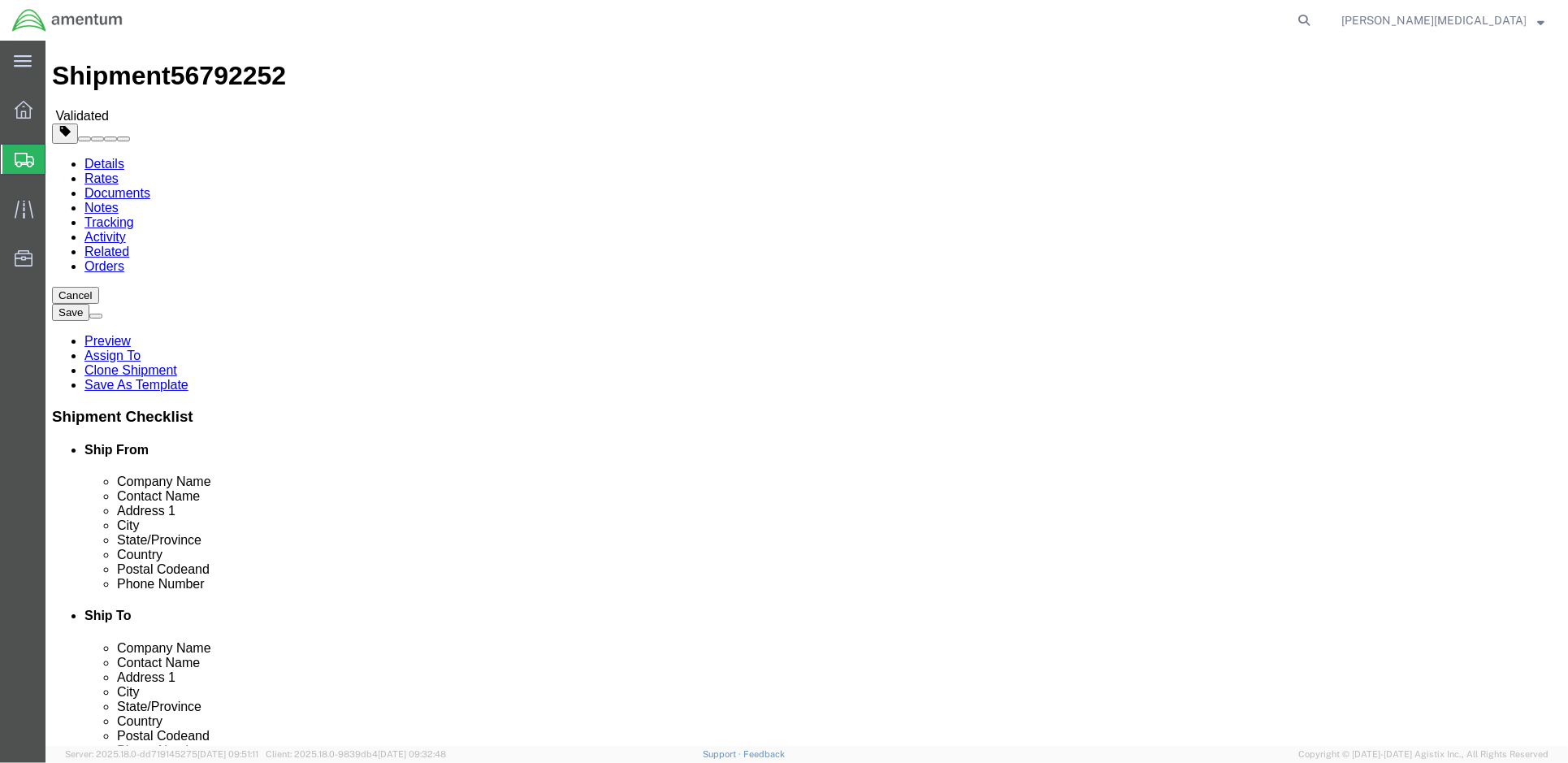
scroll to position [0, 0]
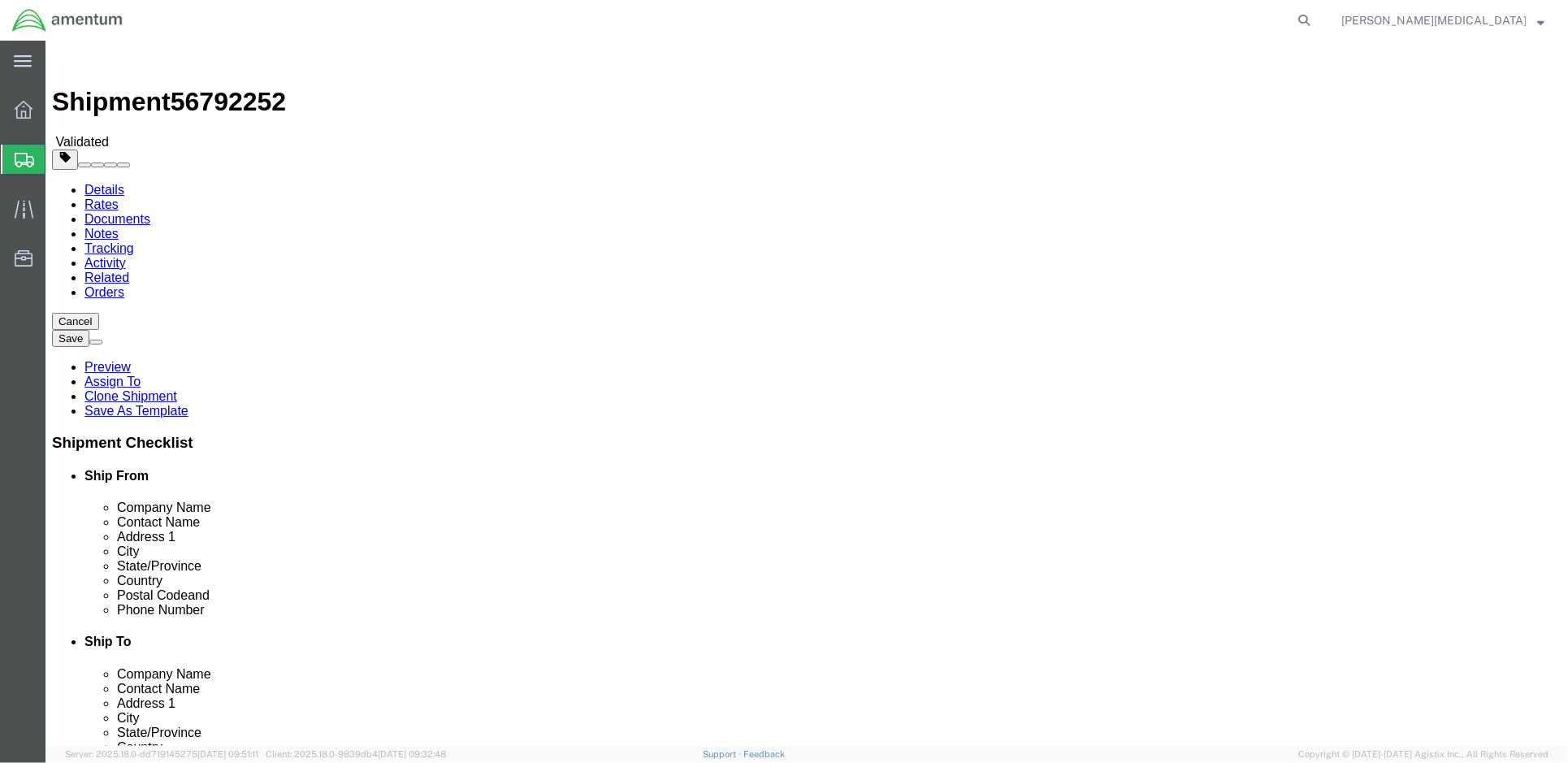
click span "button"
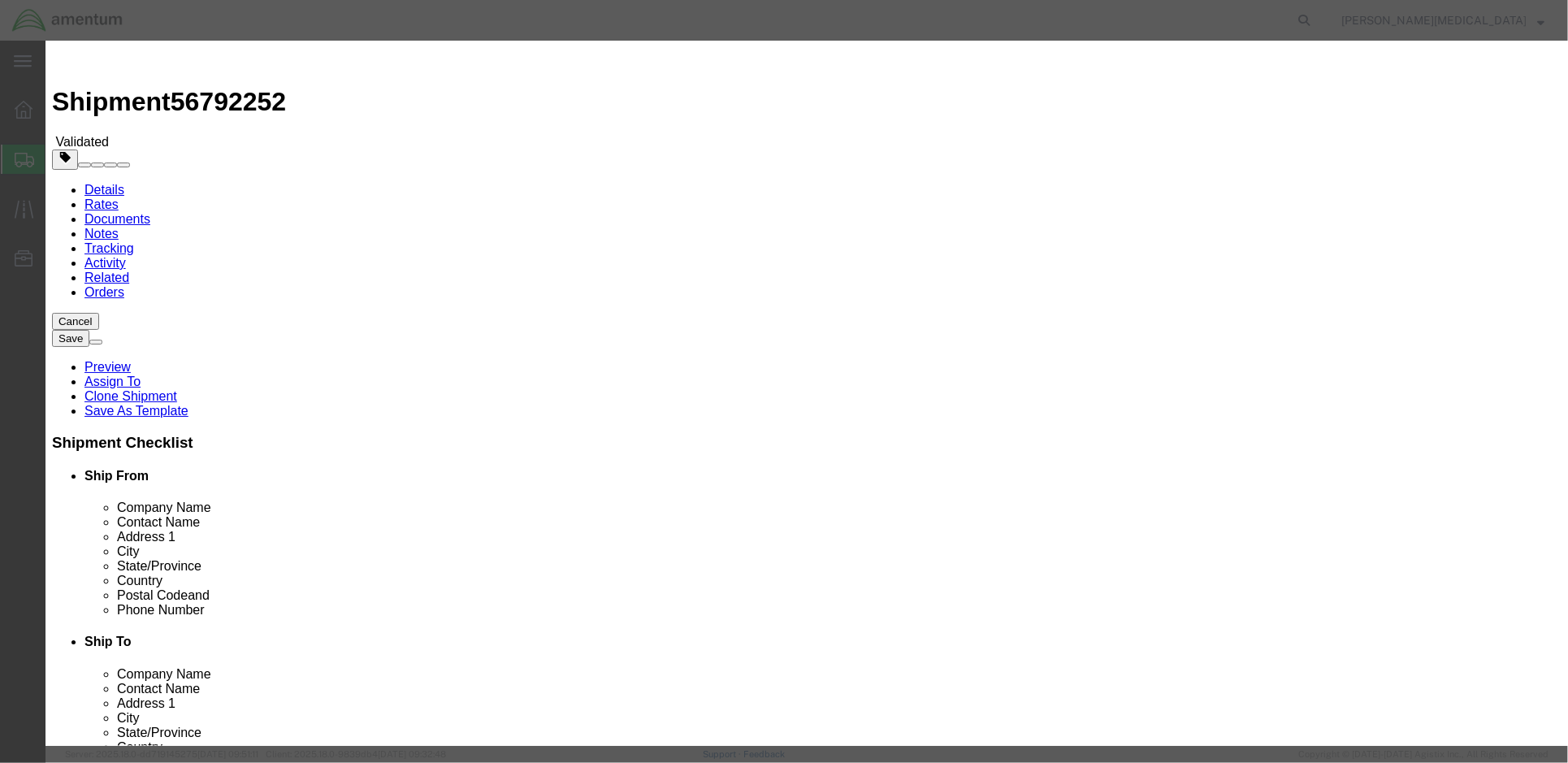
click button "Yes"
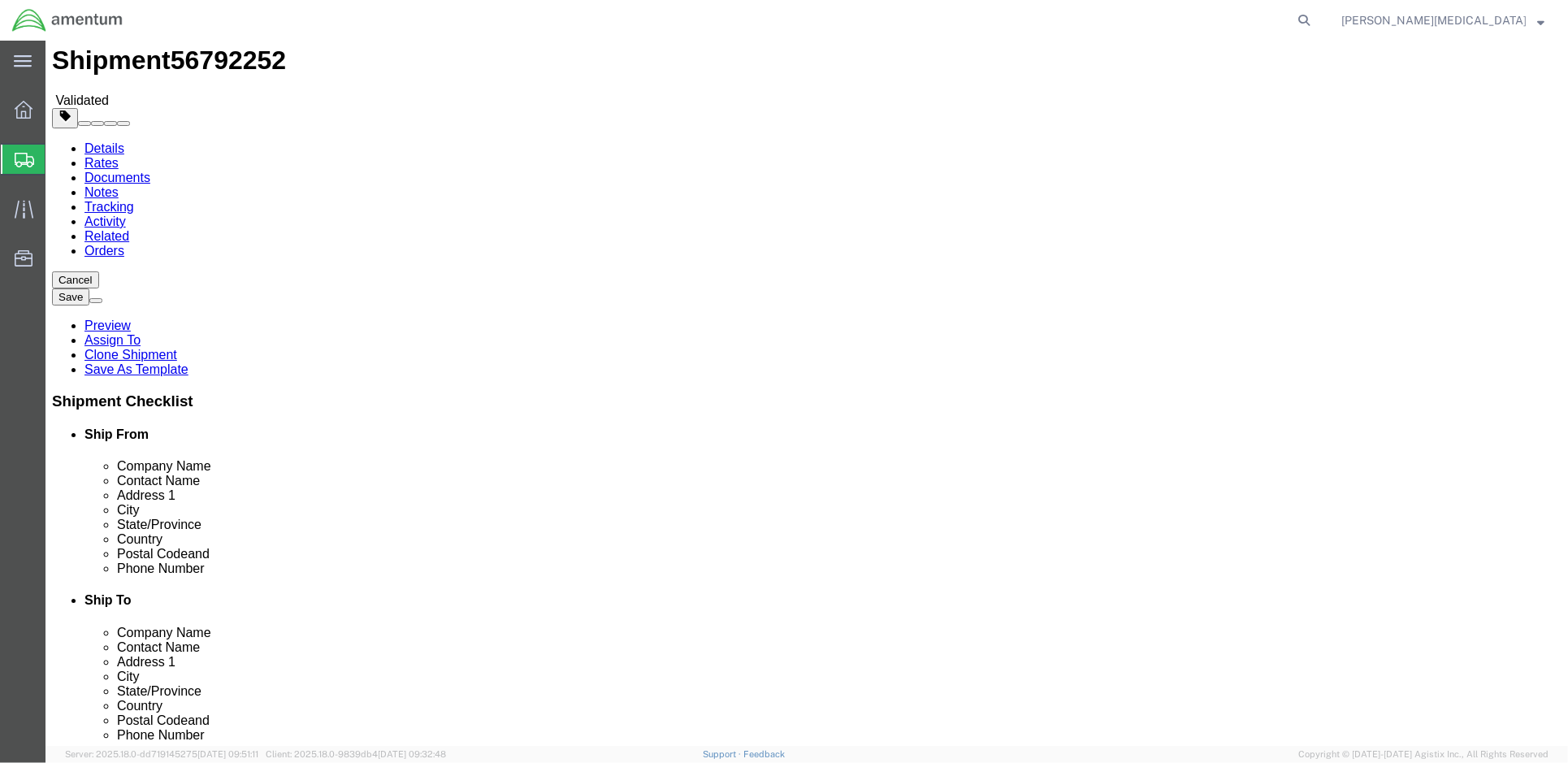
scroll to position [27, 0]
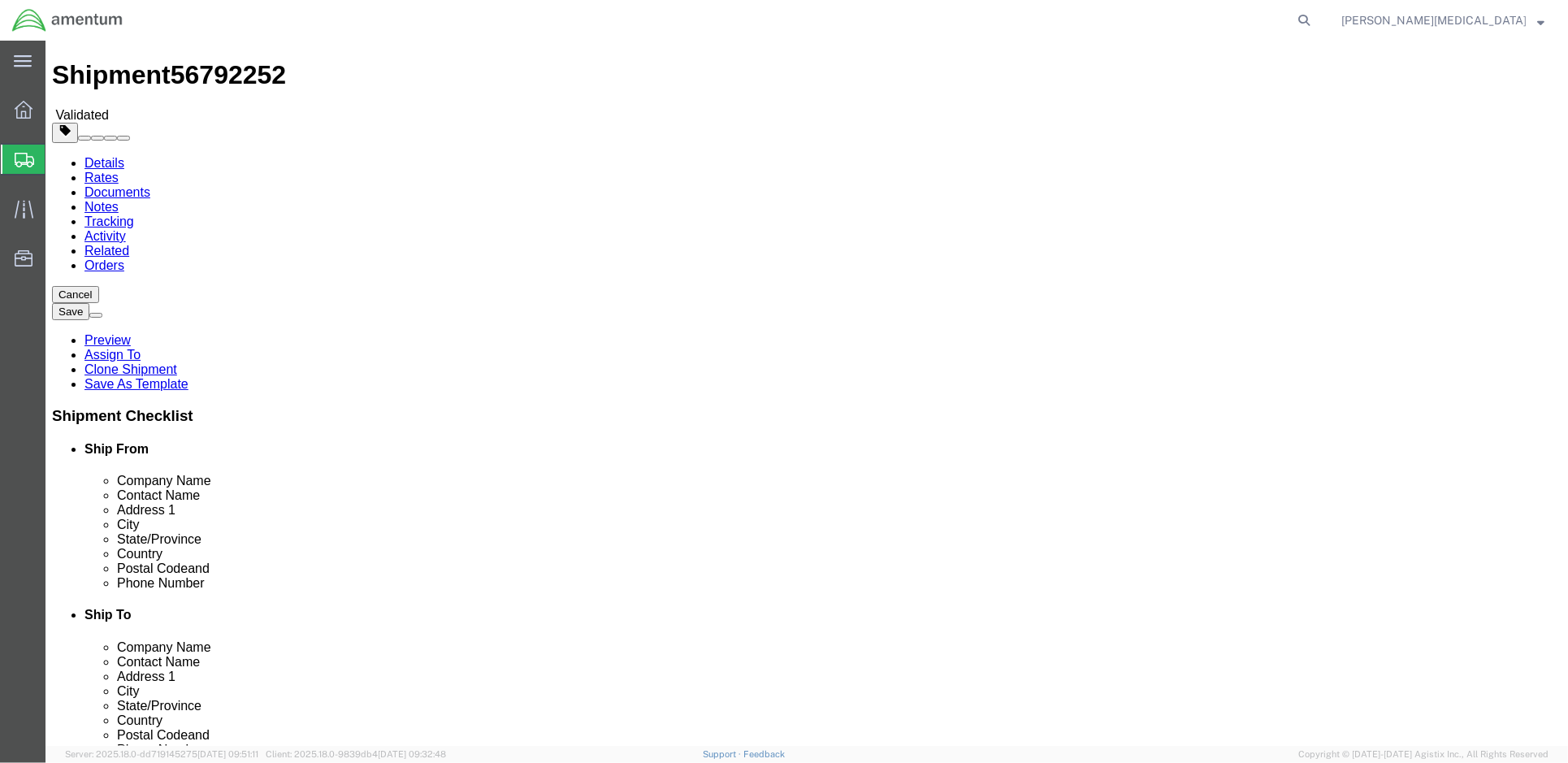
drag, startPoint x: 261, startPoint y: 346, endPoint x: 207, endPoint y: 345, distance: 54.0
click div "Weight 0.00 Select kgs lbs Ship. t°"
type input "40000"
drag, startPoint x: 744, startPoint y: 368, endPoint x: 737, endPoint y: 376, distance: 10.6
click div "Package Content # 1 1 x Your Packaging Package Type Select Bale(s) Basket(s) Bo…"
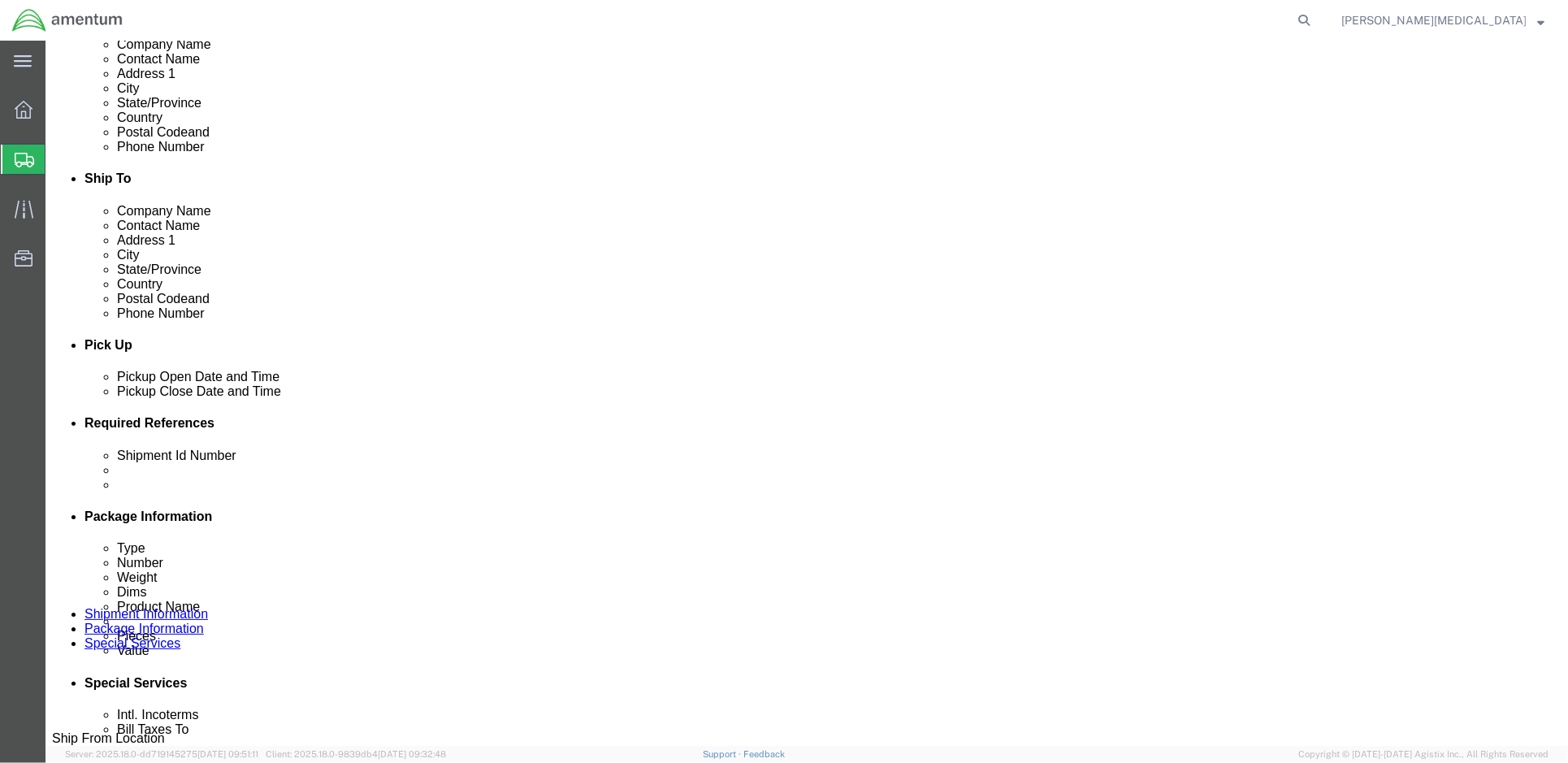
scroll to position [470, 0]
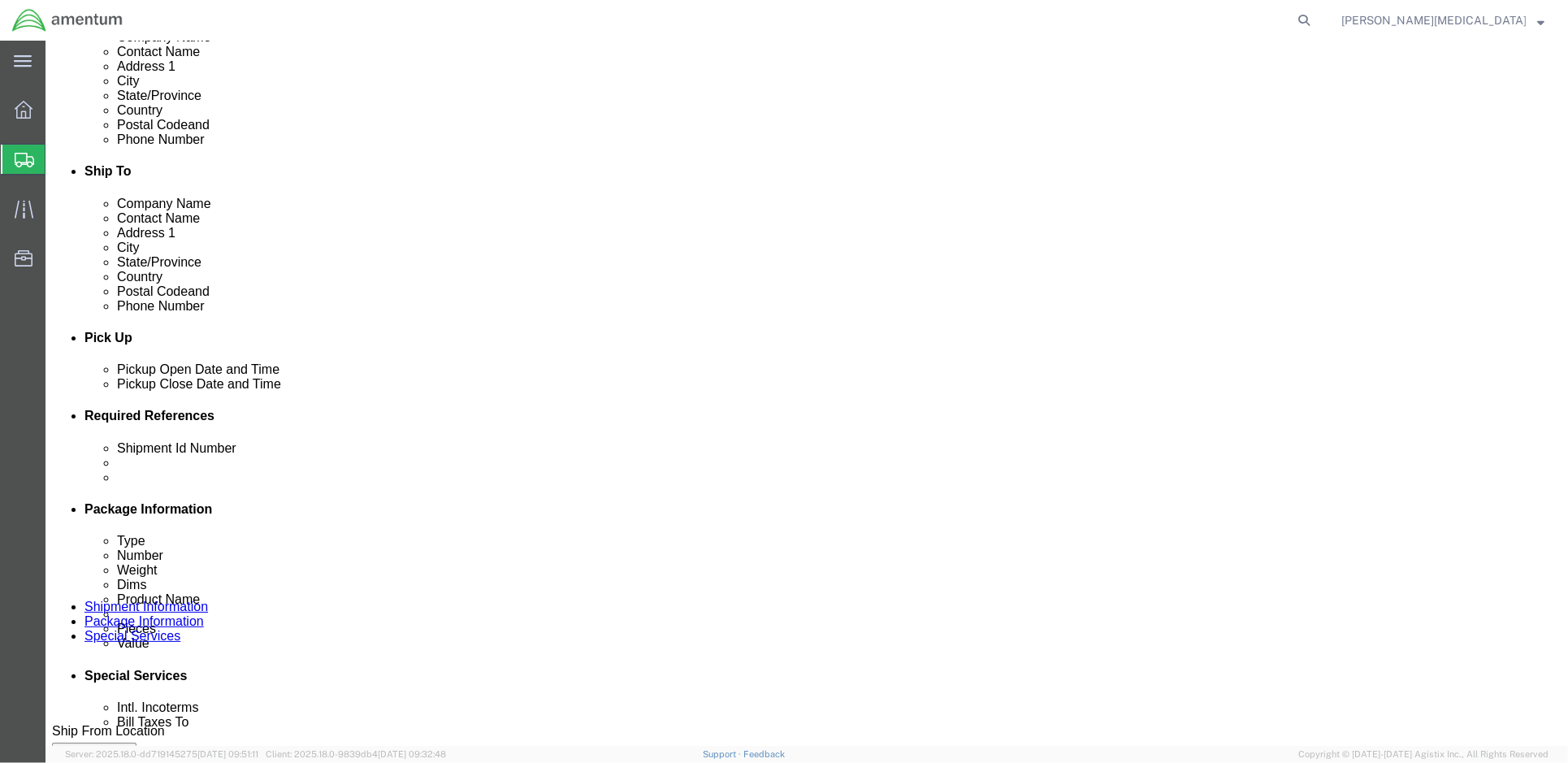
drag, startPoint x: 1141, startPoint y: 641, endPoint x: 814, endPoint y: 469, distance: 369.5
click div "Please fix the following errors Ship From Location Location My Profile Location…"
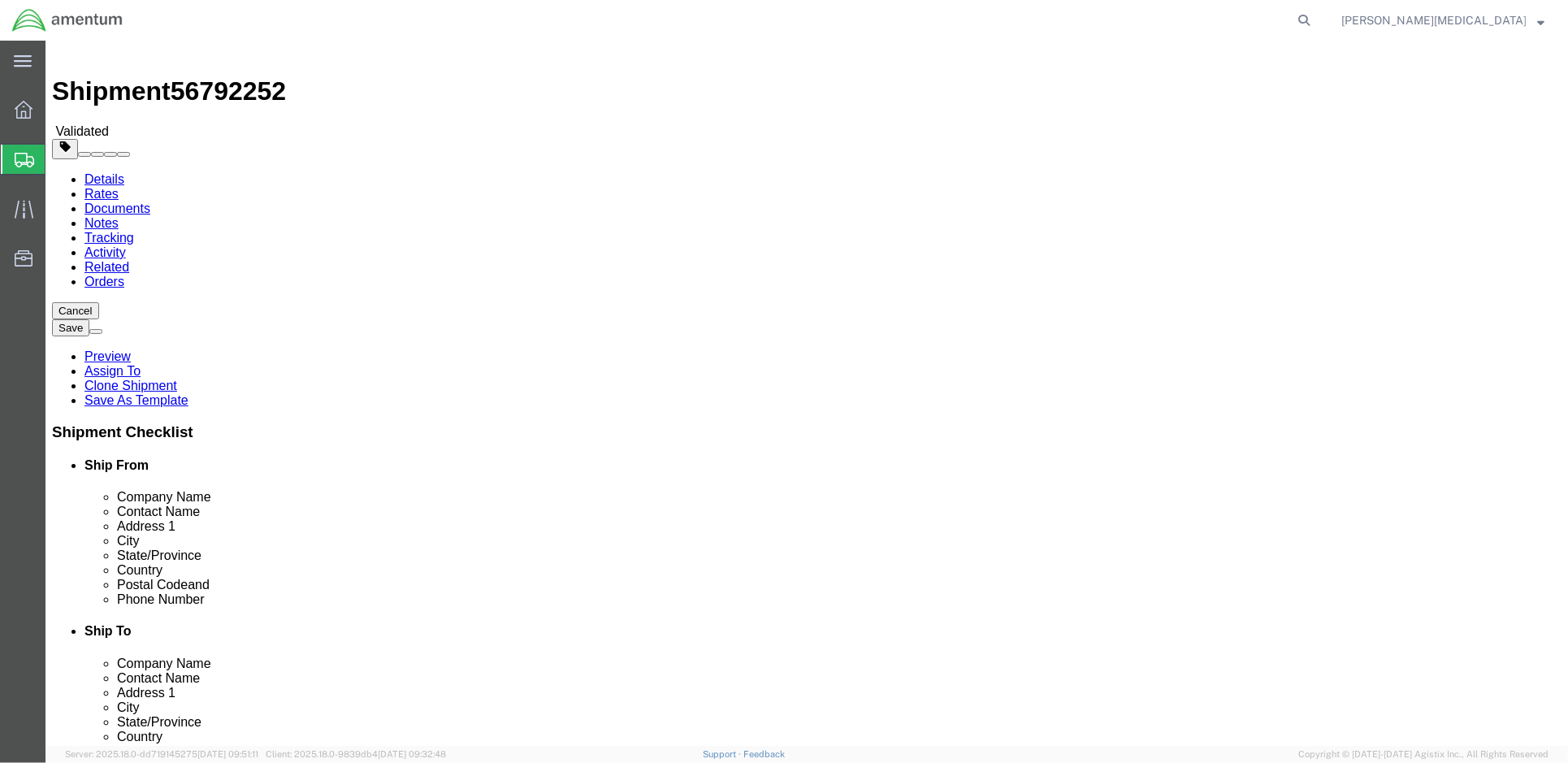
scroll to position [0, 0]
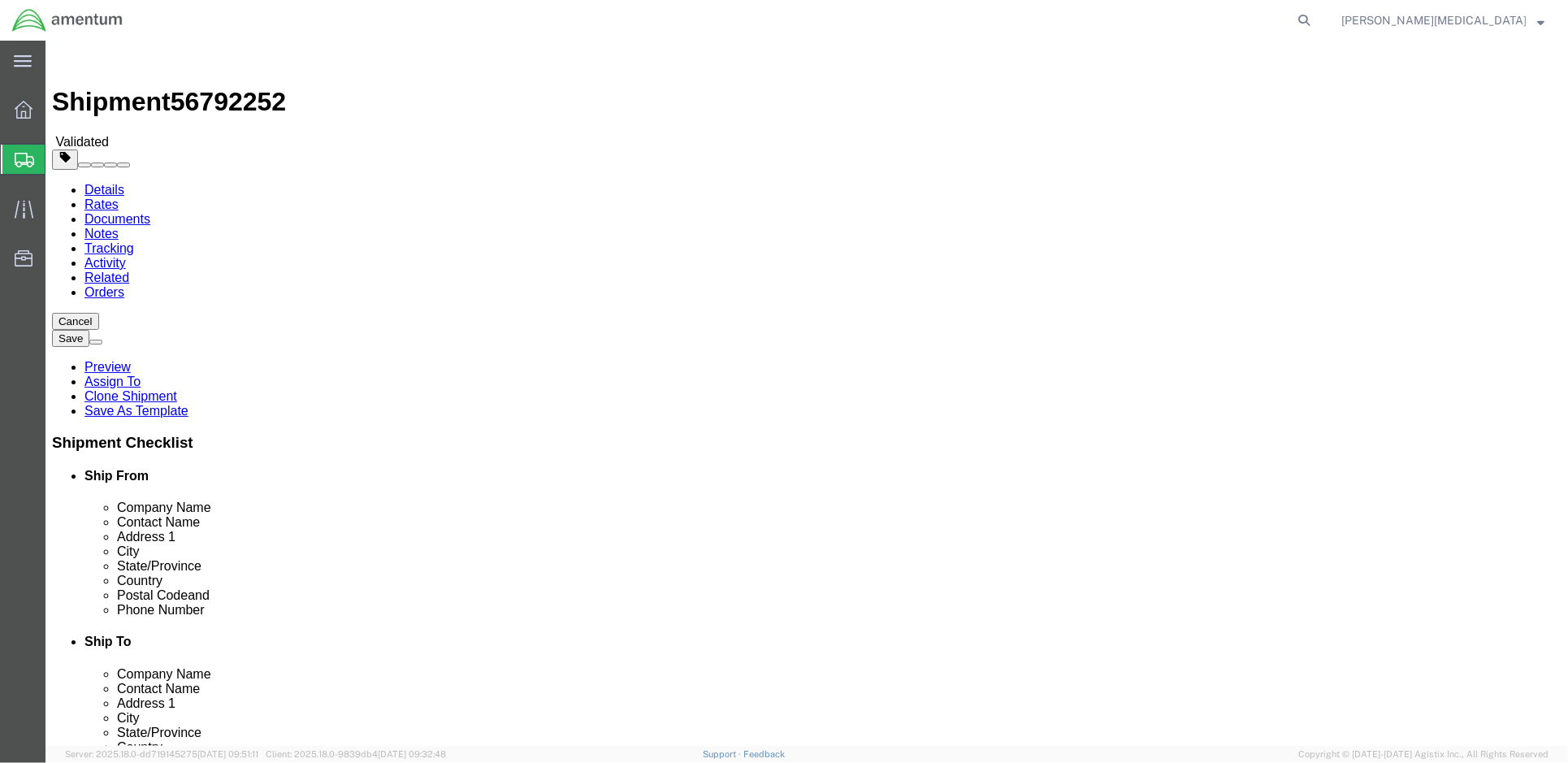
click input "0.00"
drag, startPoint x: 253, startPoint y: 359, endPoint x: 212, endPoint y: 357, distance: 41.0
click div "Length 0.00 x Width 0.00 x Height 0.00 Select cm ft in"
type input "1"
drag, startPoint x: 272, startPoint y: 359, endPoint x: 261, endPoint y: 359, distance: 11.0
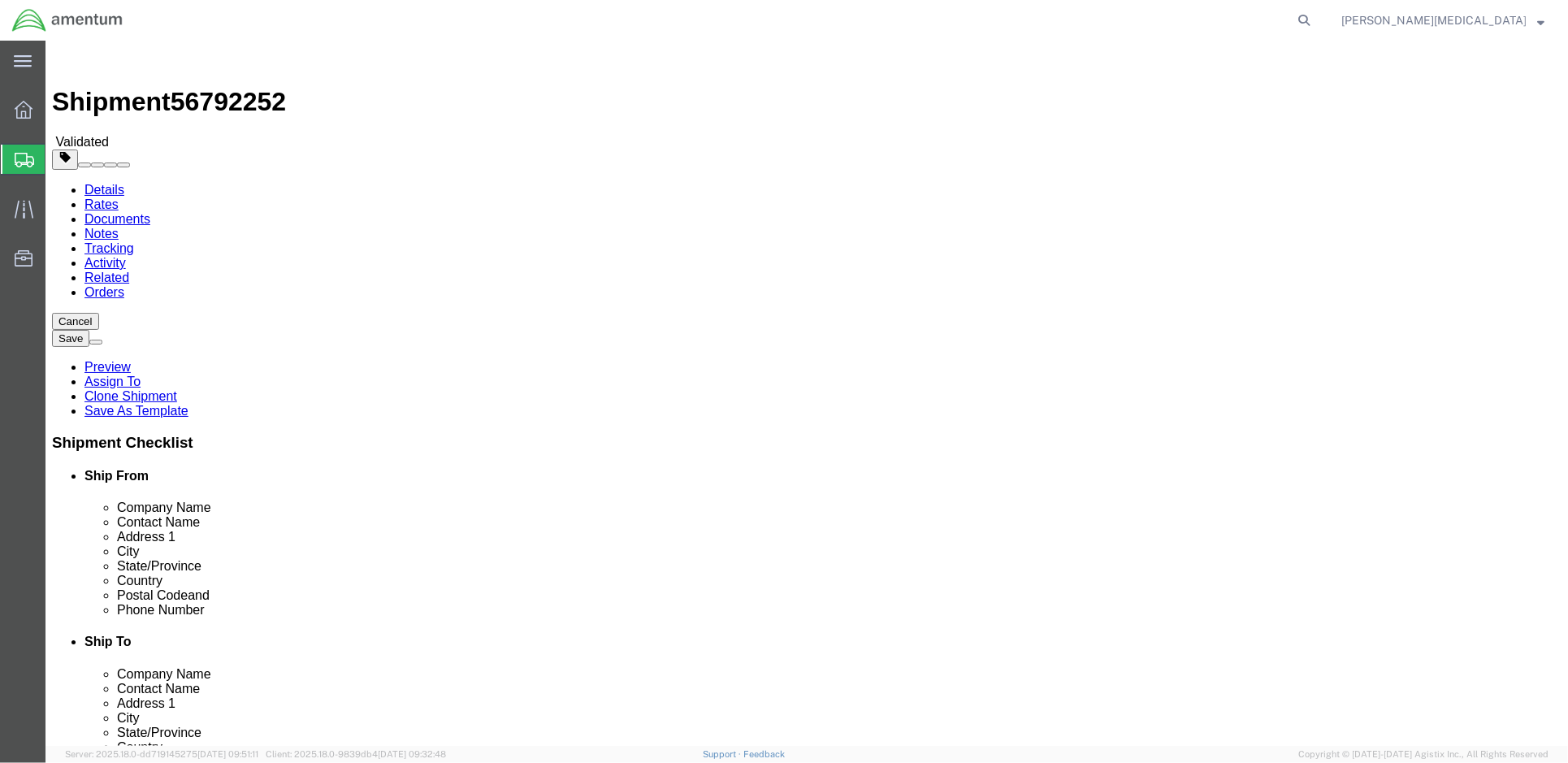
click div "Length 1 x Width 0.00 x Height 0.00 Select cm ft in"
type input "1"
drag, startPoint x: 406, startPoint y: 357, endPoint x: 395, endPoint y: 360, distance: 11.4
click input "0.00"
drag, startPoint x: 416, startPoint y: 357, endPoint x: 355, endPoint y: 357, distance: 61.0
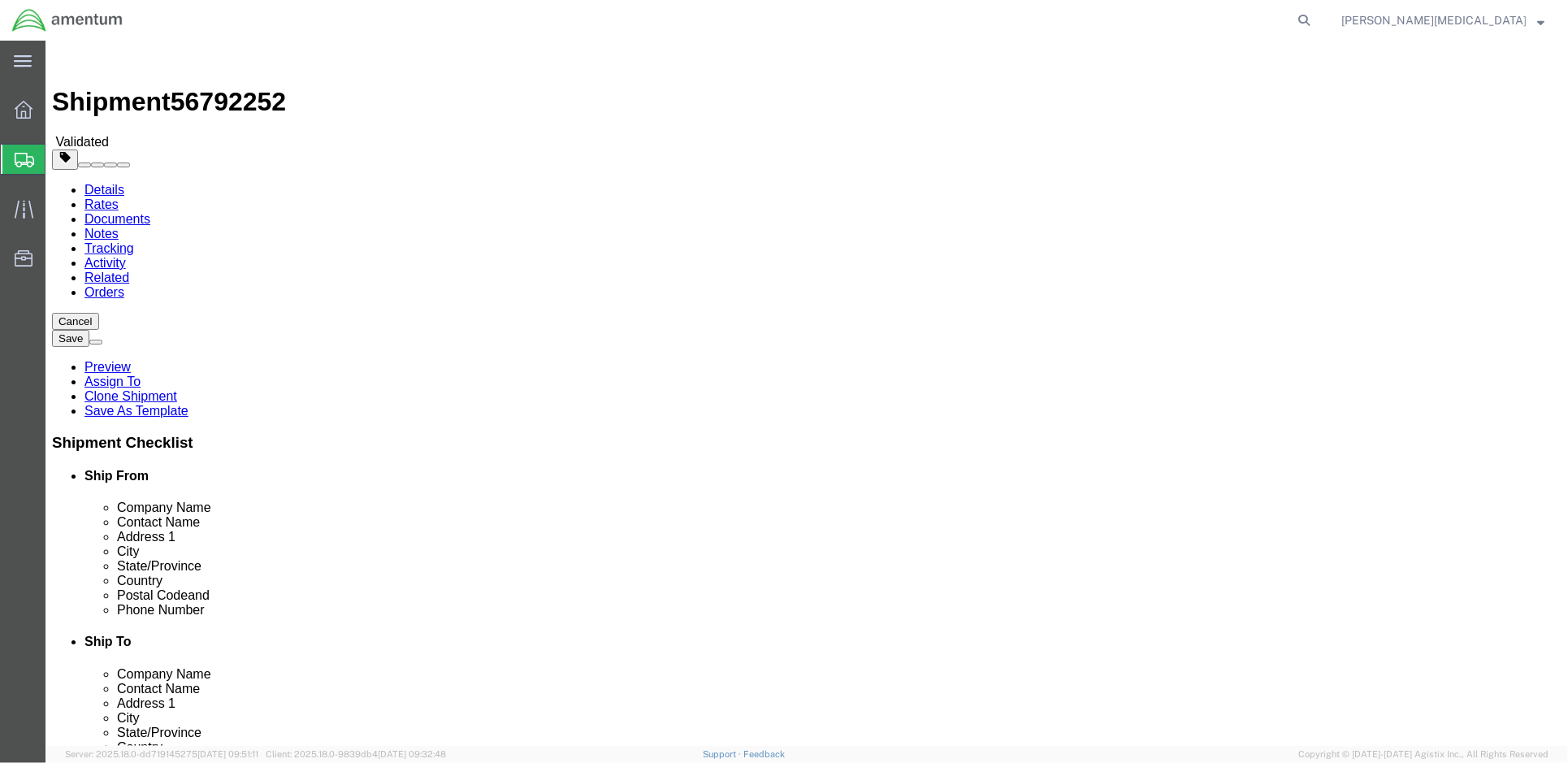
click div "Length 1 x Width 1 x Height 0.00 Select cm ft in"
type input "1"
click div "Package Content # 1 1 x Your Packaging Package Type Select Bale(s) Basket(s) Bo…"
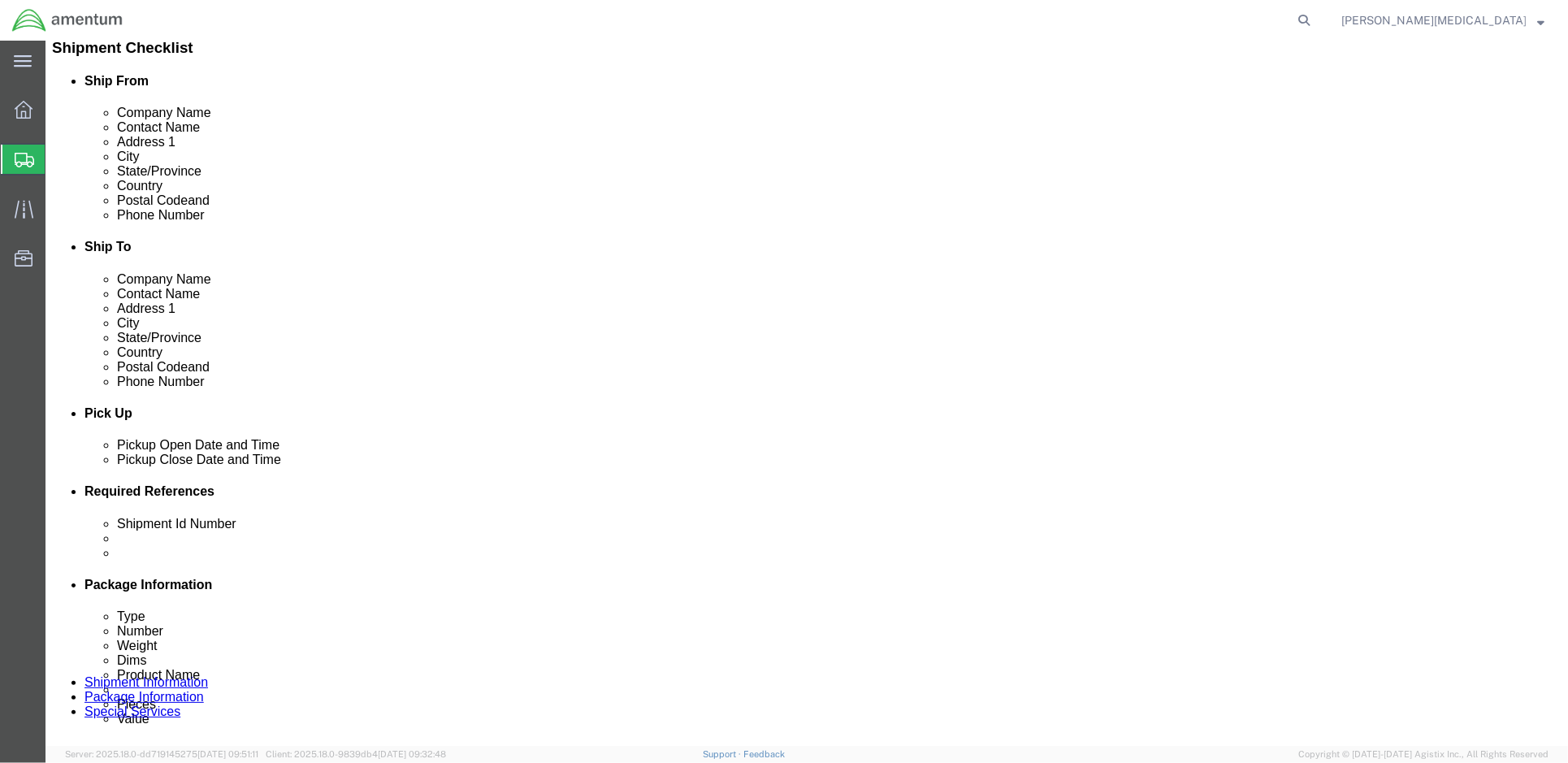
scroll to position [470, 0]
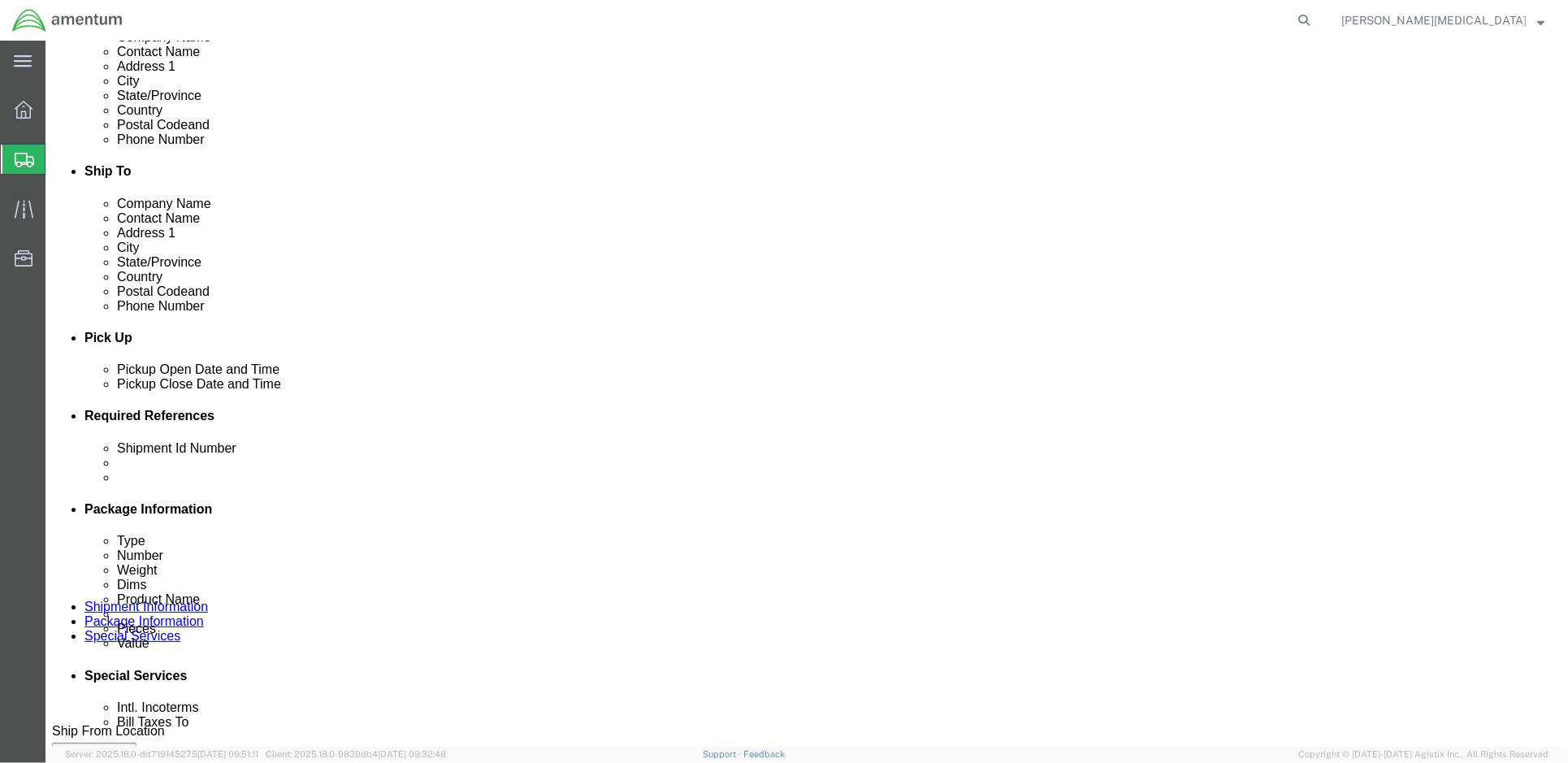
click button "Continue"
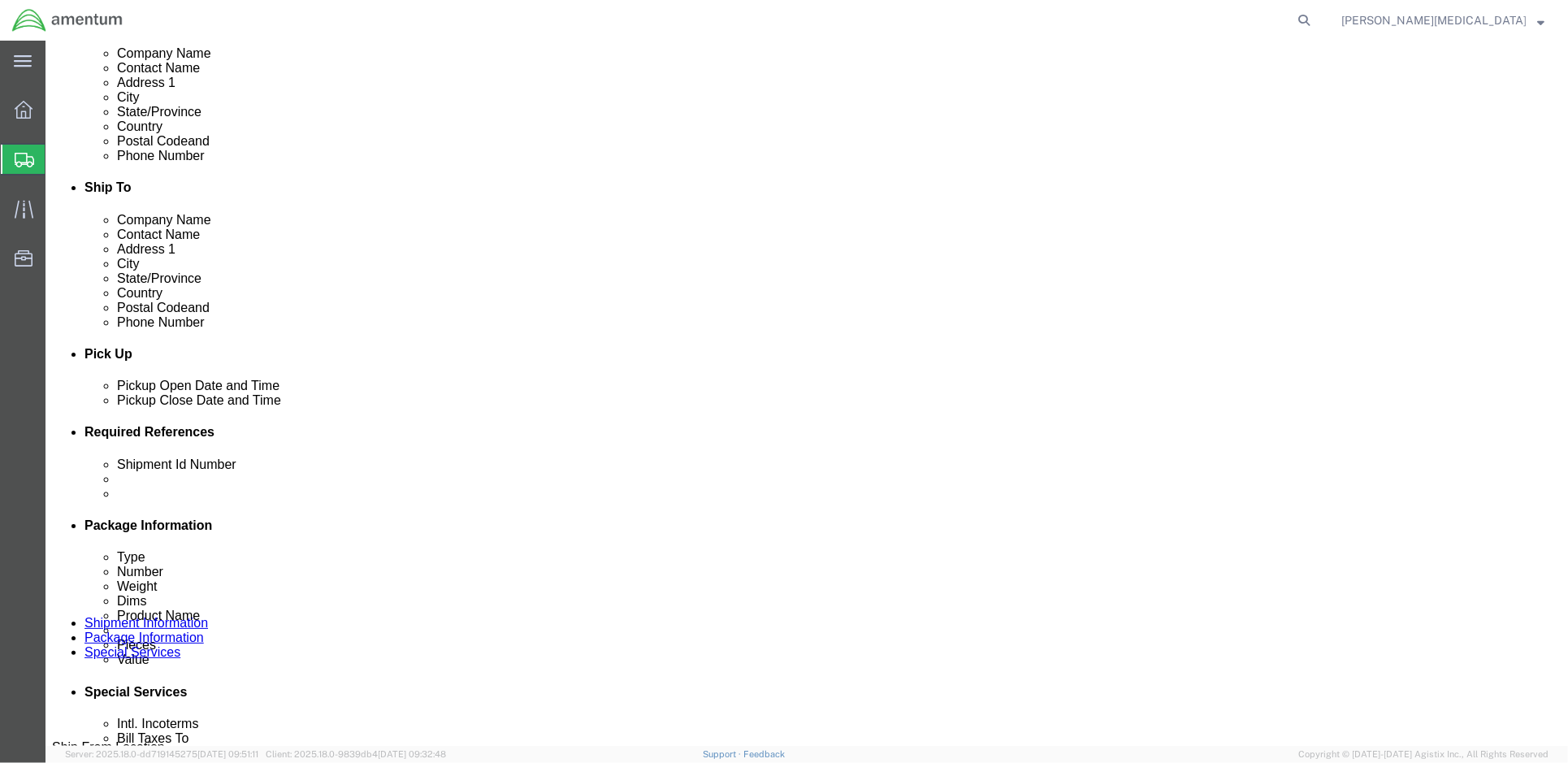
scroll to position [330, 0]
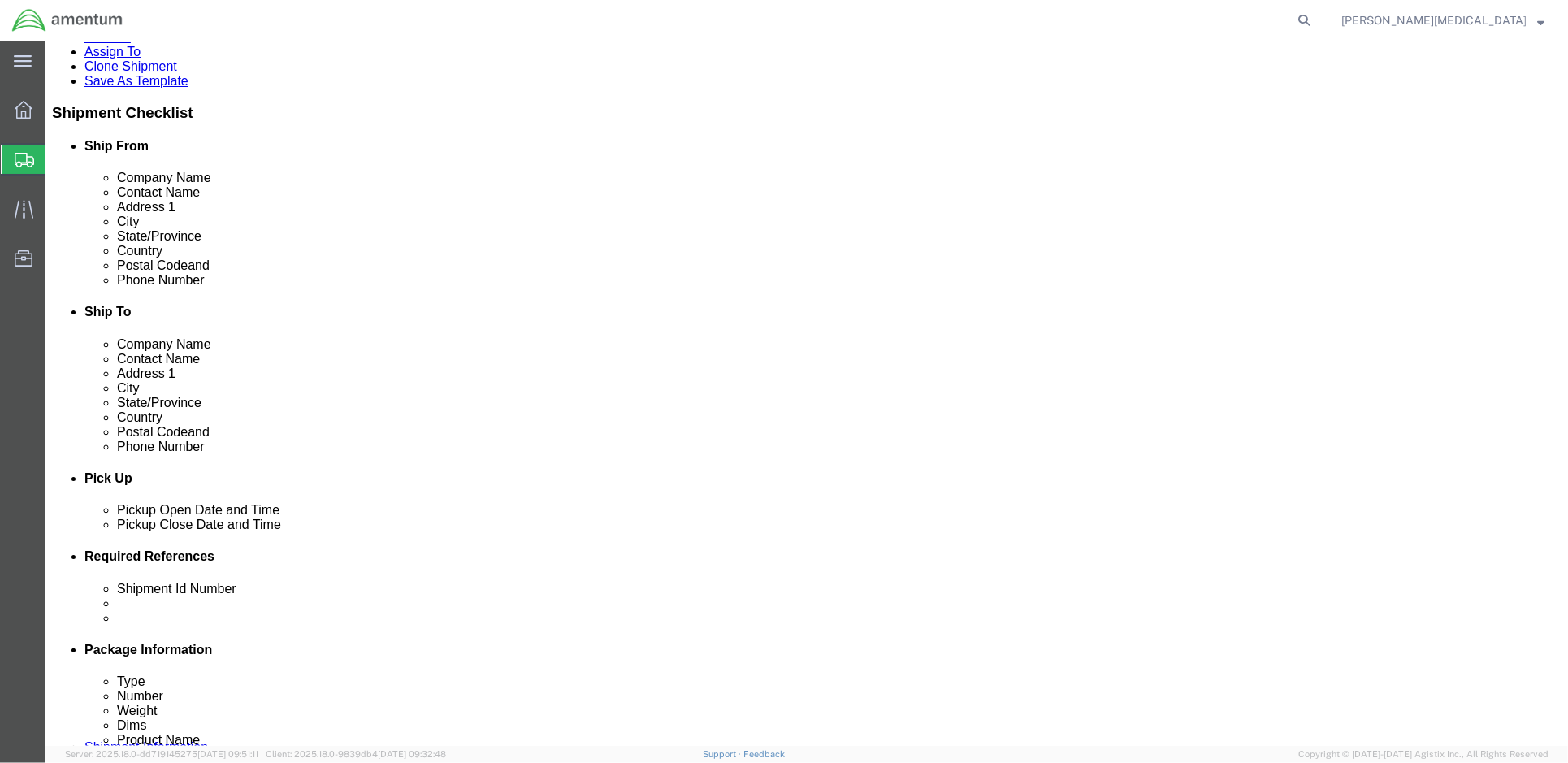
click input "text"
paste input "[PHONE_NUMBER]"
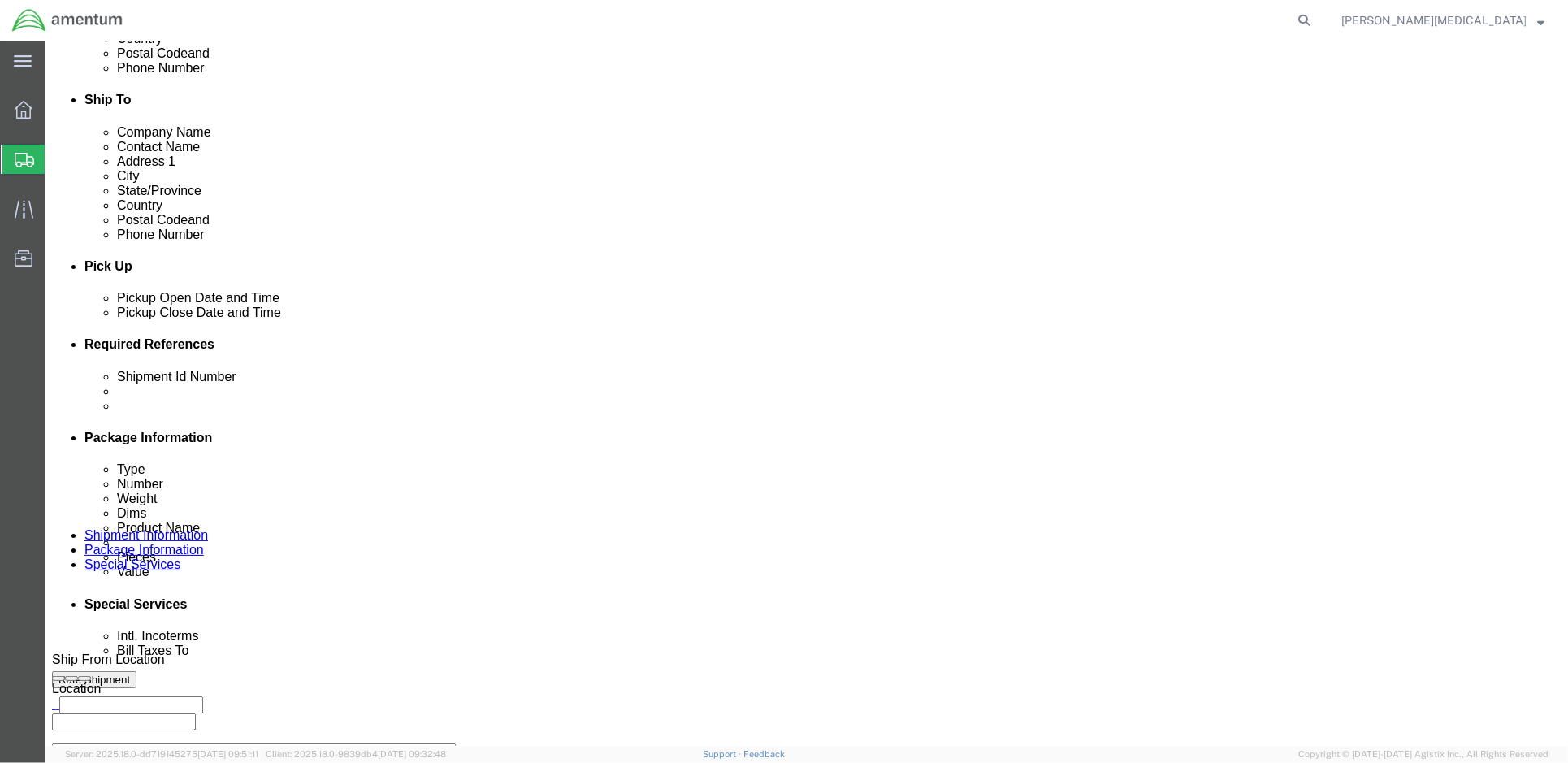
scroll to position [547, 0]
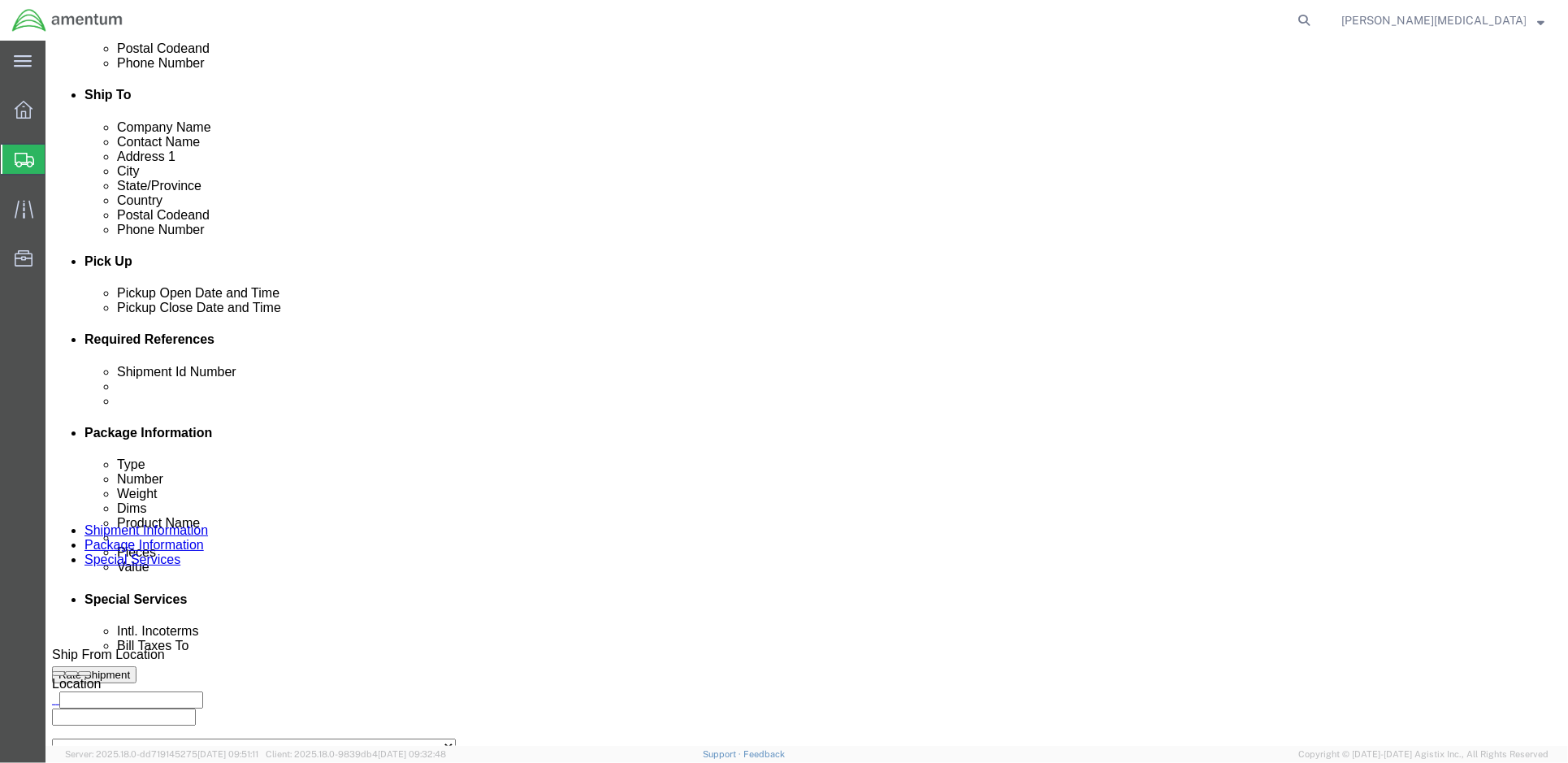
type input "[PHONE_NUMBER]"
click input "checkbox"
checkbox input "true"
type input "[DATE]"
type input "56792252"
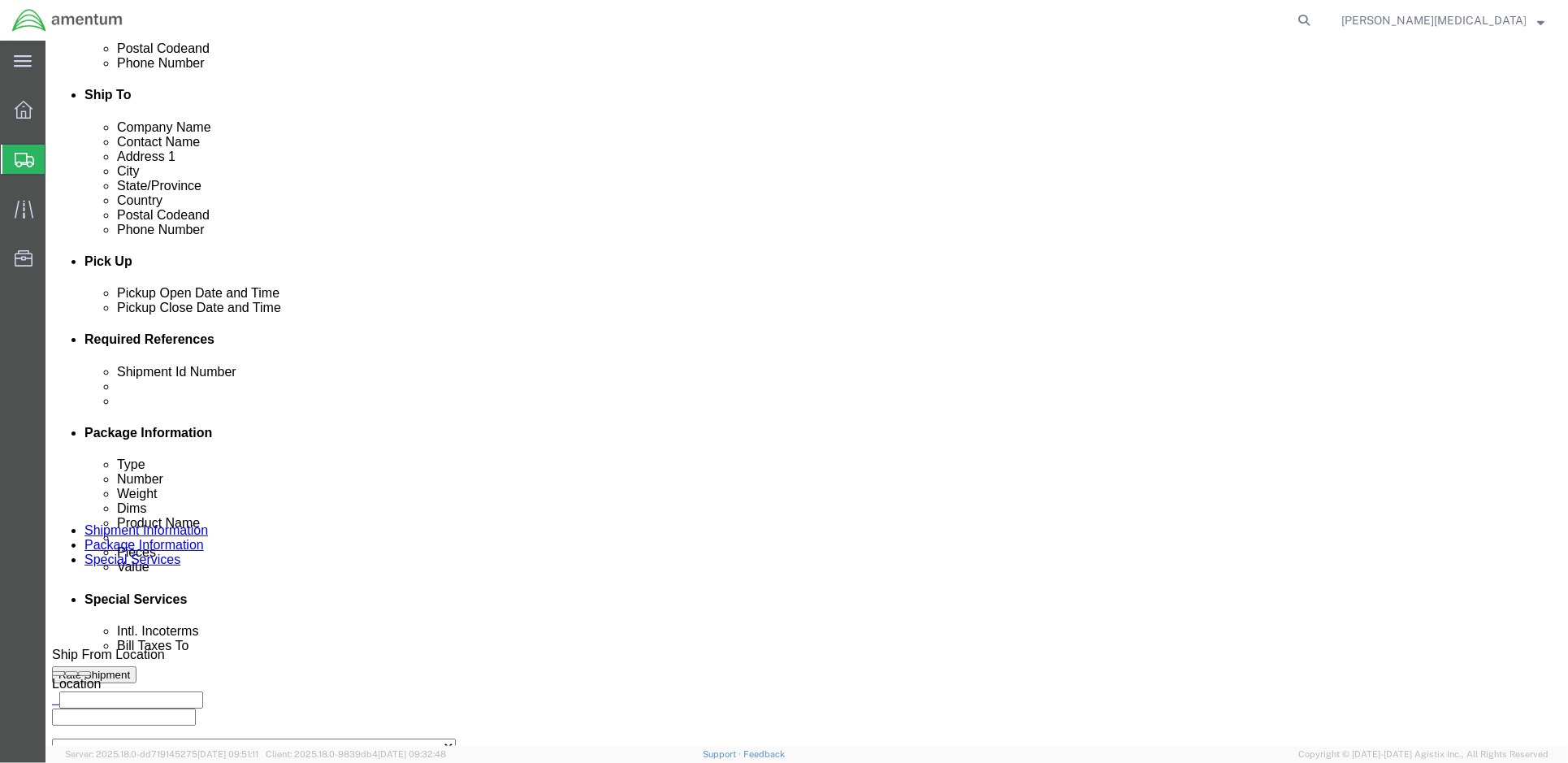
click textarea
paste textarea "Transportation services to ship Government property from [GEOGRAPHIC_DATA] to […"
type textarea "Transportation services to ship Government property from [GEOGRAPHIC_DATA] to […"
click input "text"
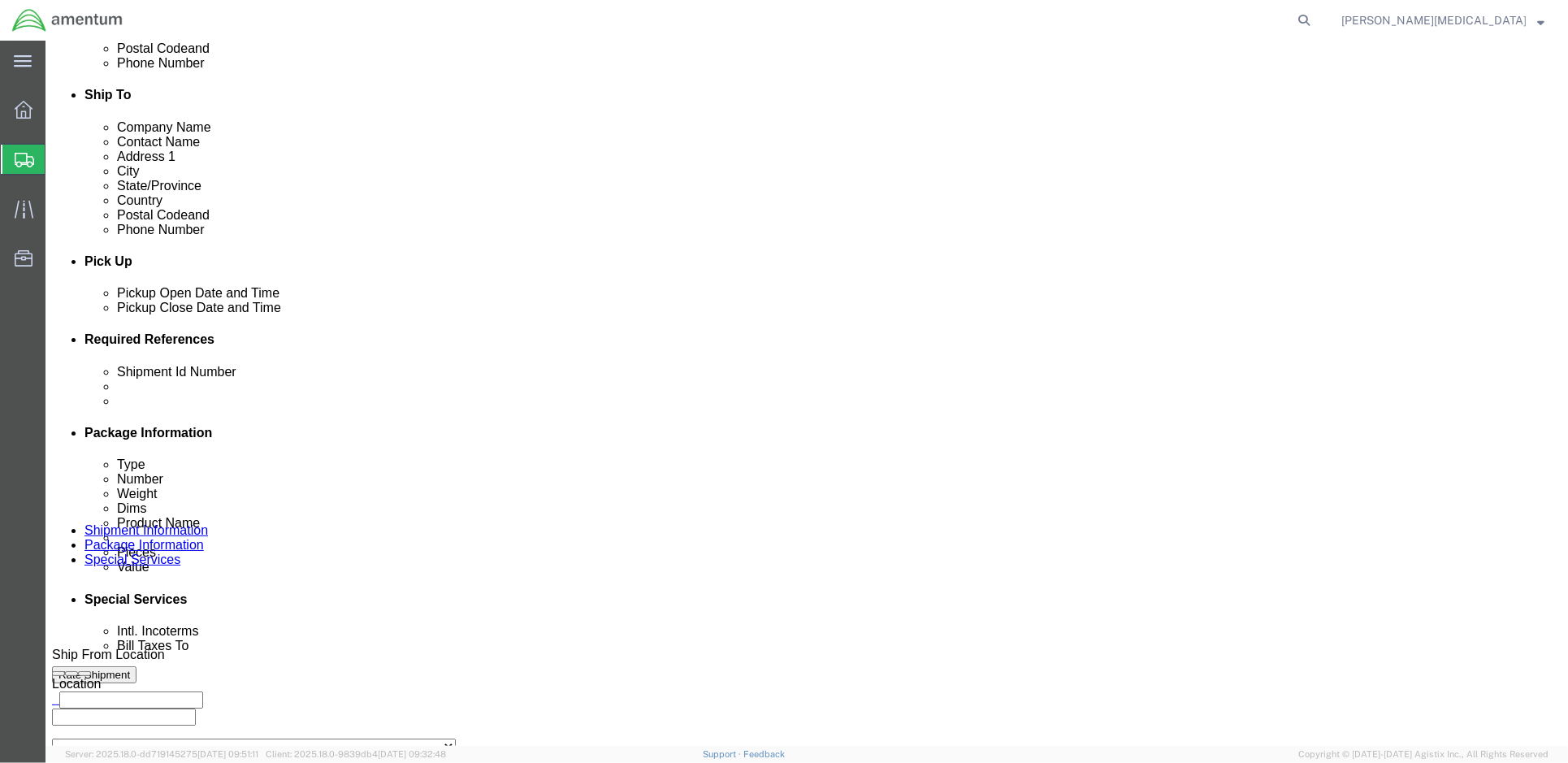
click div "Use shipment info Requisition Date Requisition Number Voucher Date [DATE] Vouch…"
click button "Rate Shipment"
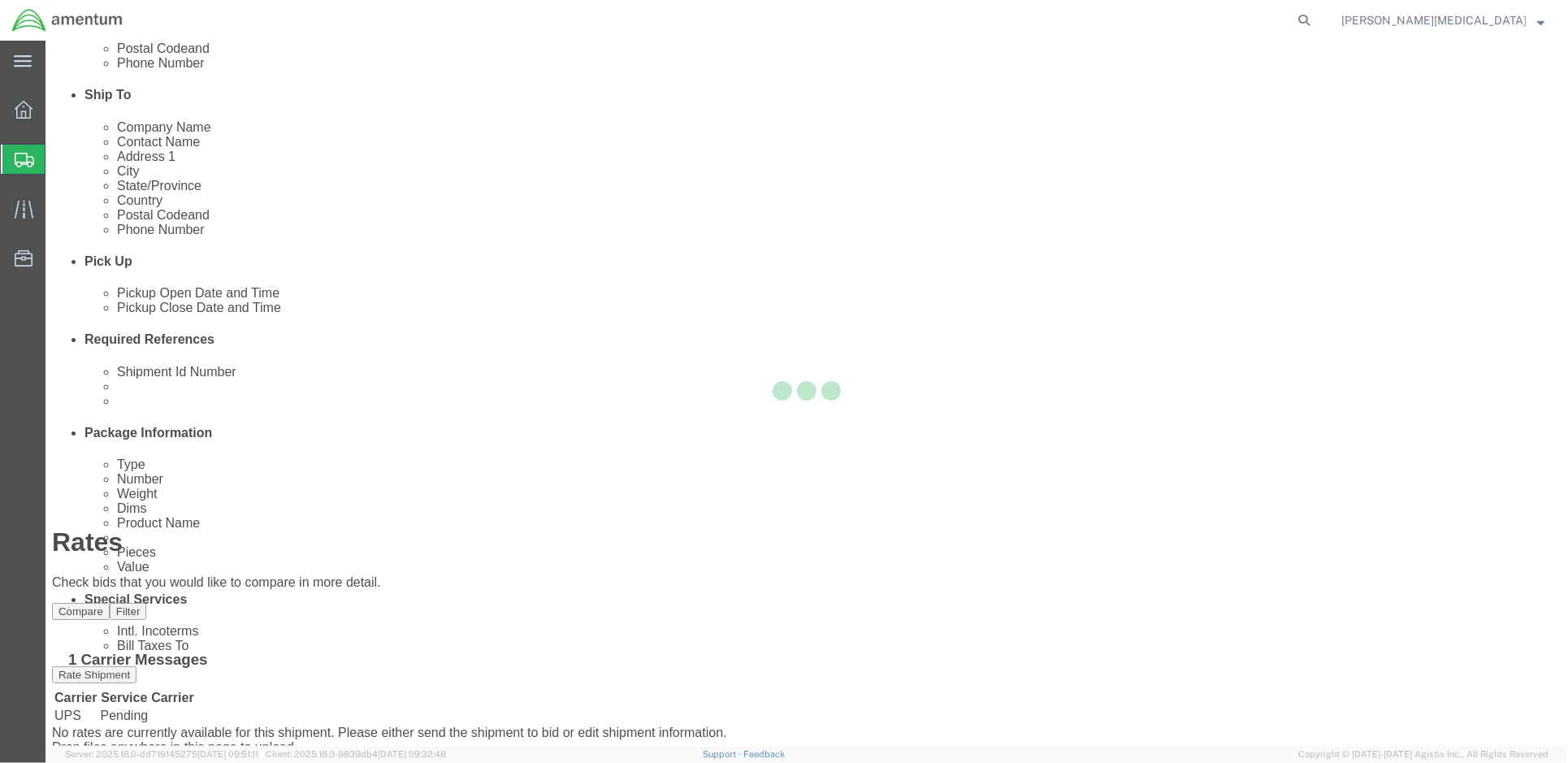
scroll to position [0, 0]
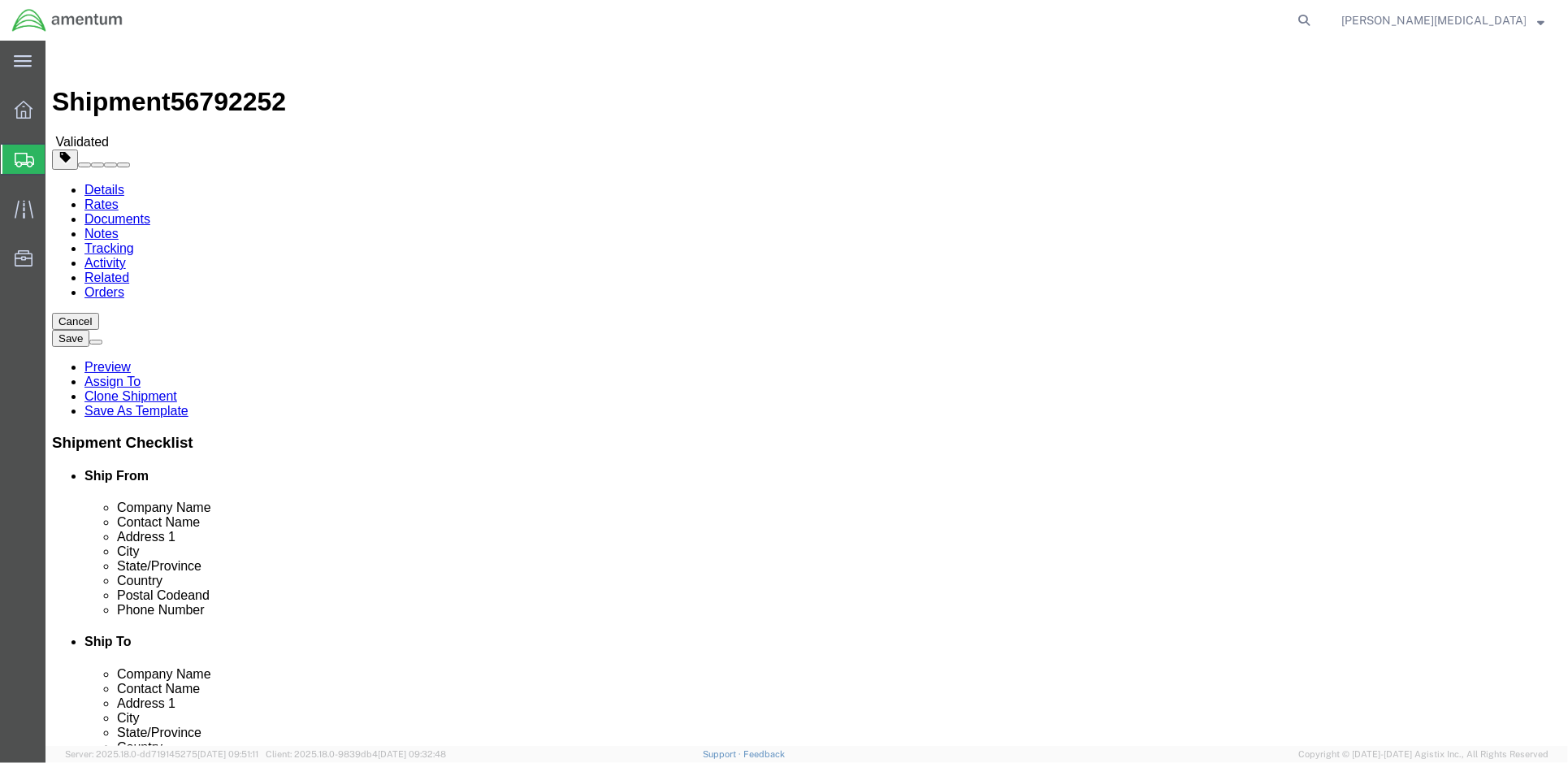
click at [118, 182] on link "Details" at bounding box center [104, 189] width 40 height 14
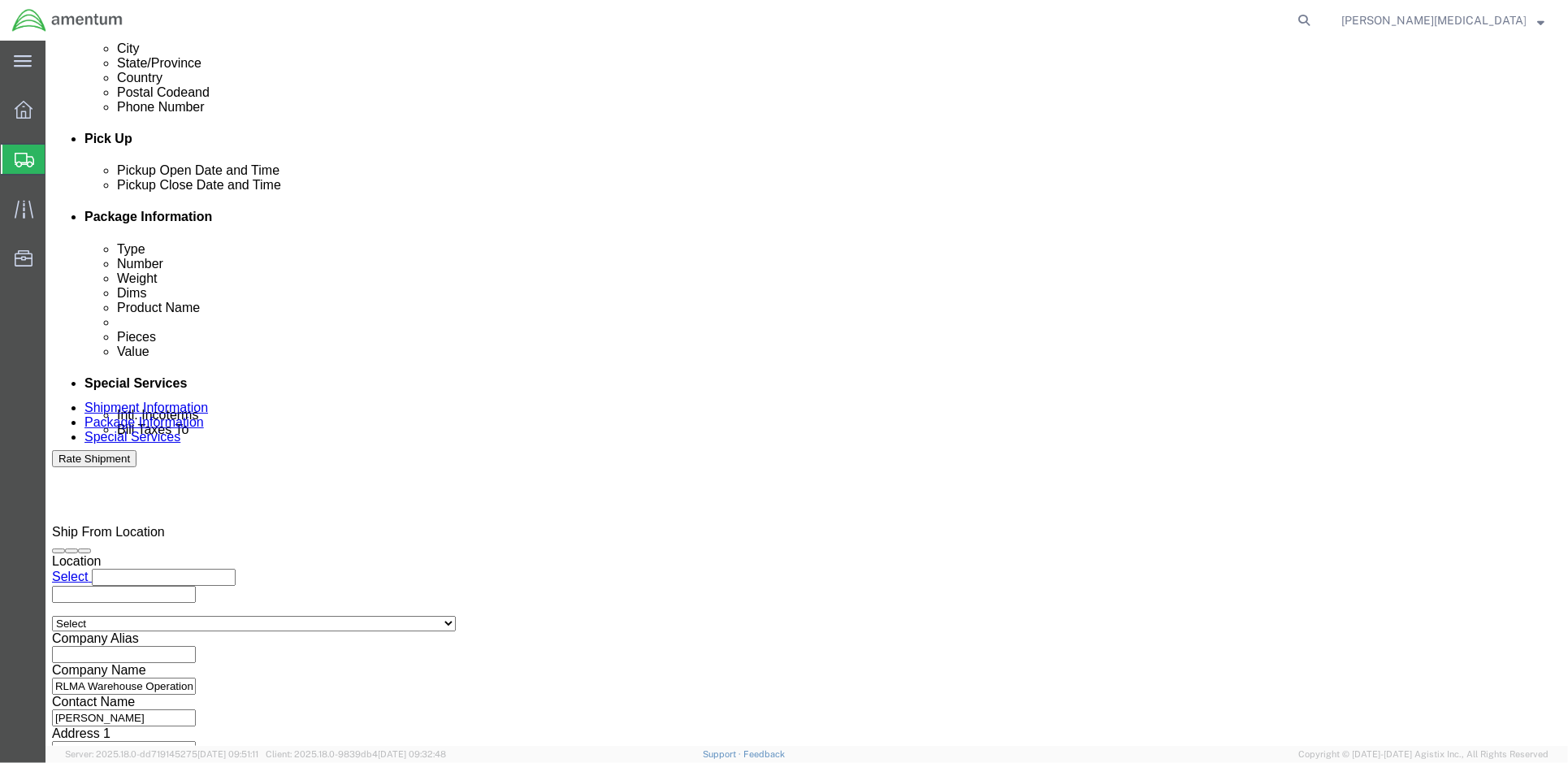
scroll to position [751, 0]
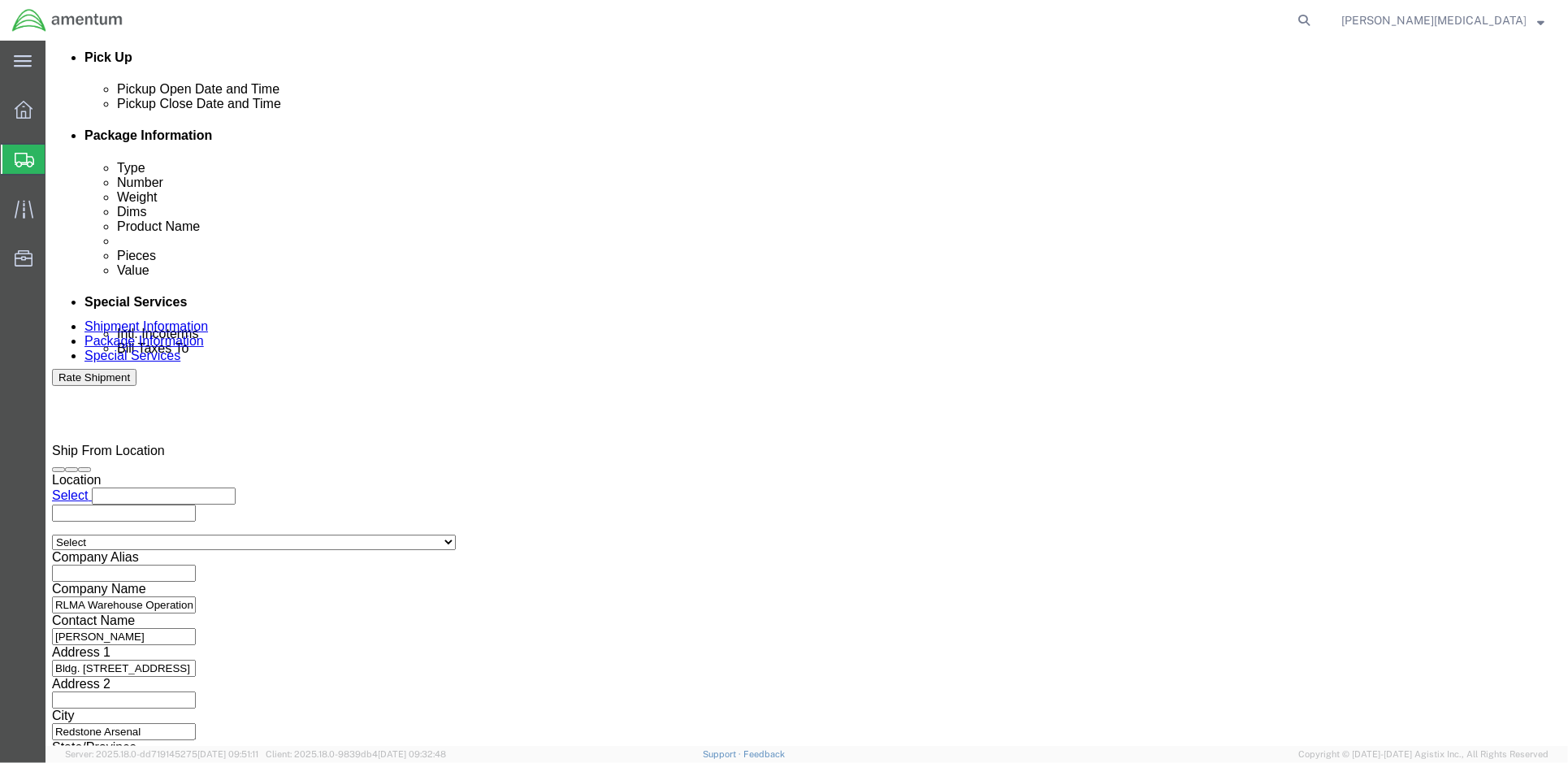
drag, startPoint x: 1156, startPoint y: 621, endPoint x: 1154, endPoint y: 640, distance: 19.1
click div "Previous Continue"
click button "Continue"
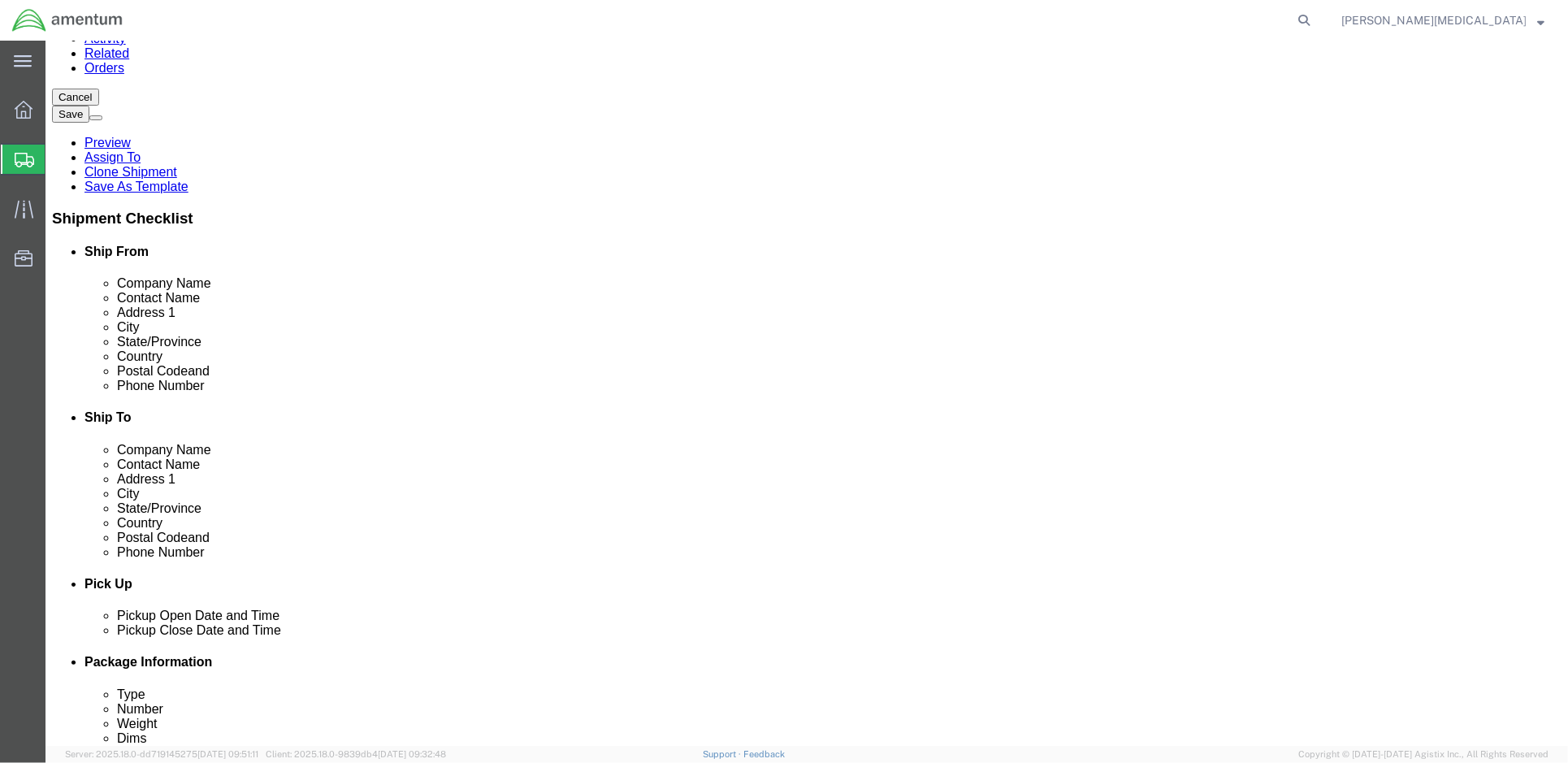
scroll to position [470, 0]
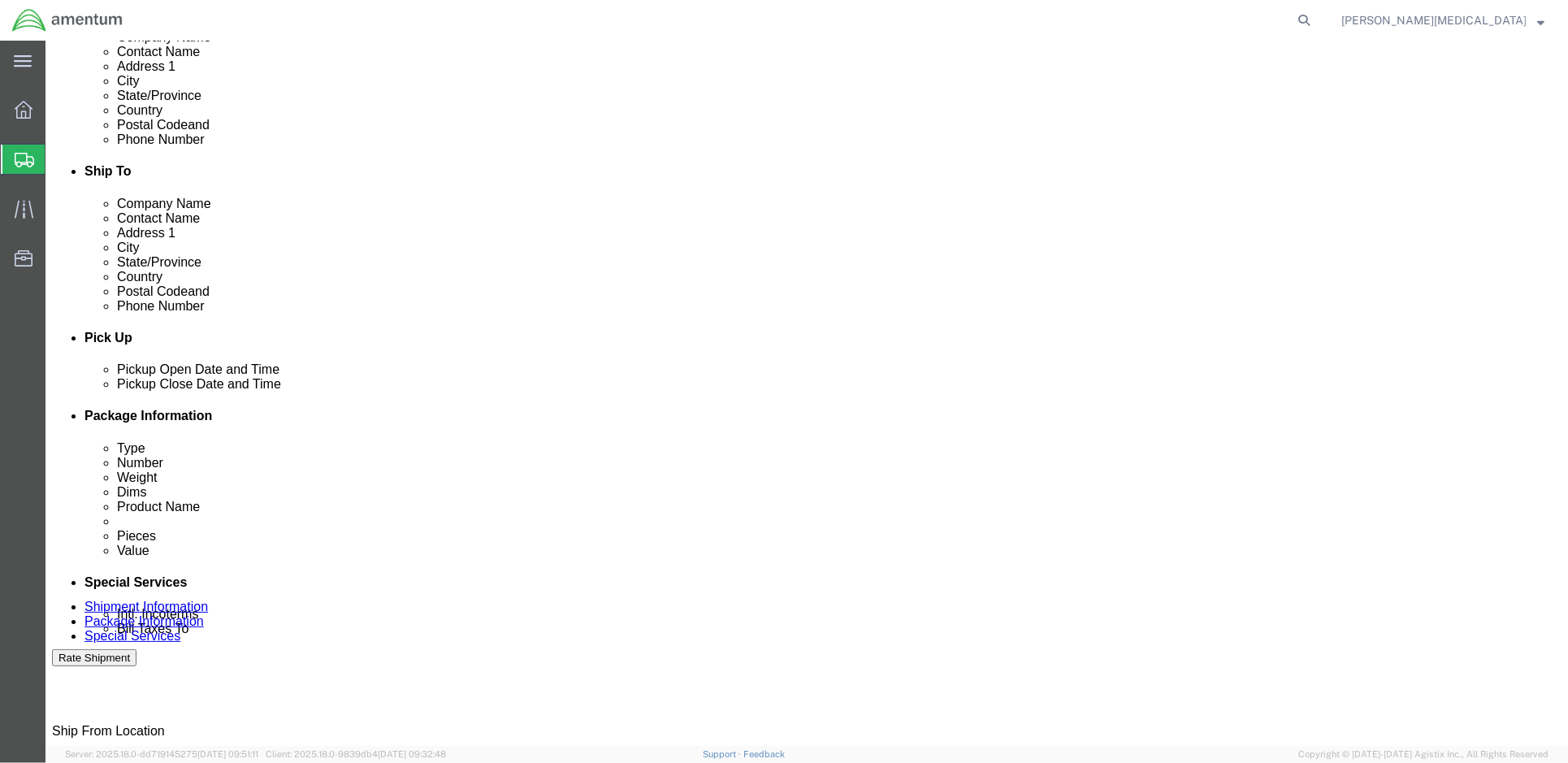
click button "Rate Shipment"
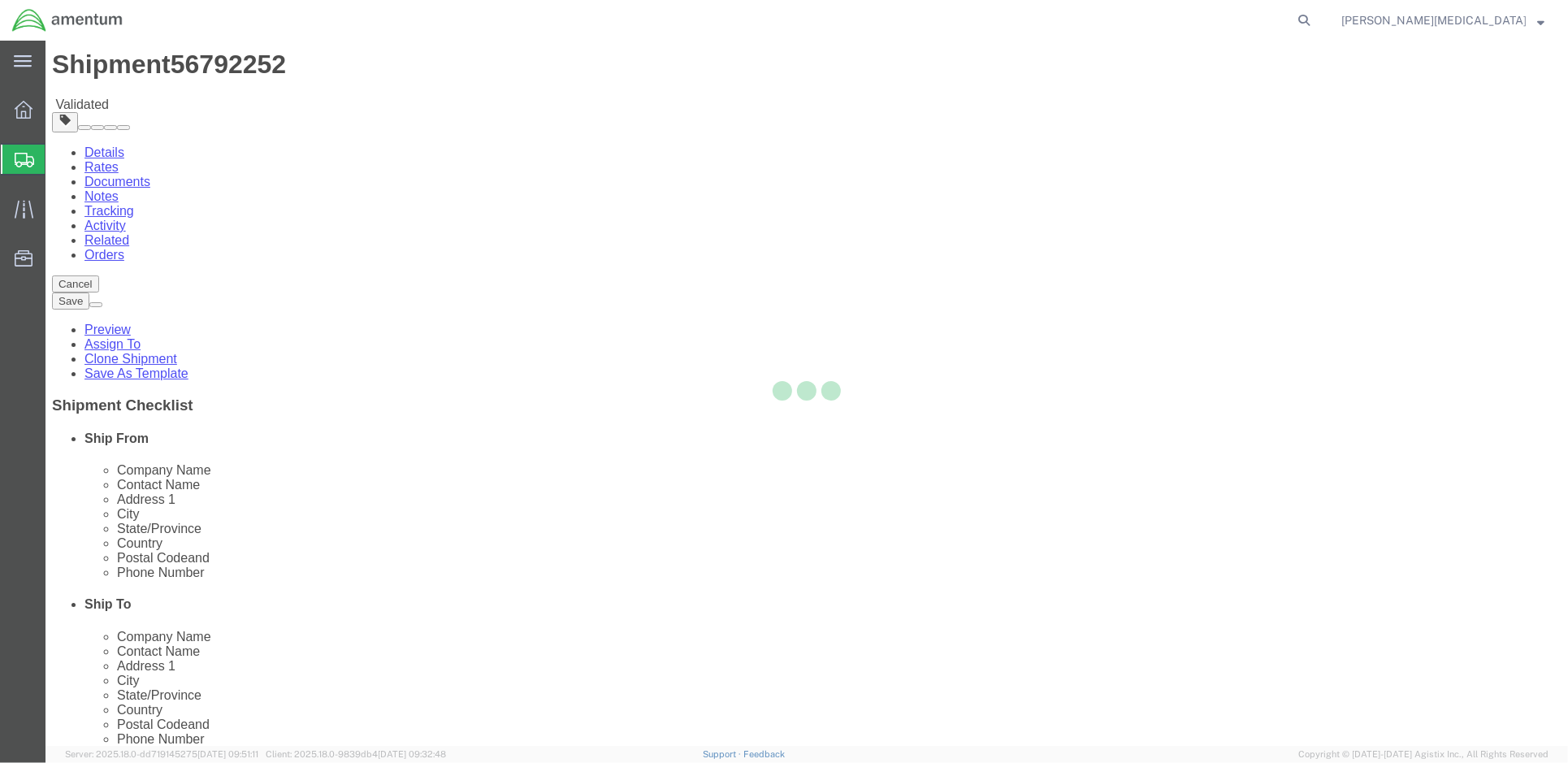
scroll to position [0, 0]
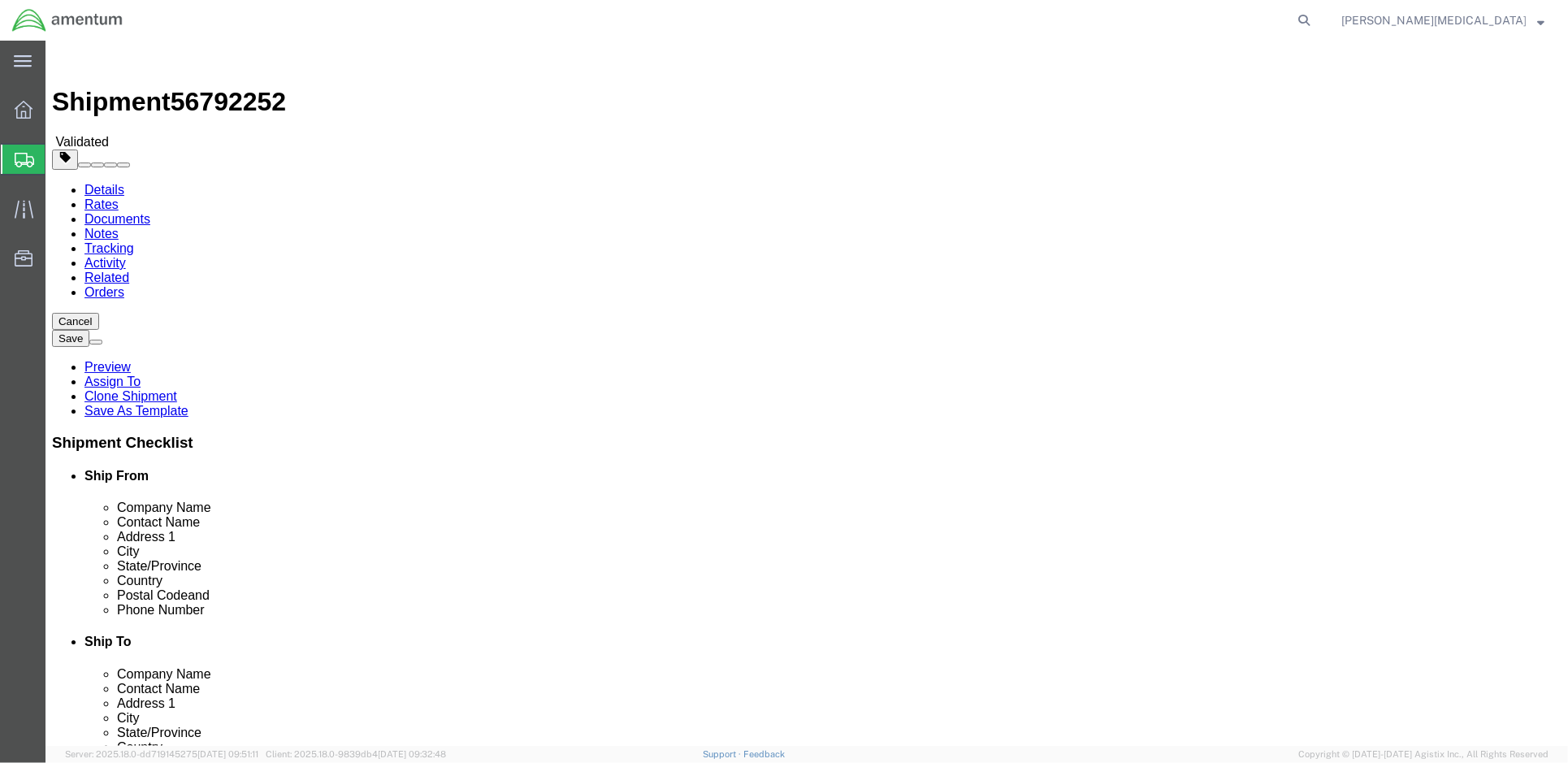
click at [93, 182] on link "Details" at bounding box center [104, 189] width 40 height 14
click button "Save"
